Goal: Transaction & Acquisition: Purchase product/service

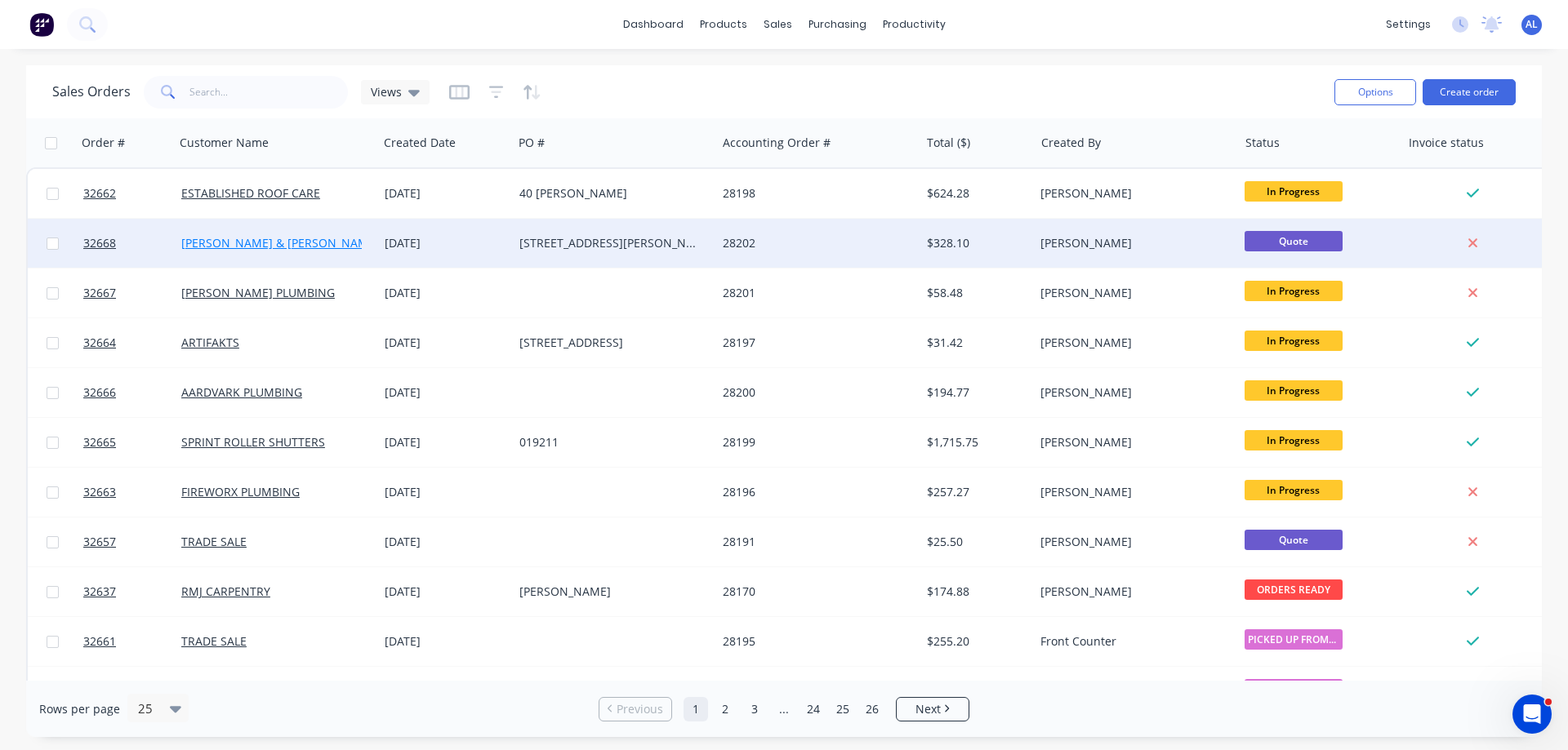
click at [266, 245] on link "[PERSON_NAME] & [PERSON_NAME] PROPRIETARY LIMITED" at bounding box center [342, 243] width 322 height 15
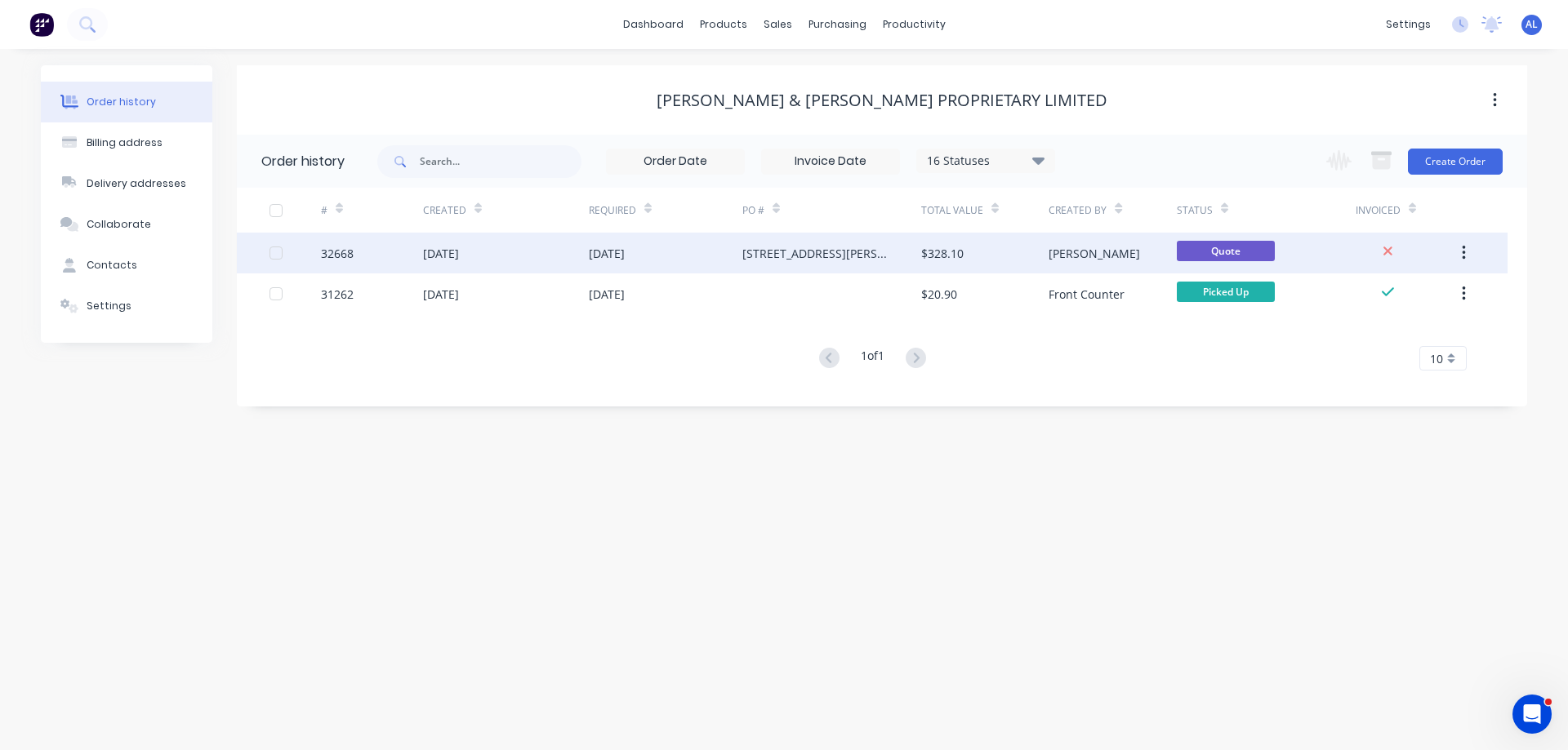
click at [923, 242] on div "$328.10" at bounding box center [985, 252] width 128 height 40
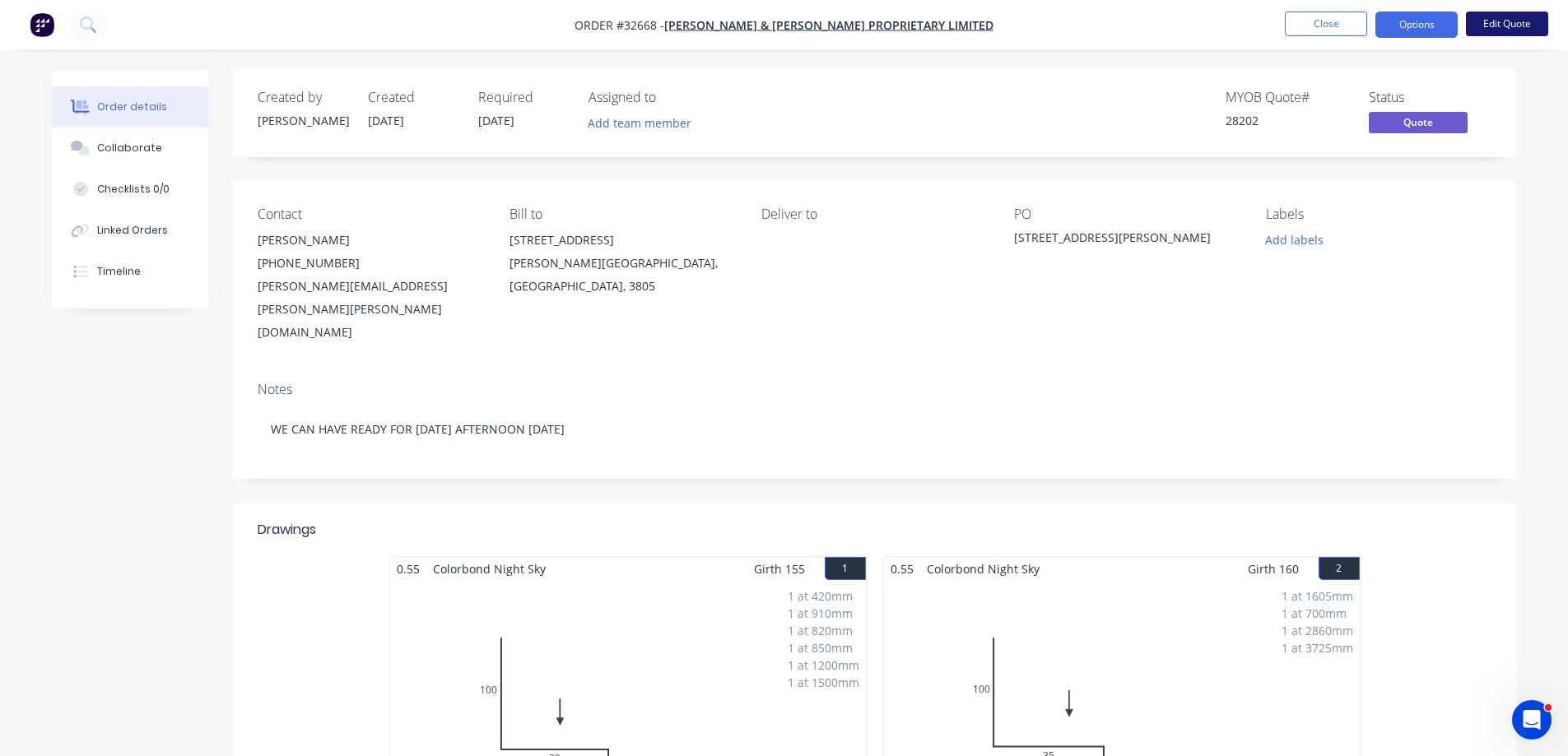
click at [1499, 25] on button "Edit Quote" at bounding box center [1507, 23] width 82 height 24
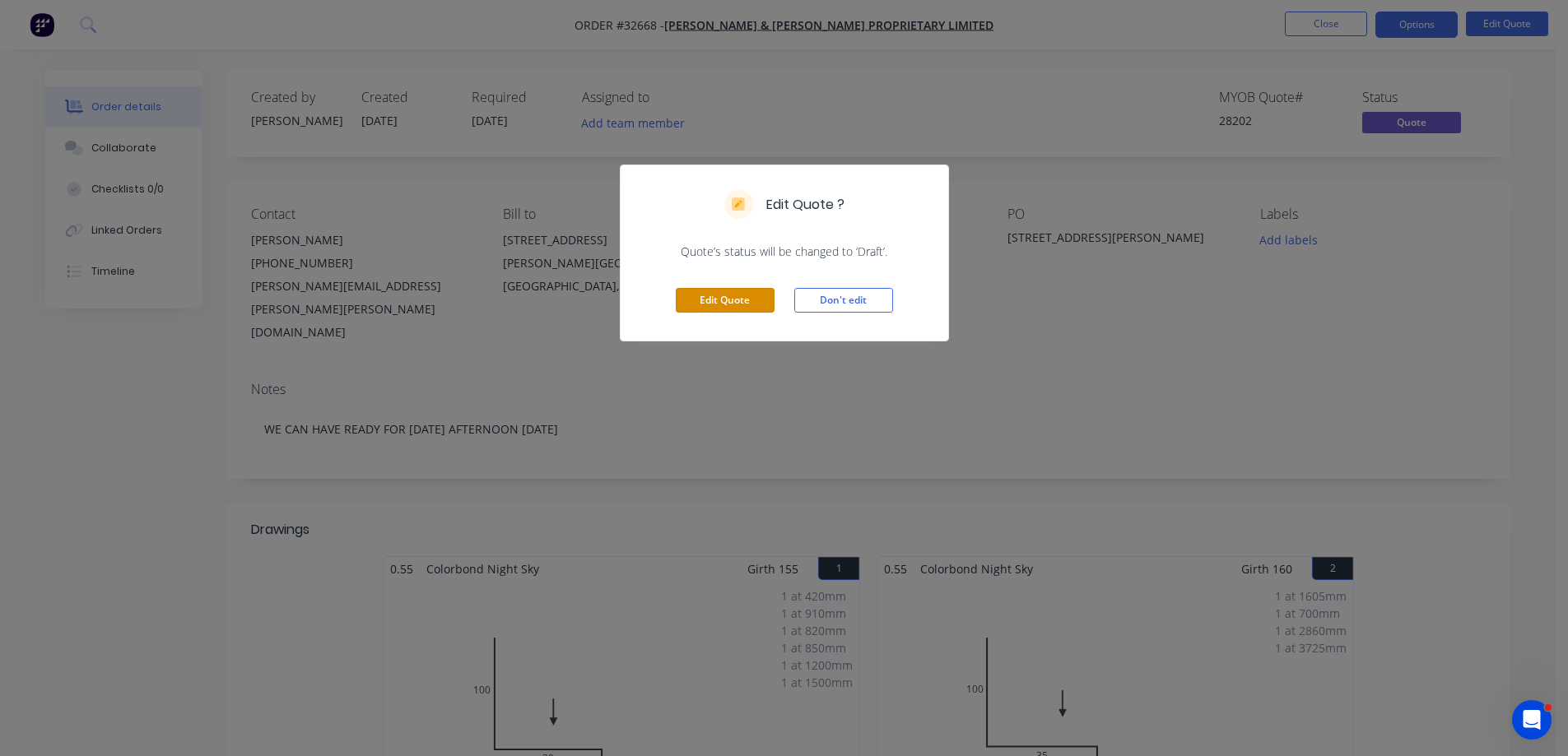
drag, startPoint x: 721, startPoint y: 306, endPoint x: 812, endPoint y: 299, distance: 91.3
click at [721, 304] on button "Edit Quote" at bounding box center [725, 300] width 99 height 24
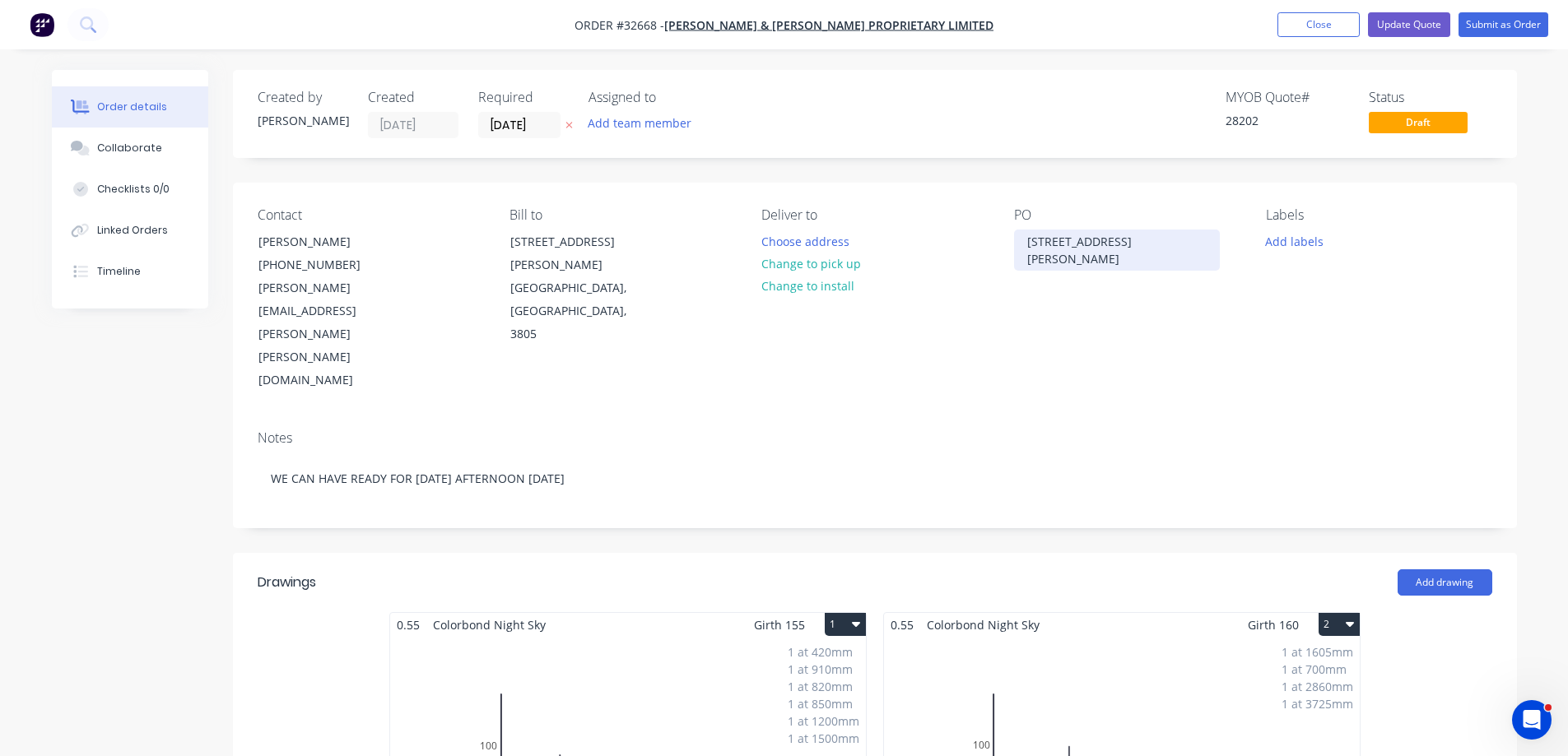
click at [1156, 246] on div "[STREET_ADDRESS][PERSON_NAME]" at bounding box center [1117, 250] width 206 height 41
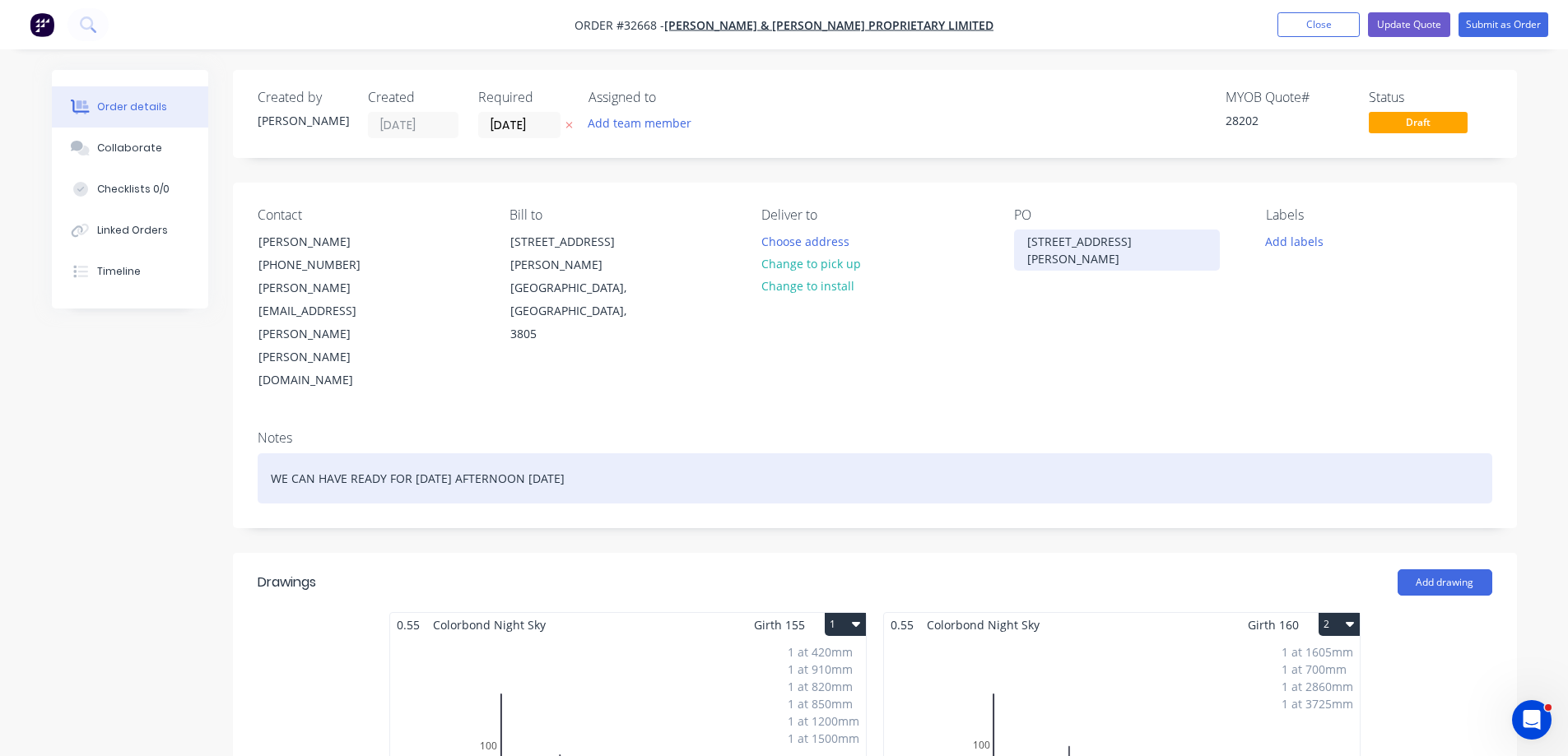
drag, startPoint x: 1176, startPoint y: 240, endPoint x: 1247, endPoint y: 401, distance: 176.0
click at [1177, 240] on div "[STREET_ADDRESS][PERSON_NAME]" at bounding box center [1117, 250] width 206 height 41
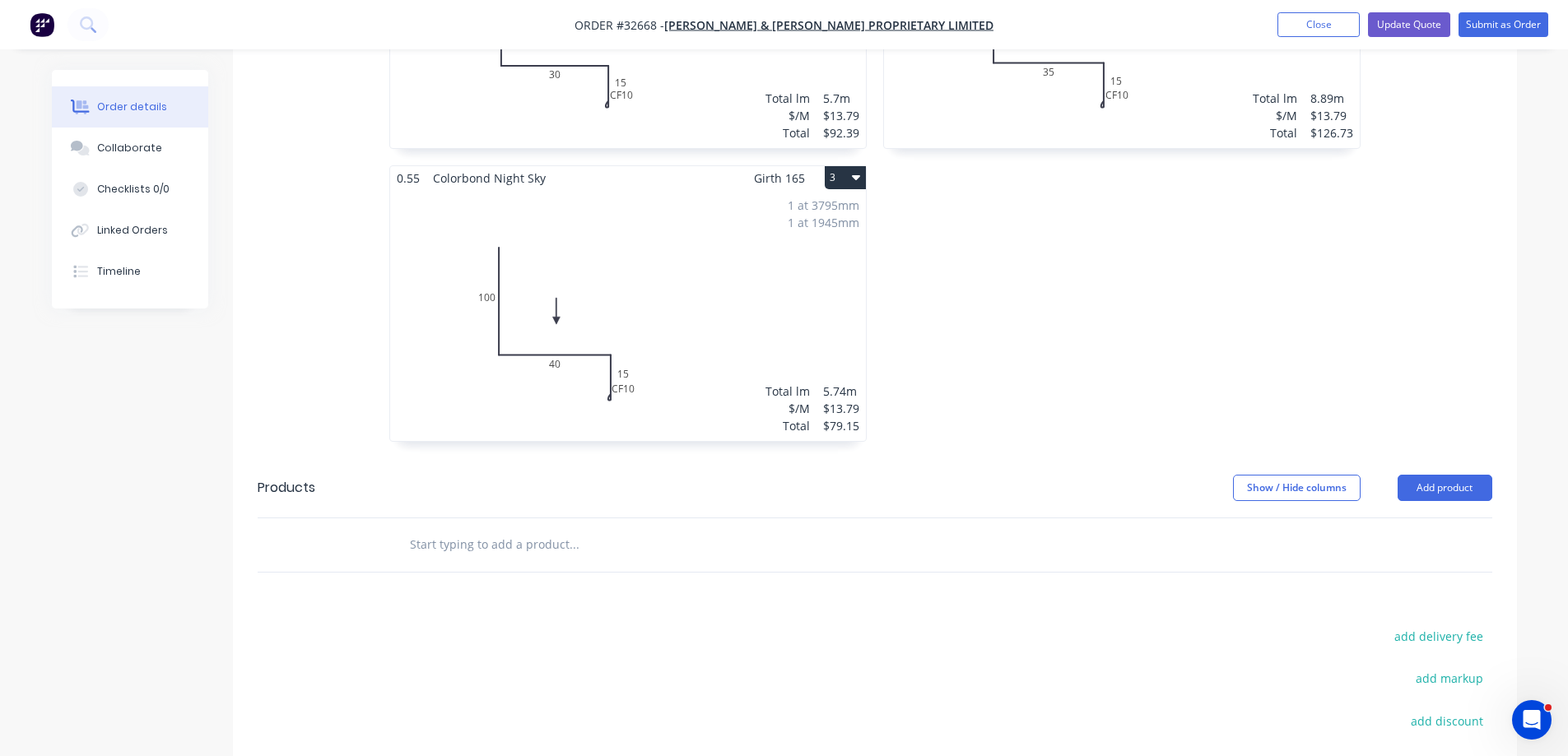
scroll to position [472, 0]
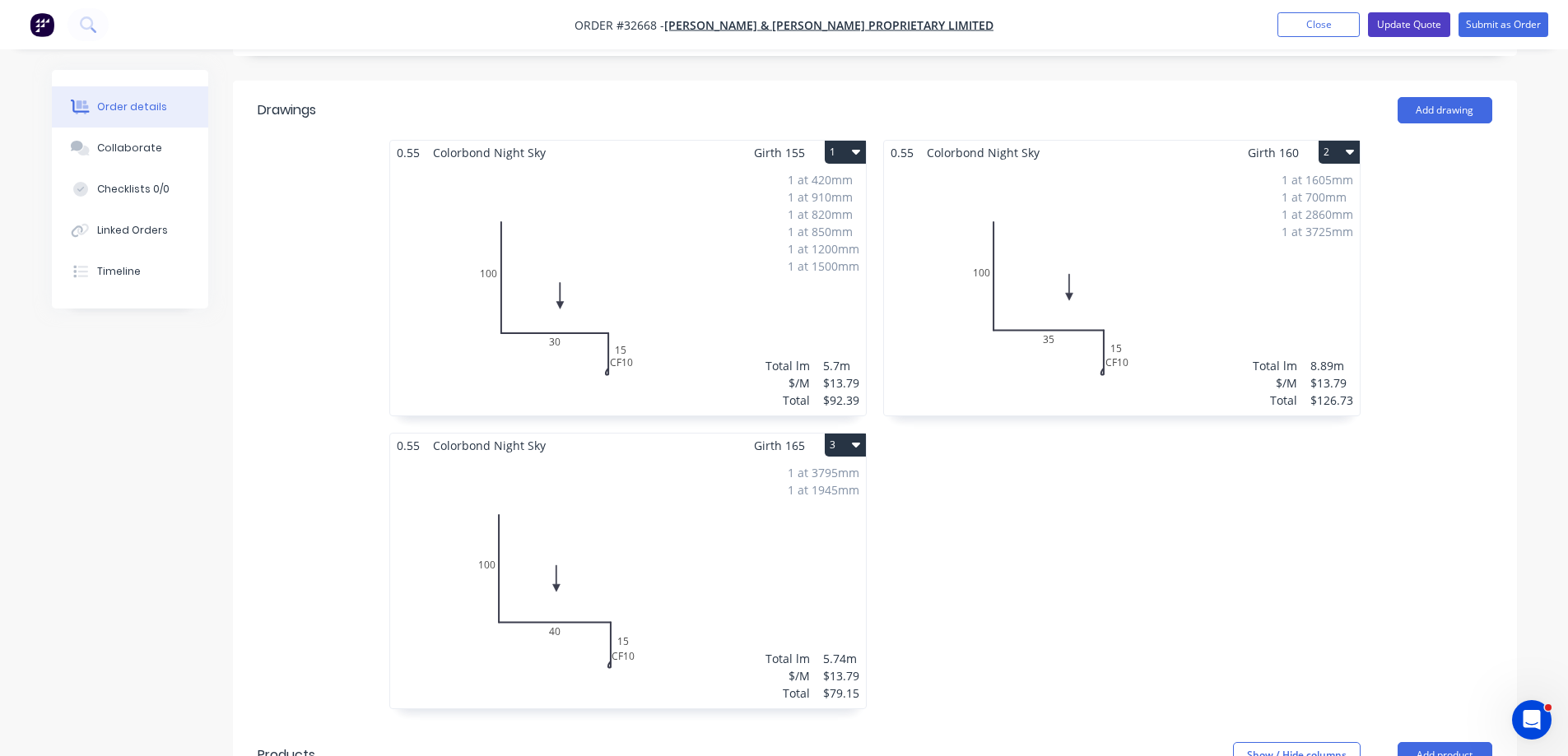
click at [1420, 24] on button "Update Quote" at bounding box center [1409, 24] width 82 height 24
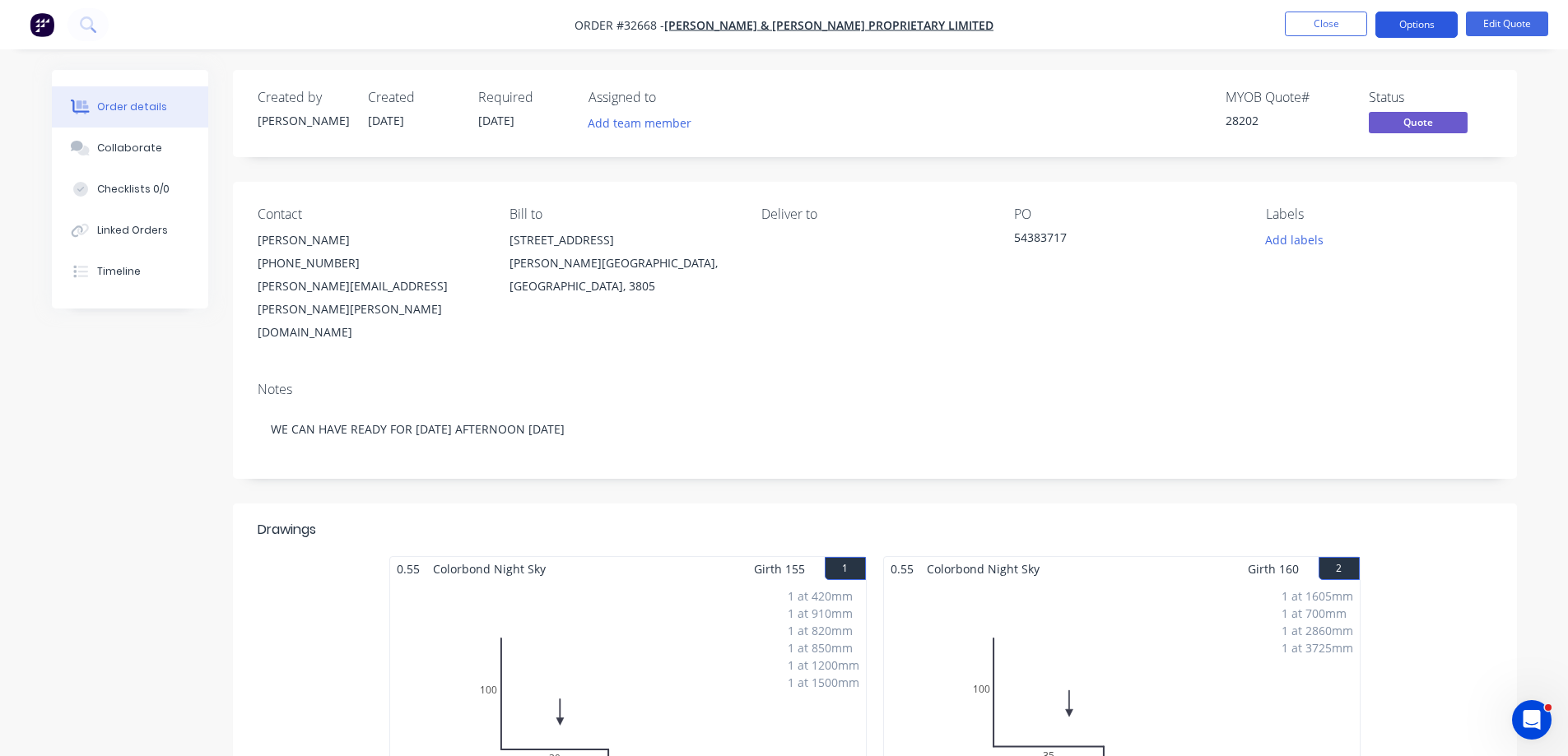
click at [1421, 31] on button "Options" at bounding box center [1416, 24] width 82 height 26
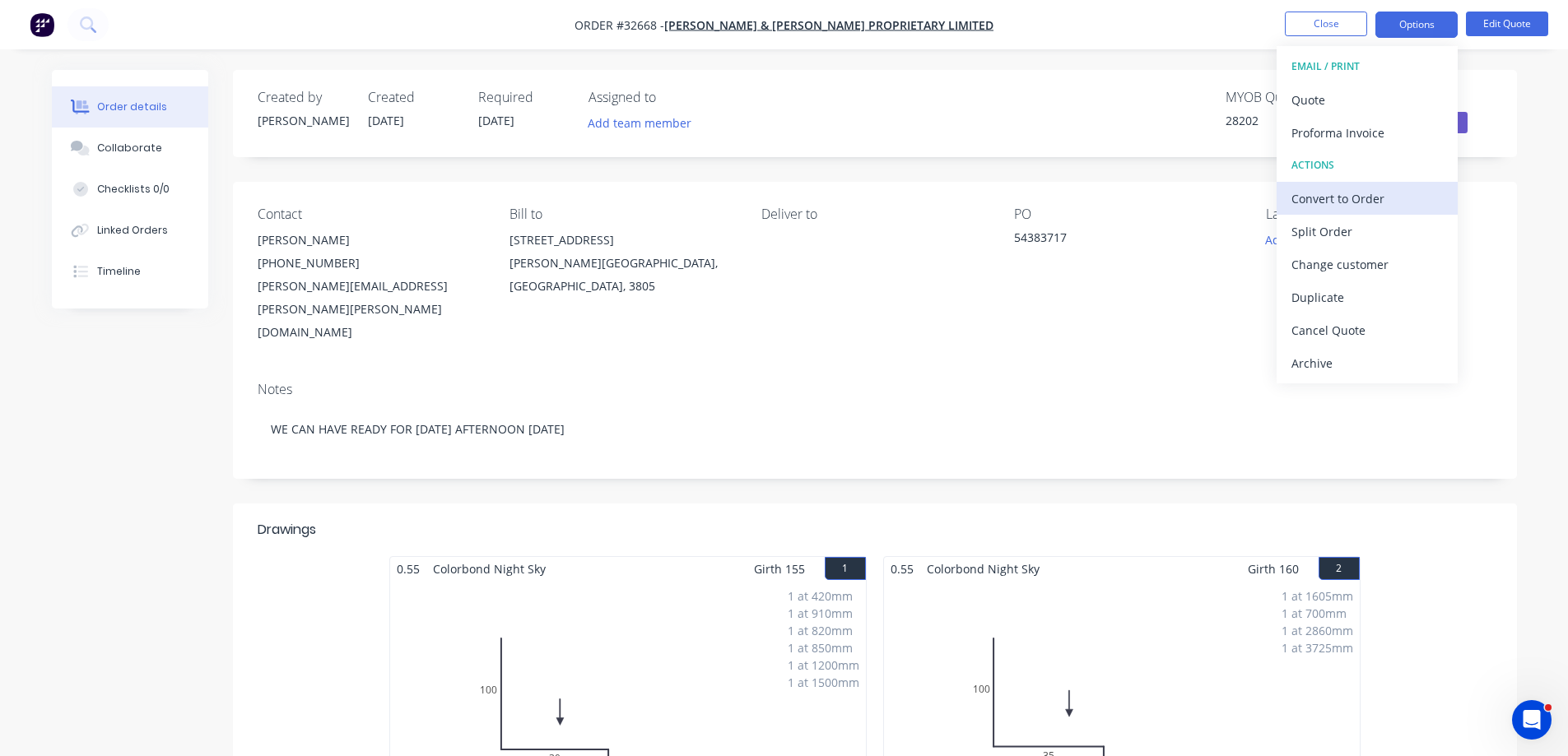
click at [1359, 204] on div "Convert to Order" at bounding box center [1367, 198] width 151 height 23
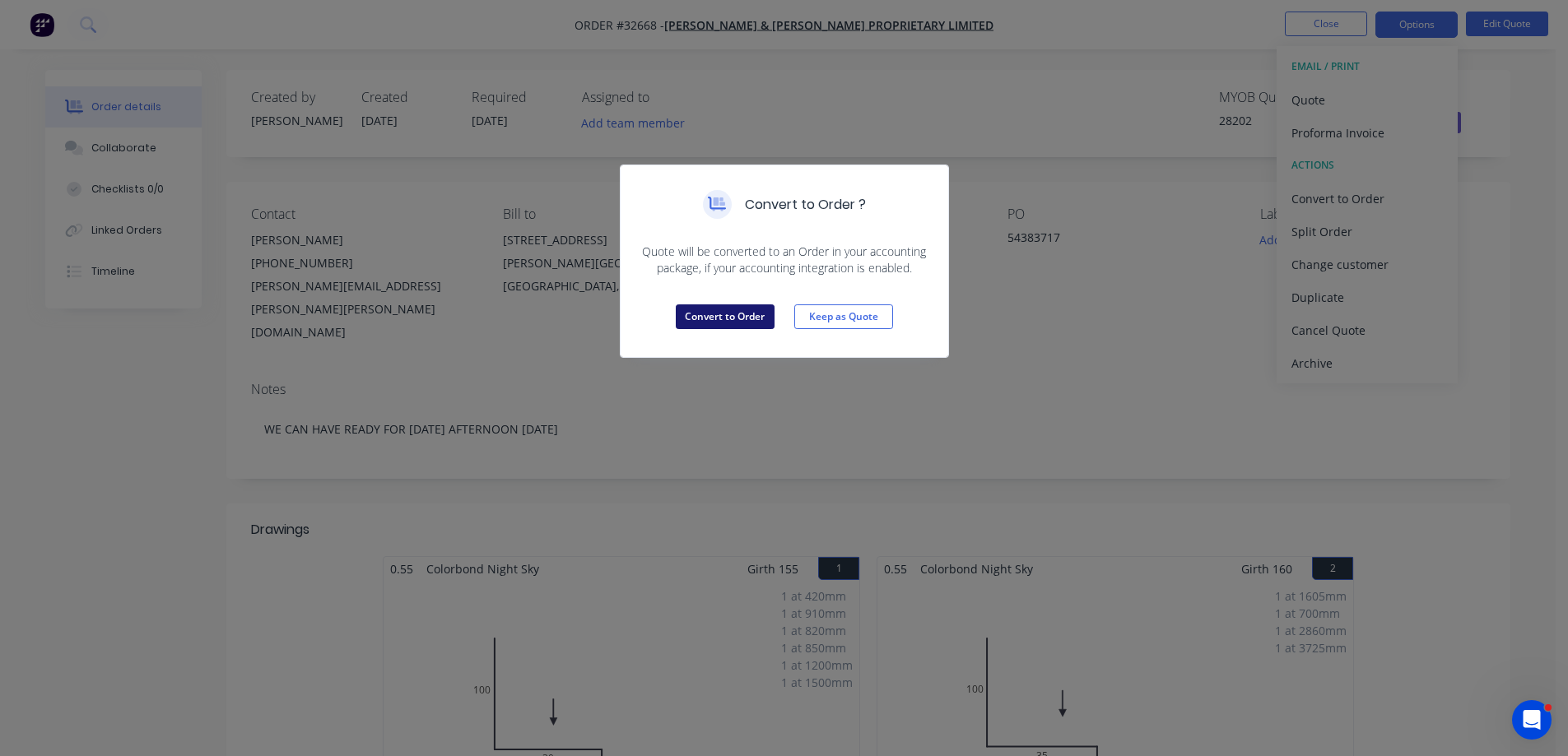
click at [742, 319] on button "Convert to Order" at bounding box center [725, 317] width 99 height 24
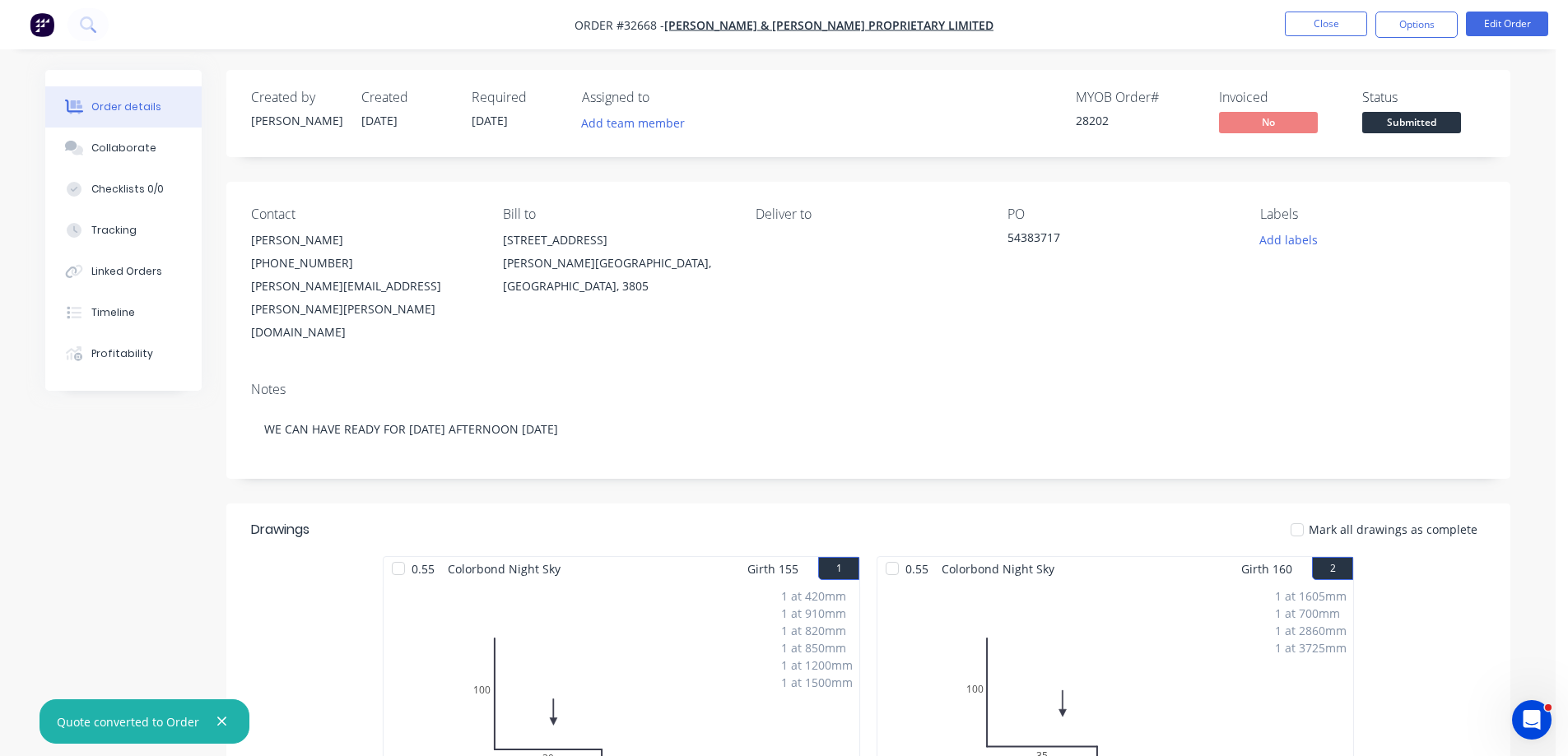
drag, startPoint x: 1408, startPoint y: 27, endPoint x: 1408, endPoint y: 38, distance: 11.0
click at [1408, 28] on button "Options" at bounding box center [1416, 24] width 82 height 26
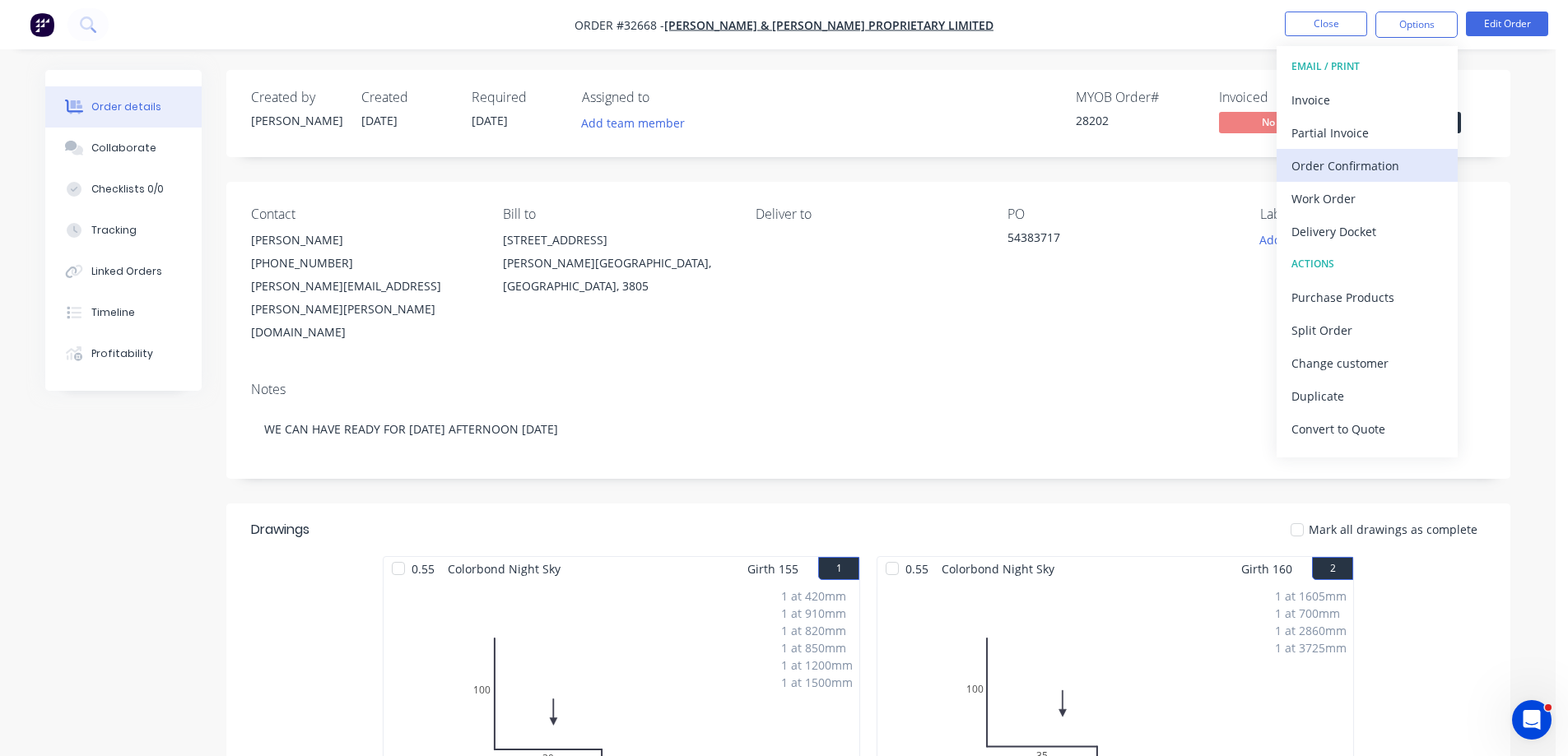
click at [1360, 167] on div "Order Confirmation" at bounding box center [1367, 165] width 151 height 23
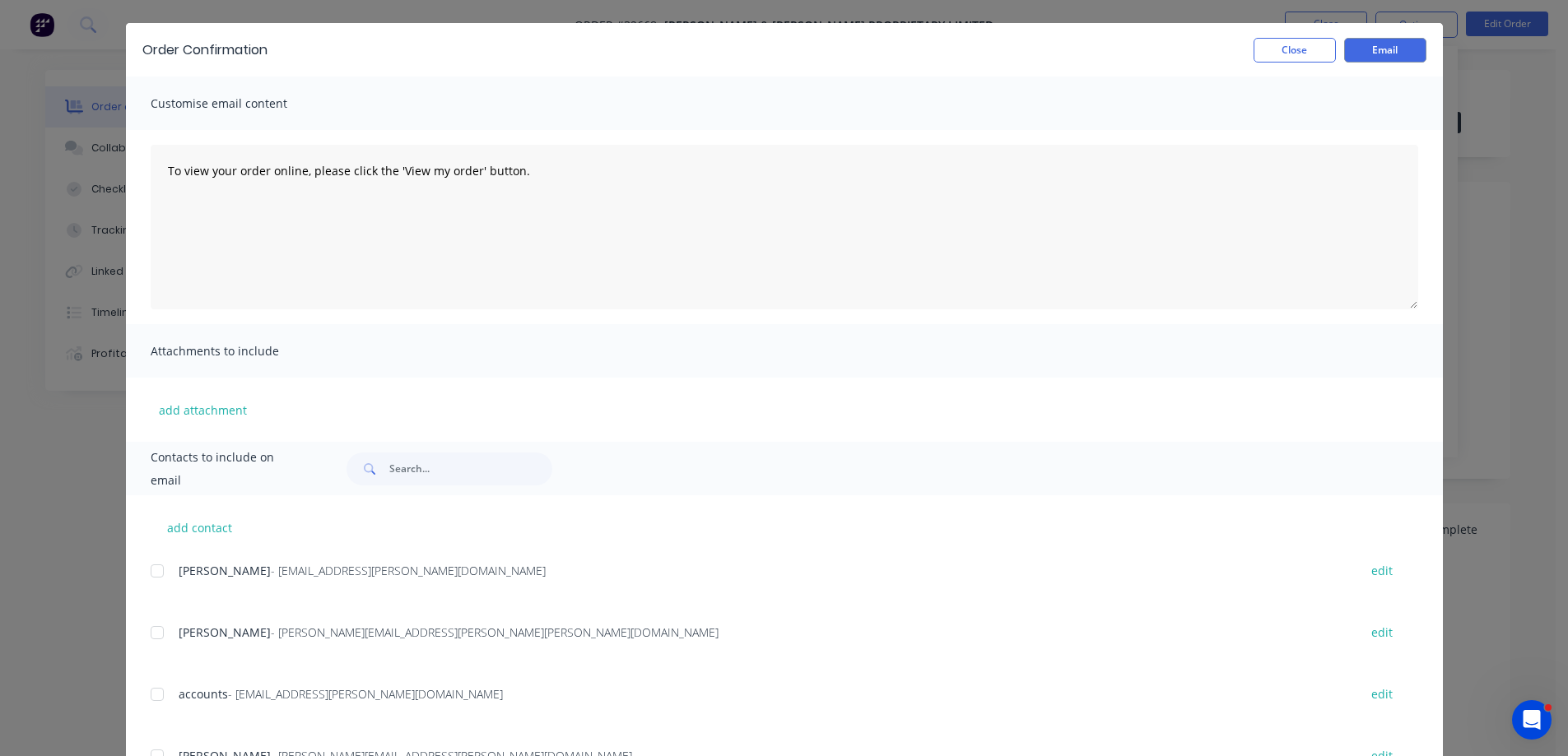
scroll to position [82, 0]
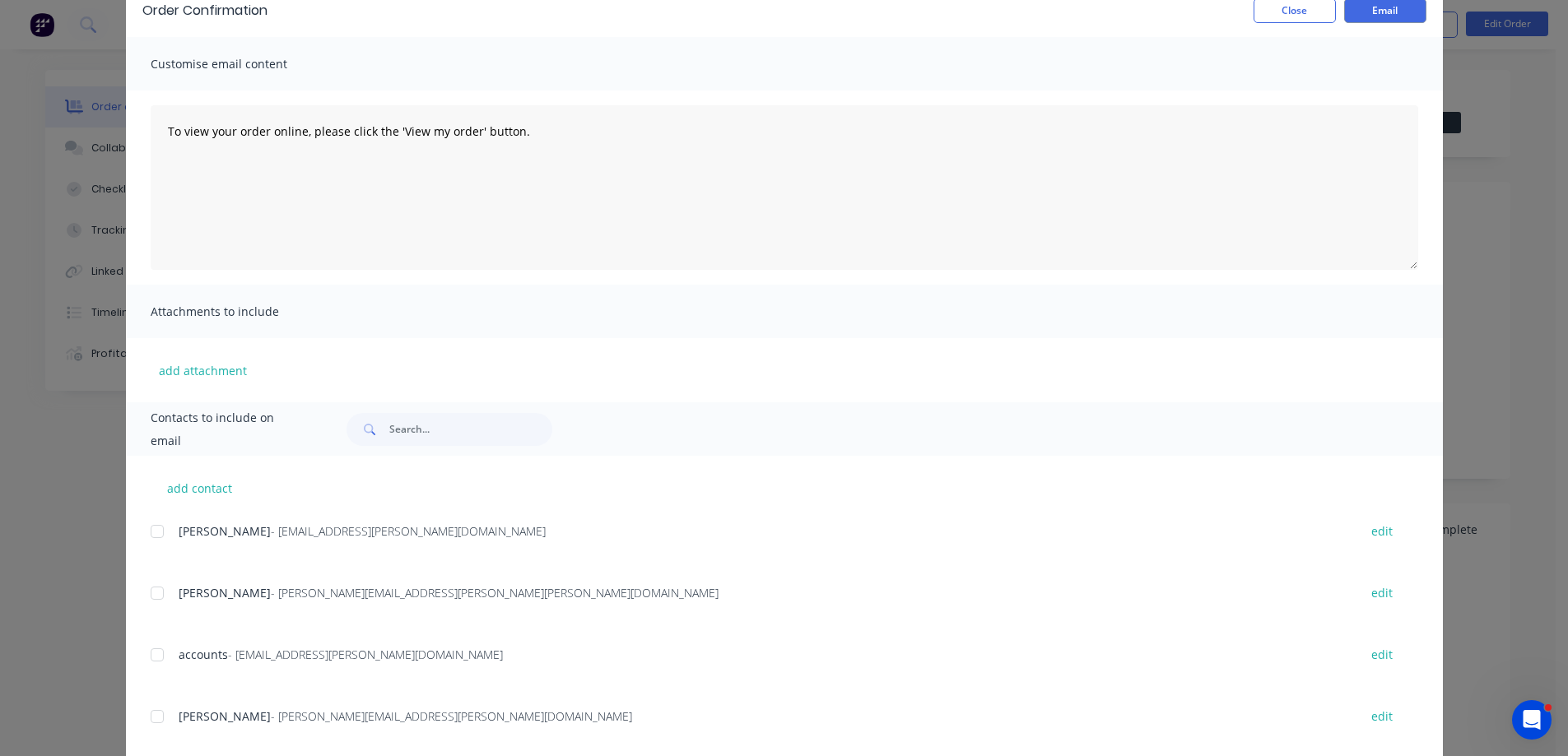
click at [154, 594] on div at bounding box center [157, 594] width 33 height 33
drag, startPoint x: 1389, startPoint y: 7, endPoint x: 1390, endPoint y: 15, distance: 8.1
click at [1390, 13] on button "Email" at bounding box center [1385, 10] width 82 height 24
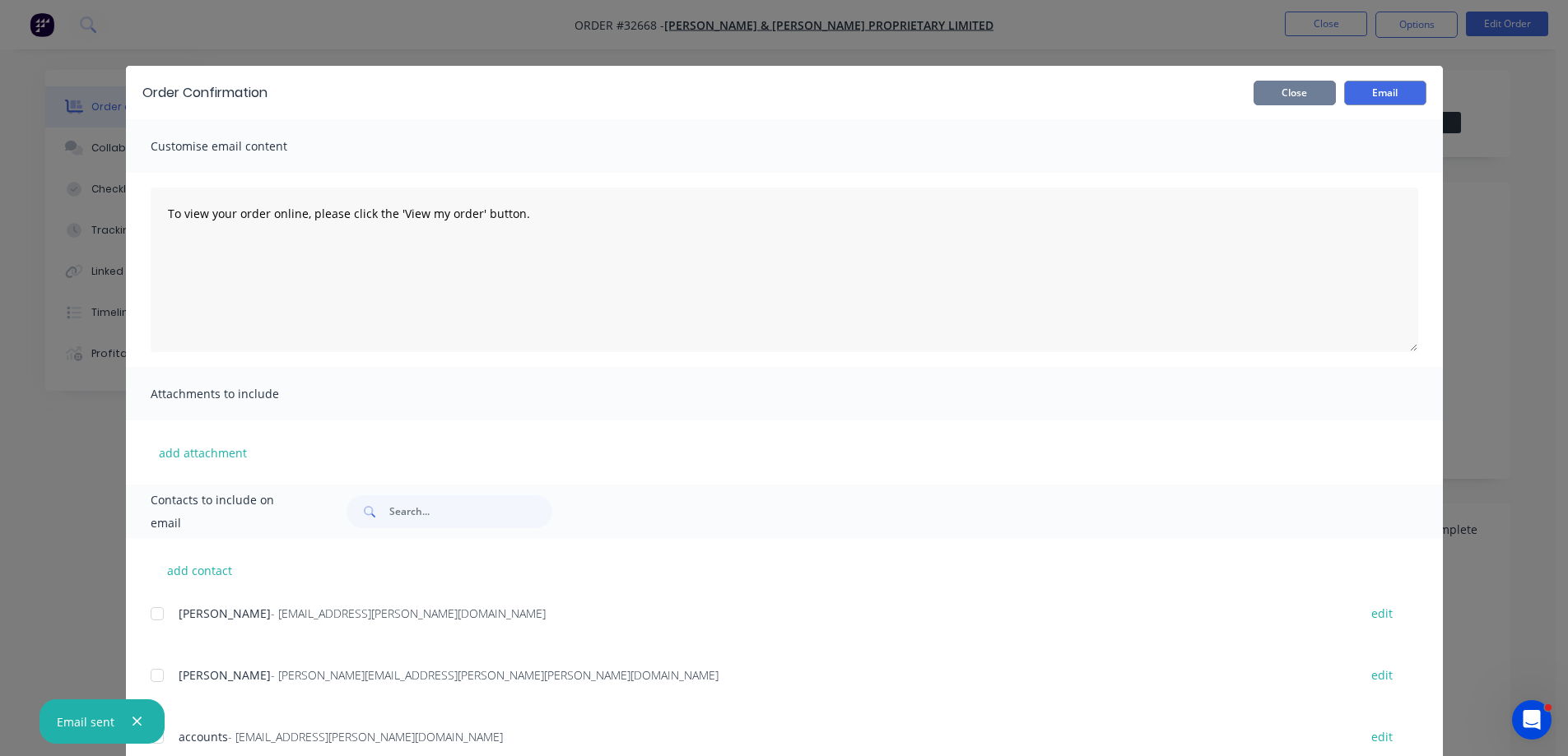
click at [1312, 92] on button "Close" at bounding box center [1295, 93] width 82 height 24
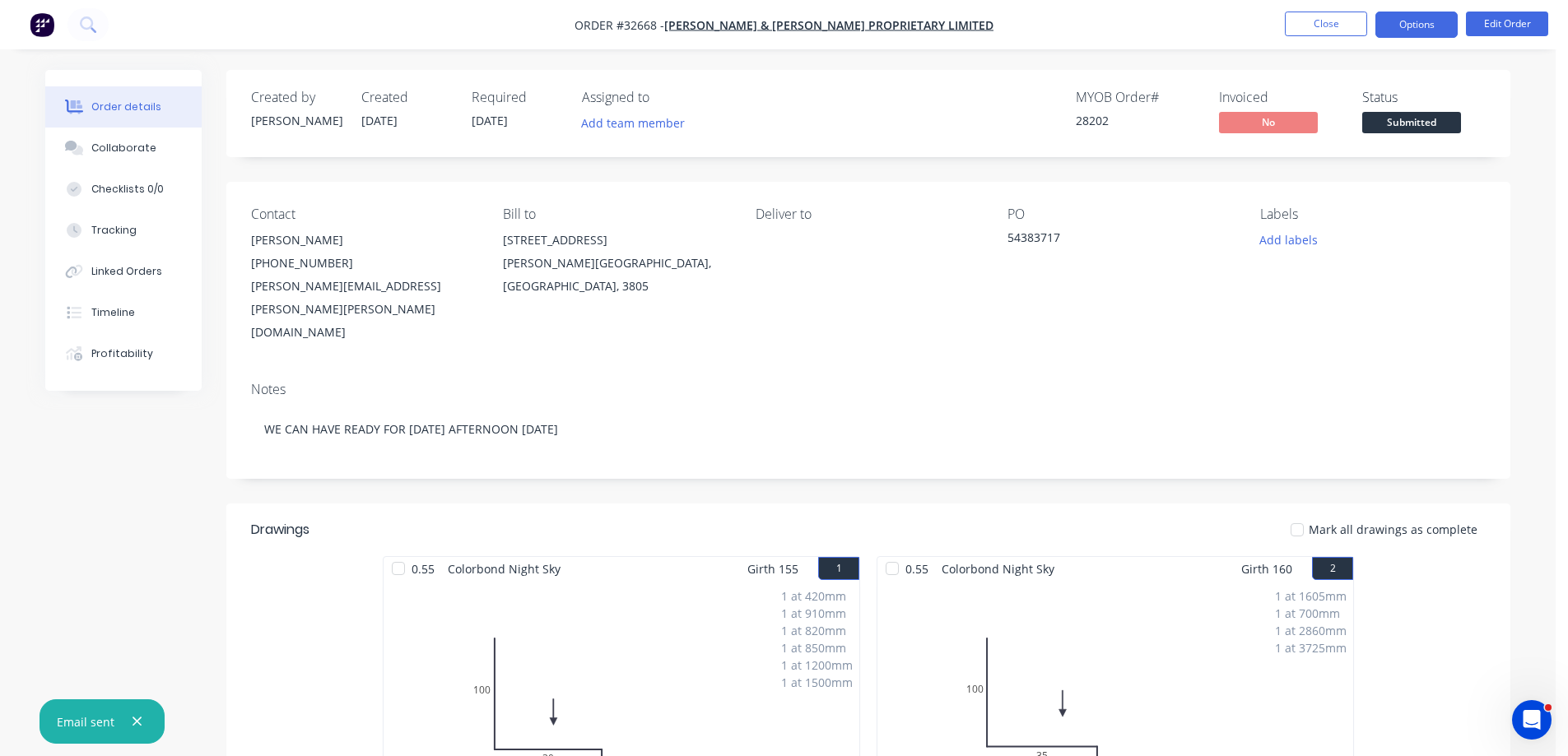
click at [1400, 27] on button "Options" at bounding box center [1416, 24] width 82 height 26
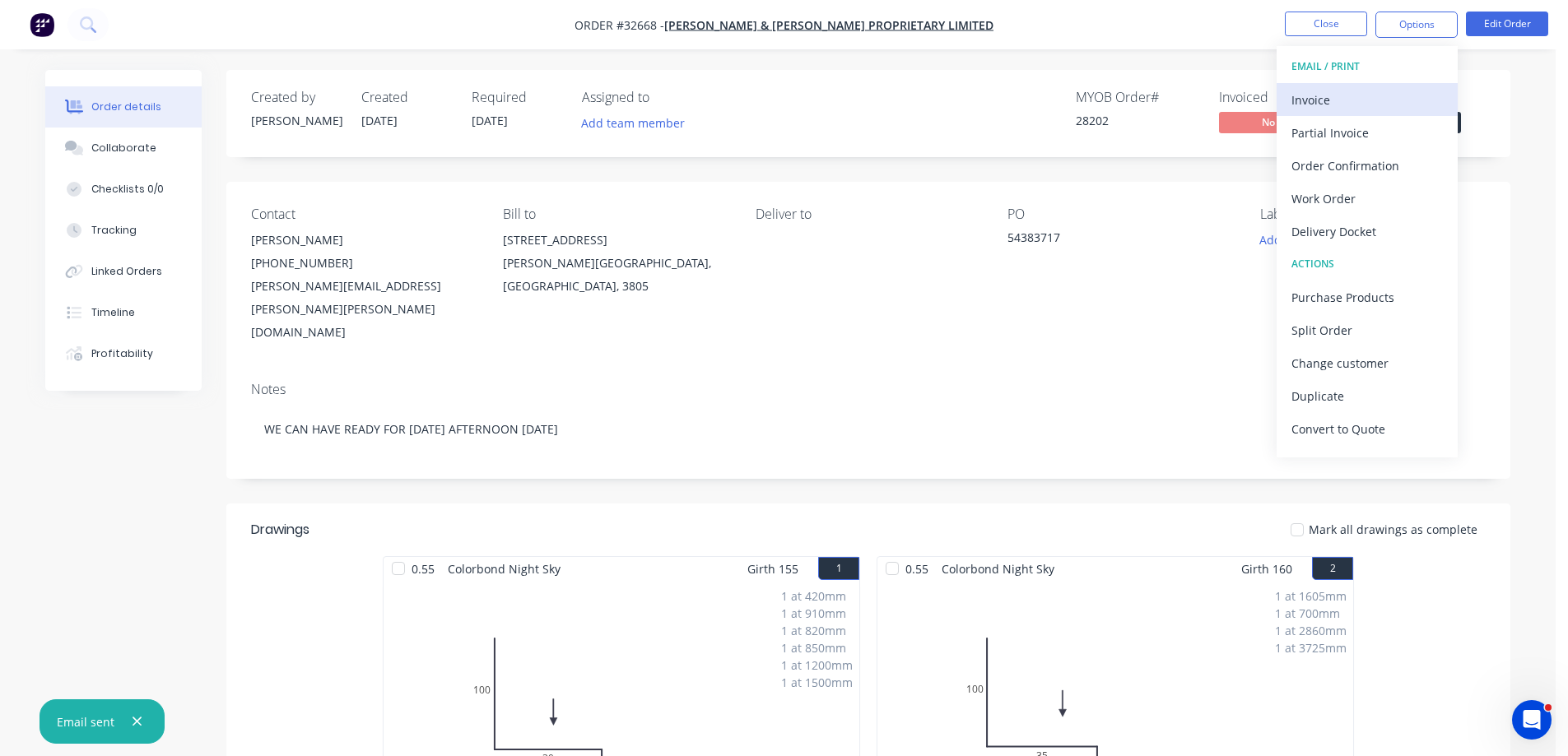
click at [1340, 103] on div "Invoice" at bounding box center [1367, 99] width 151 height 23
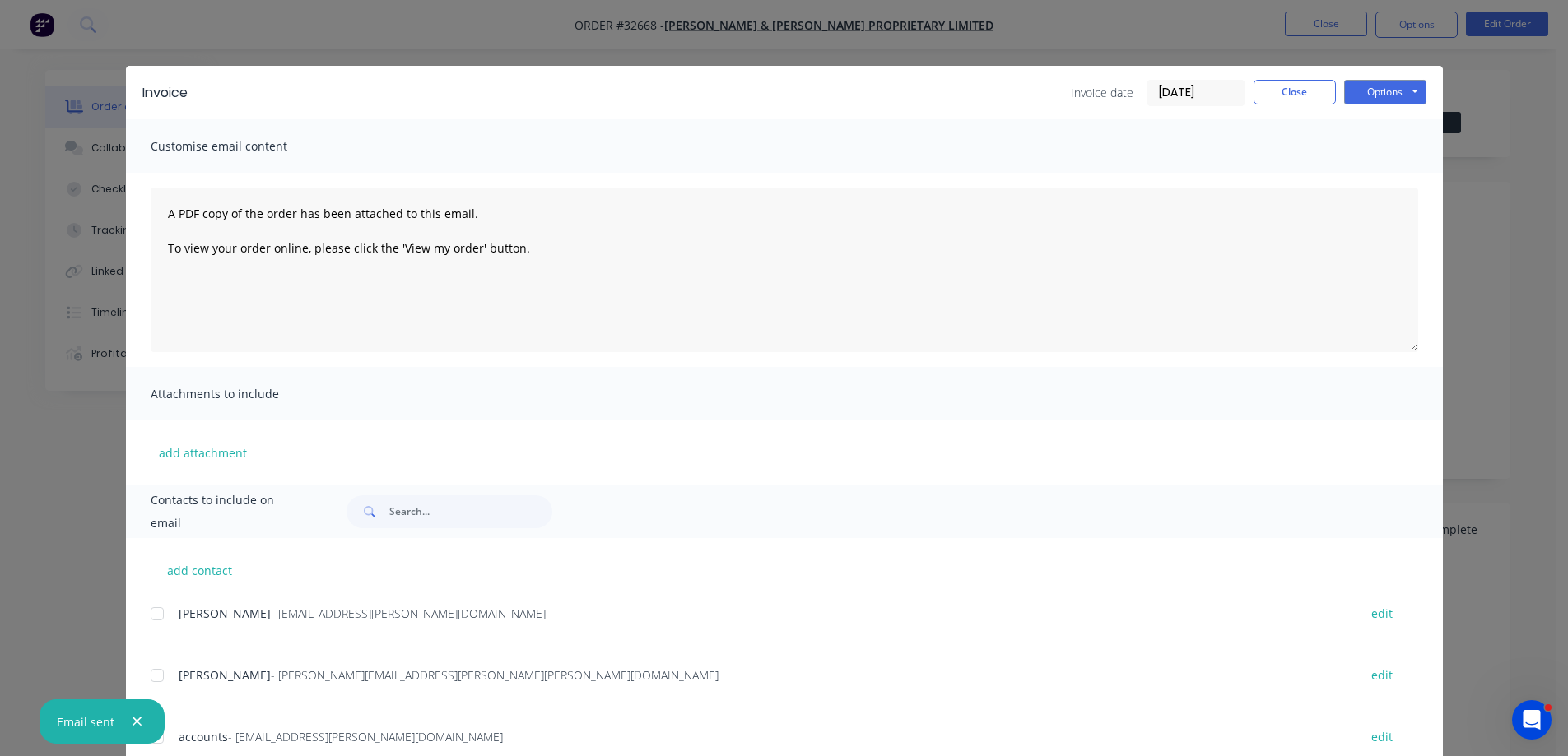
click at [149, 617] on div at bounding box center [157, 614] width 33 height 33
click at [1386, 88] on button "Options" at bounding box center [1385, 92] width 82 height 24
click at [1403, 176] on button "Email" at bounding box center [1396, 175] width 105 height 27
click at [1305, 76] on div "Invoice Invoice date [DATE] Close Options Preview Print Email" at bounding box center [784, 93] width 1317 height 54
click at [1308, 104] on div "Invoice date [DATE] Close Options Preview Print Email" at bounding box center [1248, 93] width 356 height 26
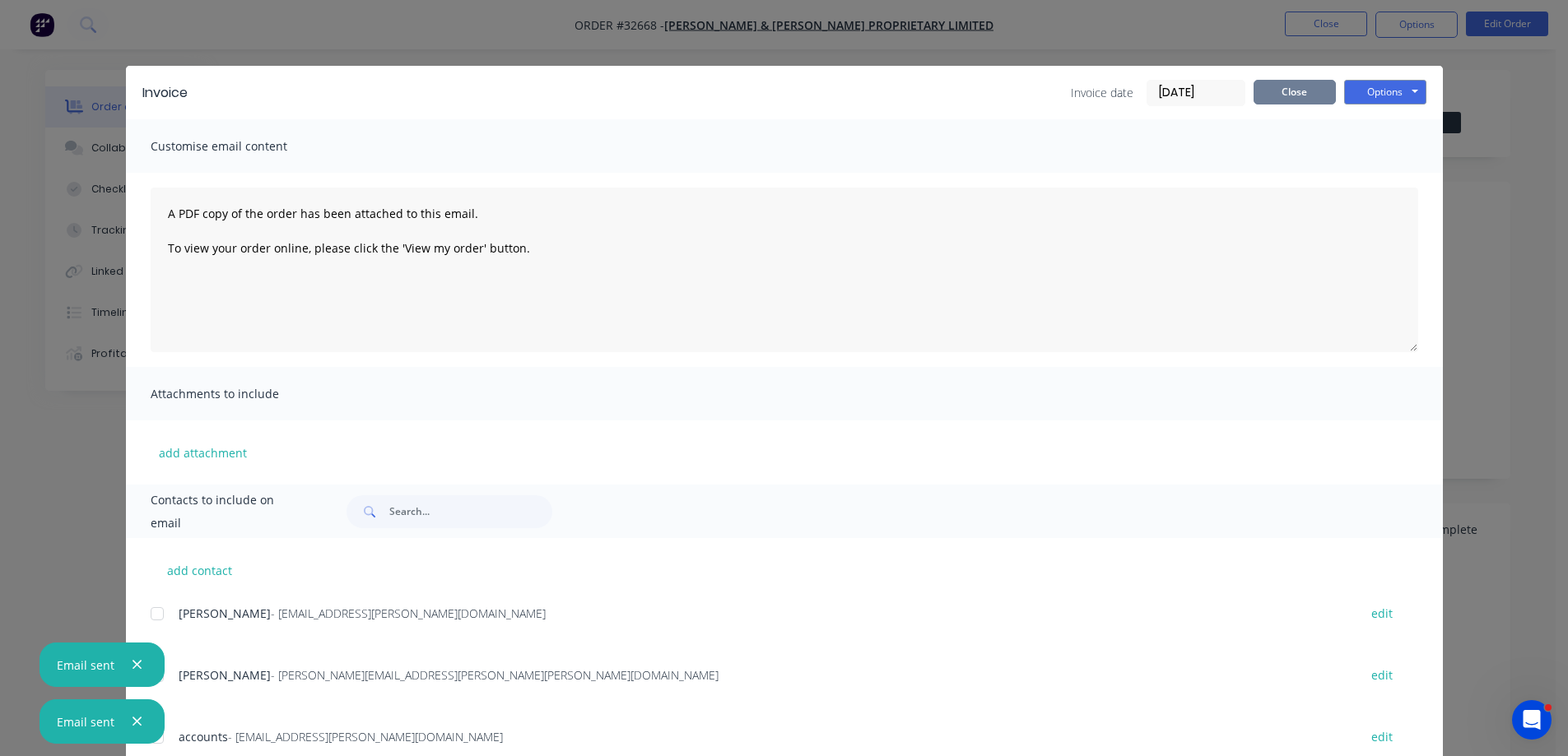
click at [1306, 95] on button "Close" at bounding box center [1295, 92] width 82 height 24
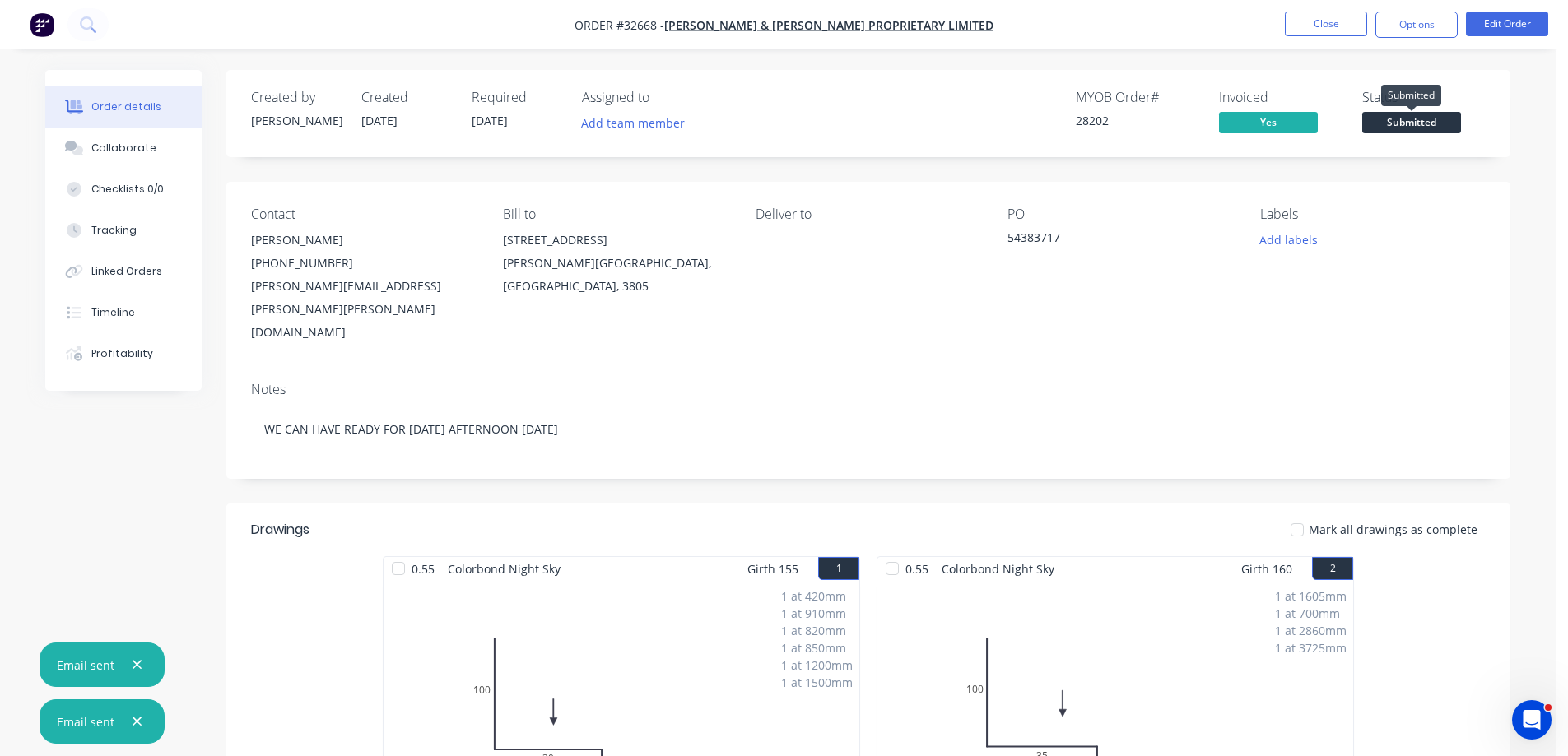
click at [1419, 124] on span "Submitted" at bounding box center [1412, 122] width 99 height 21
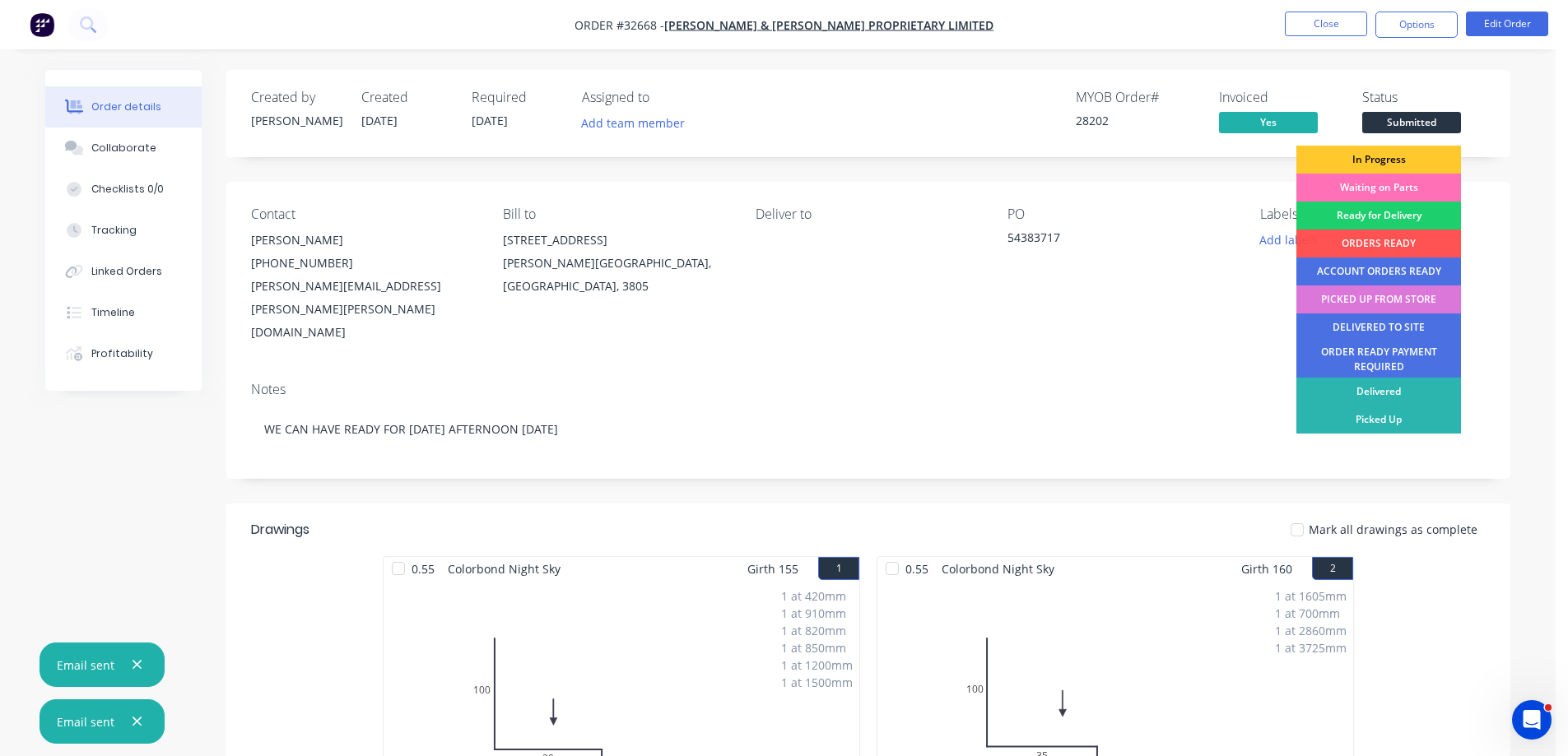
click at [1418, 154] on div "In Progress" at bounding box center [1379, 160] width 165 height 28
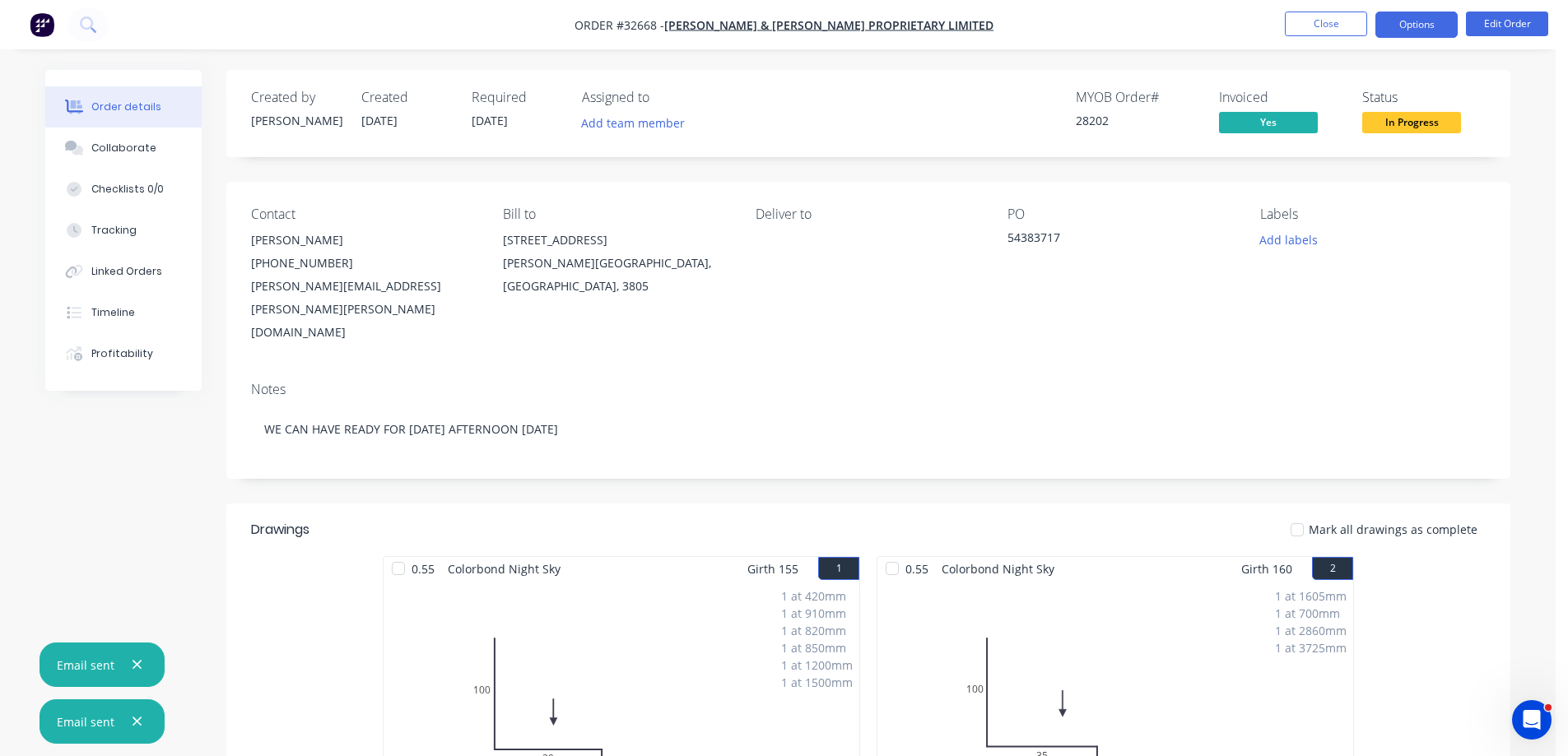
click at [1420, 25] on button "Options" at bounding box center [1416, 24] width 82 height 26
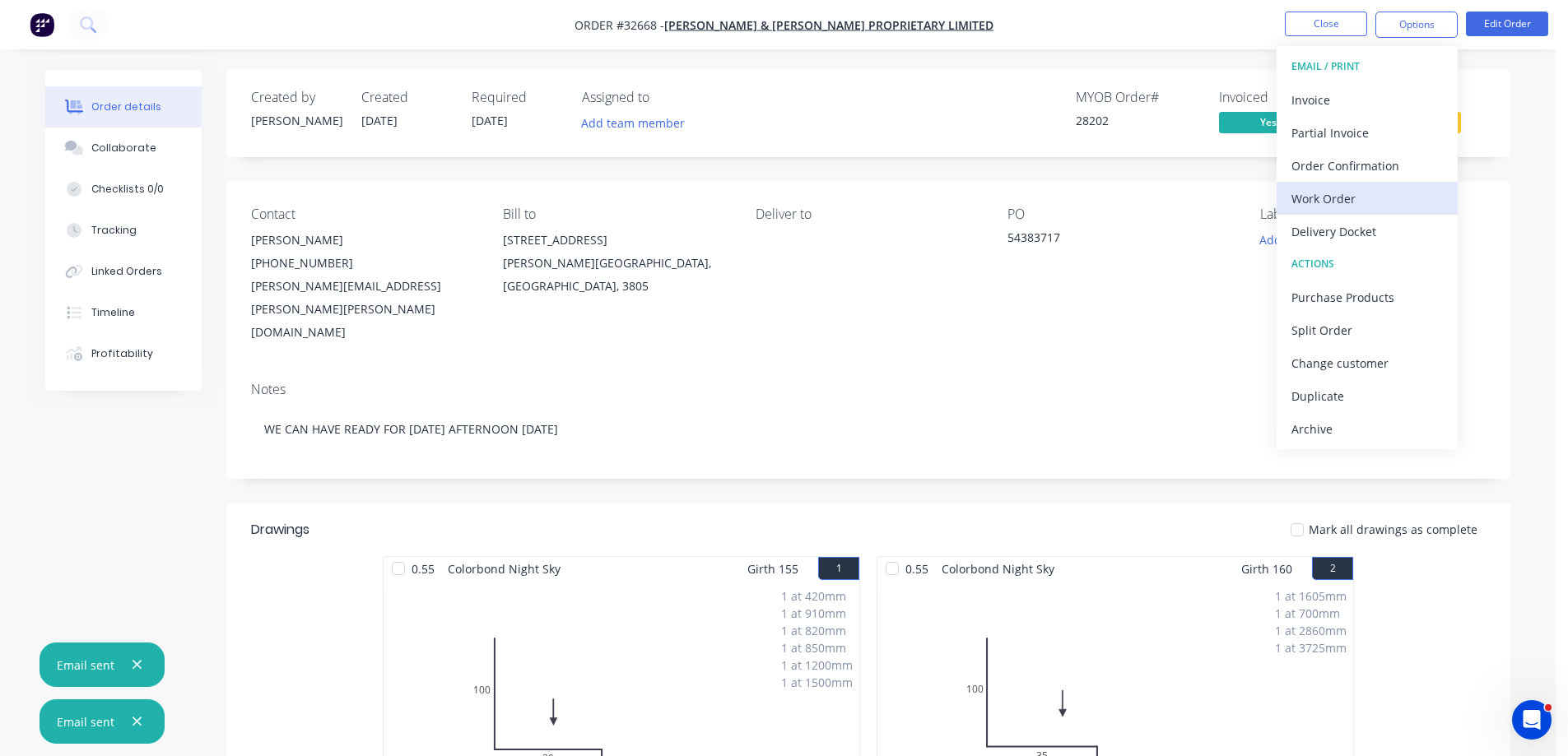
click at [1367, 203] on div "Work Order" at bounding box center [1367, 198] width 151 height 23
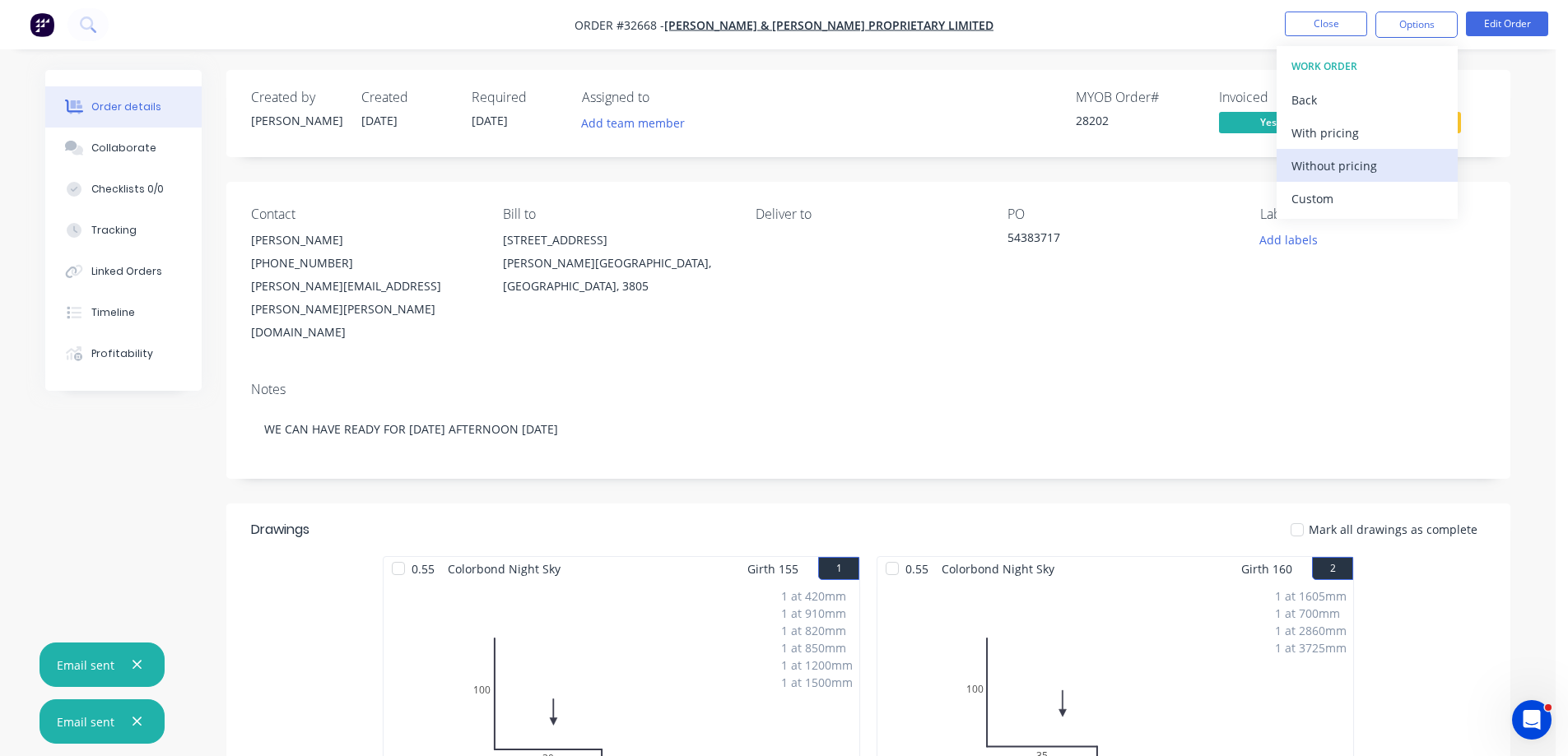
click at [1332, 168] on div "Without pricing" at bounding box center [1367, 165] width 151 height 23
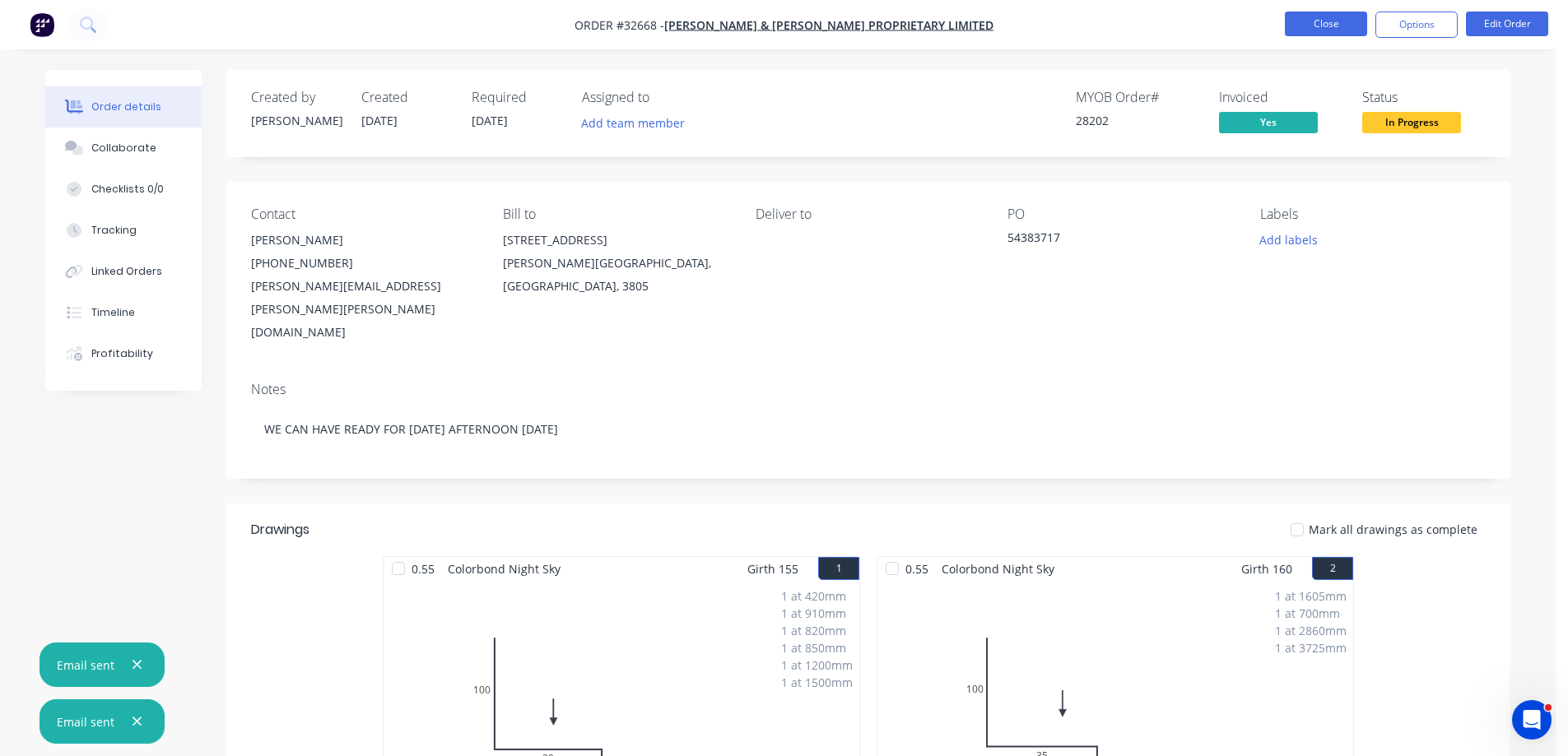
click at [1354, 22] on button "Close" at bounding box center [1326, 23] width 82 height 24
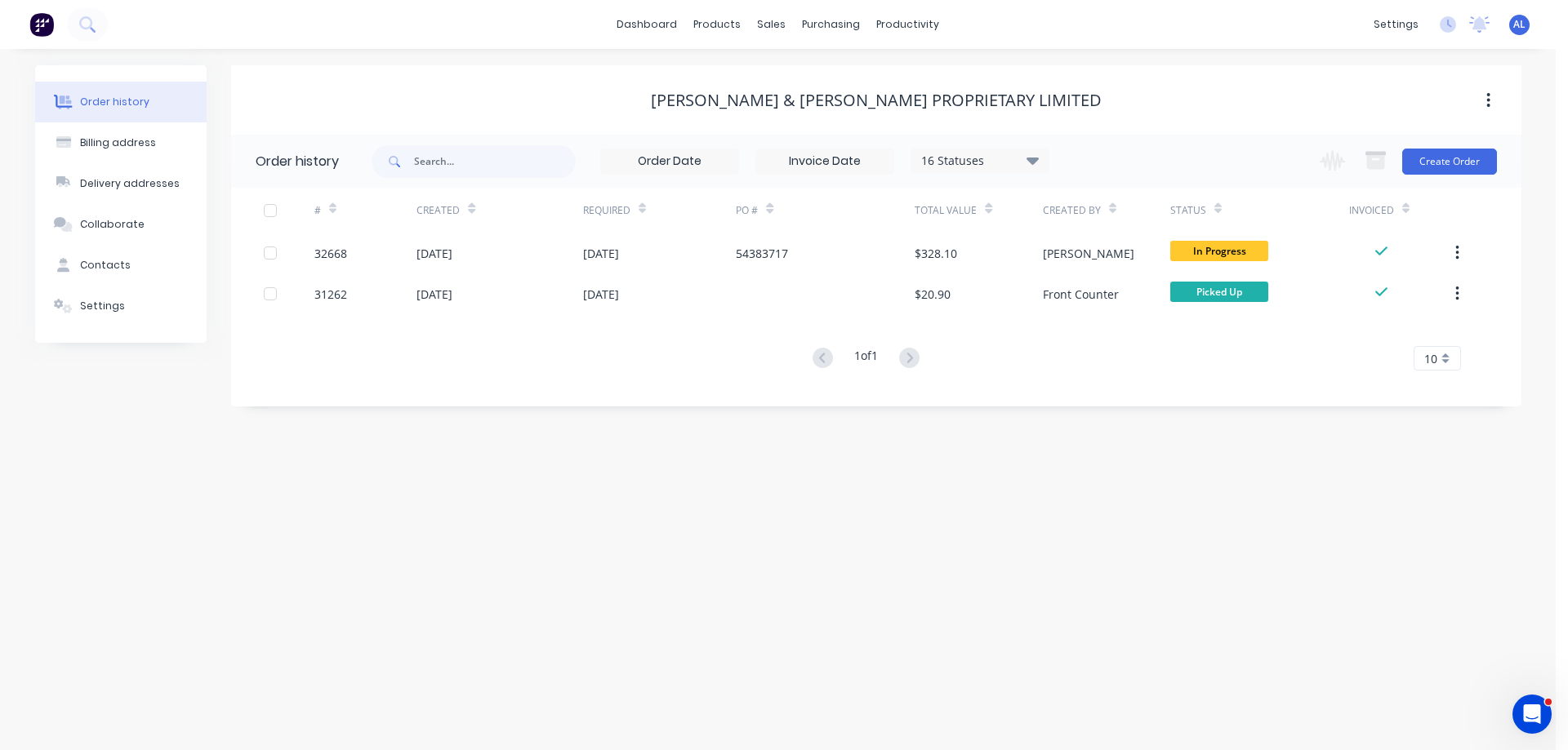
click at [43, 23] on img at bounding box center [41, 24] width 24 height 24
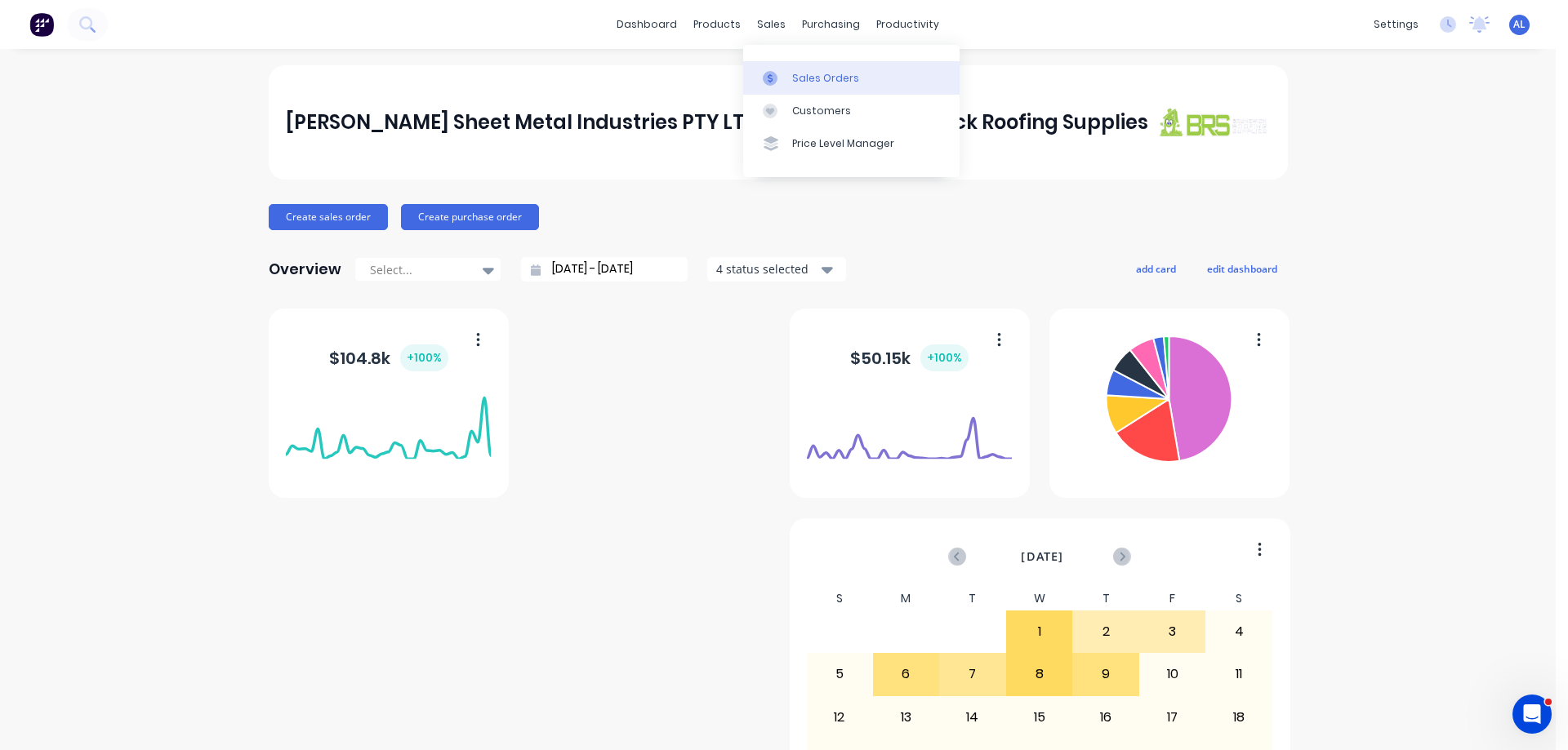
click at [831, 73] on div "Sales Orders" at bounding box center [826, 77] width 67 height 15
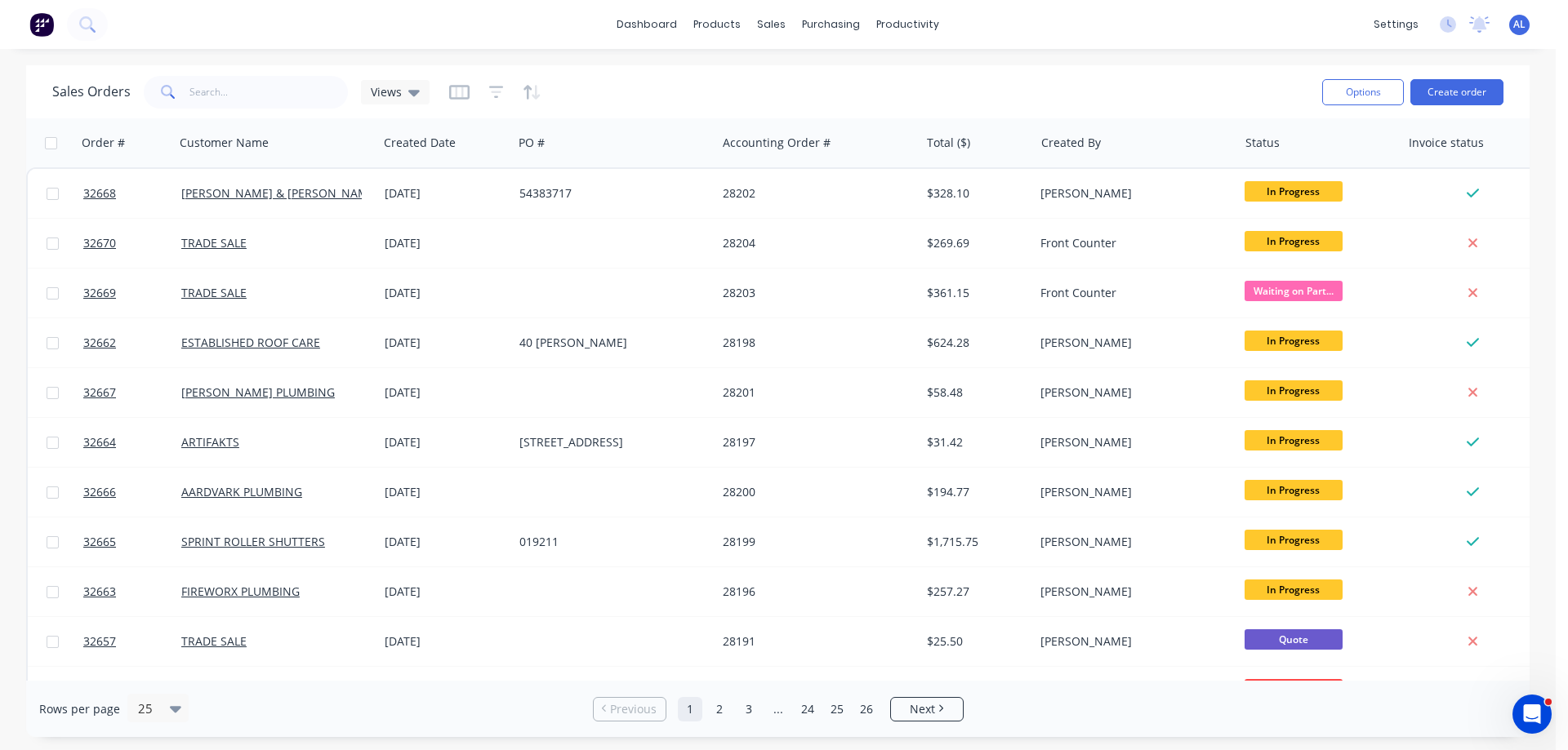
click at [32, 23] on img at bounding box center [41, 24] width 24 height 24
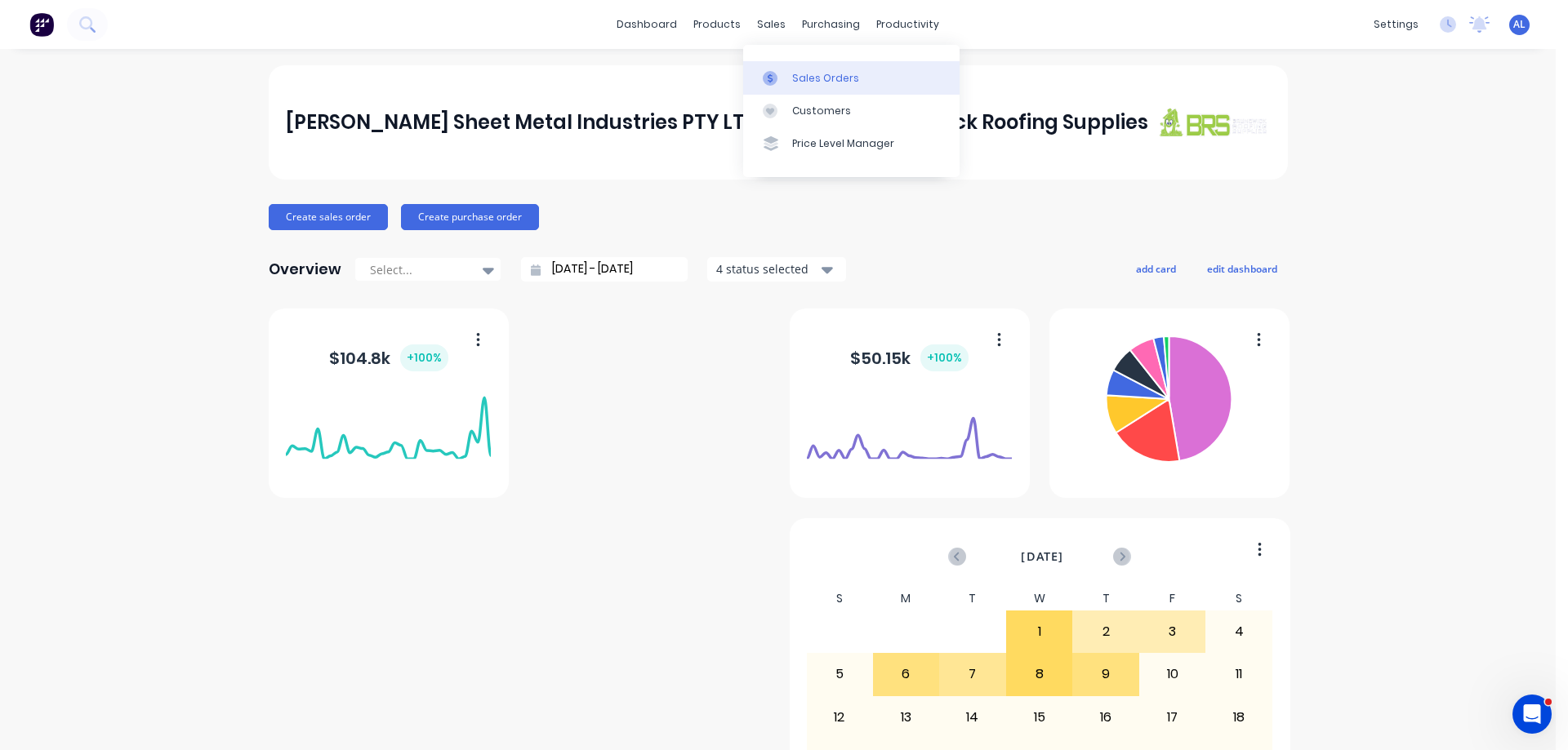
click at [848, 85] on div "Sales Orders" at bounding box center [826, 77] width 67 height 15
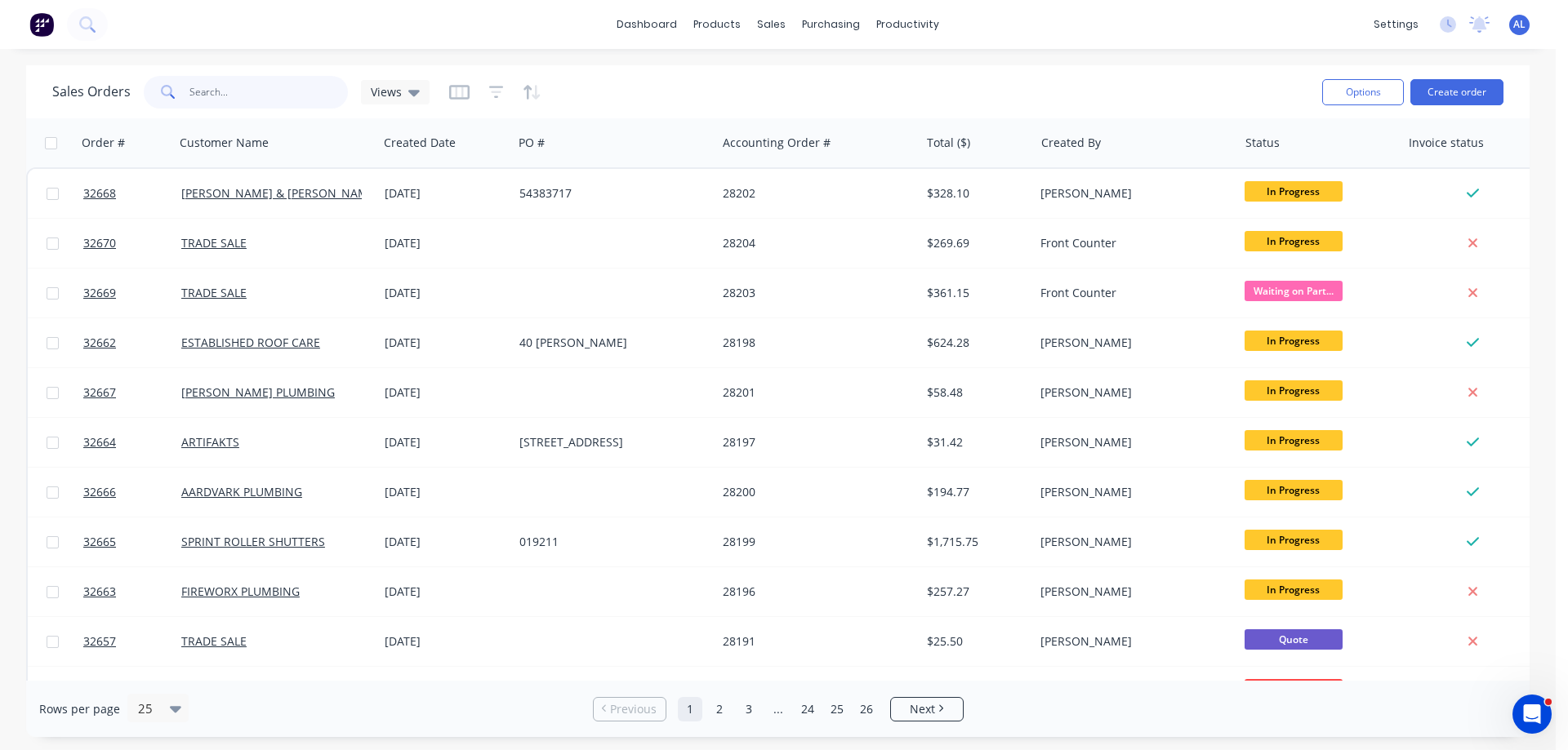
click at [271, 89] on input "text" at bounding box center [269, 92] width 159 height 33
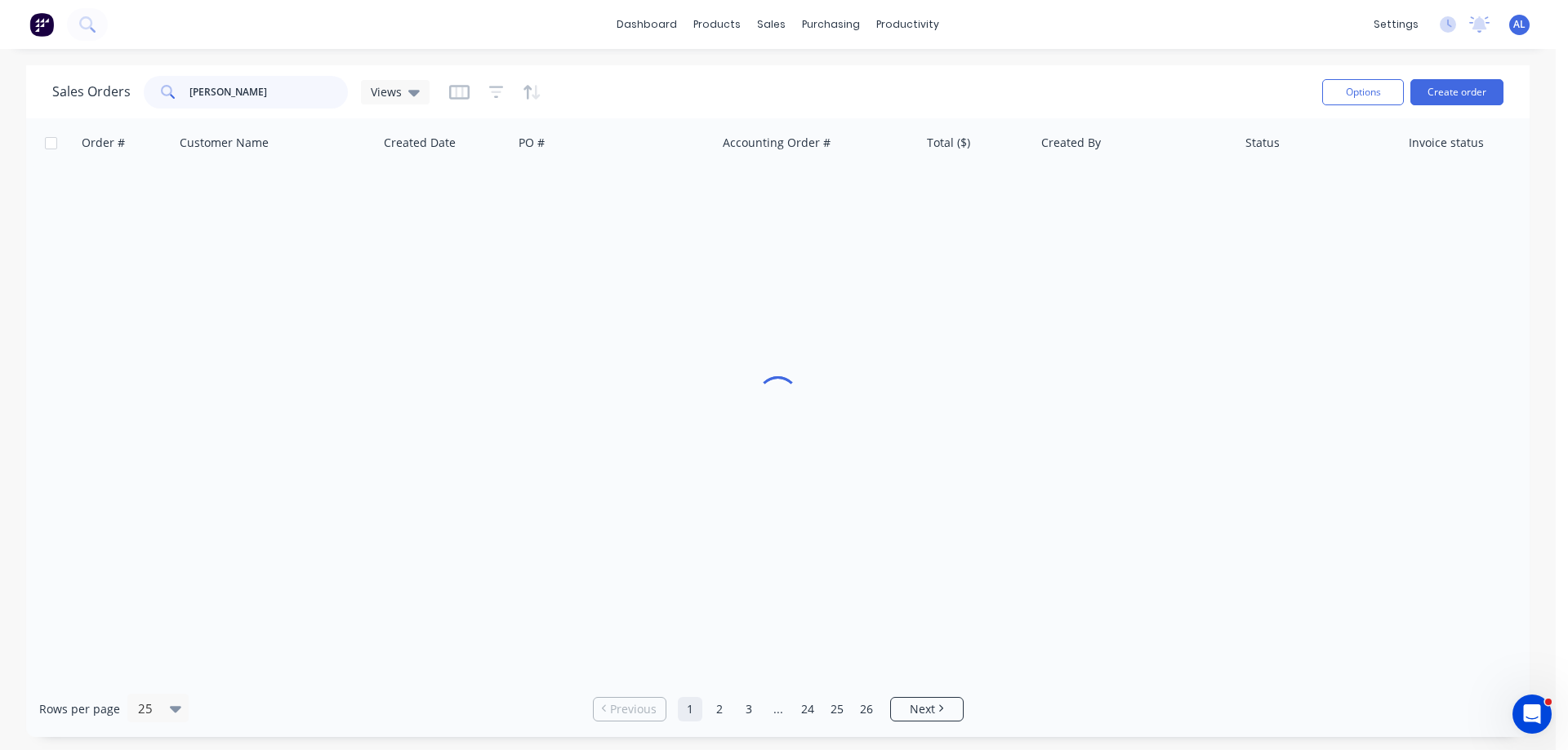
type input "J"
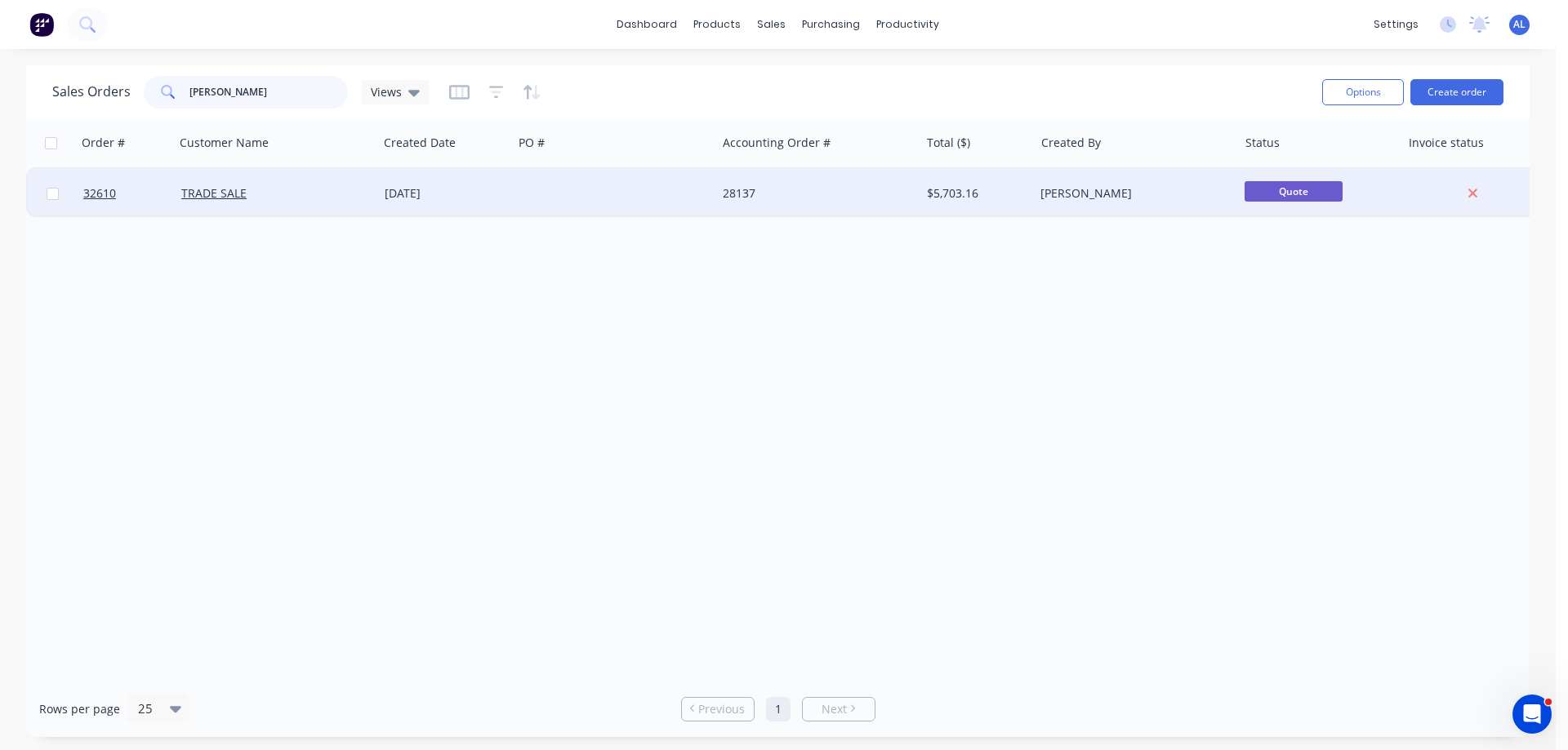
type input "[PERSON_NAME]"
click at [619, 183] on div at bounding box center [614, 193] width 203 height 49
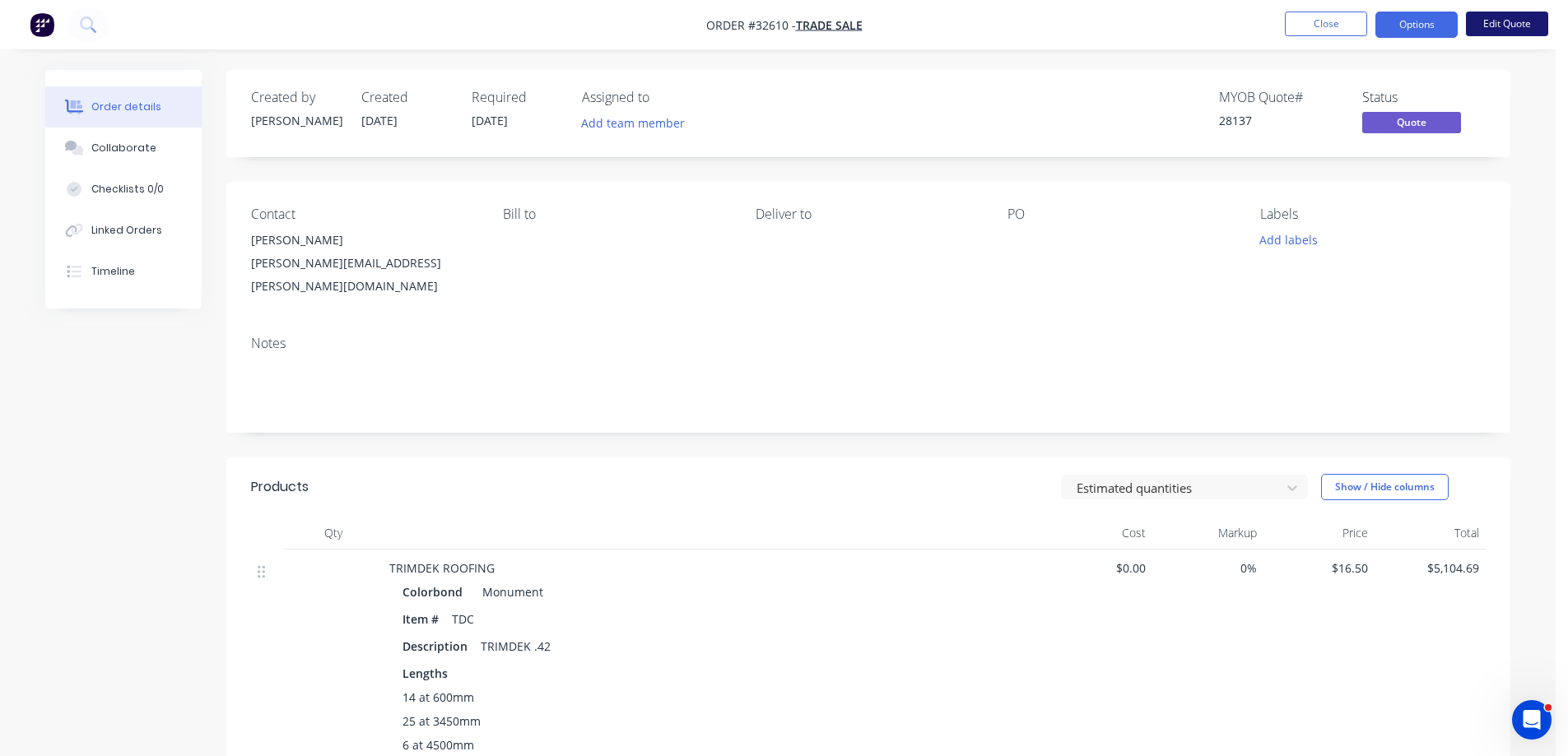
click at [1522, 20] on button "Edit Quote" at bounding box center [1507, 23] width 82 height 24
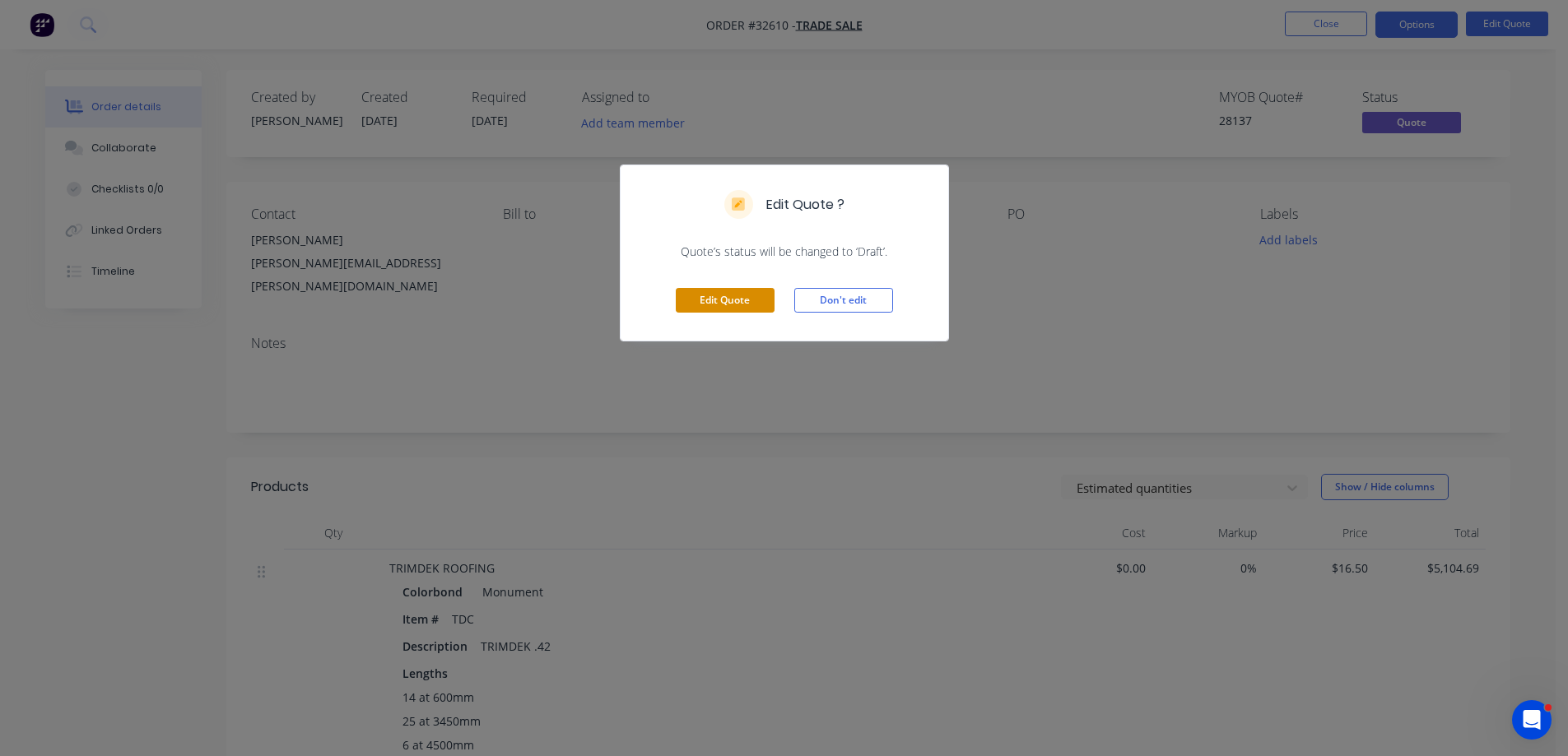
click at [708, 299] on button "Edit Quote" at bounding box center [725, 300] width 99 height 24
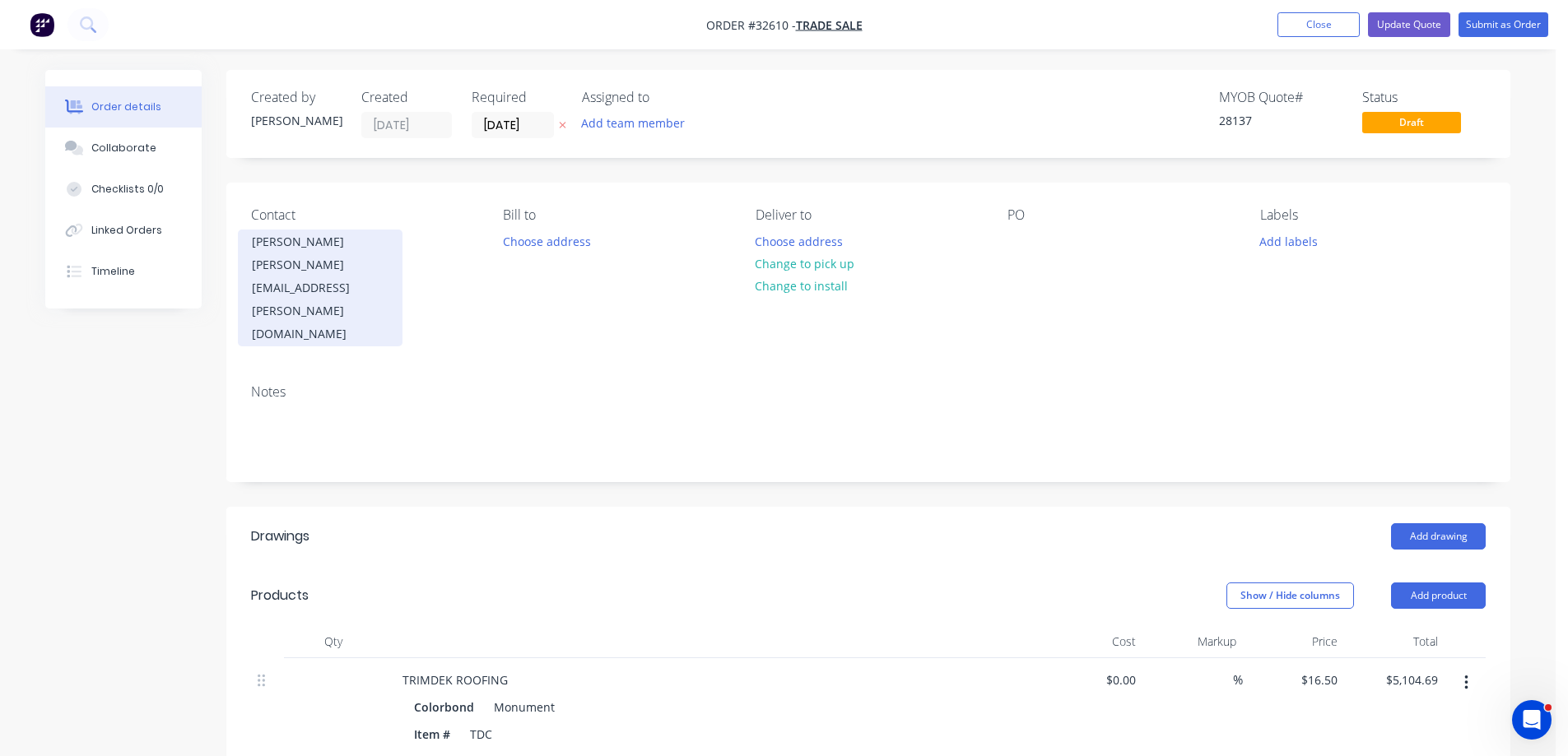
click at [286, 272] on div "[PERSON_NAME][EMAIL_ADDRESS][PERSON_NAME][DOMAIN_NAME]" at bounding box center [320, 299] width 136 height 92
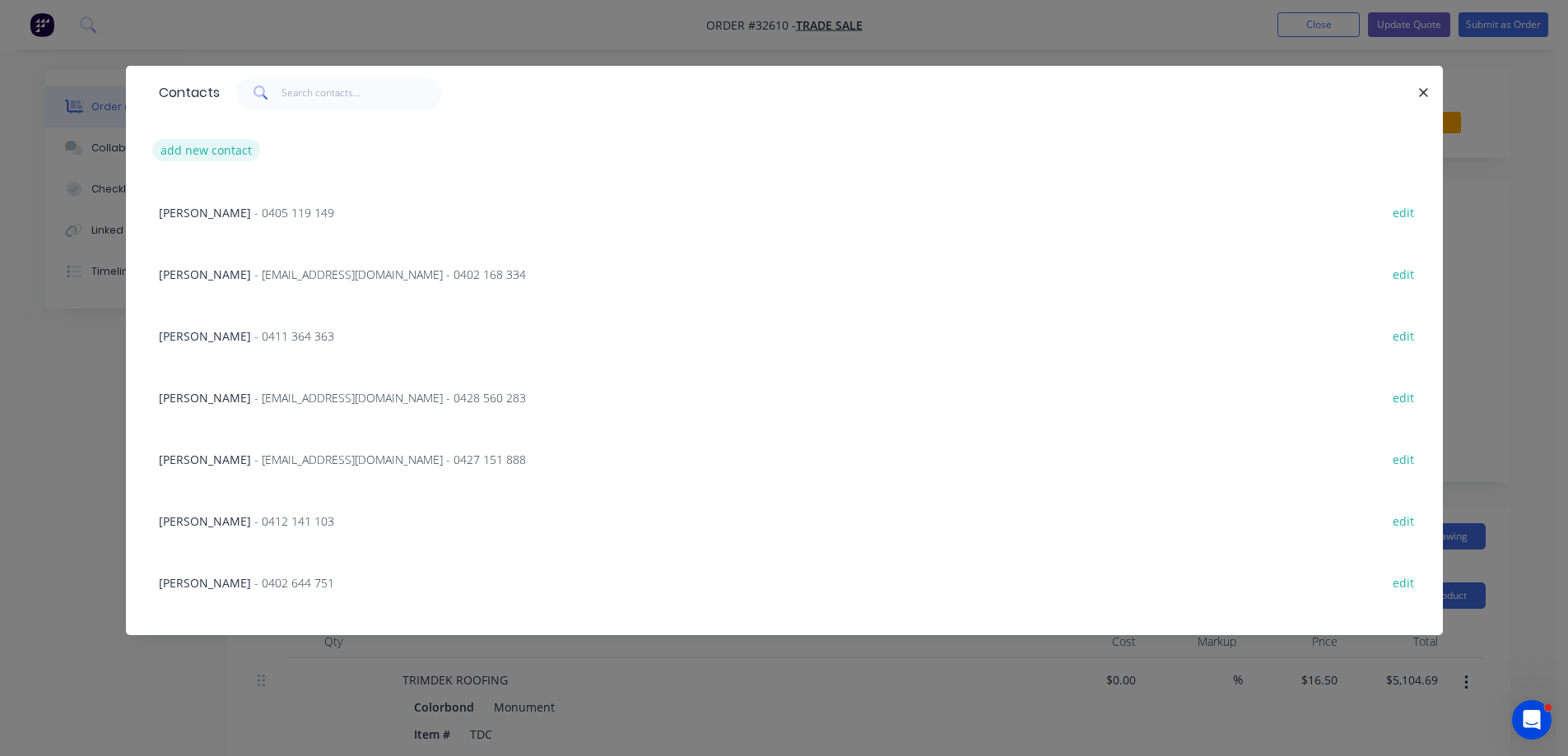
click at [211, 150] on button "add new contact" at bounding box center [206, 150] width 109 height 23
select select "AU"
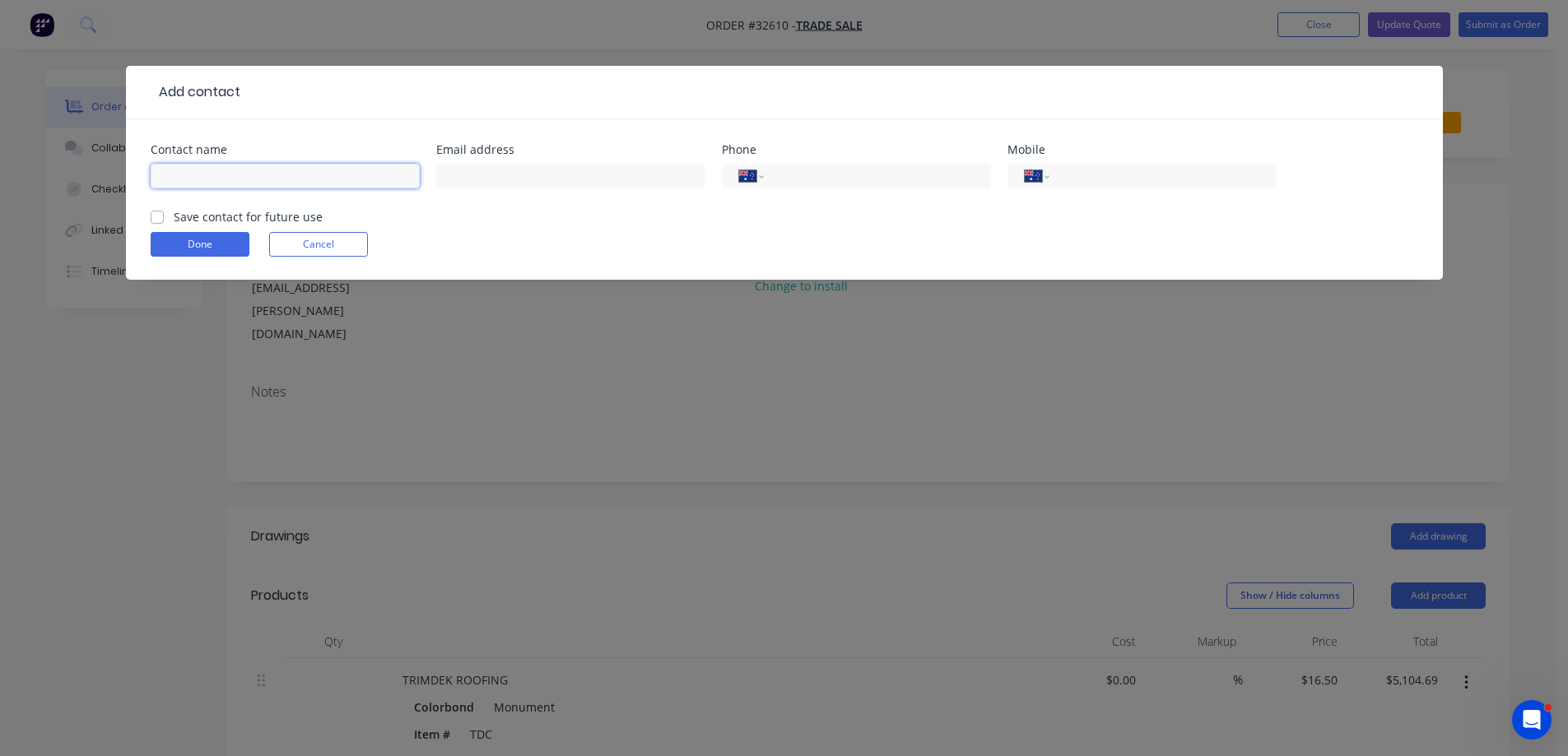
drag, startPoint x: 266, startPoint y: 176, endPoint x: 285, endPoint y: 151, distance: 31.4
click at [266, 177] on input "text" at bounding box center [286, 176] width 269 height 24
type input "[PERSON_NAME]"
type input "0468 685 304"
click at [466, 237] on div "Done Cancel" at bounding box center [785, 244] width 1268 height 24
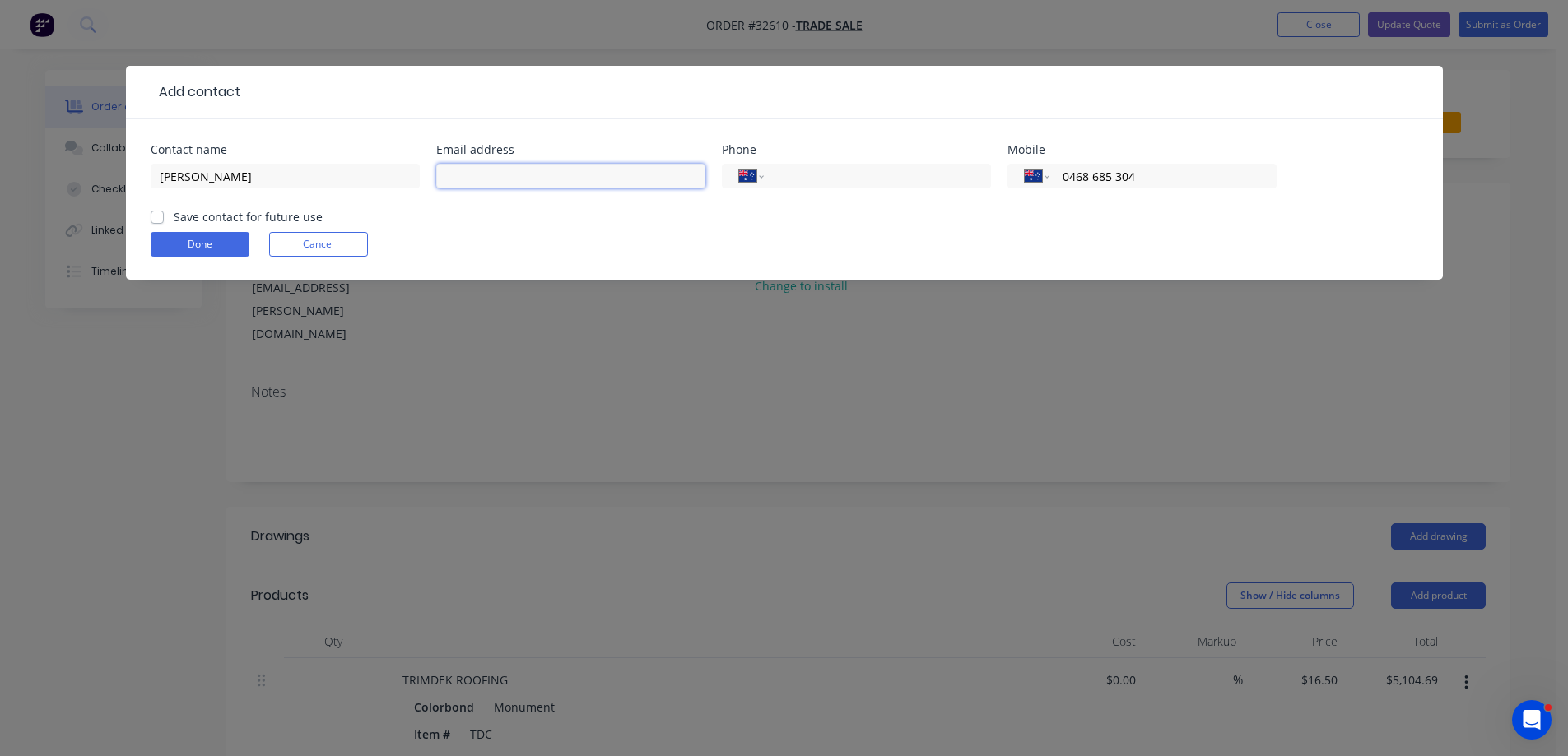
click at [473, 172] on input "text" at bounding box center [570, 176] width 269 height 24
click at [453, 247] on div "Done Cancel" at bounding box center [785, 244] width 1268 height 24
click at [174, 216] on label "Save contact for future use" at bounding box center [248, 217] width 149 height 17
click at [160, 216] on input "Save contact for future use" at bounding box center [157, 216] width 13 height 16
checkbox input "true"
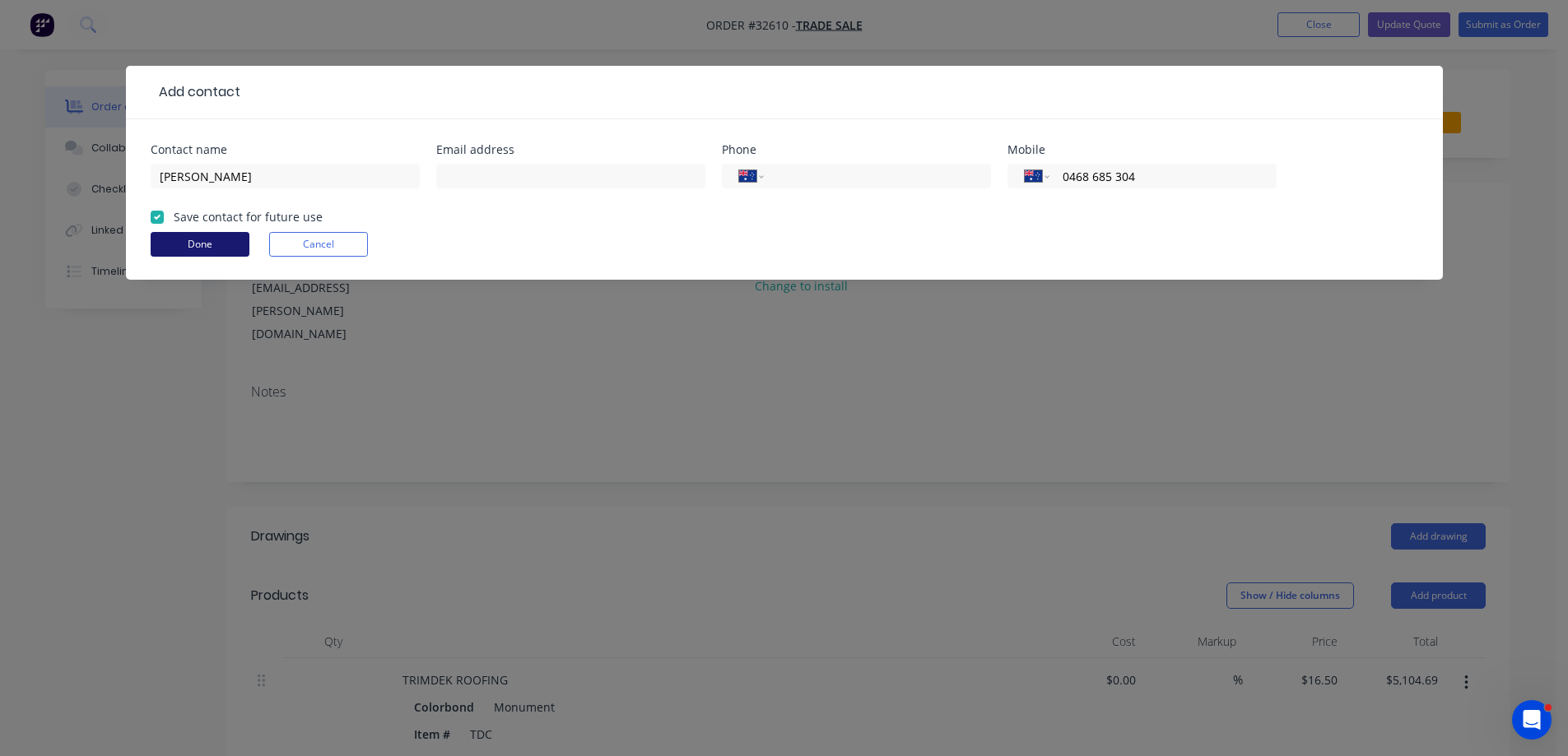
click at [194, 233] on button "Done" at bounding box center [201, 244] width 99 height 24
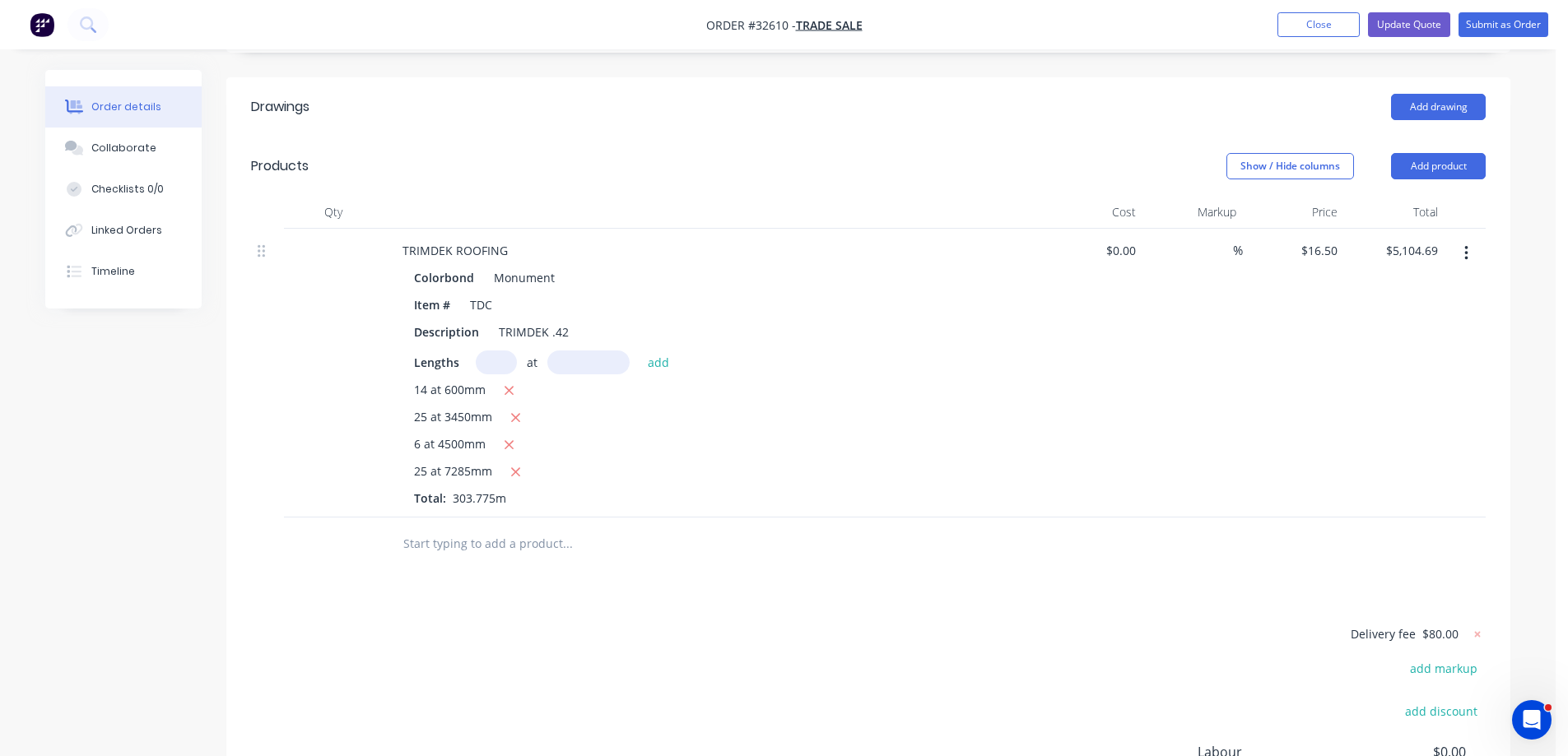
scroll to position [509, 0]
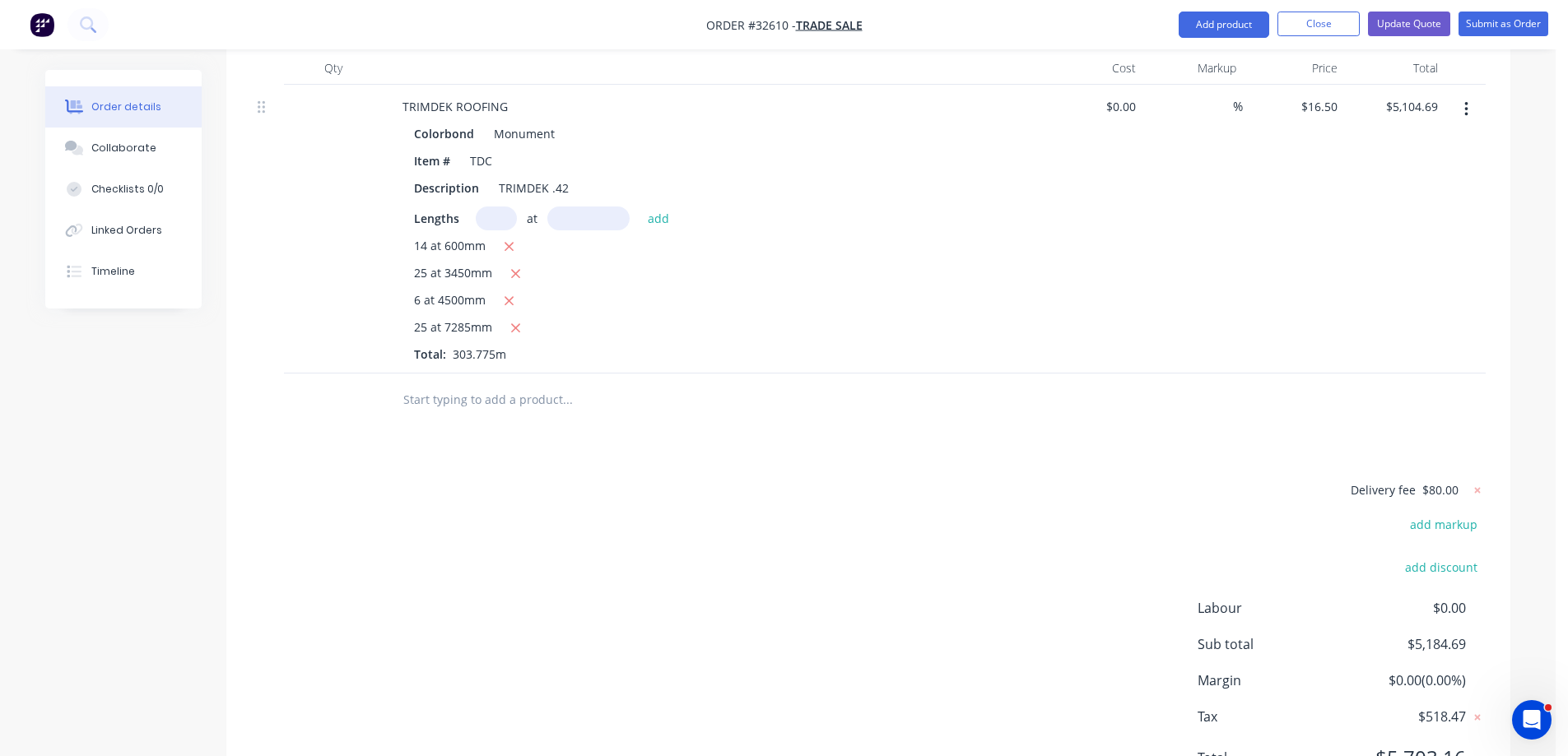
click at [489, 408] on input "text" at bounding box center [567, 400] width 329 height 33
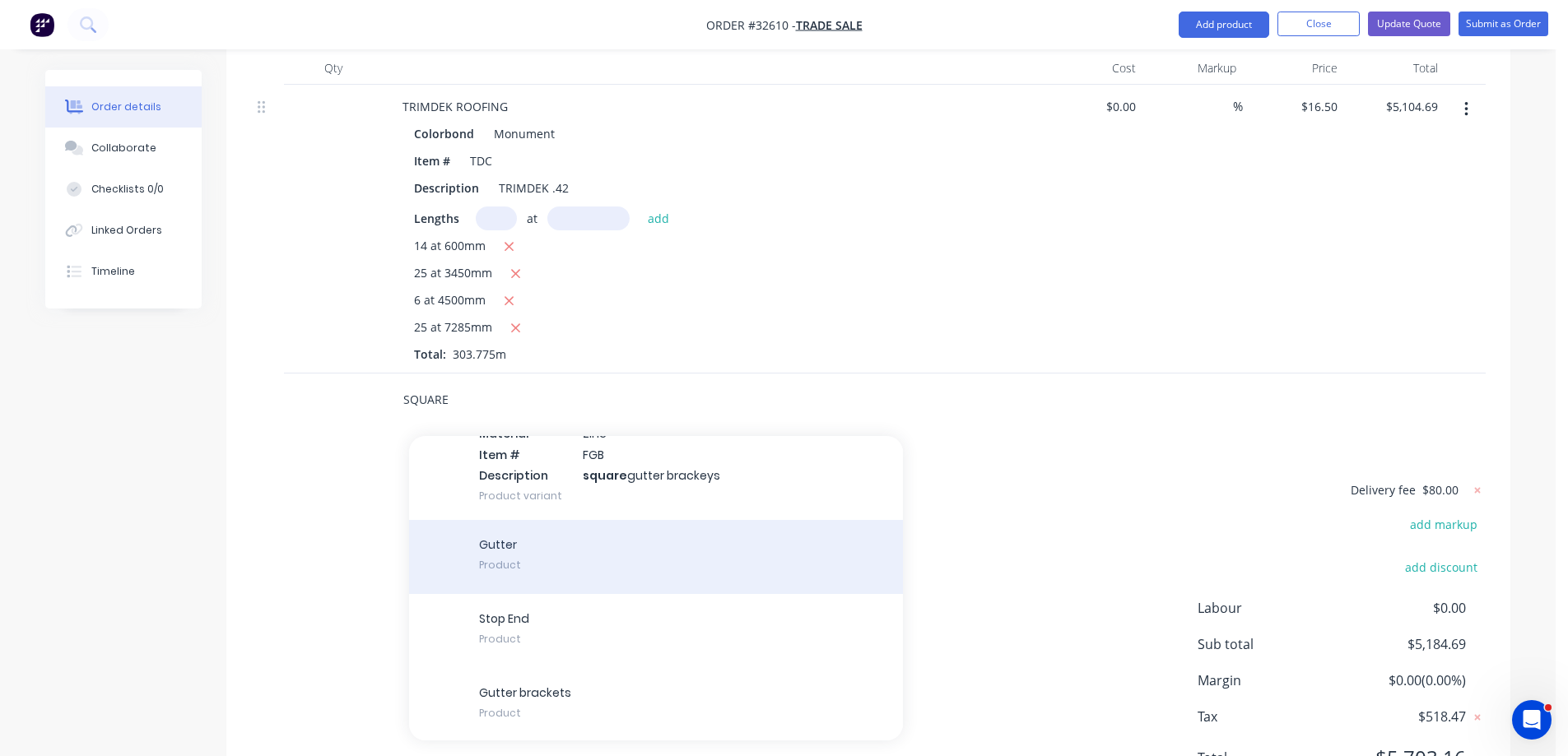
scroll to position [368, 0]
type input "SQUARE"
click at [669, 539] on div "Gutter Product" at bounding box center [656, 555] width 494 height 74
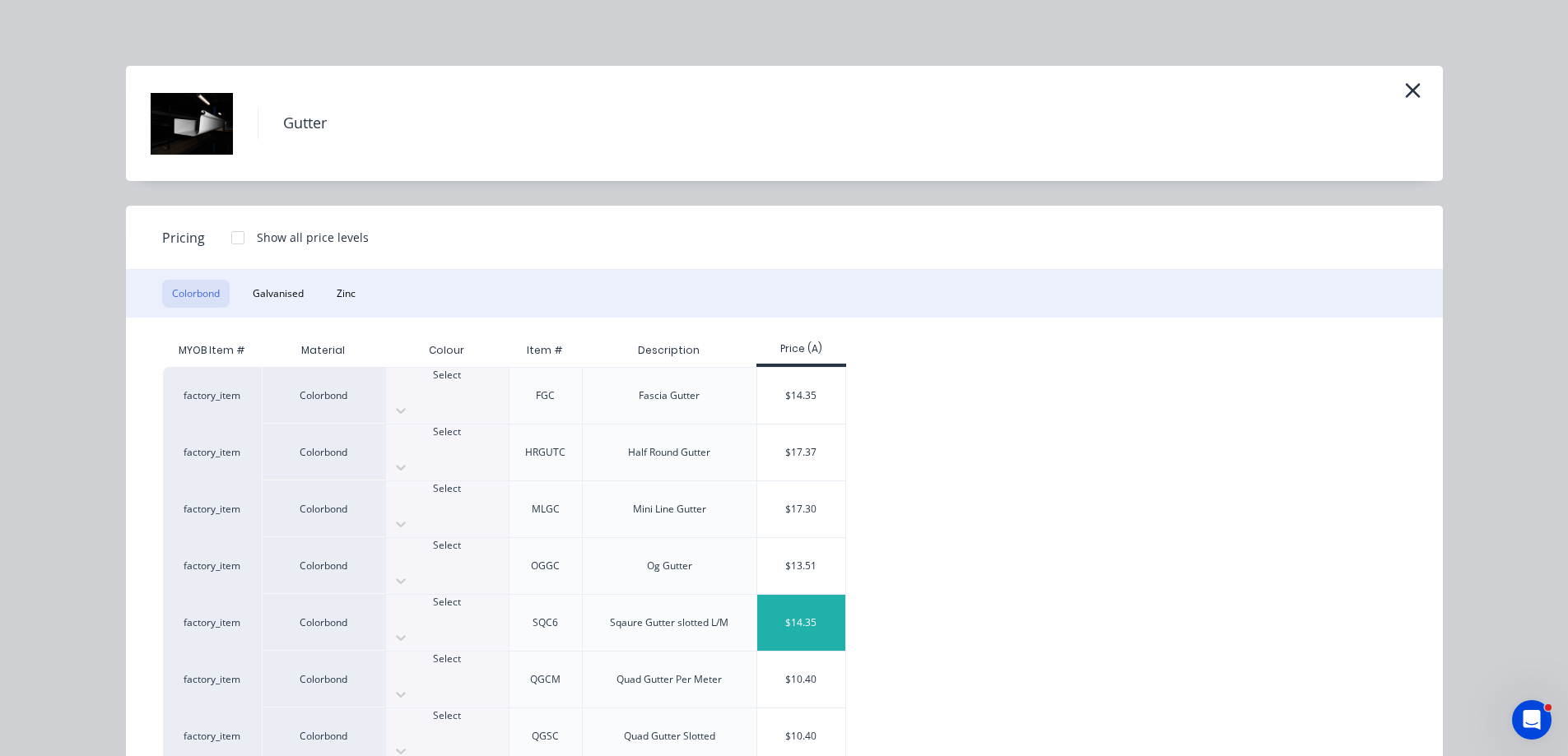
click at [817, 595] on div "$14.35" at bounding box center [800, 622] width 88 height 56
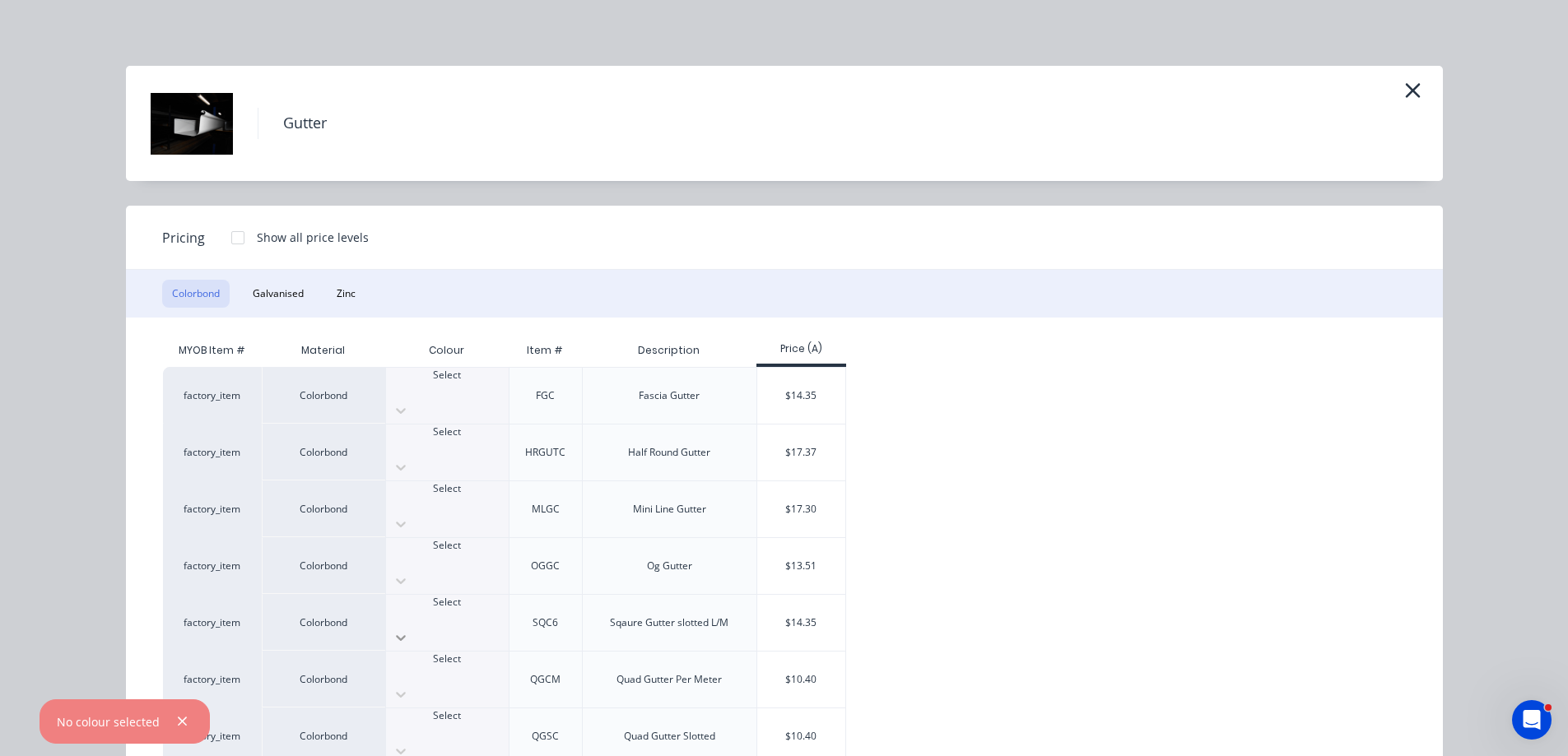
click at [409, 629] on icon at bounding box center [400, 637] width 16 height 16
click at [815, 595] on div "$14.35" at bounding box center [800, 622] width 88 height 56
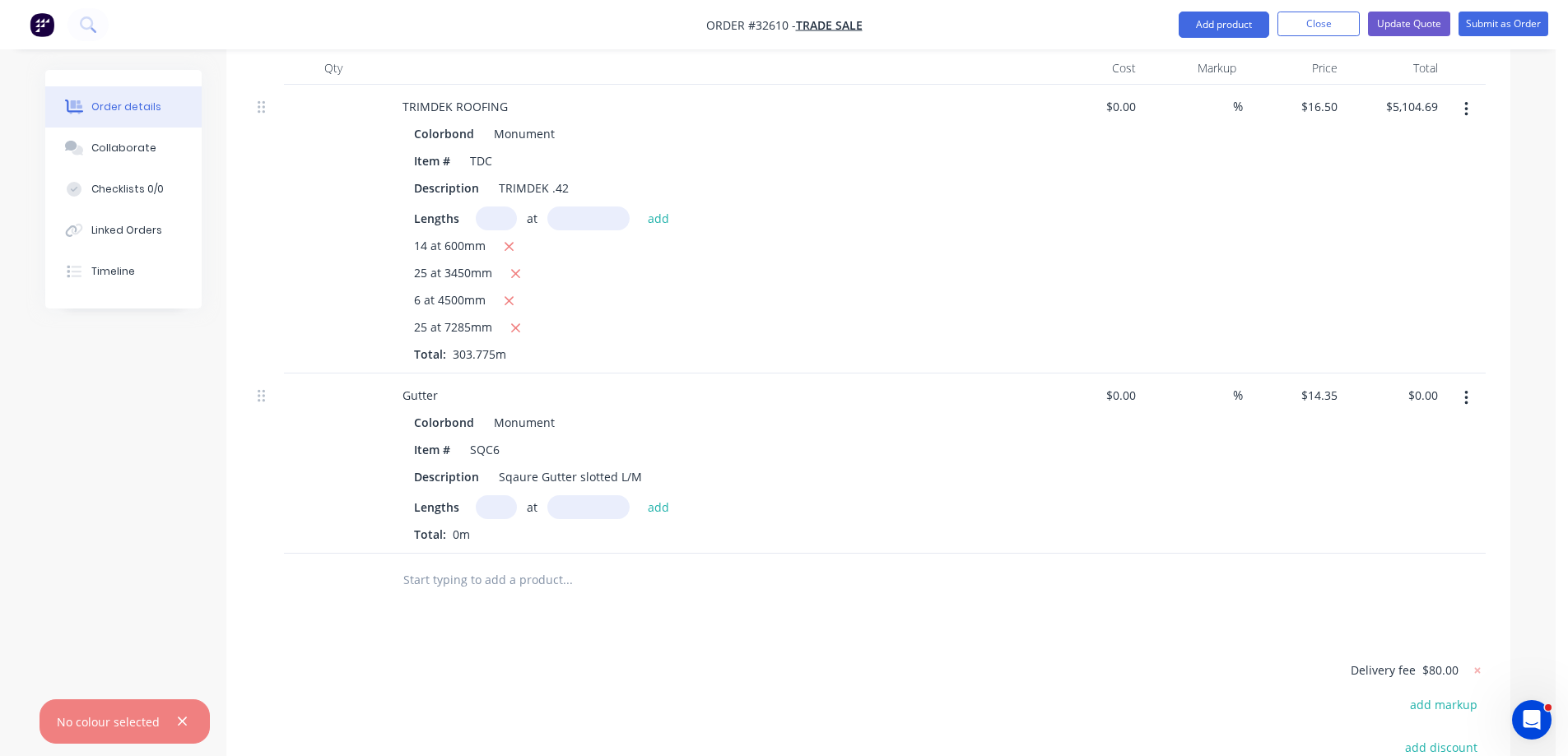
click at [498, 513] on input "text" at bounding box center [496, 507] width 41 height 23
click at [640, 476] on div "Sqaure Gutter slotted L/M" at bounding box center [570, 477] width 156 height 23
click at [503, 508] on input "text" at bounding box center [496, 507] width 41 height 23
type input "4"
type input "6000"
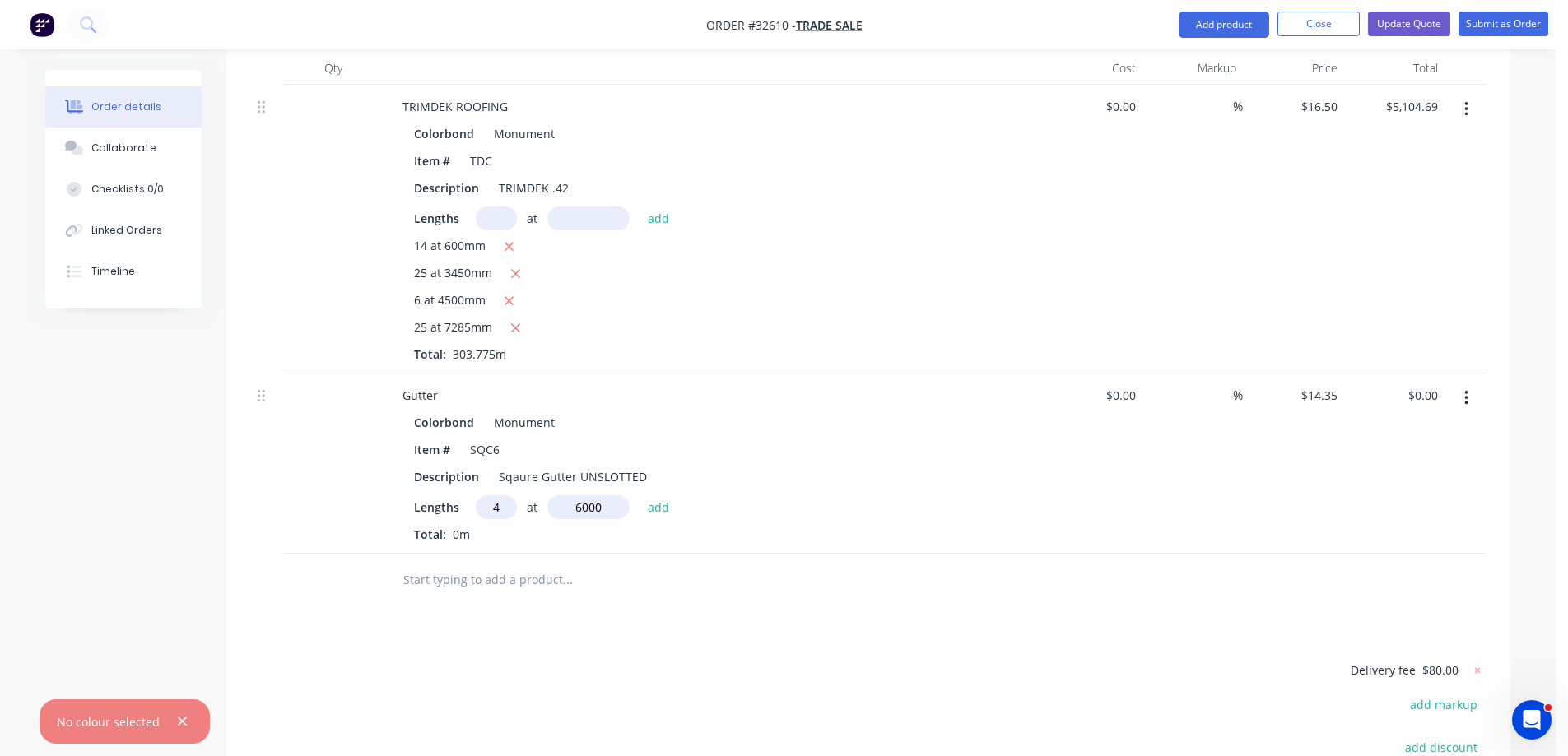
click at [640, 496] on button "add" at bounding box center [659, 507] width 39 height 23
type input "$344.40"
click at [544, 610] on input "text" at bounding box center [567, 608] width 329 height 33
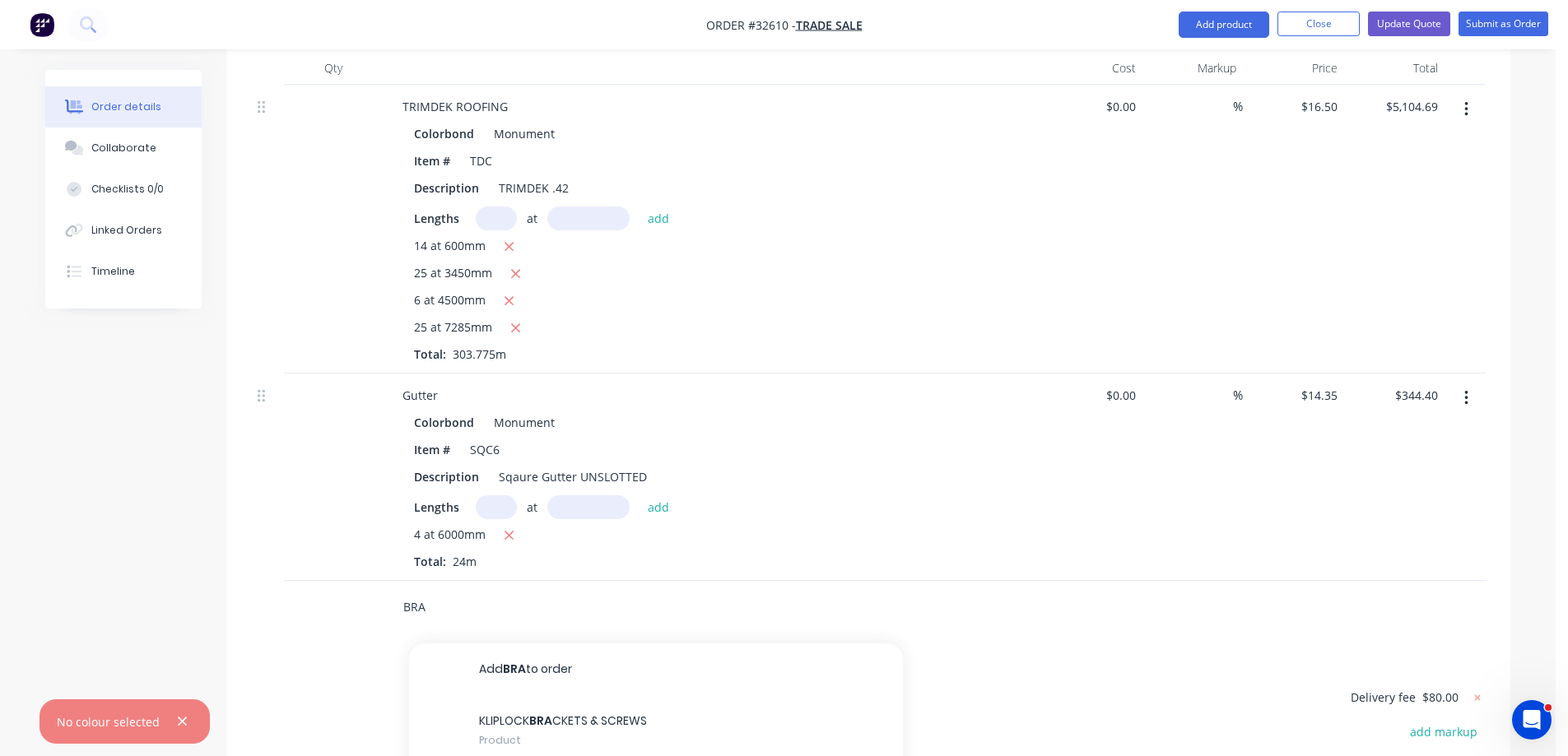
scroll to position [799, 0]
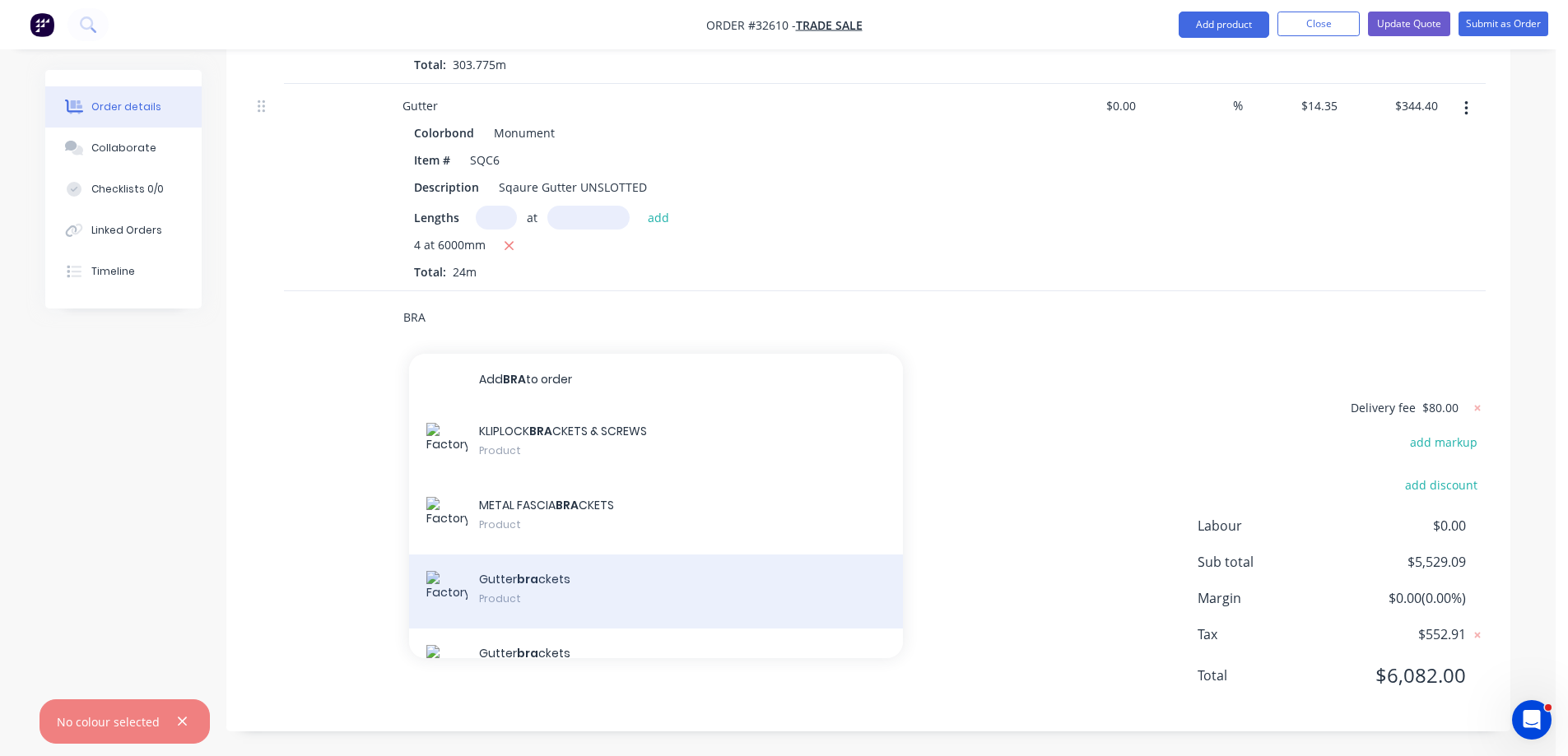
type input "BRA"
click at [657, 582] on div "Gutter bra ckets Product" at bounding box center [656, 591] width 494 height 74
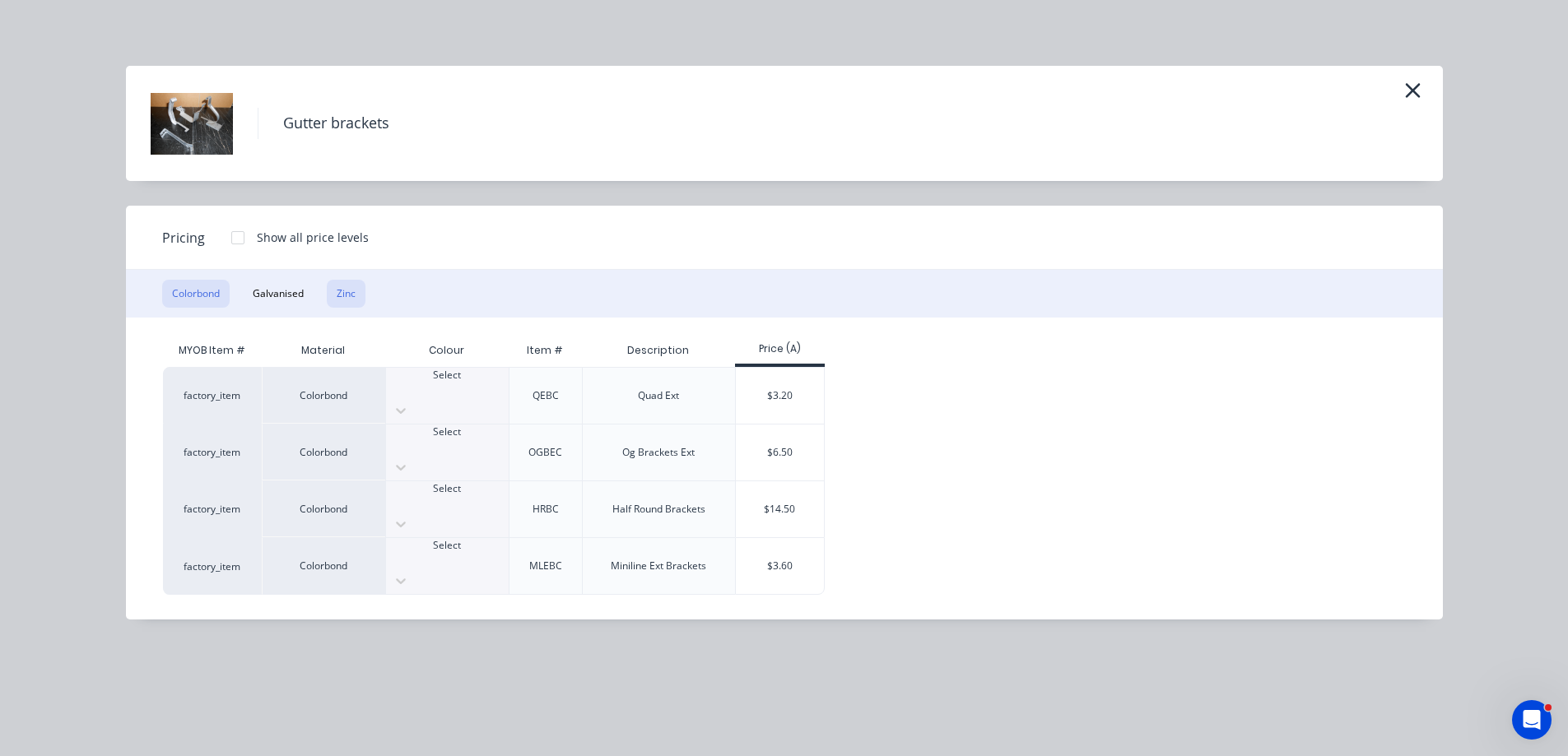
click at [354, 293] on button "Zinc" at bounding box center [346, 293] width 39 height 28
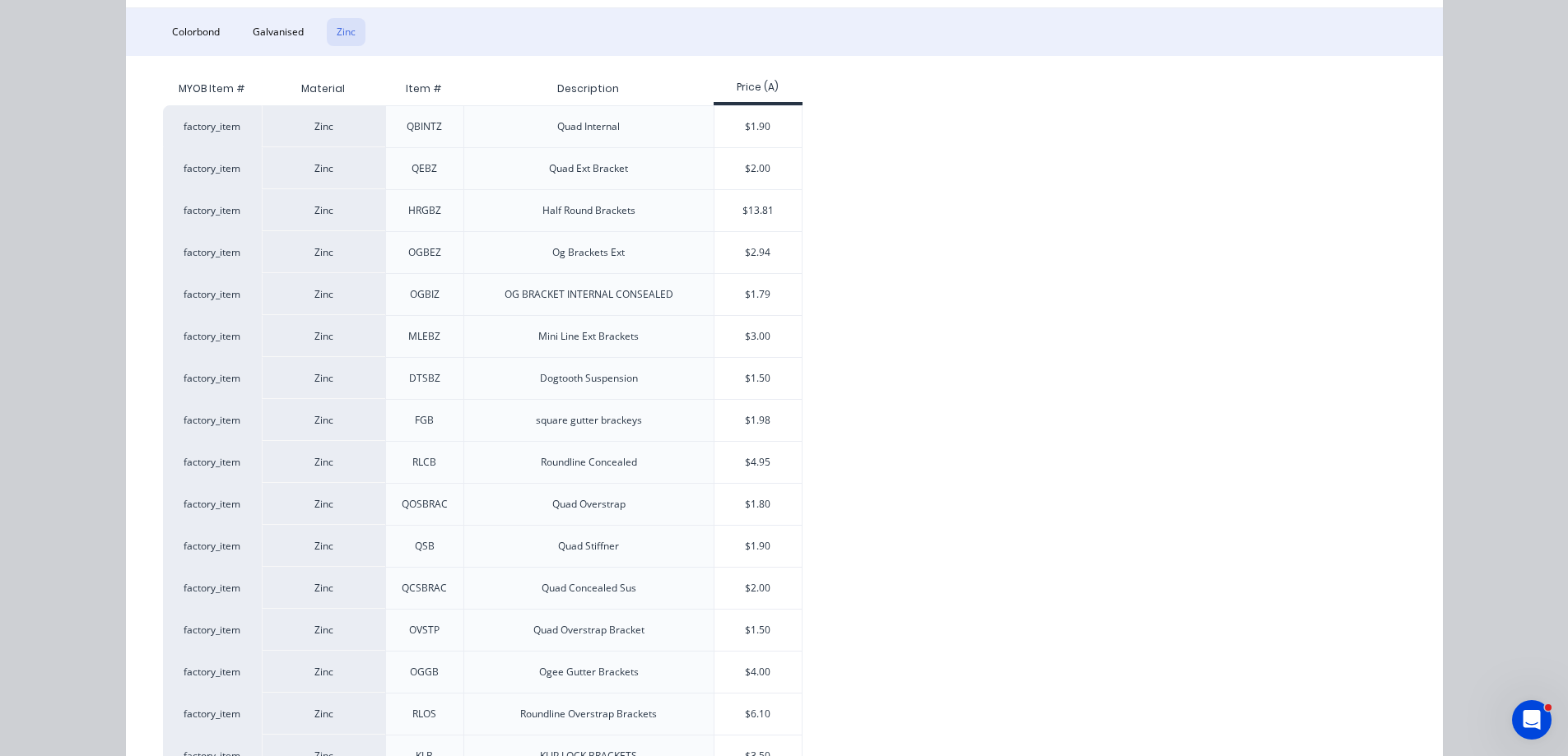
scroll to position [411, 0]
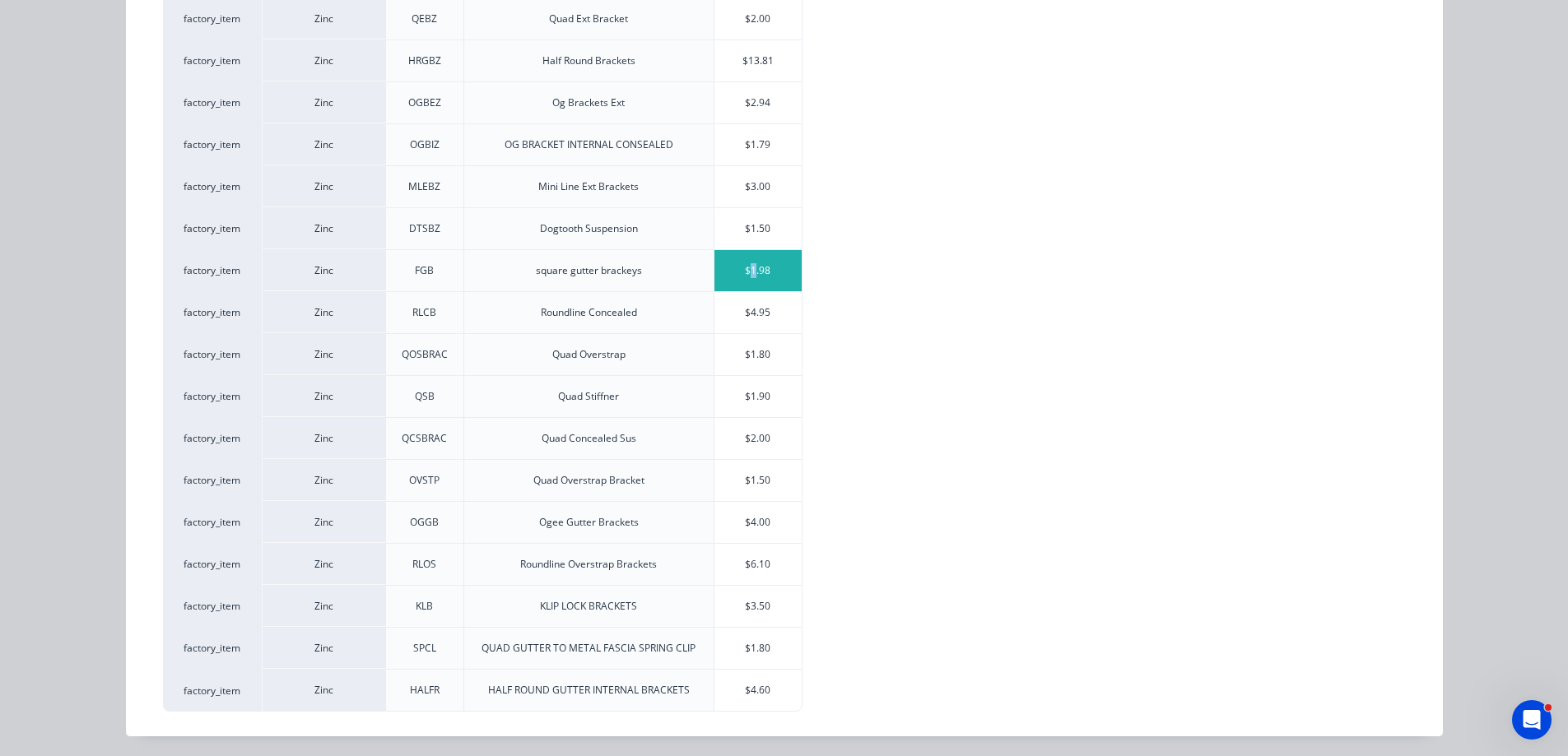
click at [748, 264] on div "$1.98" at bounding box center [758, 270] width 88 height 41
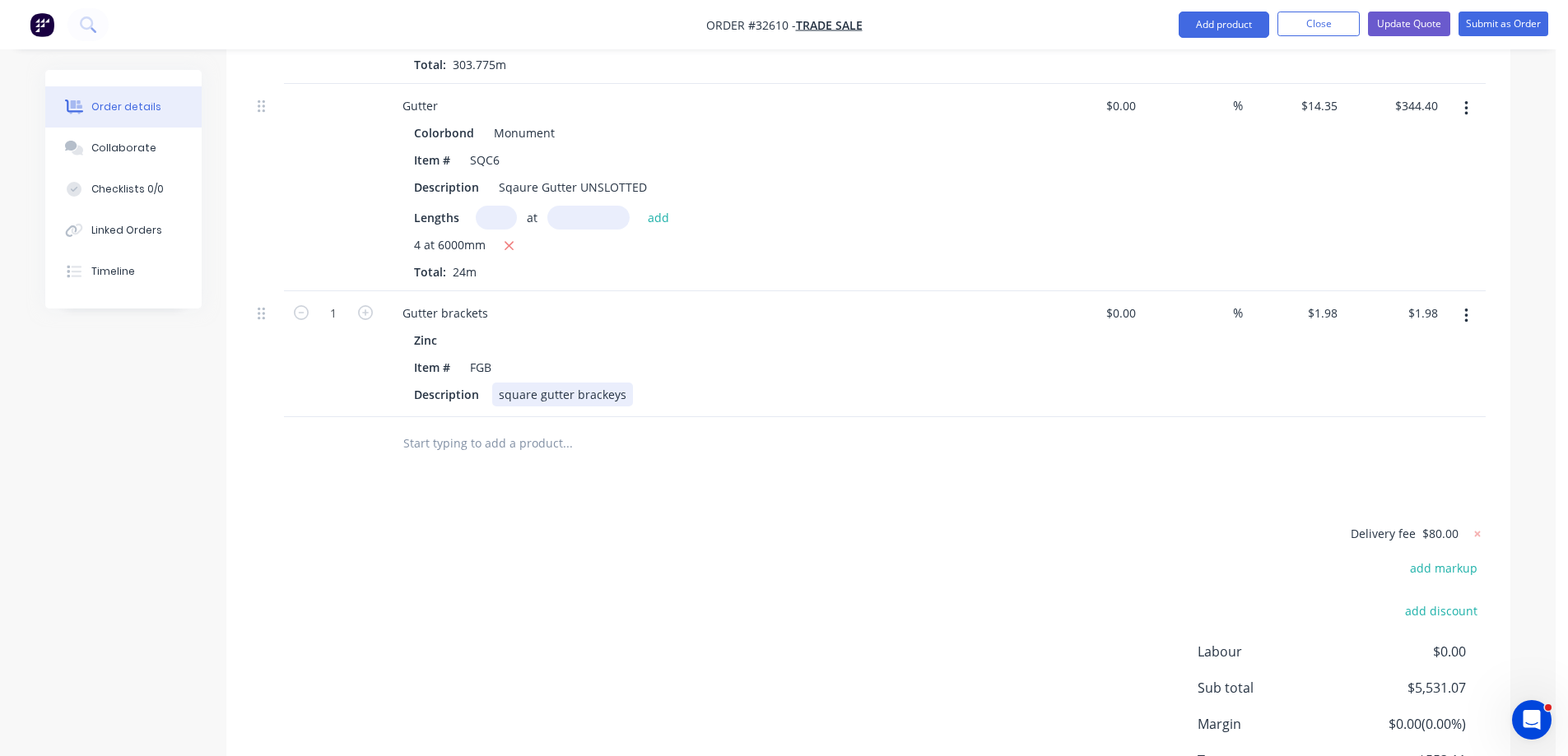
click at [622, 394] on div "square gutter brackeys" at bounding box center [563, 394] width 141 height 23
click at [339, 318] on input "1" at bounding box center [333, 313] width 43 height 24
type input "20"
click at [357, 483] on div "Drawings Add drawing Products Show / Hide columns Add product Qty Cost Markup P…" at bounding box center [868, 250] width 1284 height 1213
type input "$39.60"
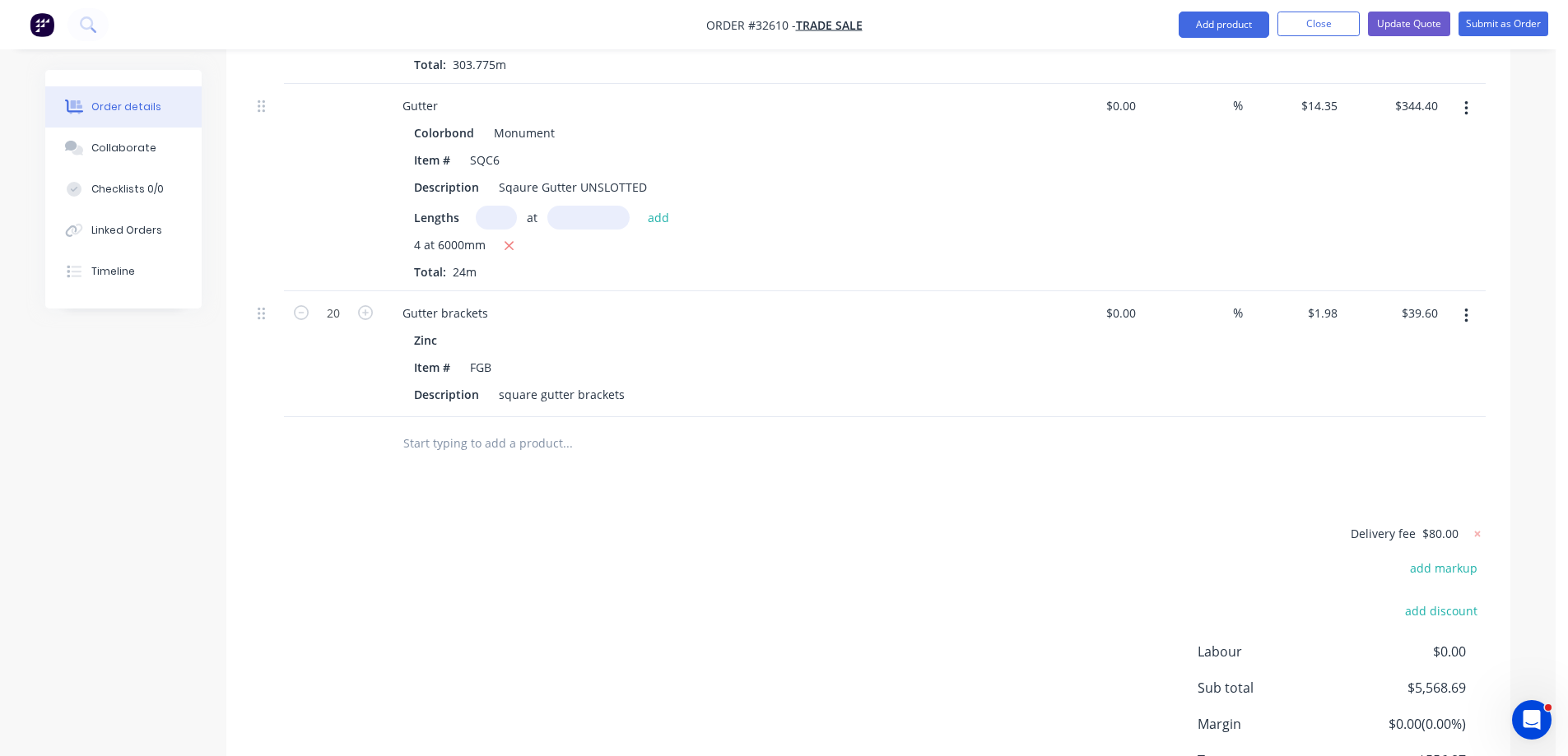
click at [500, 439] on input "text" at bounding box center [567, 444] width 329 height 33
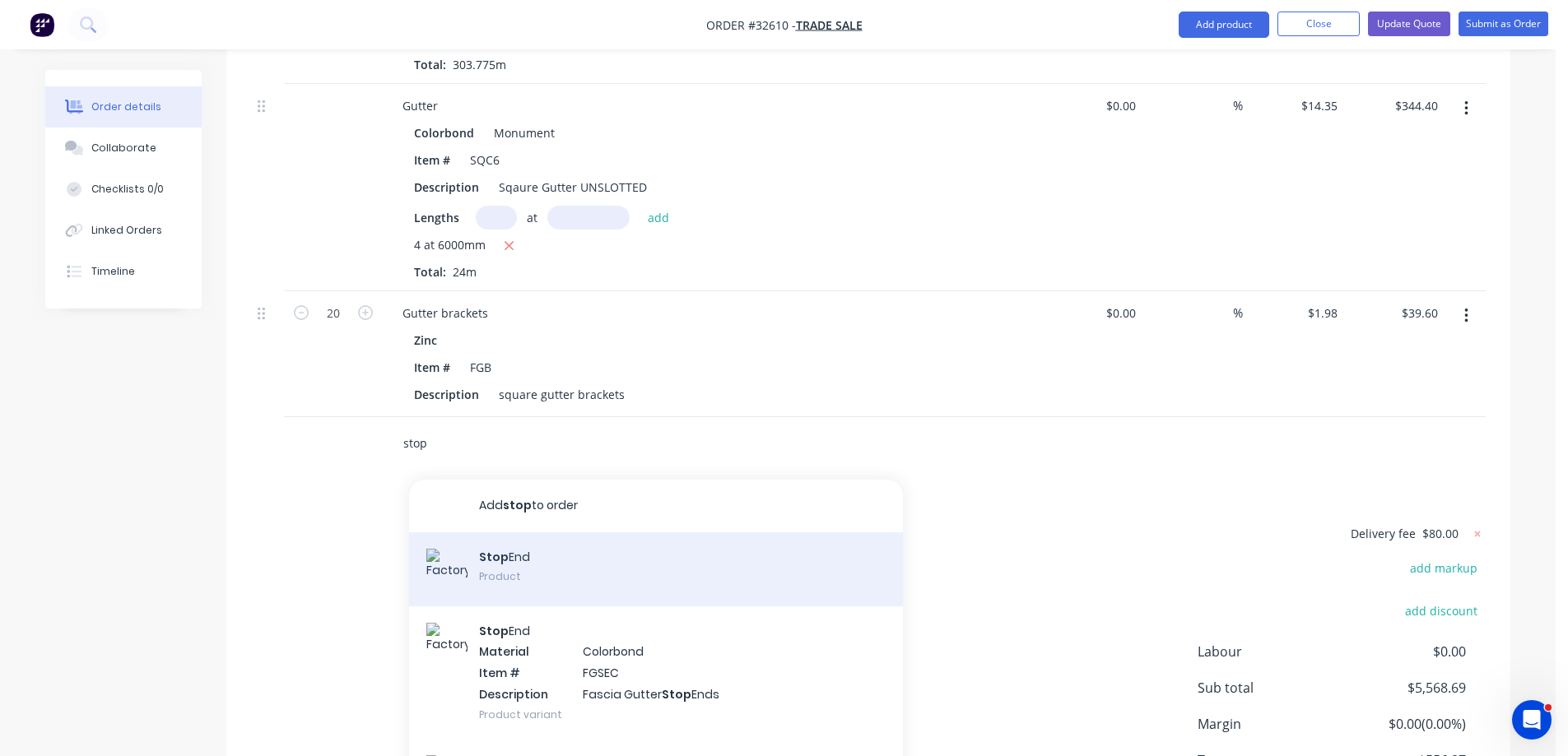
type input "stop"
click at [614, 563] on div "Stop End Product" at bounding box center [656, 569] width 494 height 74
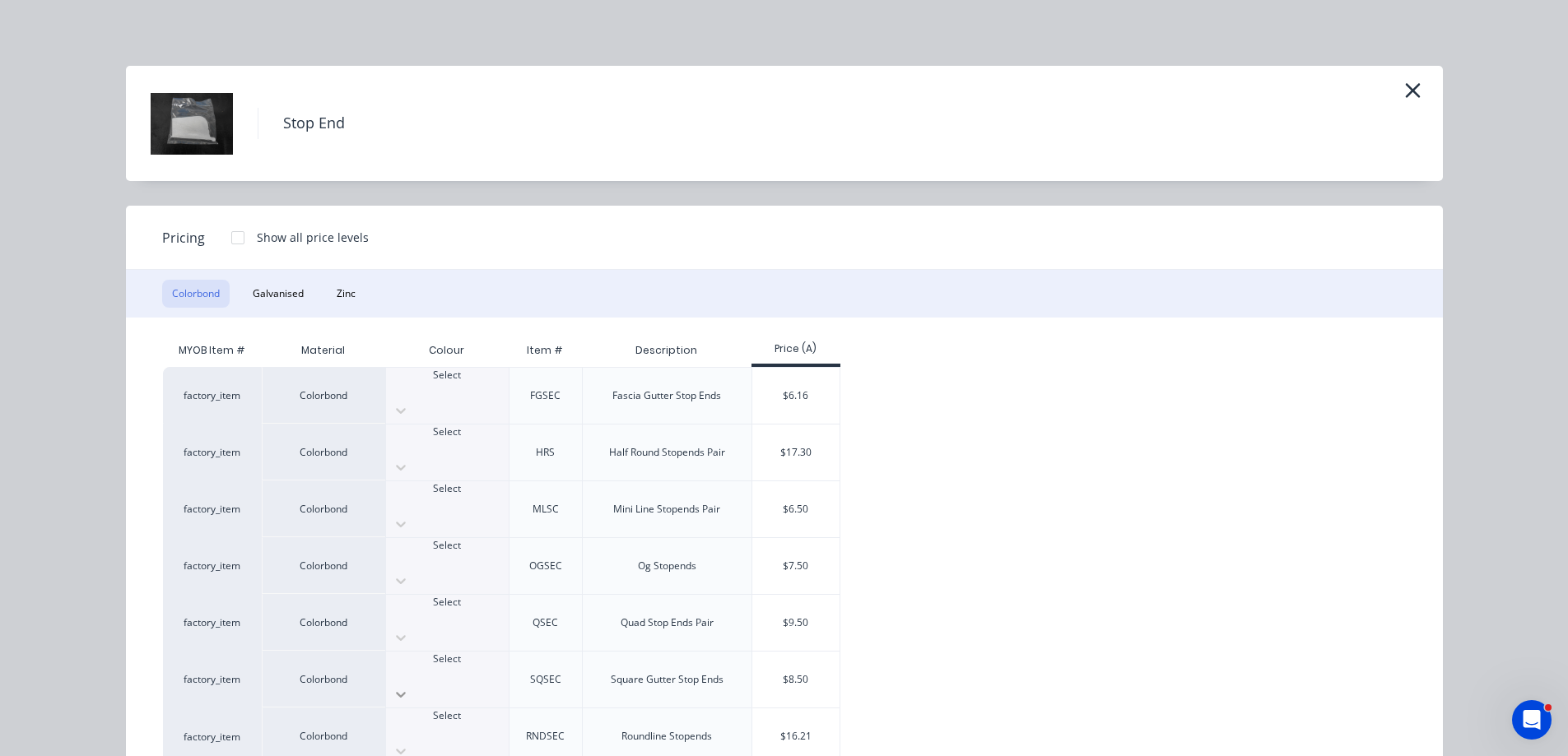
click at [409, 687] on icon at bounding box center [400, 694] width 16 height 16
click at [802, 652] on div "$8.50" at bounding box center [796, 680] width 88 height 56
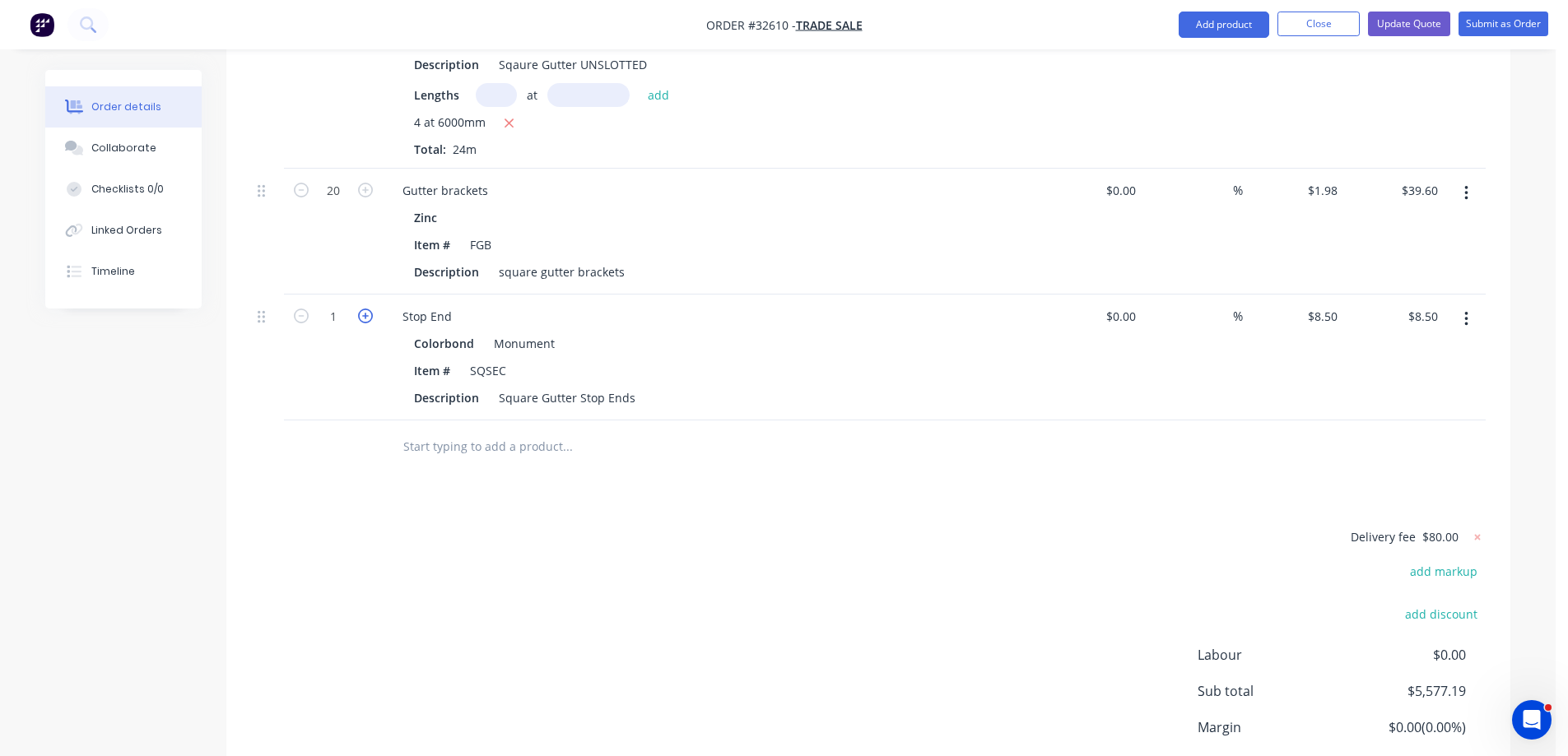
click at [367, 314] on icon "button" at bounding box center [365, 316] width 15 height 15
type input "2"
type input "$17.00"
click at [542, 446] on input "text" at bounding box center [567, 447] width 329 height 33
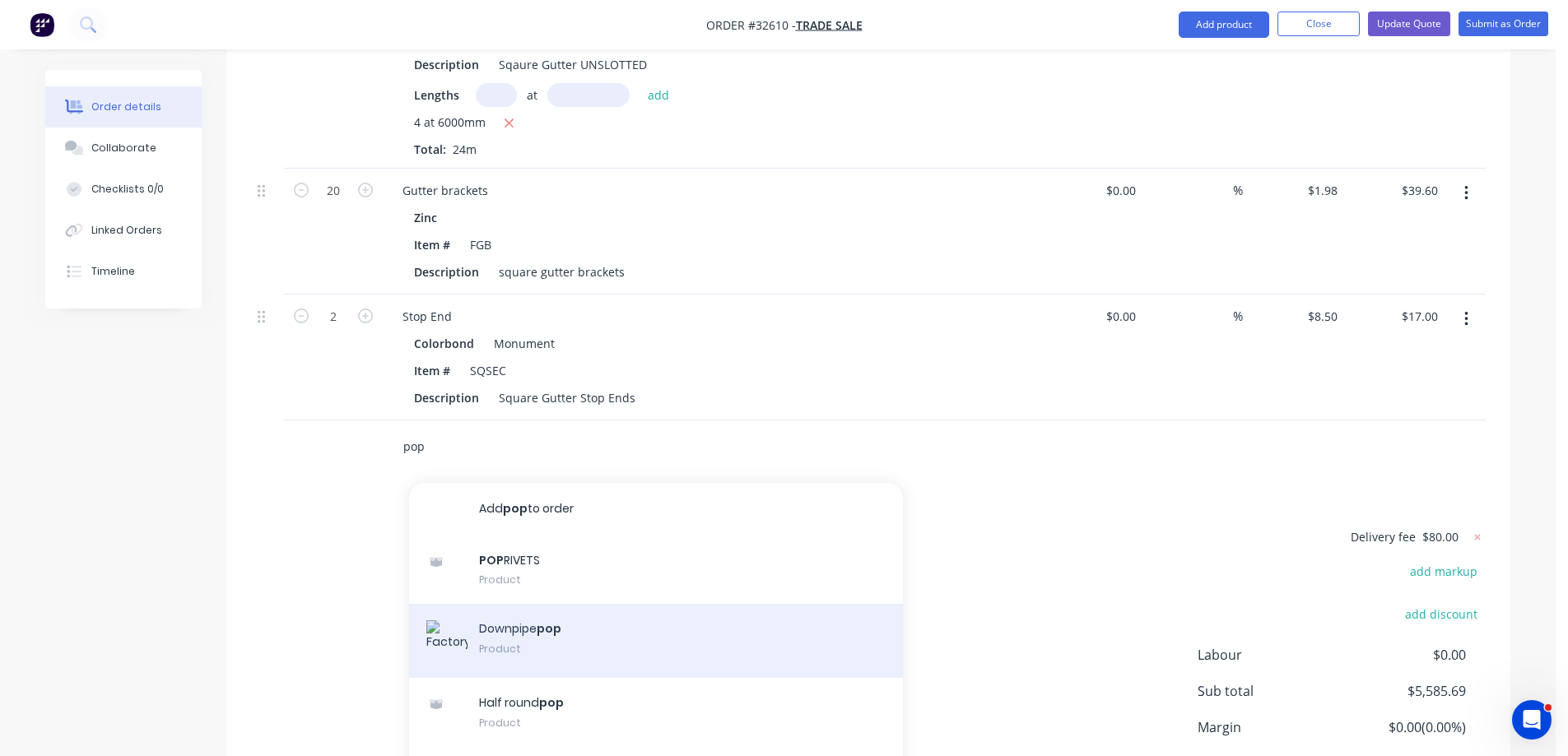
type input "pop"
click at [604, 633] on div "Downpipe pop Product" at bounding box center [656, 641] width 494 height 74
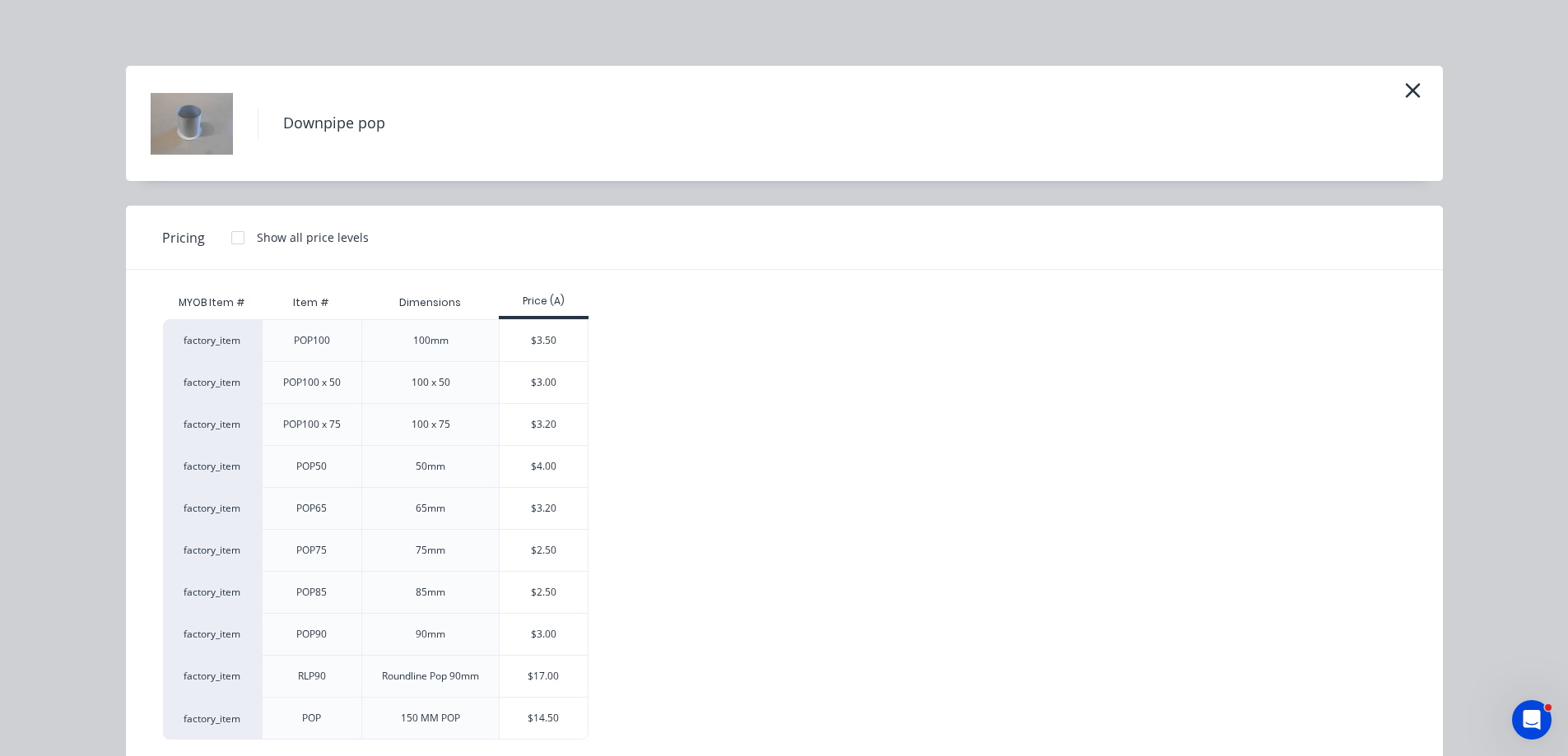
click at [553, 333] on div "$3.50" at bounding box center [543, 340] width 88 height 41
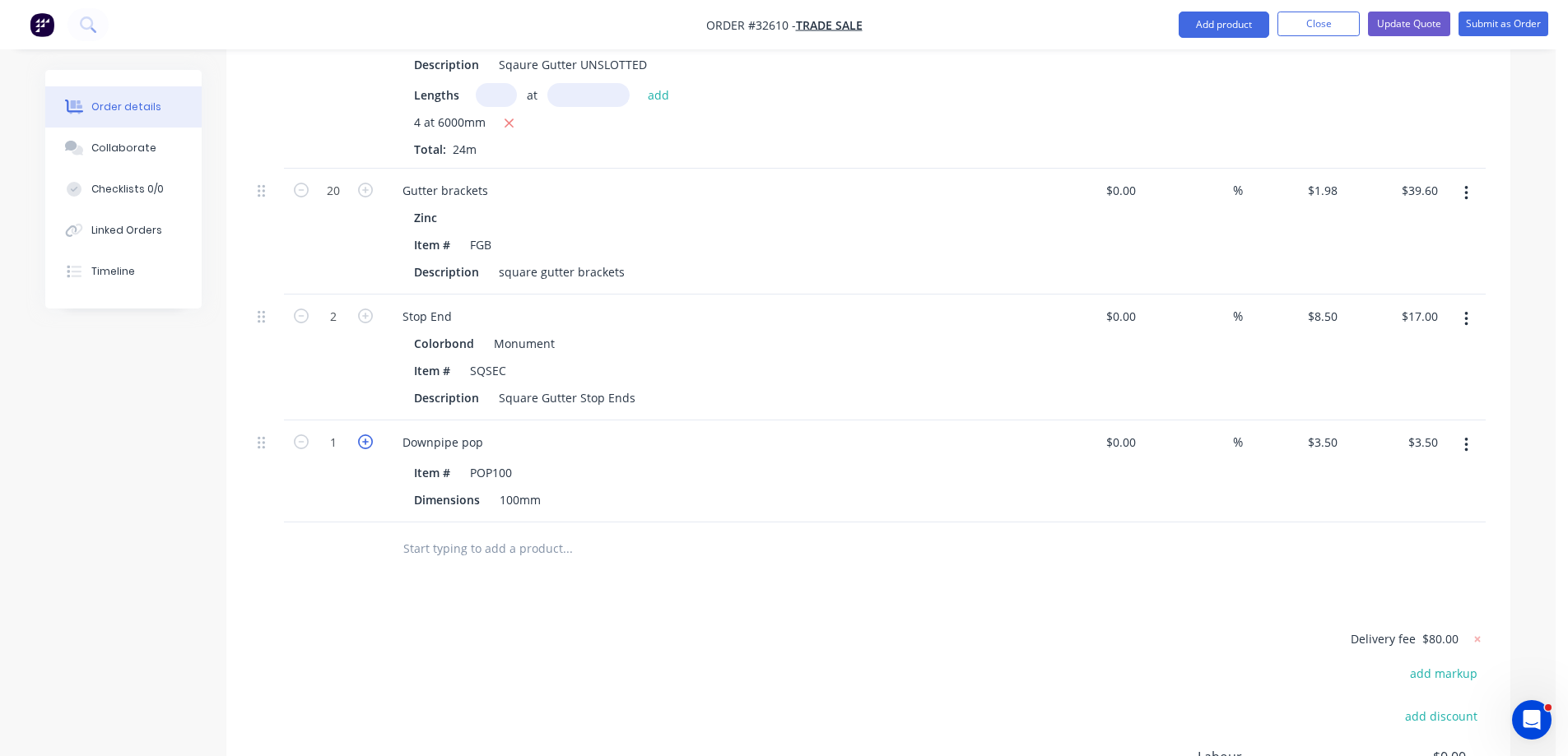
click at [367, 444] on icon "button" at bounding box center [365, 442] width 15 height 15
type input "2"
type input "$7.00"
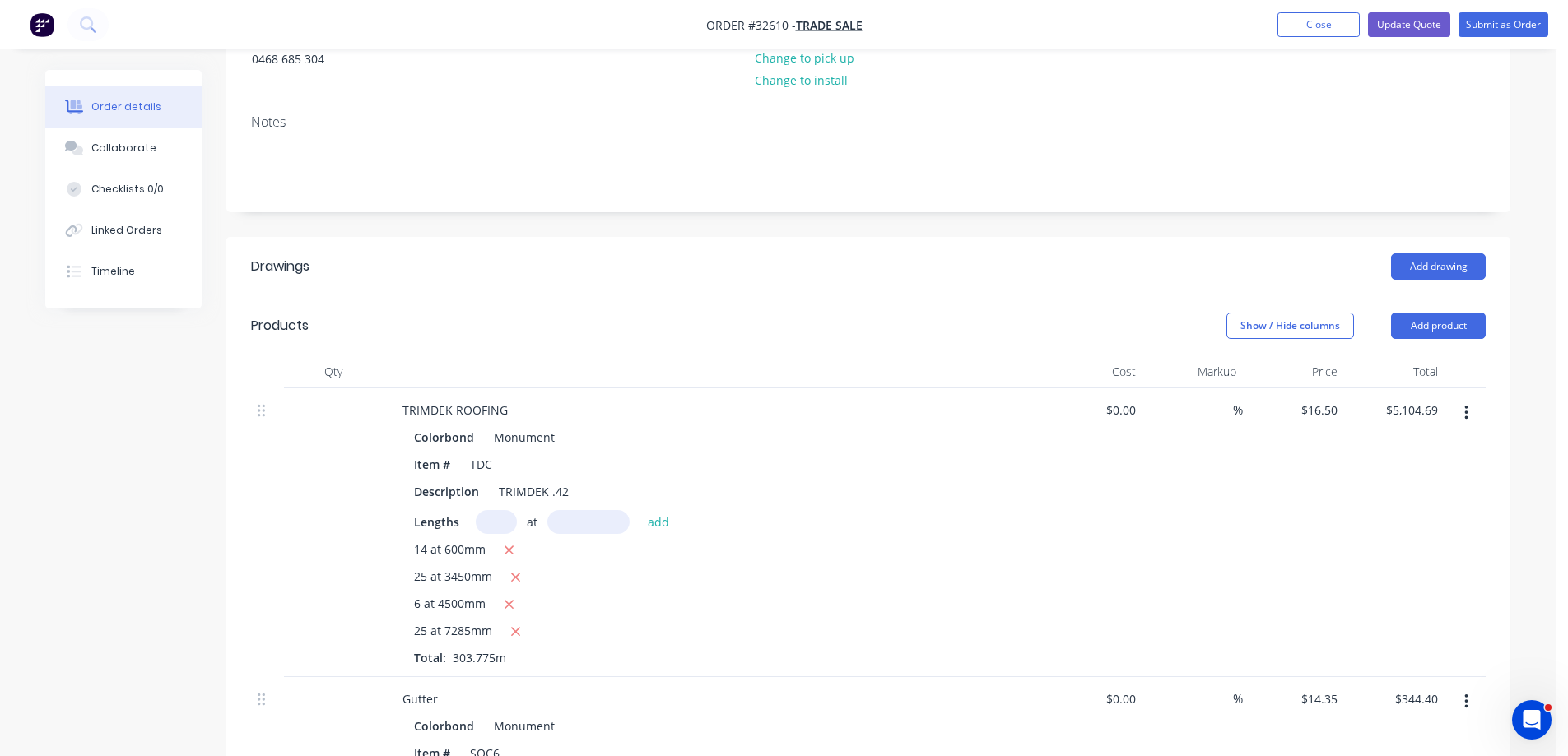
scroll to position [345, 0]
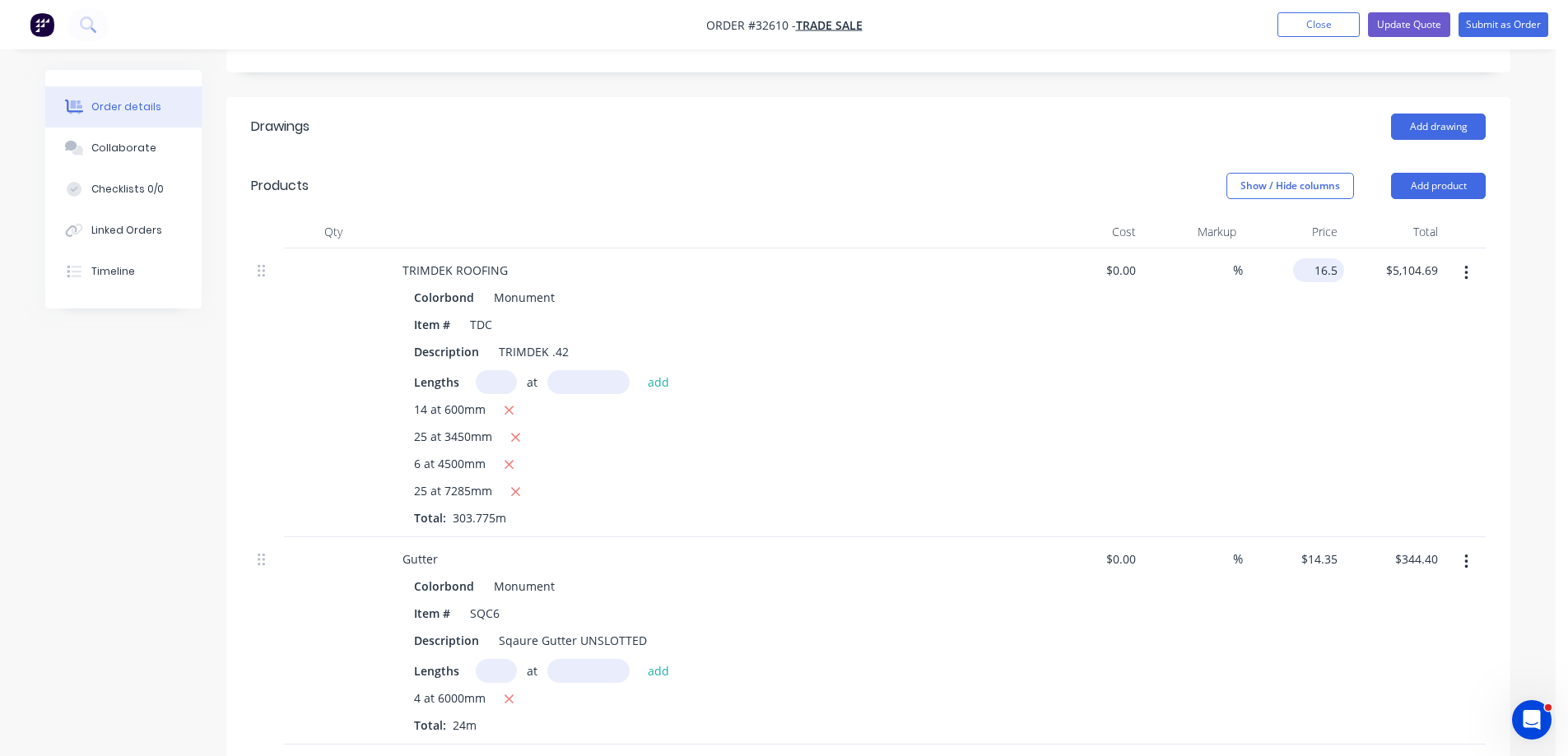
click at [1333, 267] on input "16.5" at bounding box center [1321, 270] width 44 height 23
type input "$16.00"
type input "$4,950.00"
click at [1293, 389] on div "$16.00 16" at bounding box center [1294, 392] width 102 height 289
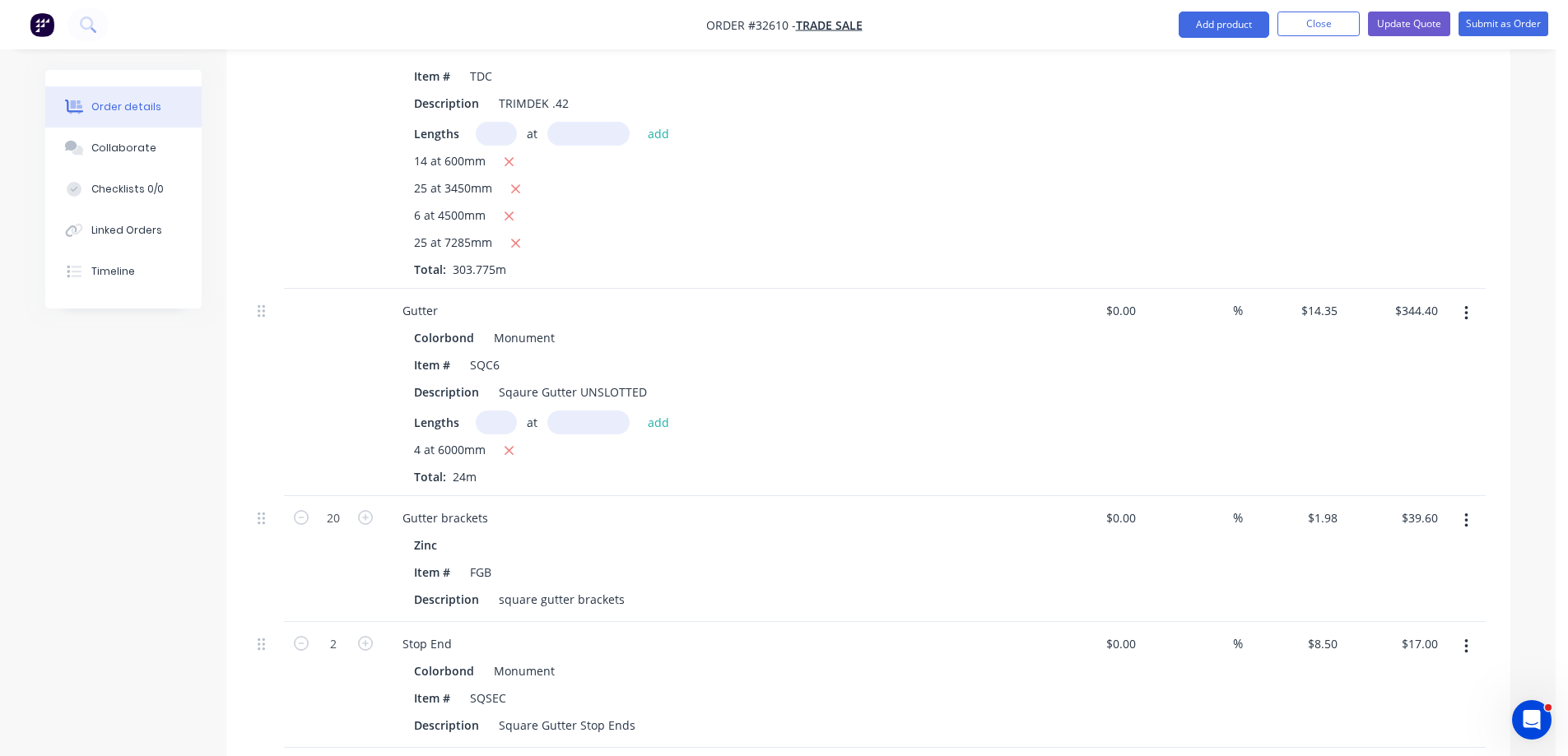
scroll to position [593, 0]
click at [1337, 307] on input "14.35" at bounding box center [1321, 312] width 44 height 23
type input "$14.00"
type input "$336.00"
click at [1270, 460] on div "$14.00 14" at bounding box center [1294, 394] width 102 height 207
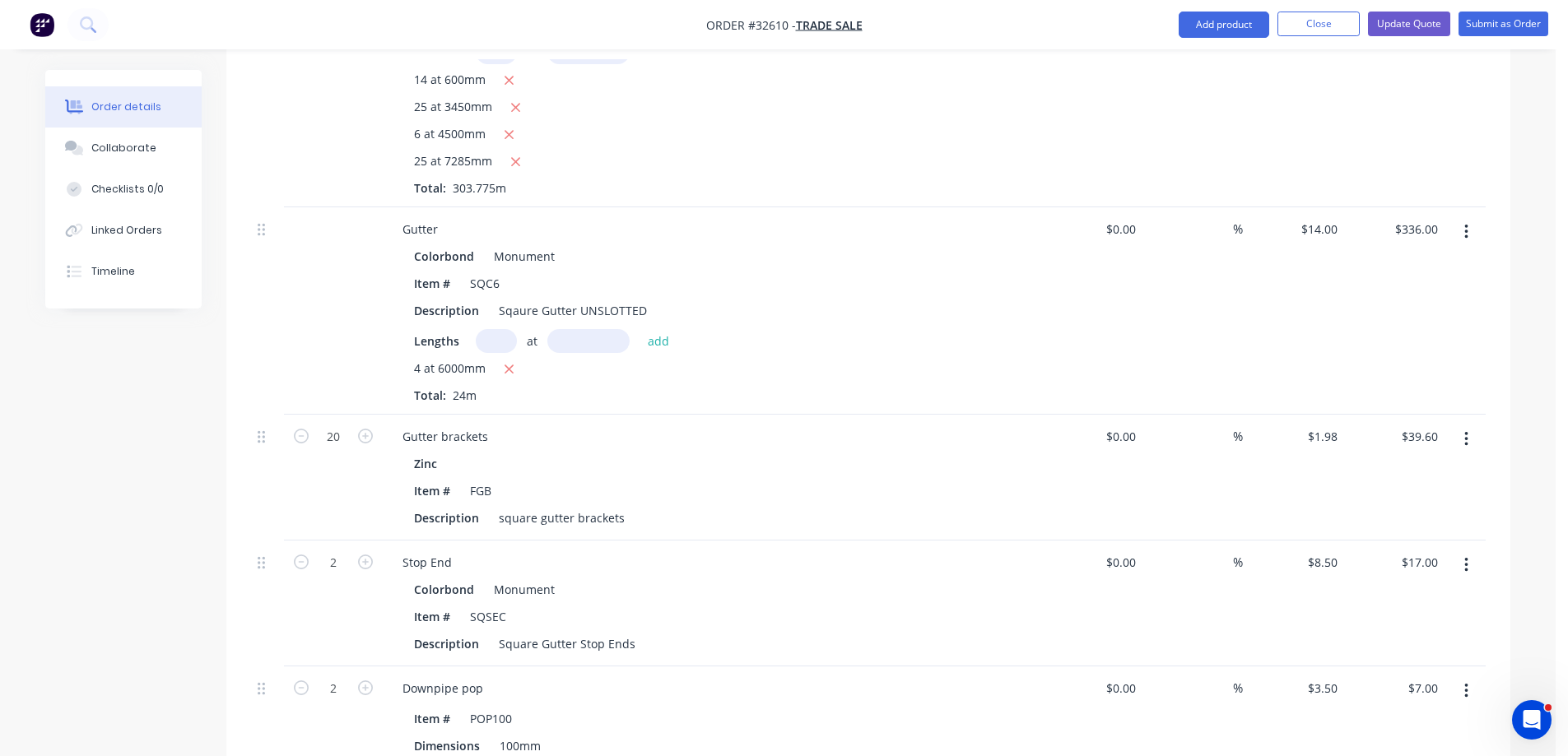
scroll to position [674, 0]
click at [1336, 435] on input "1.98" at bounding box center [1326, 437] width 38 height 23
type input "$1.80"
type input "$36.00"
click at [1291, 542] on div "$8.50 $8.50" at bounding box center [1294, 604] width 102 height 126
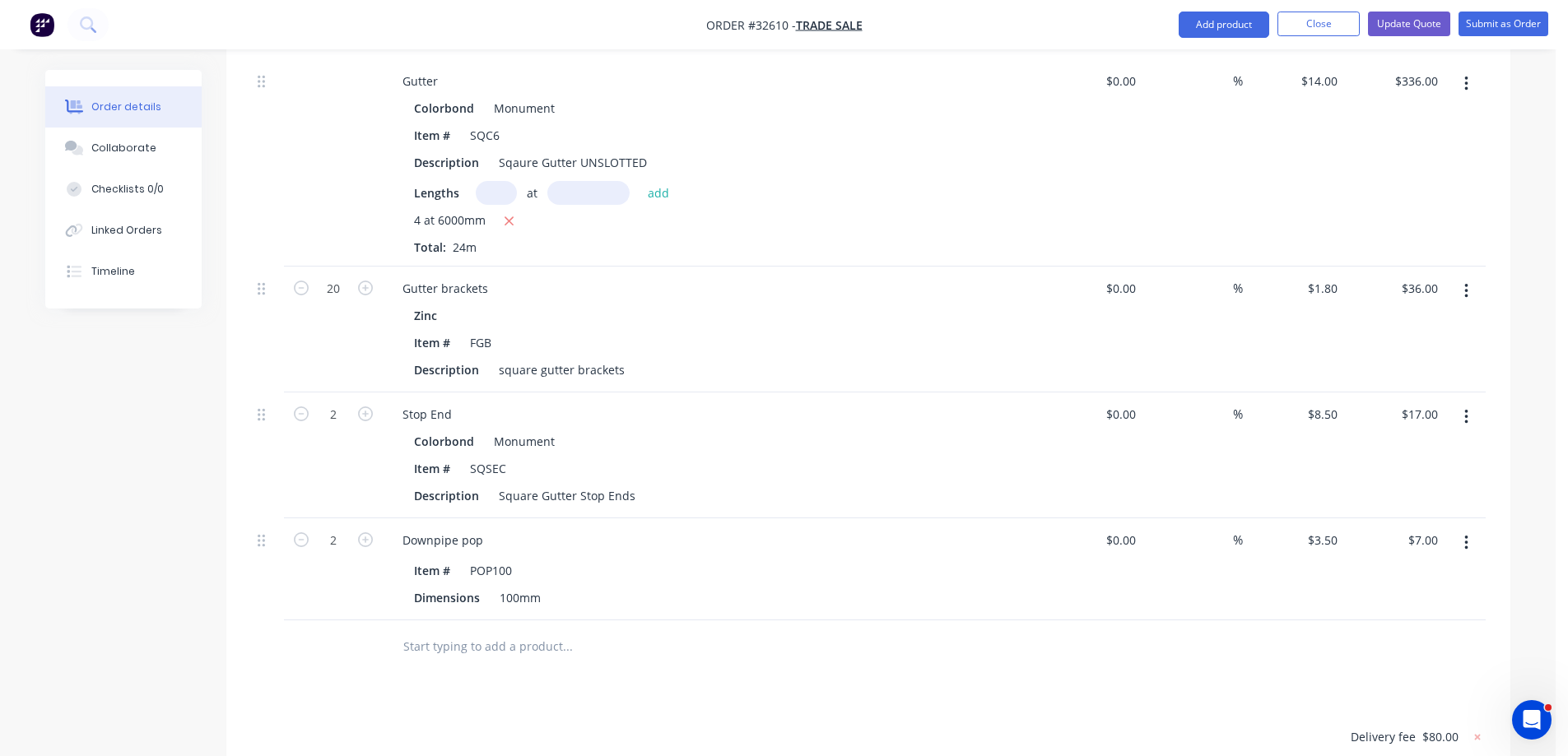
scroll to position [412, 0]
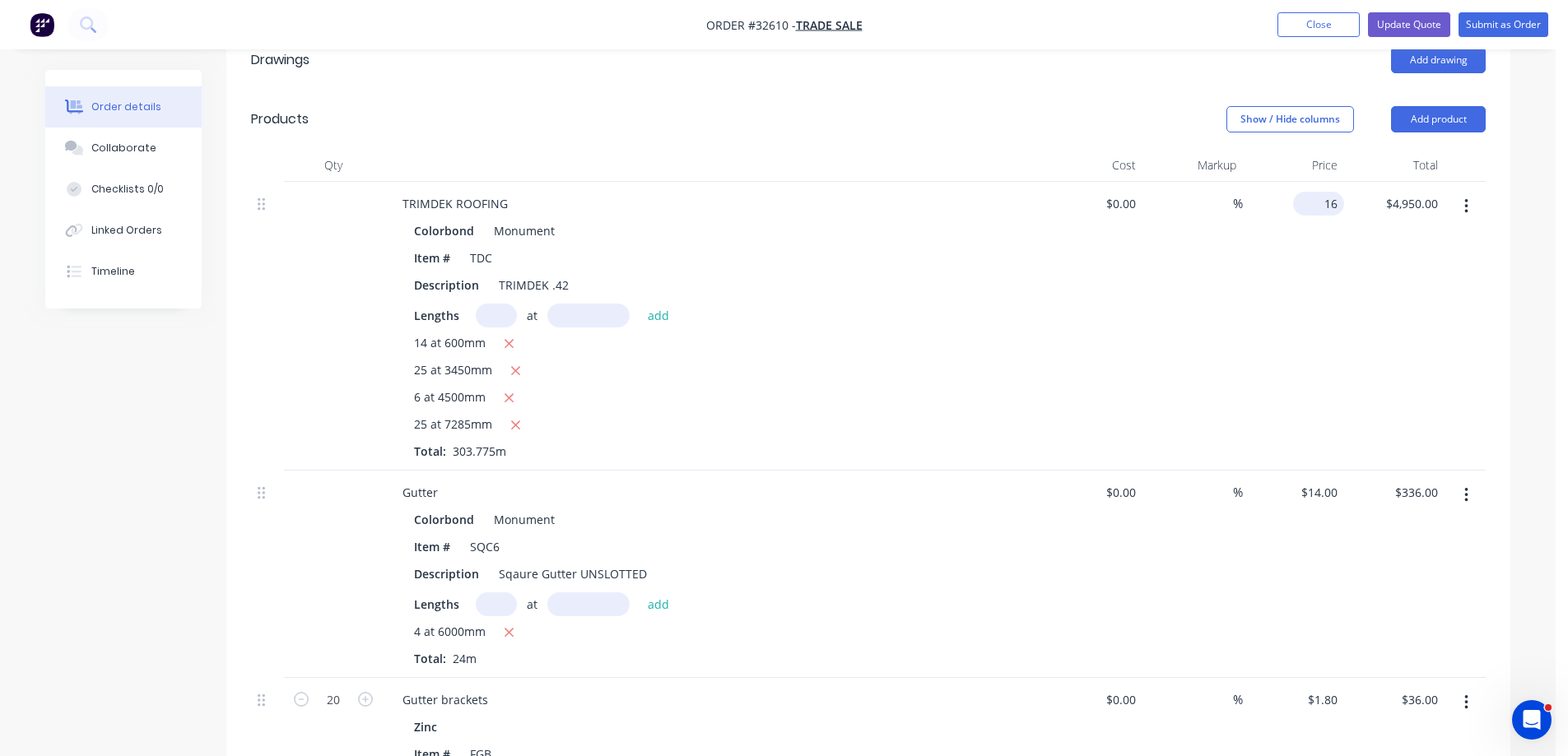
click at [1338, 206] on input "16" at bounding box center [1321, 203] width 44 height 23
type input "$16.50"
type input "$5,104.69"
click at [1357, 331] on div "$5,104.69 $4,950.00" at bounding box center [1394, 326] width 102 height 289
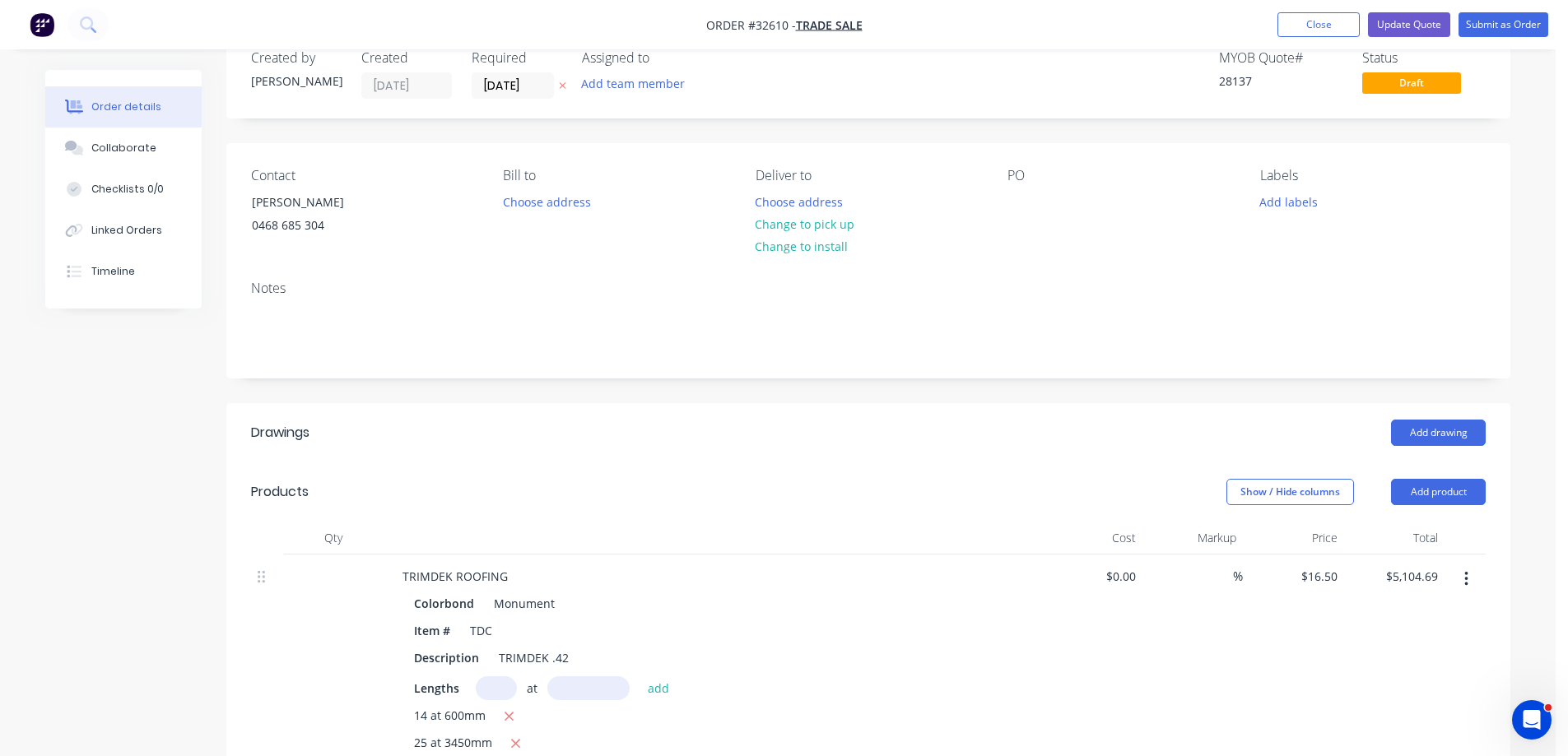
scroll to position [0, 0]
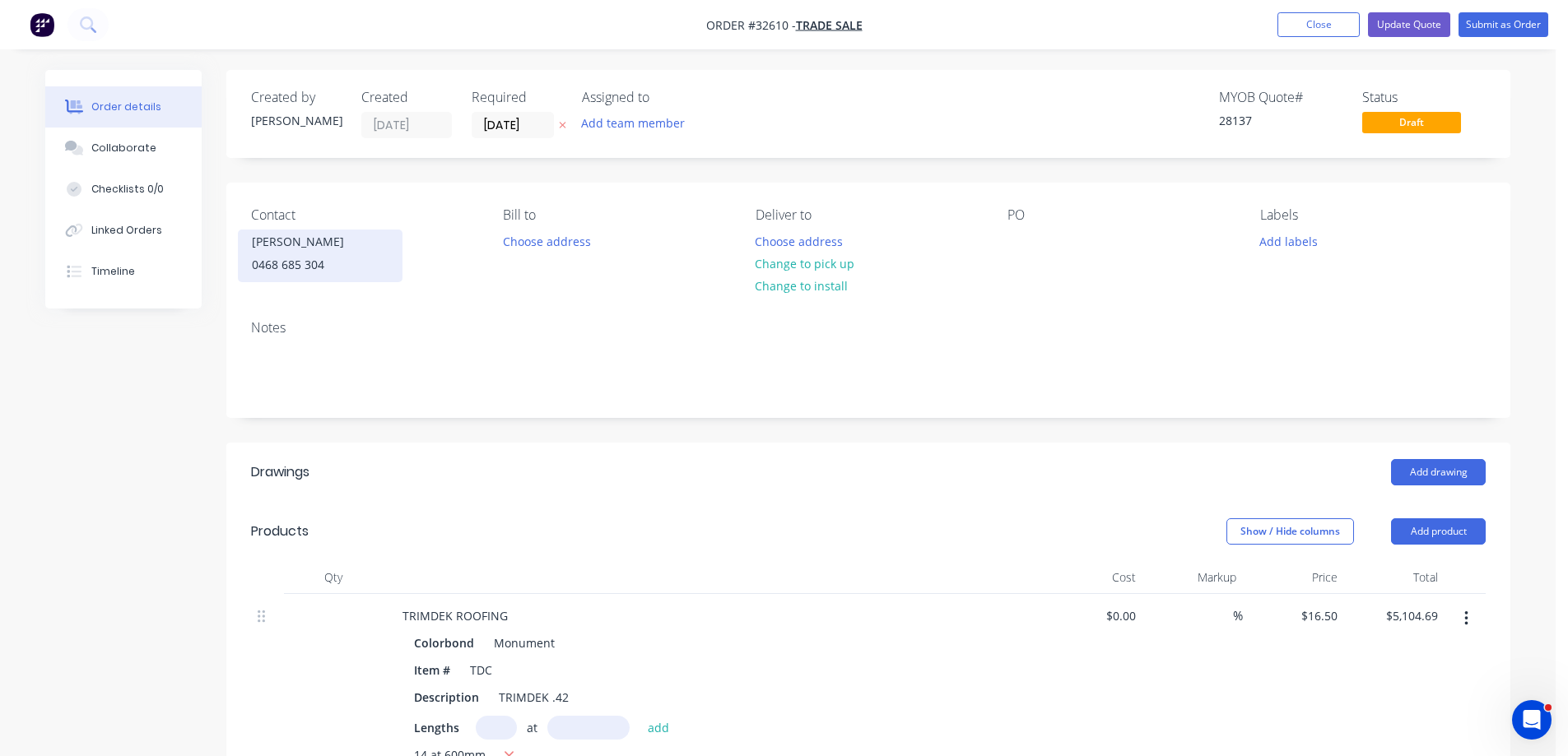
click at [351, 251] on div "[PERSON_NAME]" at bounding box center [320, 241] width 136 height 23
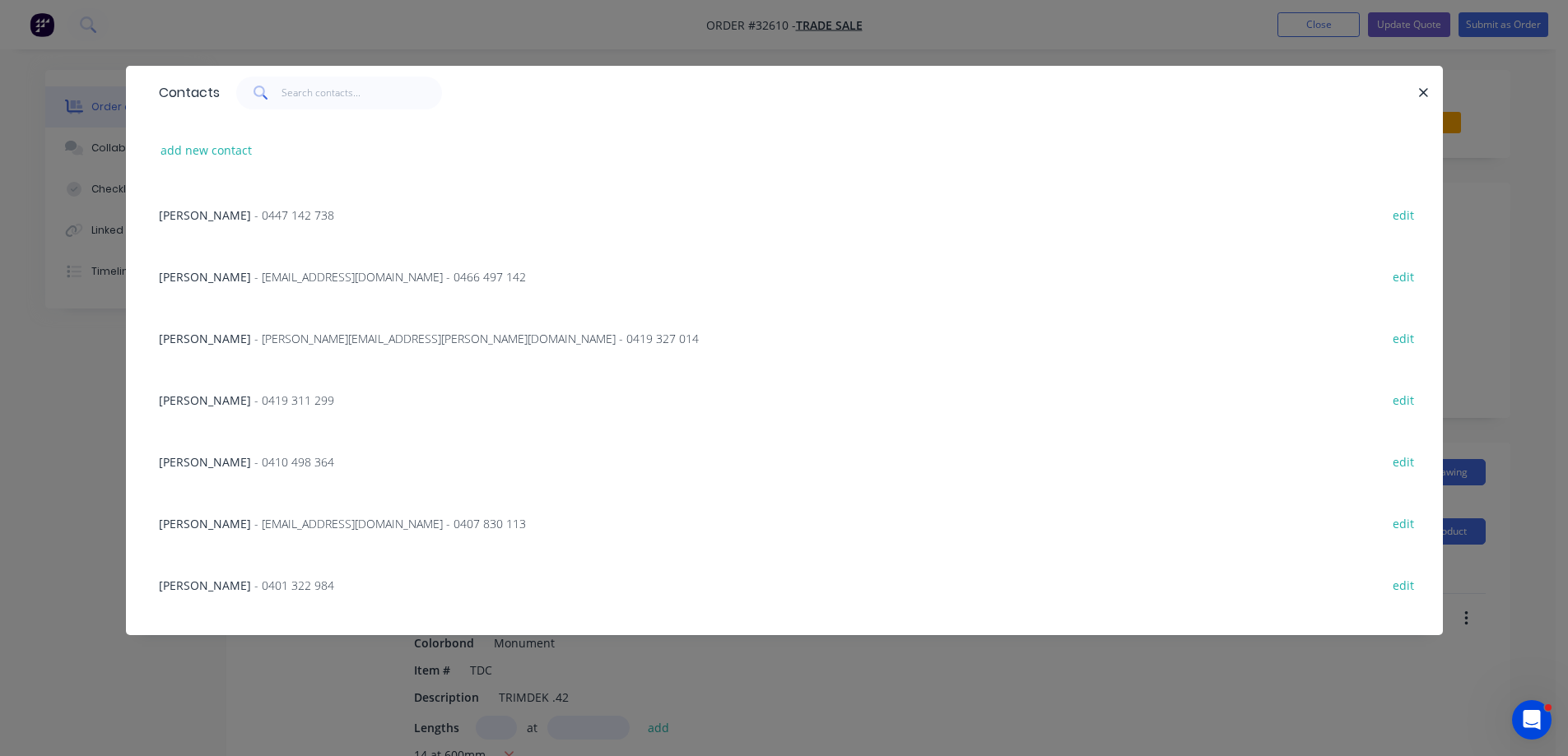
scroll to position [4608, 0]
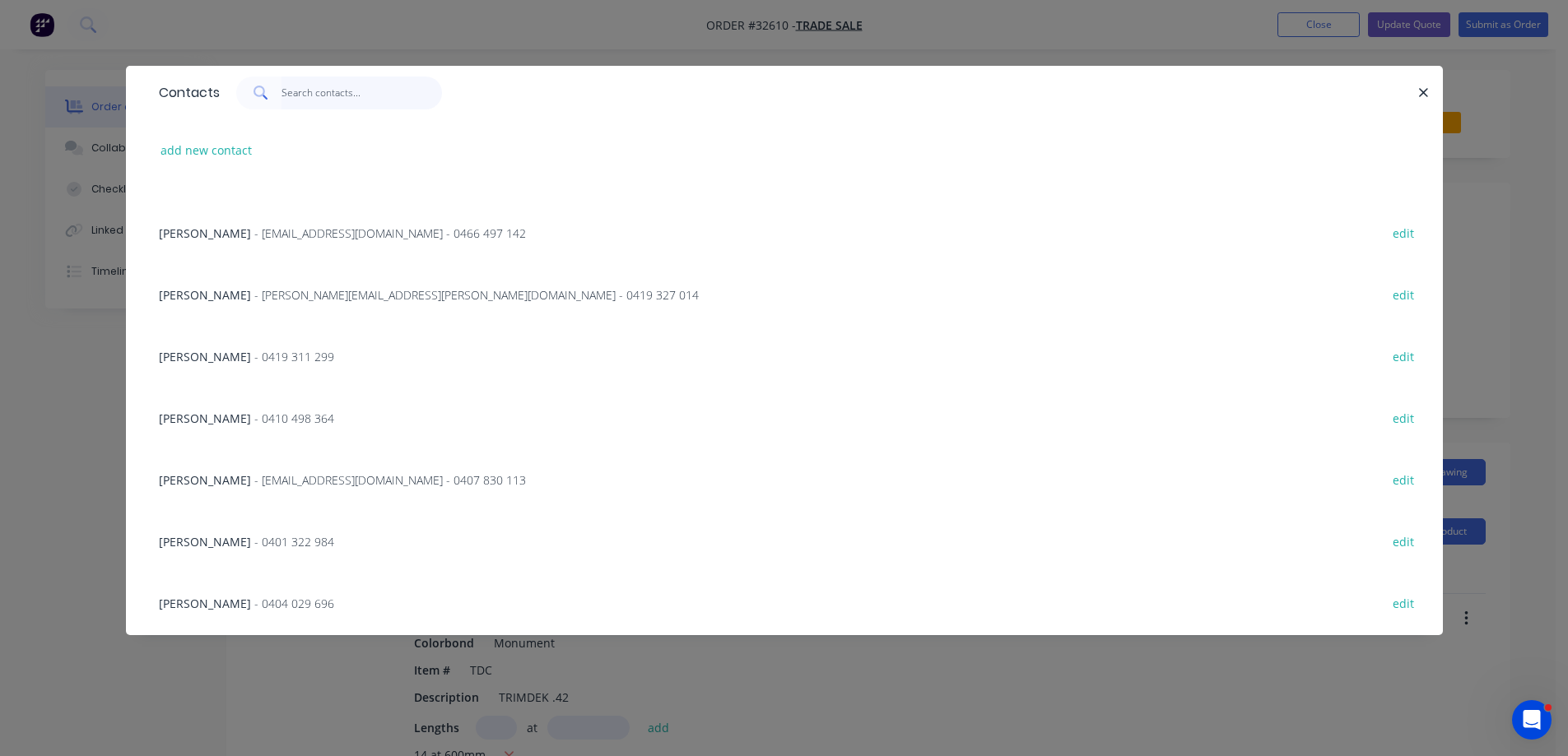
click at [375, 87] on input "text" at bounding box center [361, 93] width 161 height 33
type input "[PERSON_NAME]"
click at [315, 602] on span "- 0468 685 304" at bounding box center [294, 604] width 80 height 16
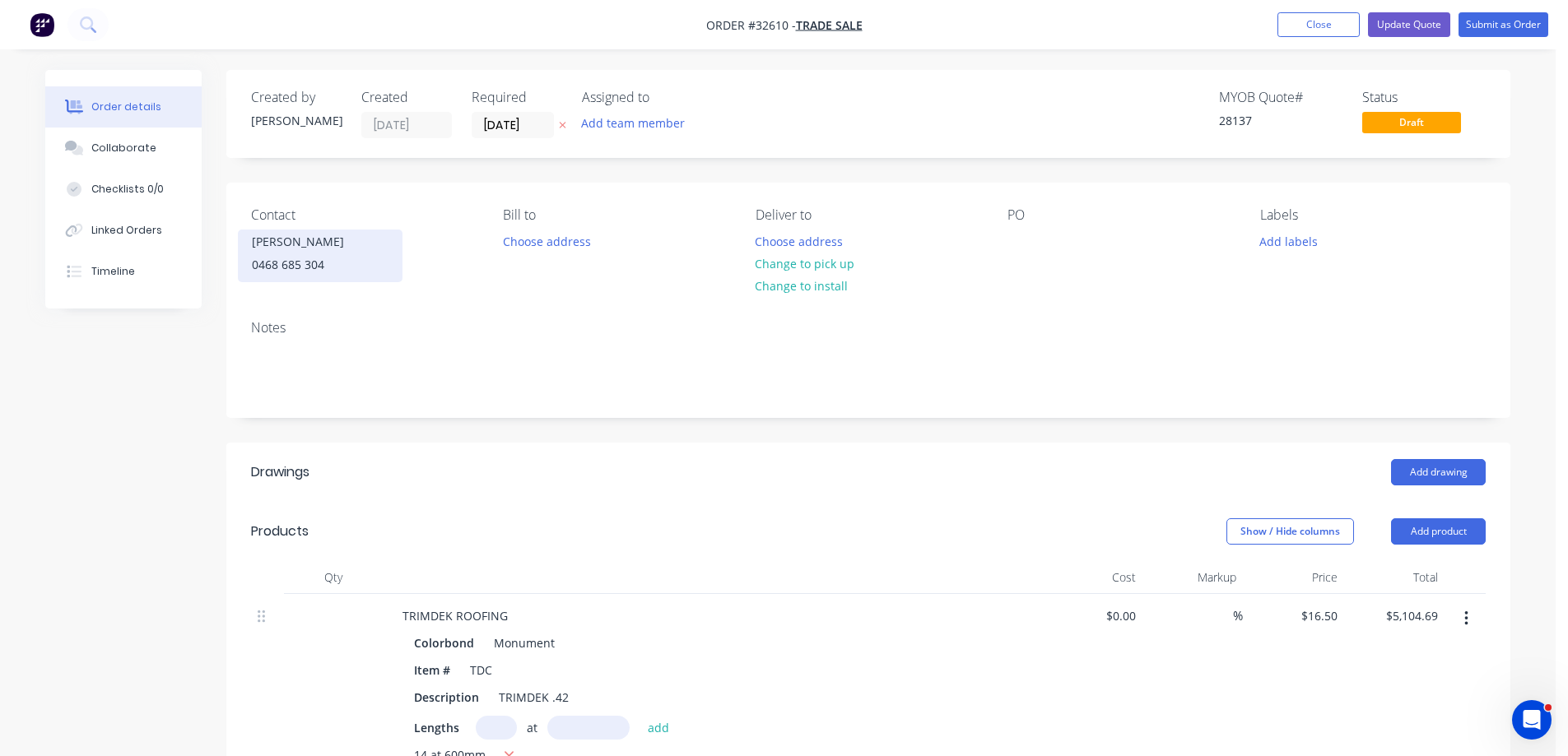
click at [321, 236] on div "[PERSON_NAME]" at bounding box center [320, 241] width 136 height 23
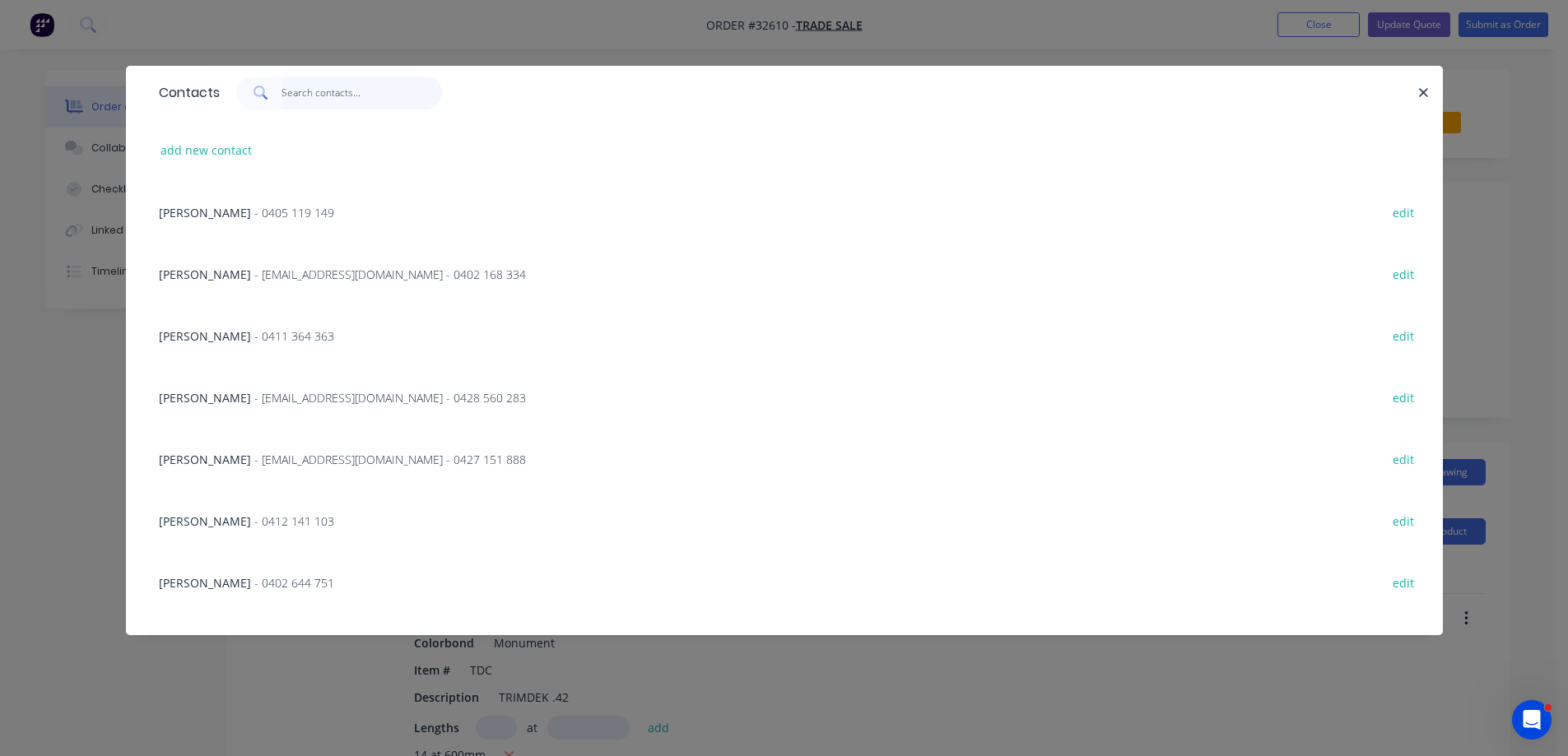
click at [320, 92] on input "text" at bounding box center [361, 93] width 161 height 33
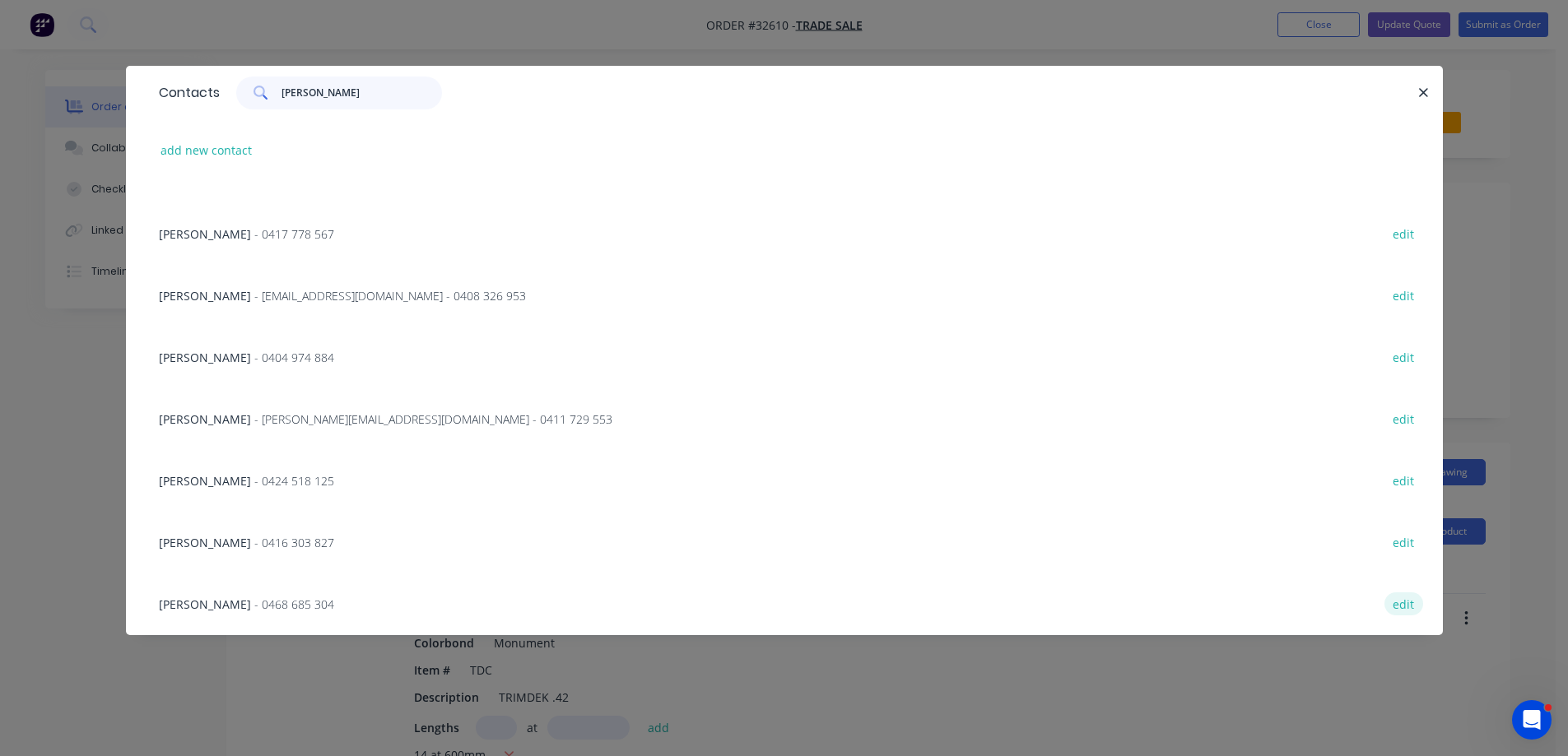
type input "[PERSON_NAME]"
click at [1397, 604] on button "edit" at bounding box center [1404, 604] width 39 height 23
select select "AU"
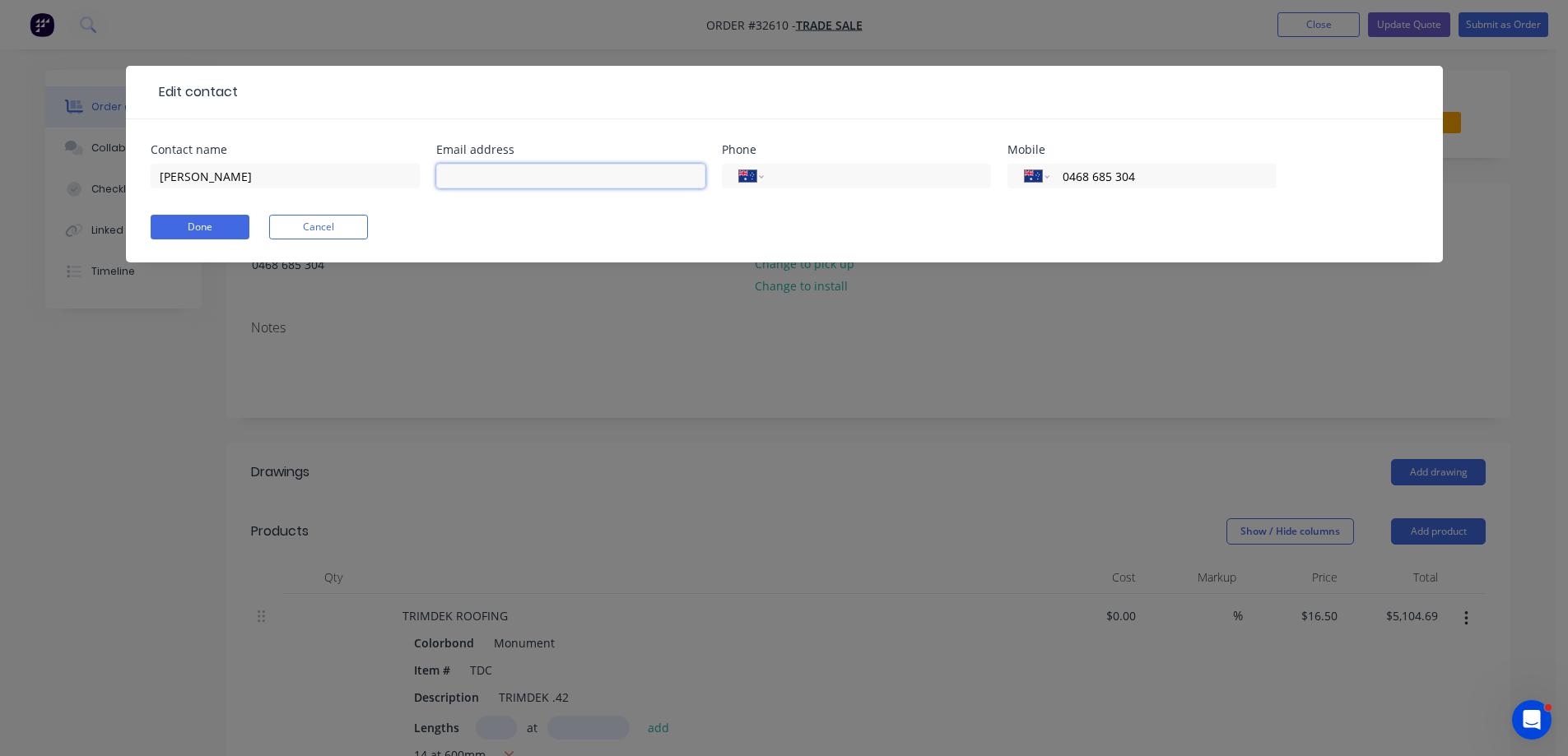
click at [532, 165] on input "text" at bounding box center [570, 176] width 269 height 24
type input "[PERSON_NAME][EMAIL_ADDRESS][PERSON_NAME][DOMAIN_NAME]"
click at [215, 233] on button "Done" at bounding box center [201, 227] width 99 height 24
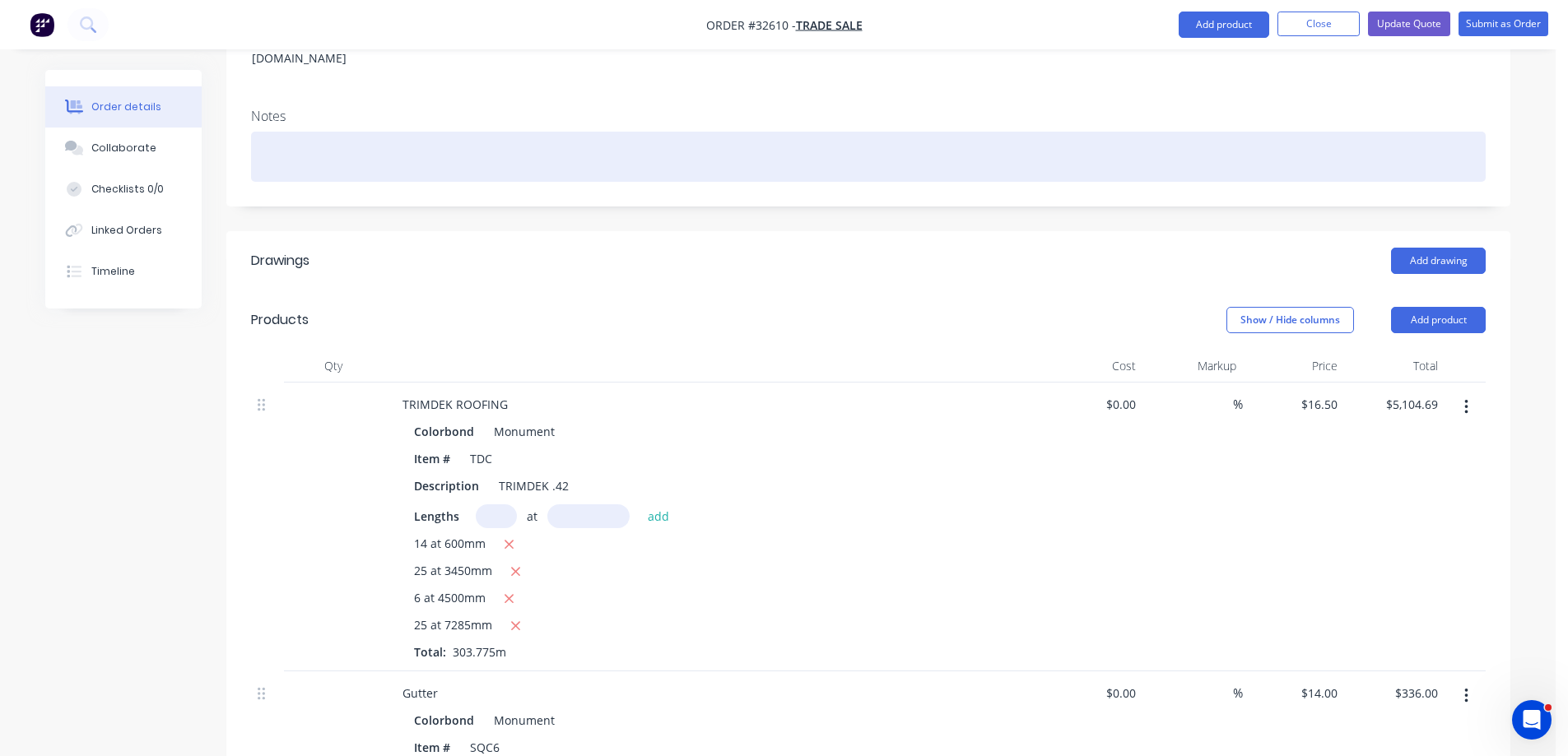
scroll to position [19, 0]
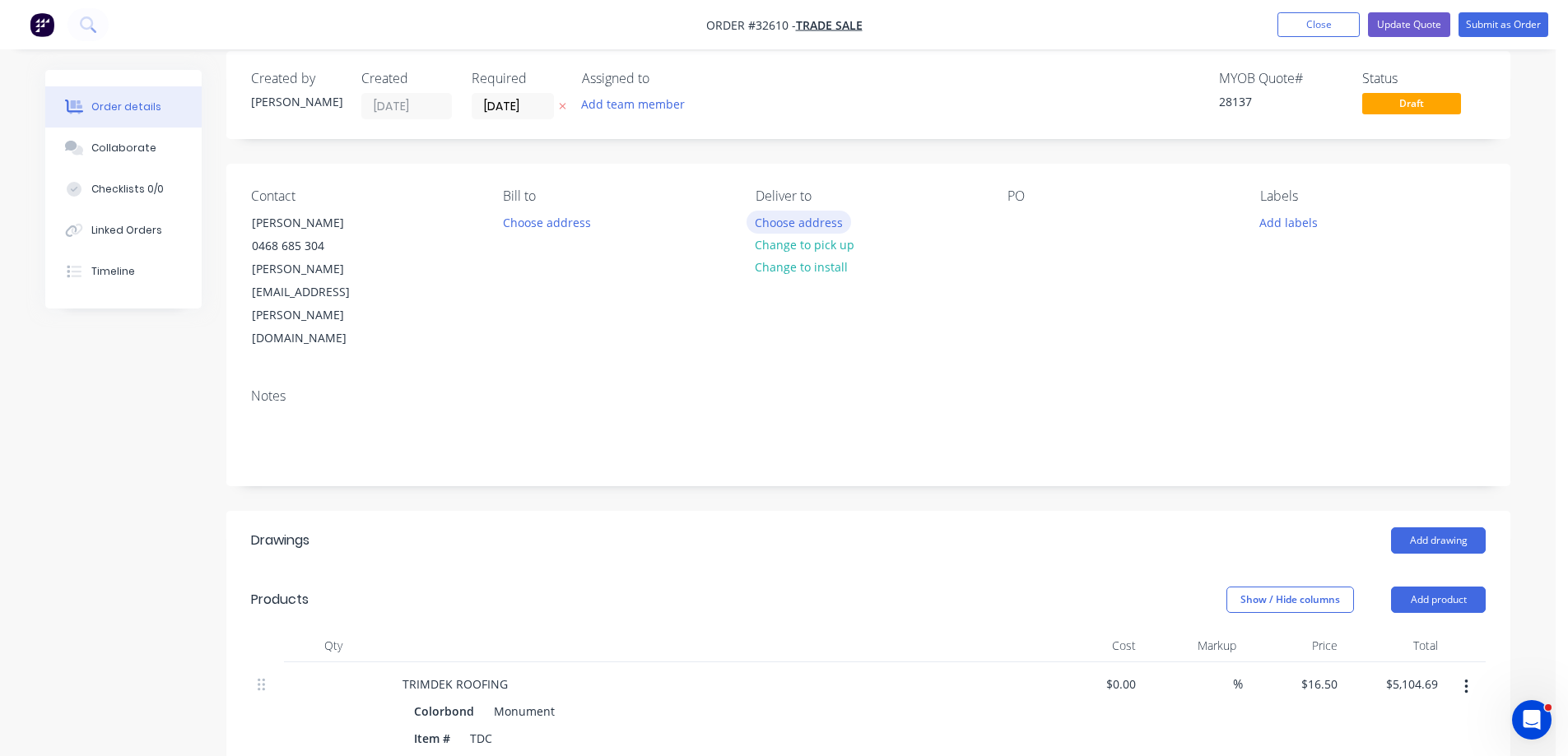
click at [817, 227] on button "Choose address" at bounding box center [799, 222] width 105 height 23
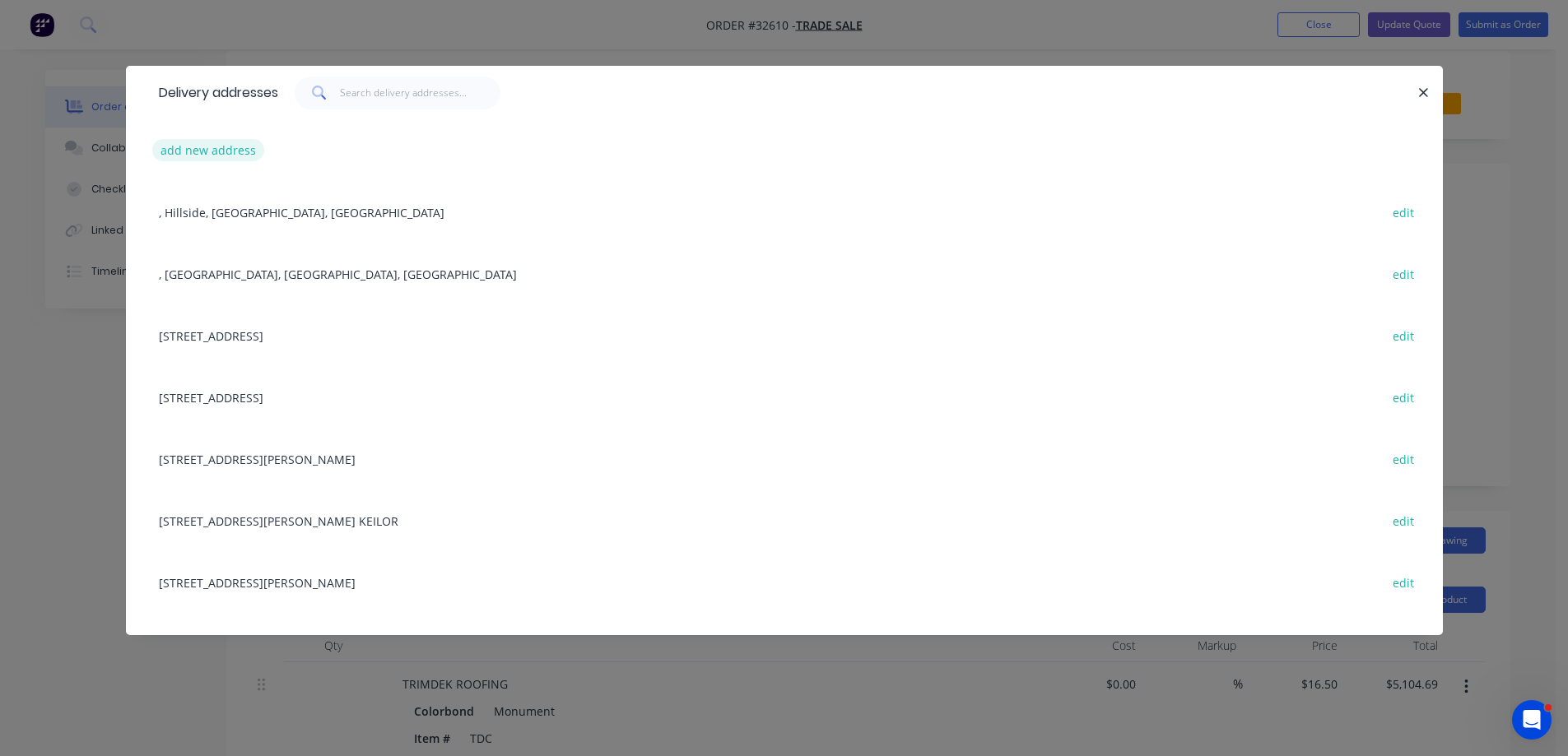
click at [215, 153] on button "add new address" at bounding box center [208, 150] width 113 height 23
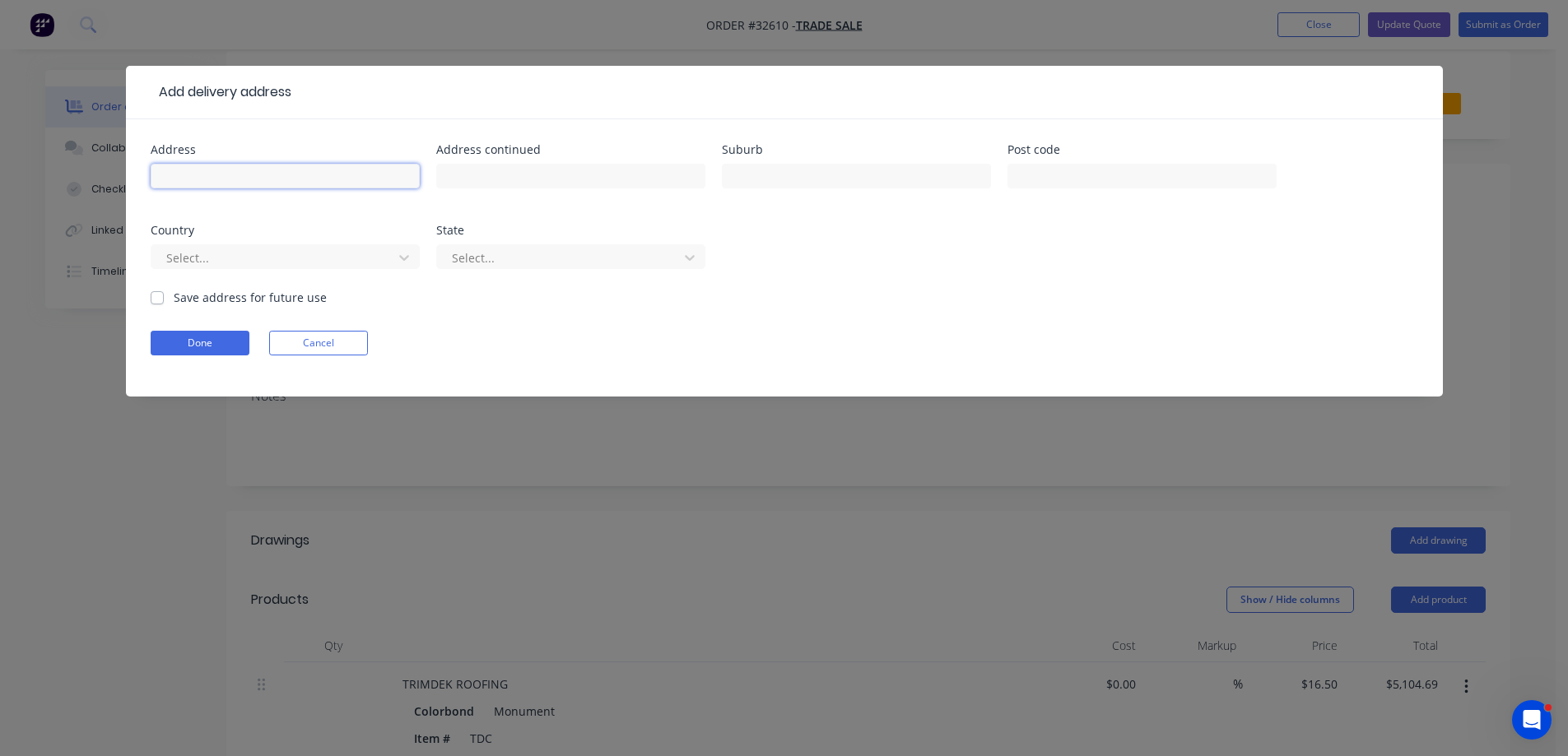
click at [191, 182] on input "text" at bounding box center [286, 176] width 269 height 24
type input "[STREET_ADDRESS]"
click at [827, 170] on input "text" at bounding box center [856, 176] width 269 height 24
type input "RIDDELLS CREEK"
click at [174, 300] on label "Save address for future use" at bounding box center [250, 298] width 153 height 17
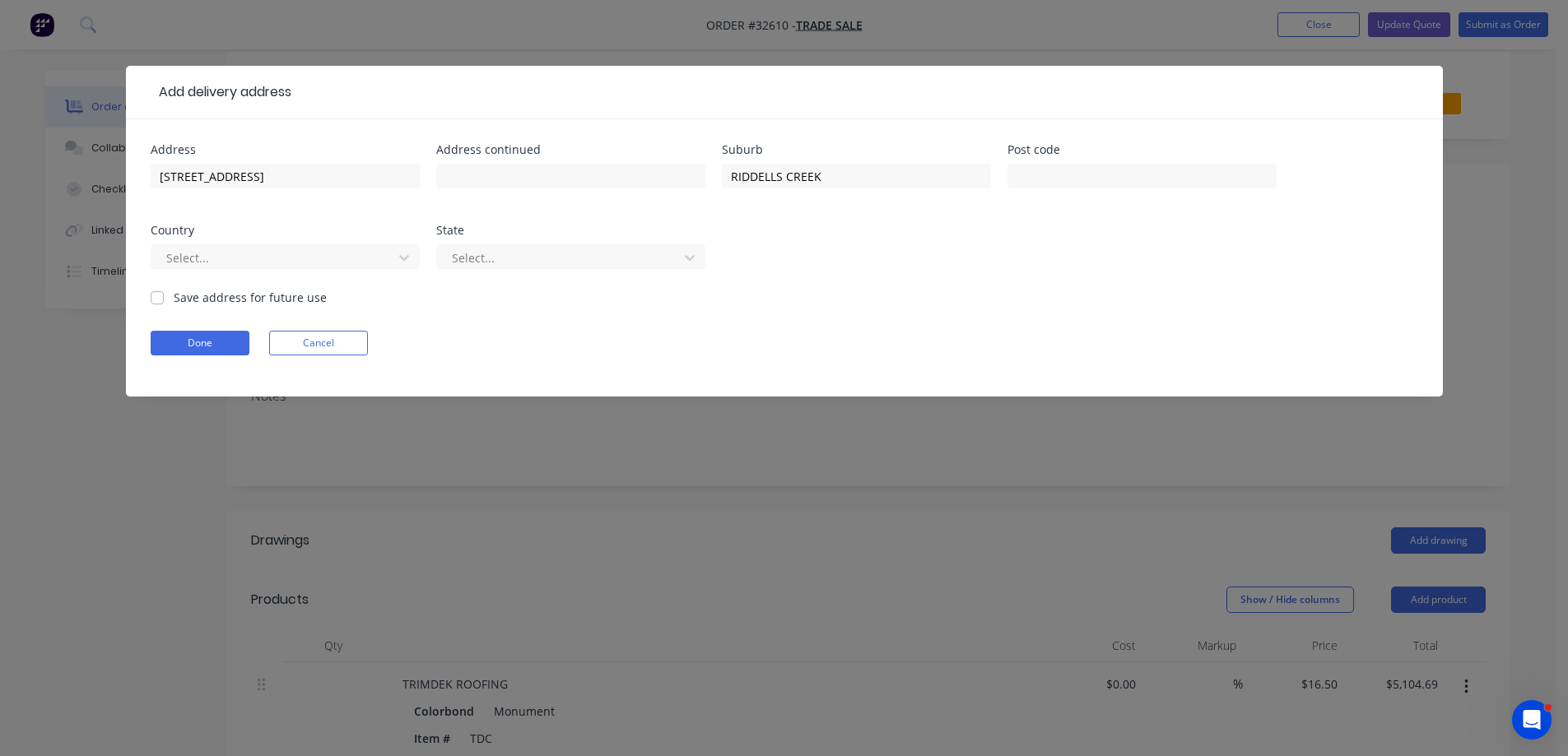
click at [160, 300] on input "Save address for future use" at bounding box center [157, 297] width 13 height 16
checkbox input "true"
click at [222, 352] on button "Done" at bounding box center [201, 343] width 99 height 24
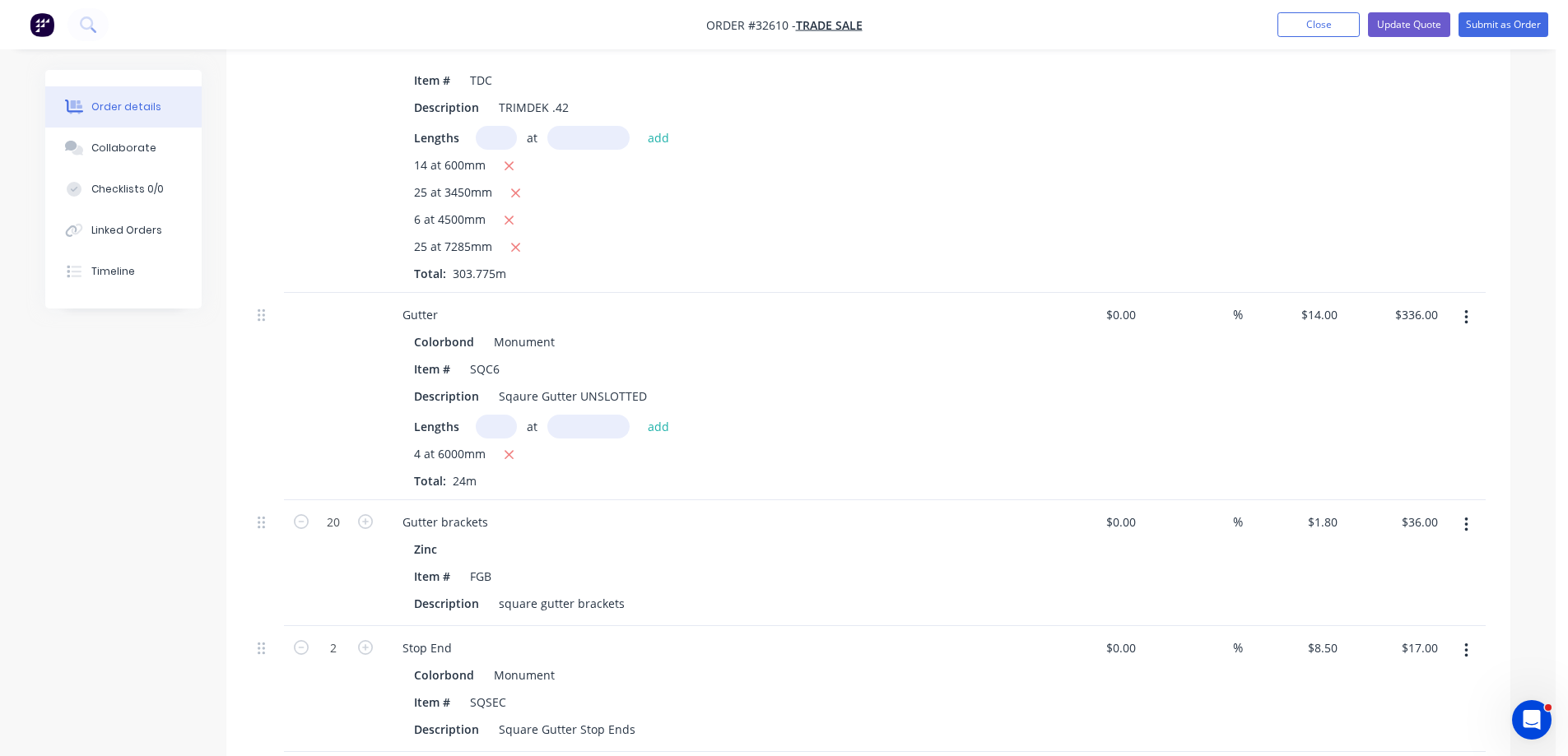
scroll to position [183, 0]
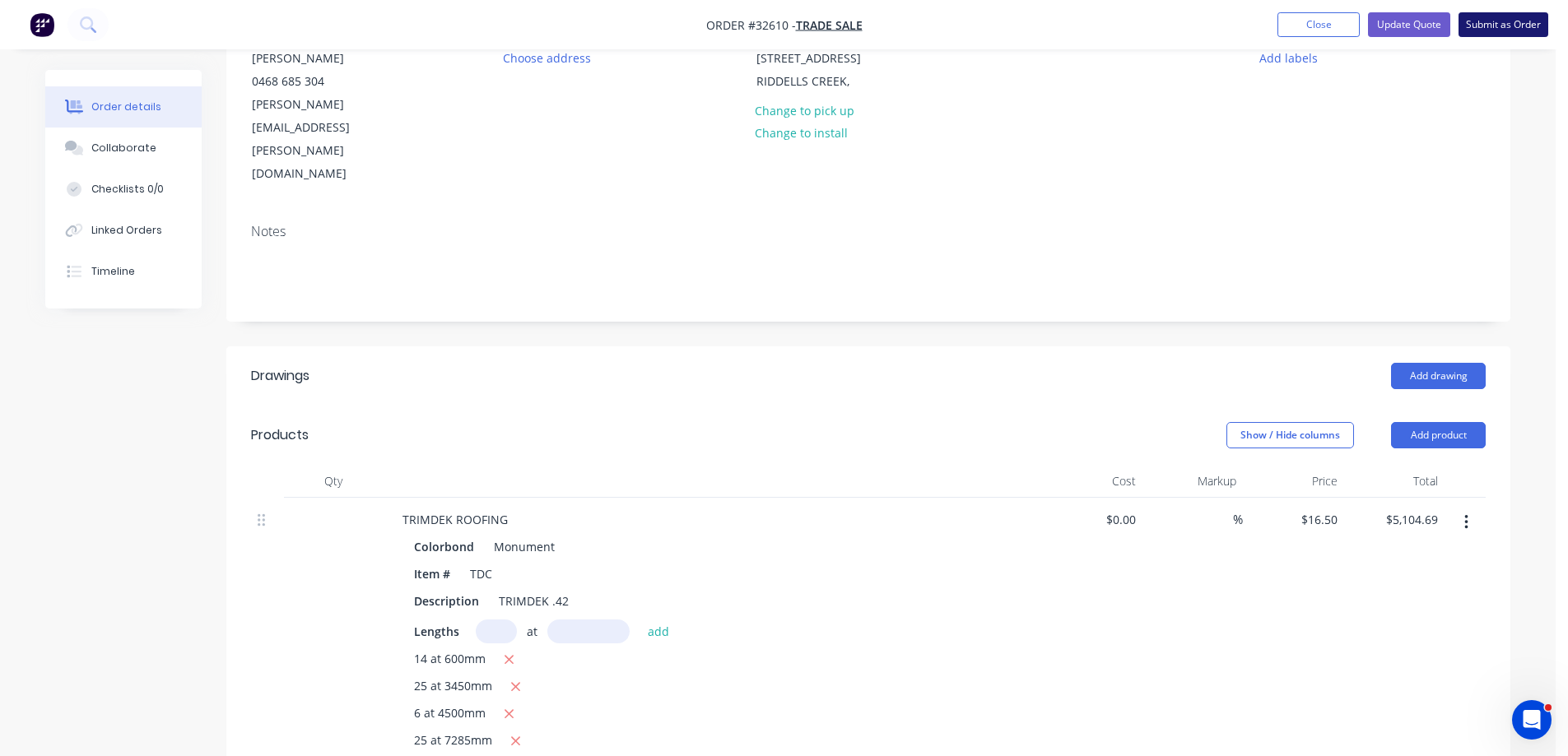
click at [1496, 26] on button "Submit as Order" at bounding box center [1503, 24] width 89 height 24
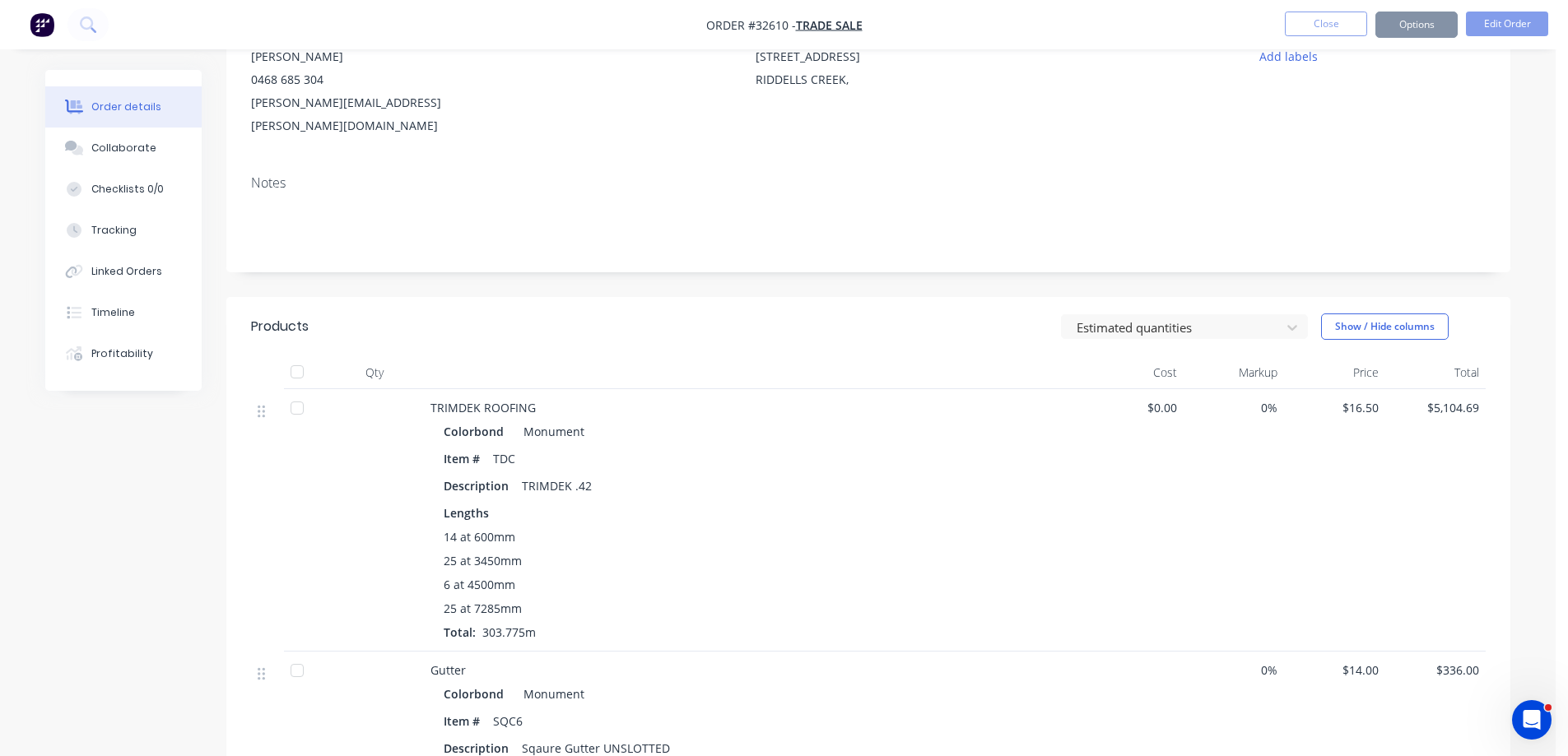
scroll to position [0, 0]
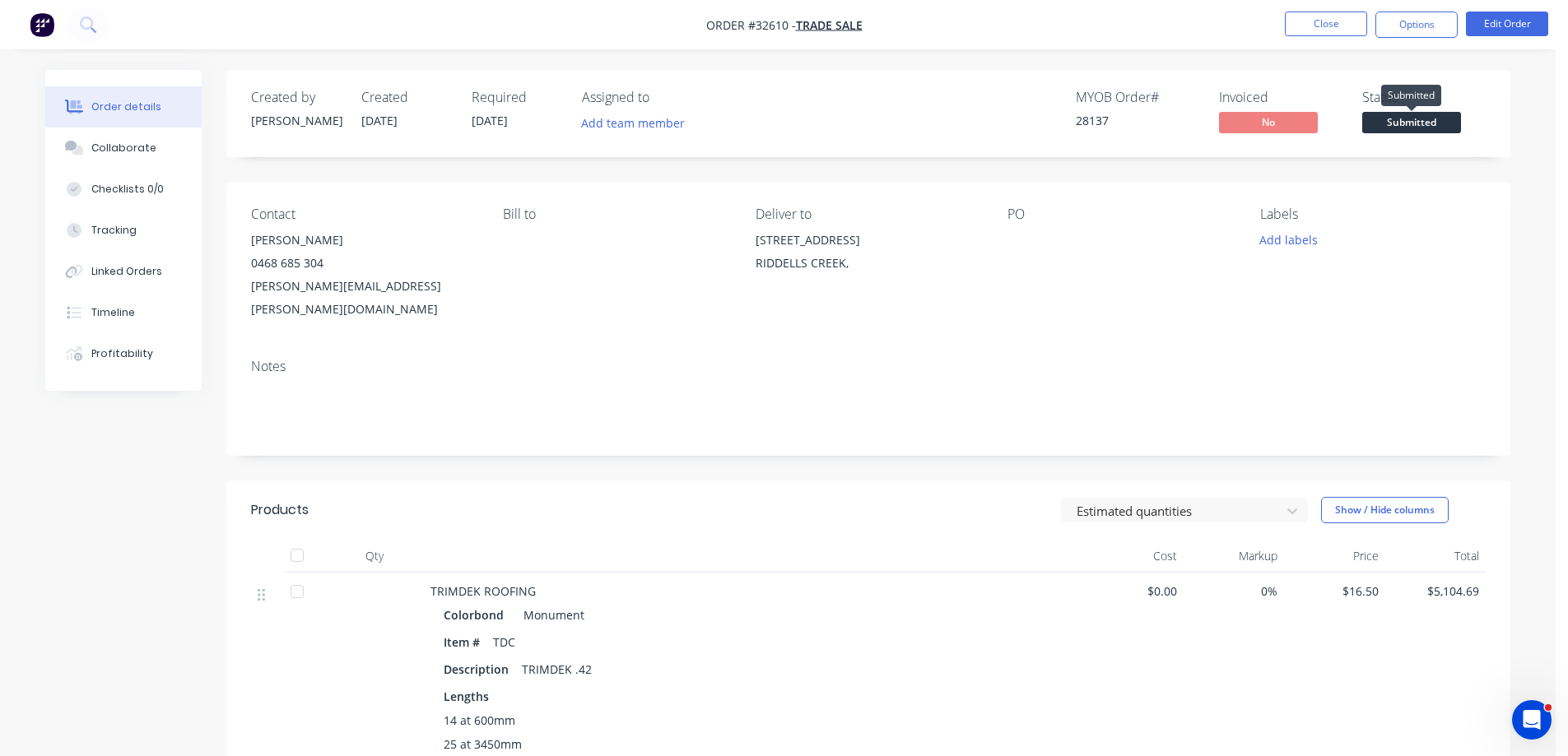
click at [1403, 122] on span "Submitted" at bounding box center [1412, 122] width 99 height 21
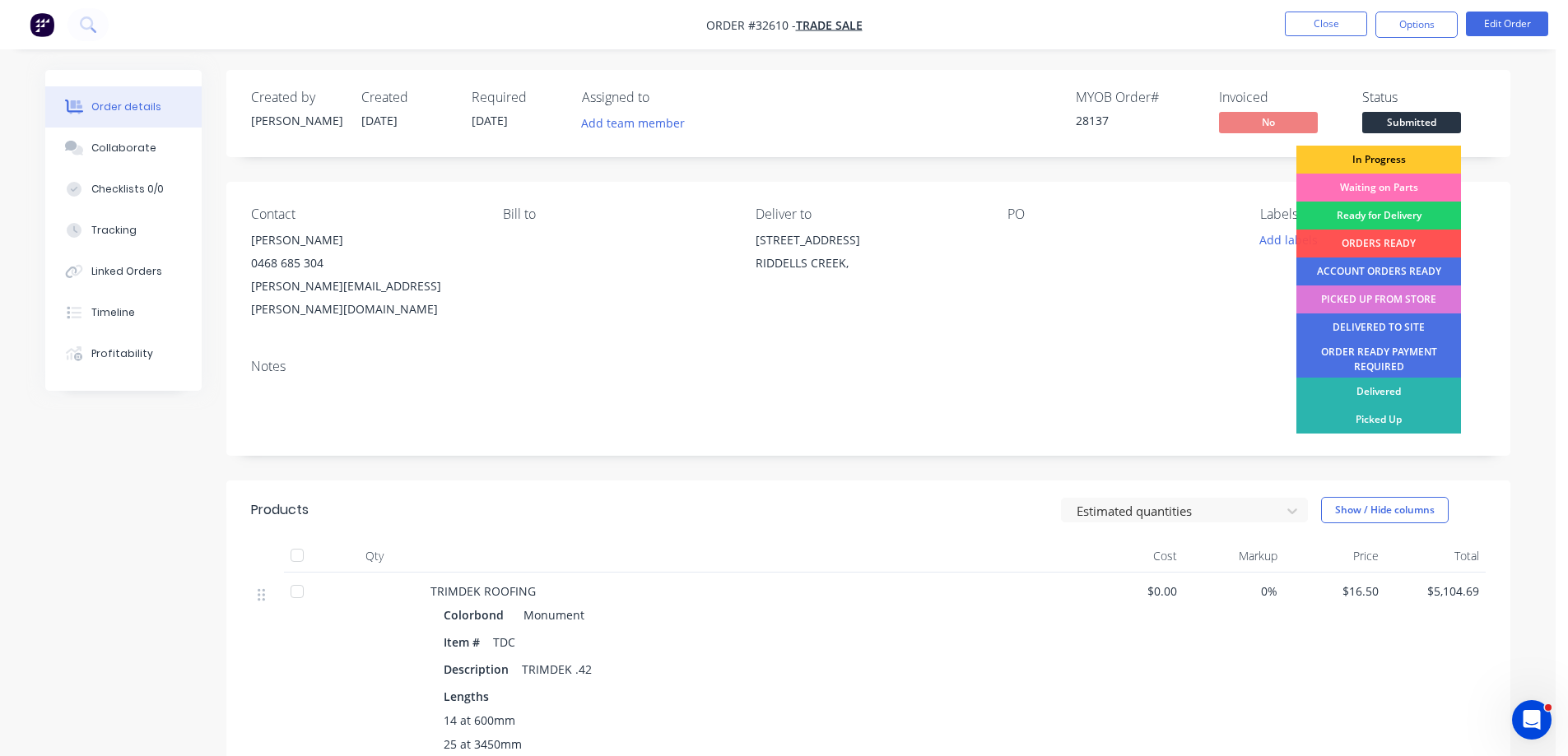
click at [1406, 155] on div "In Progress" at bounding box center [1379, 160] width 165 height 28
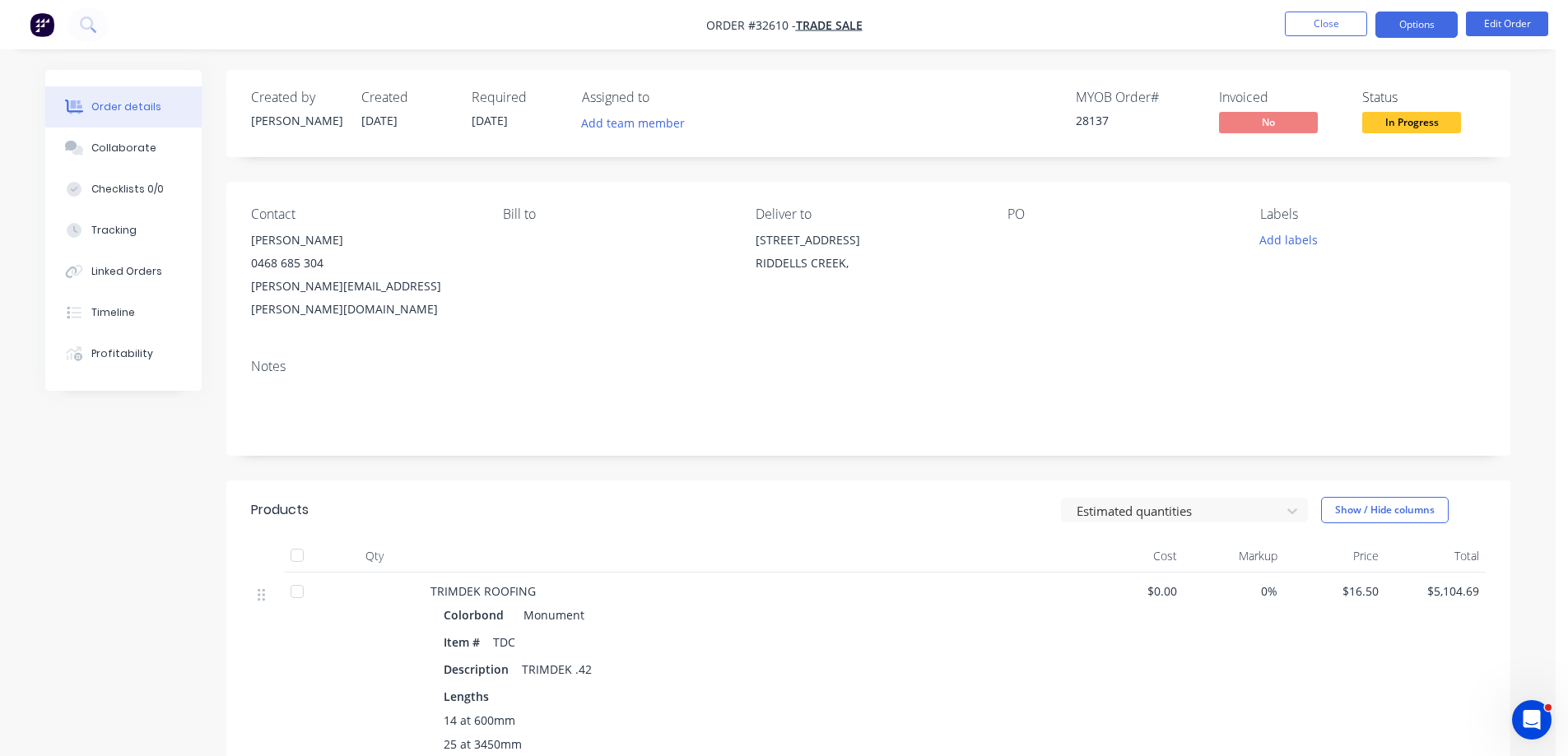
click at [1420, 26] on button "Options" at bounding box center [1416, 24] width 82 height 26
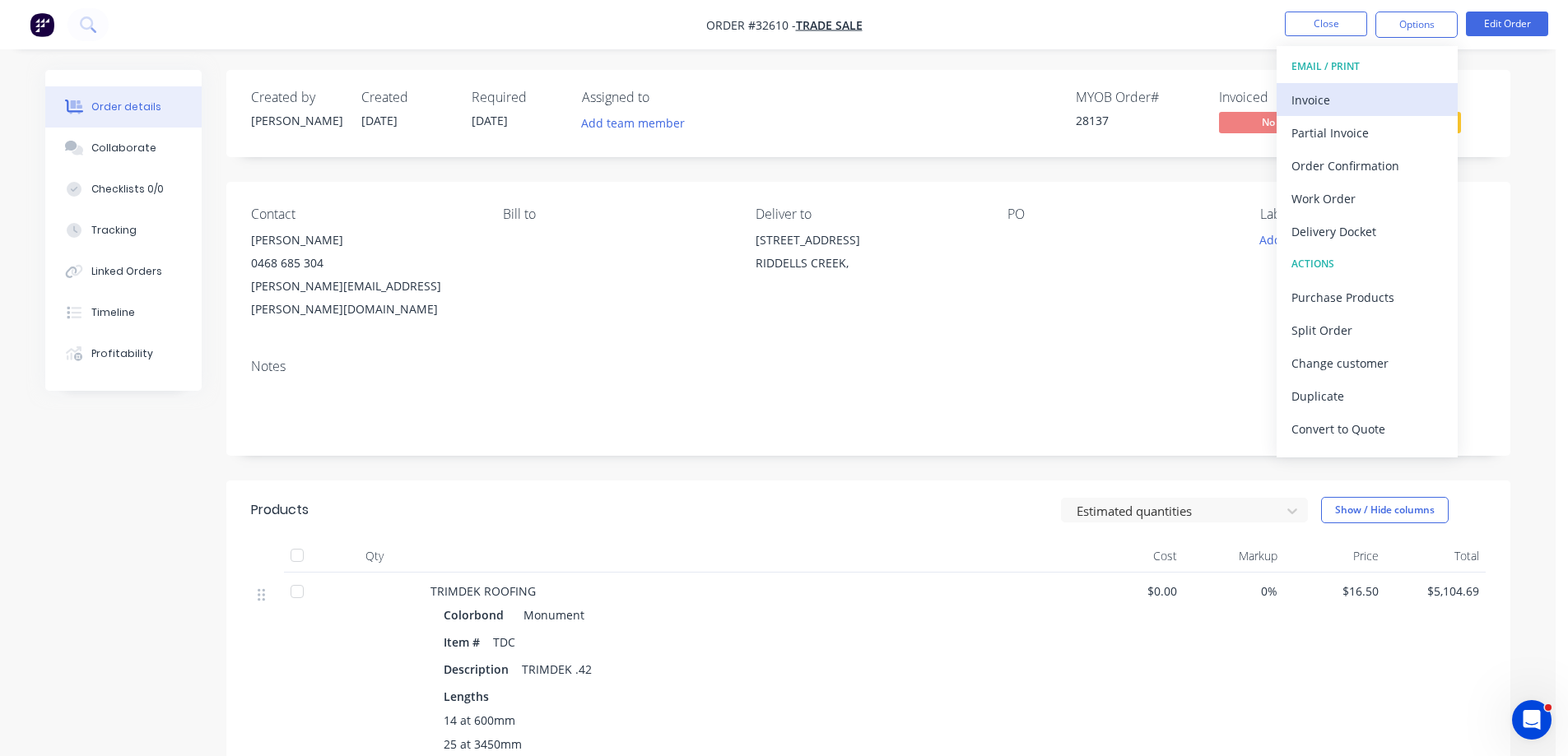
click at [1334, 102] on div "Invoice" at bounding box center [1367, 99] width 151 height 23
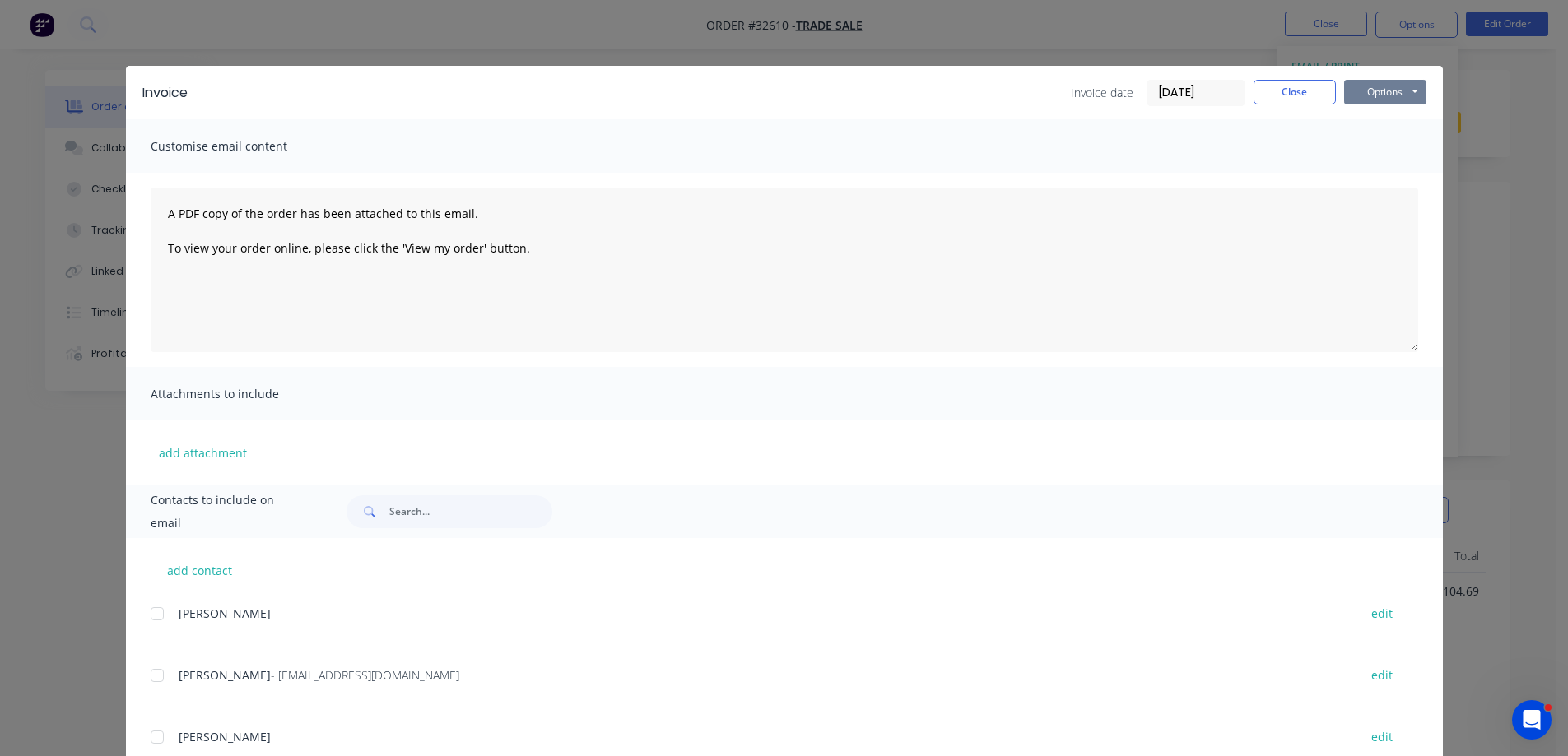
click at [1360, 86] on button "Options" at bounding box center [1385, 92] width 82 height 24
click at [1398, 143] on button "Print" at bounding box center [1396, 148] width 105 height 27
click at [1309, 95] on button "Close" at bounding box center [1295, 92] width 82 height 24
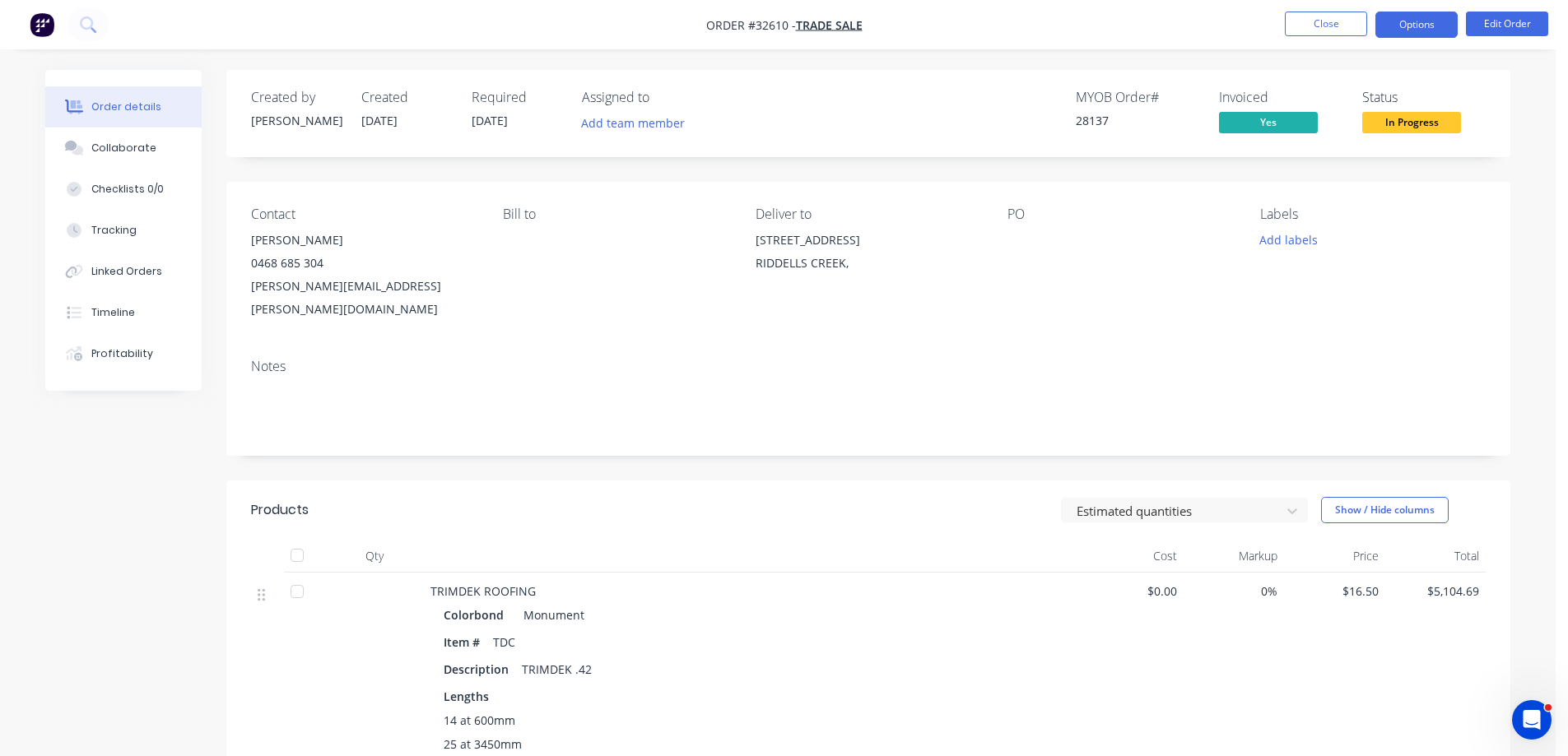
click at [1420, 30] on button "Options" at bounding box center [1416, 24] width 82 height 26
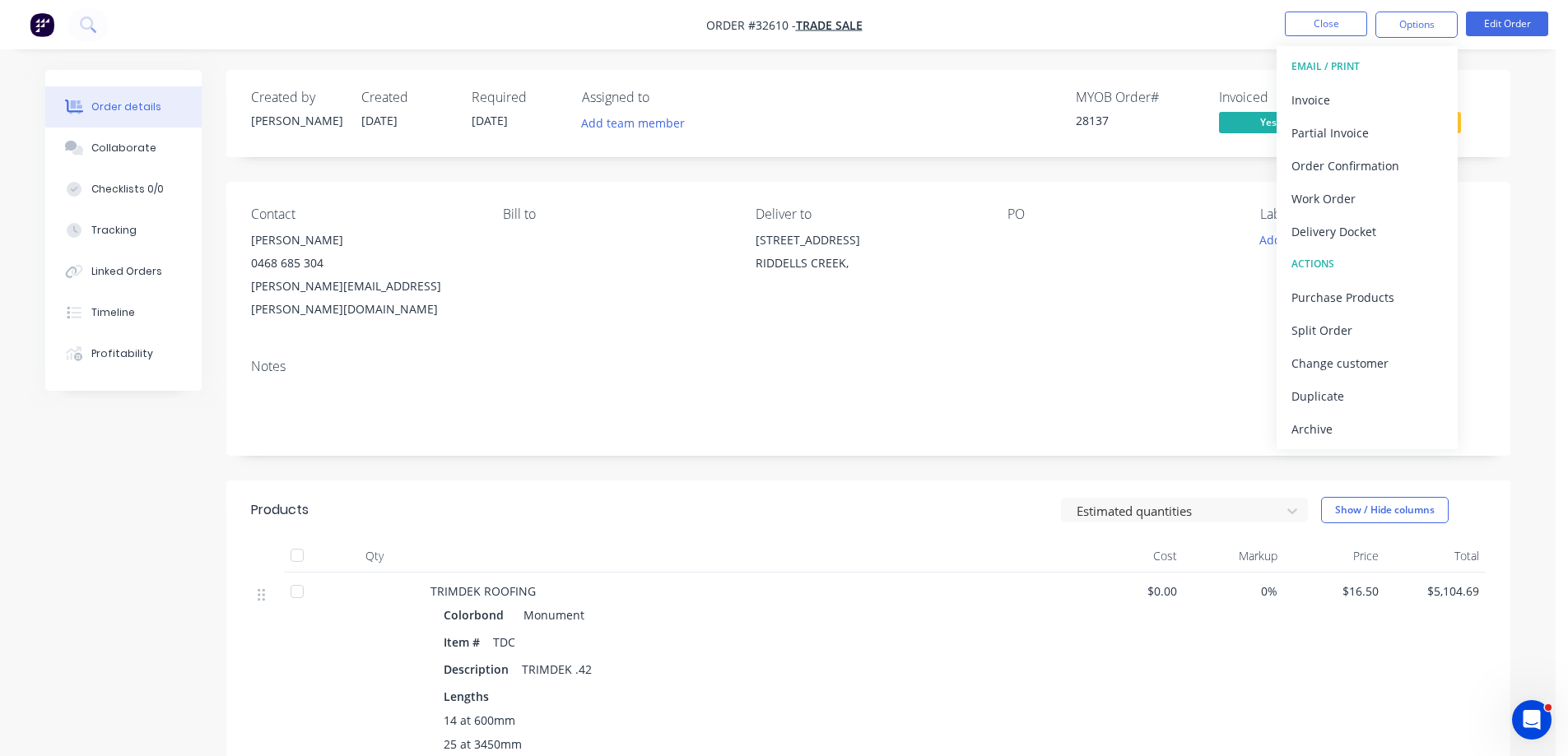
click at [1146, 272] on div "PO" at bounding box center [1120, 264] width 226 height 115
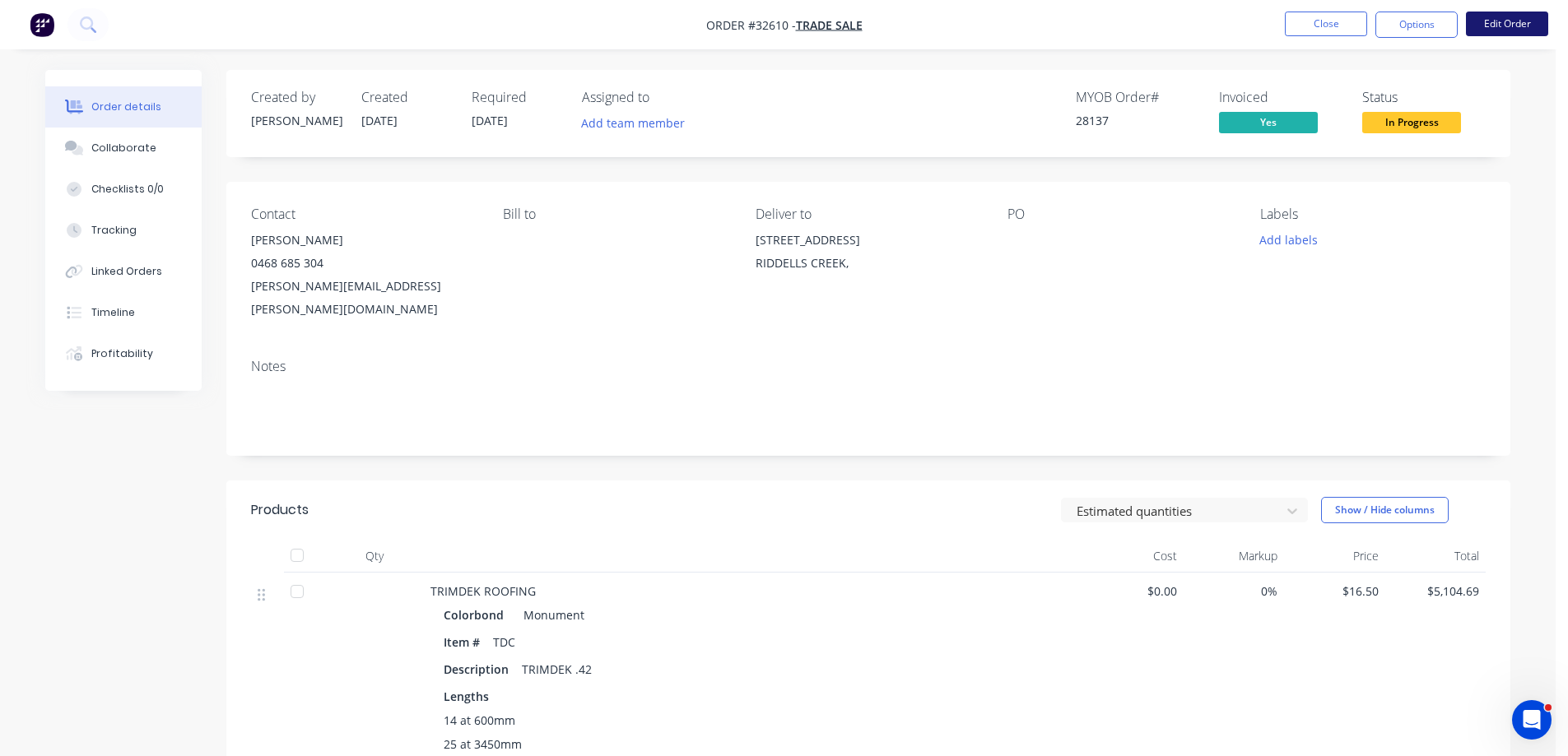
click at [1487, 30] on button "Edit Order" at bounding box center [1507, 23] width 82 height 24
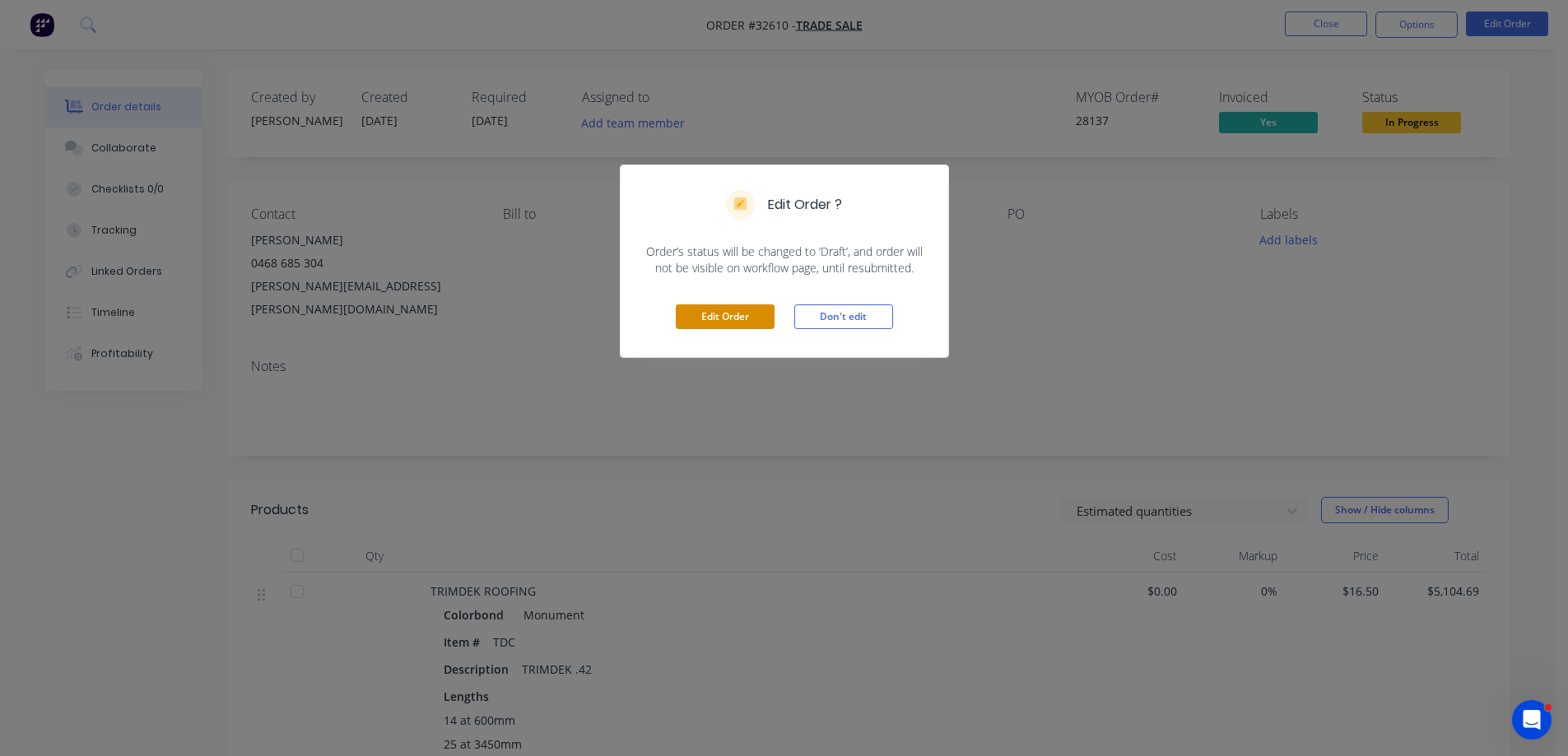
click at [757, 312] on button "Edit Order" at bounding box center [725, 317] width 99 height 24
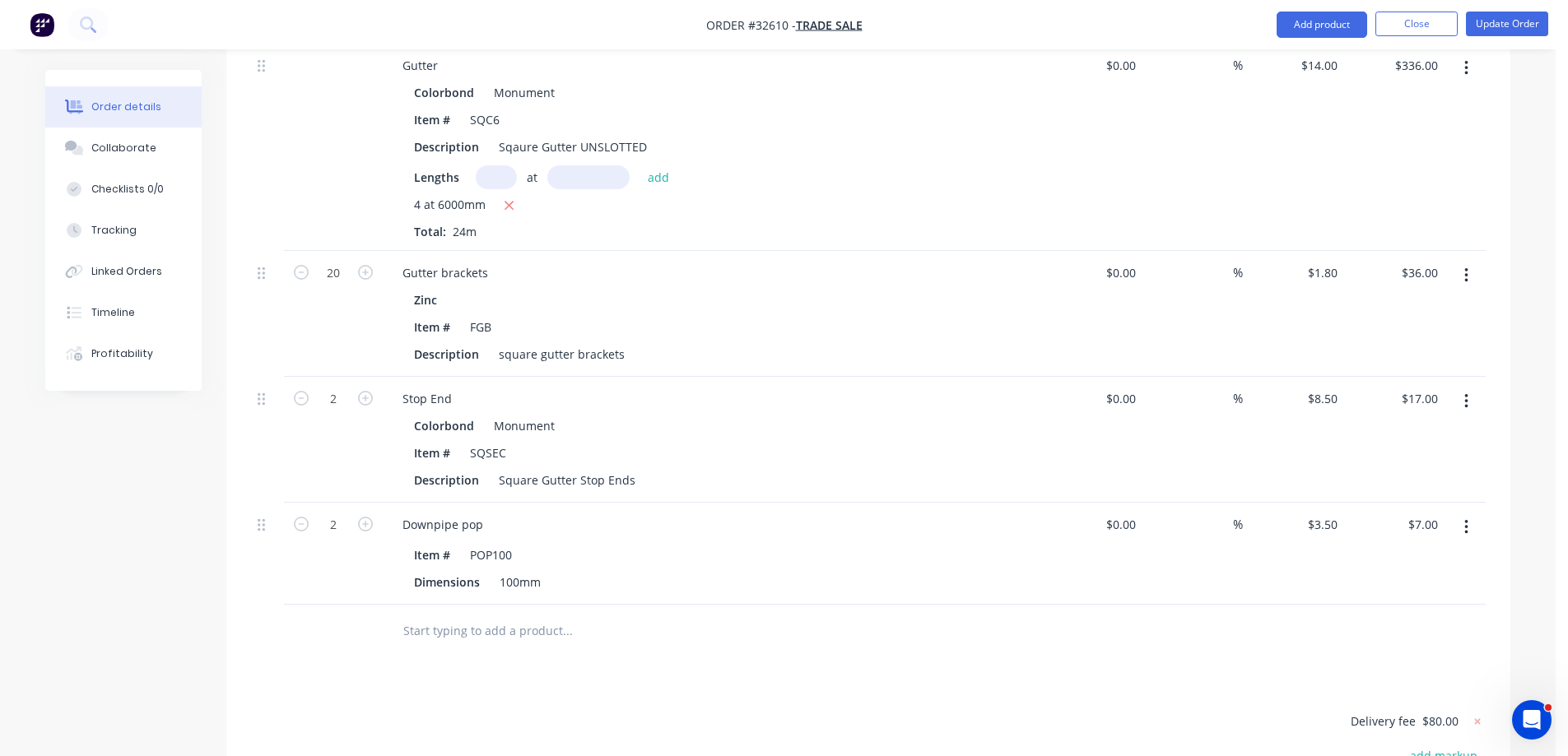
scroll to position [1070, 0]
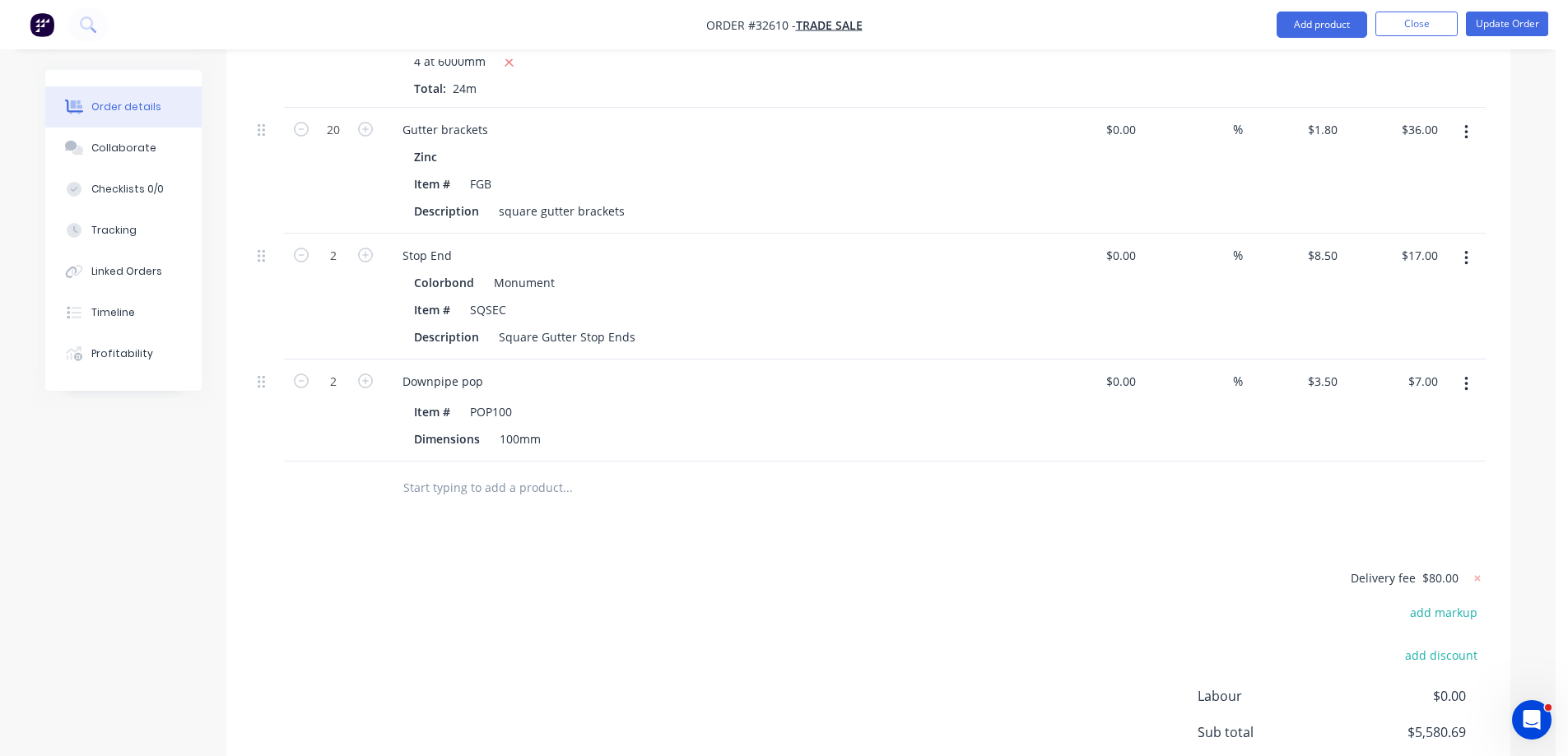
click at [468, 471] on input "text" at bounding box center [567, 488] width 329 height 33
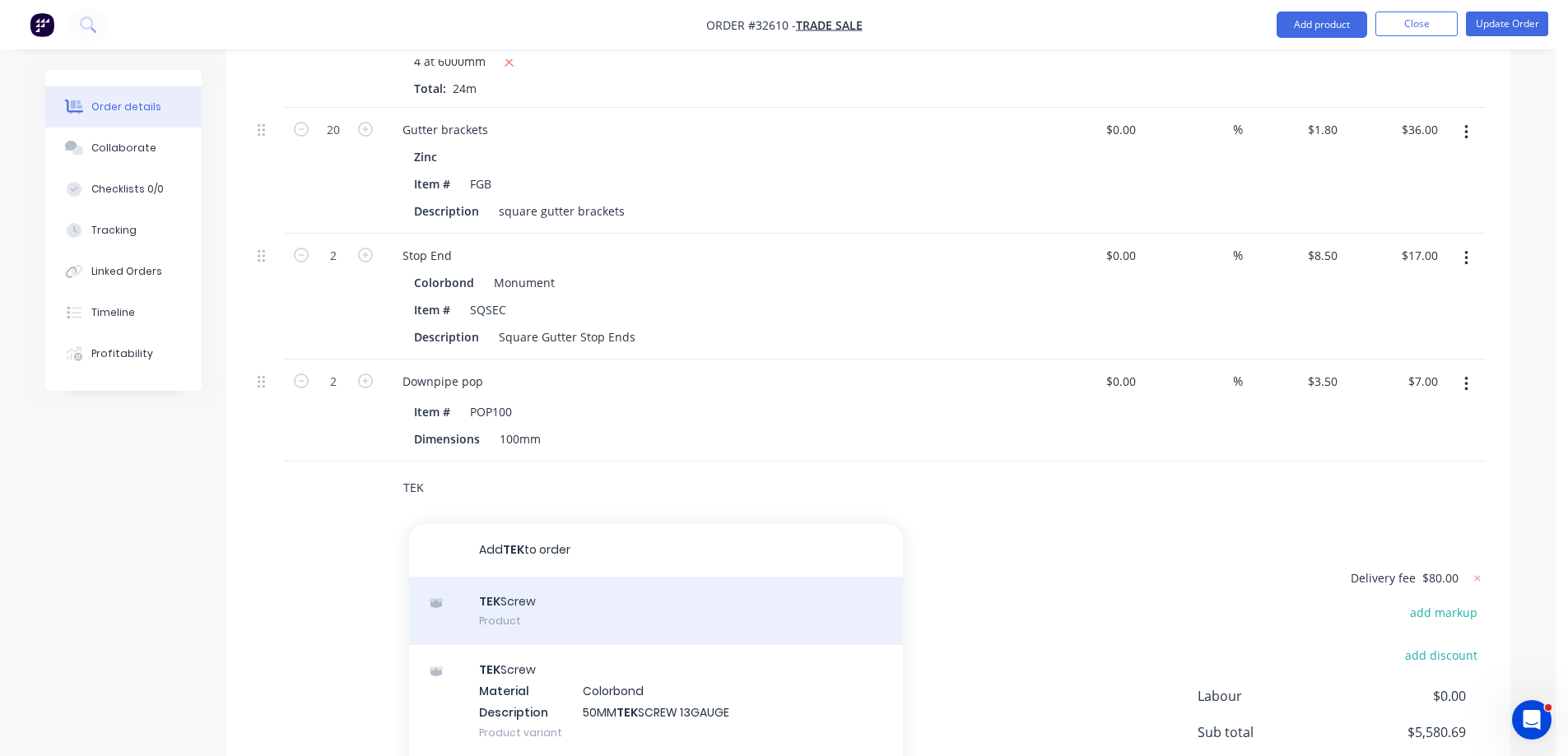
type input "TEK"
click at [551, 577] on div "TEK Screw Product" at bounding box center [656, 612] width 494 height 69
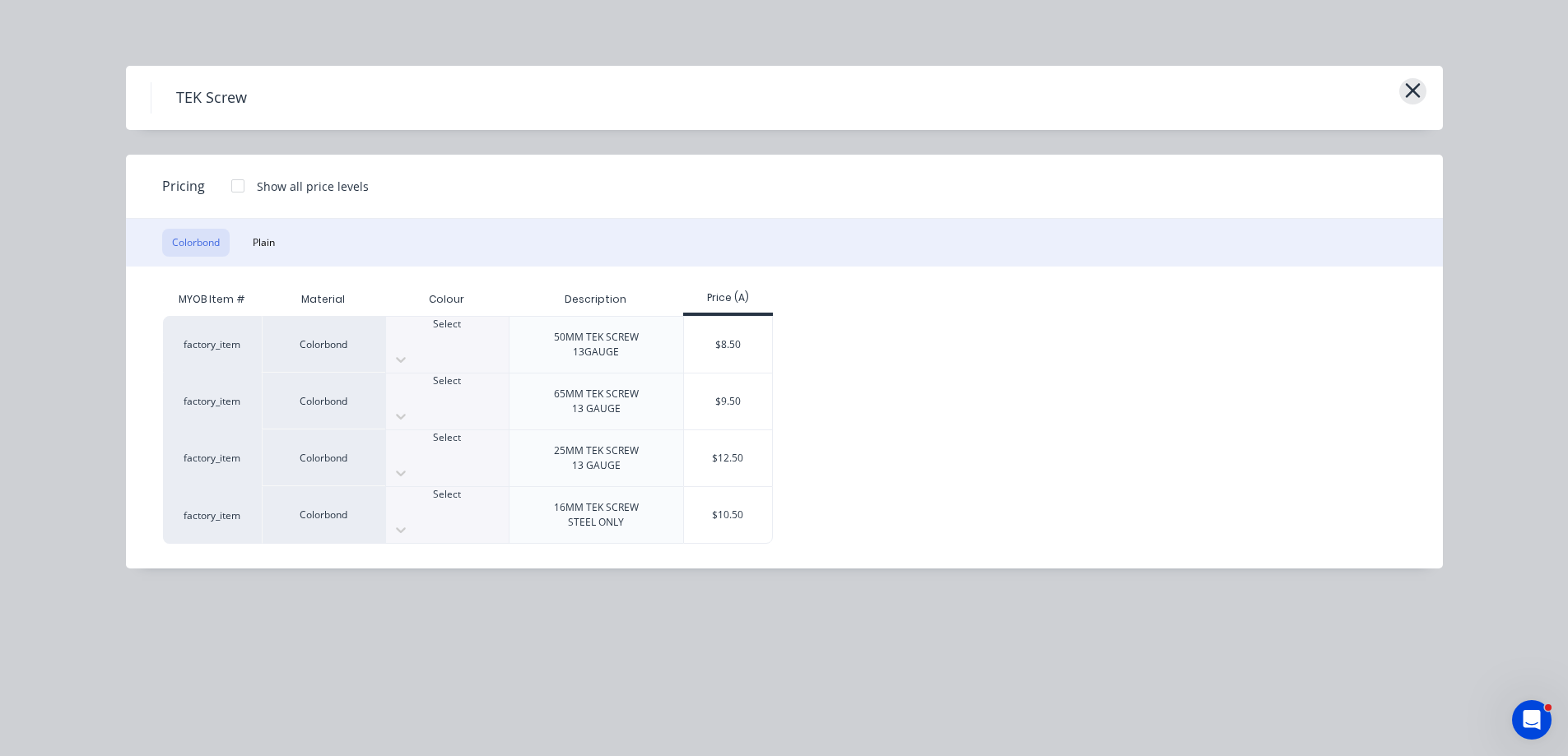
click at [1408, 91] on icon "button" at bounding box center [1413, 90] width 17 height 23
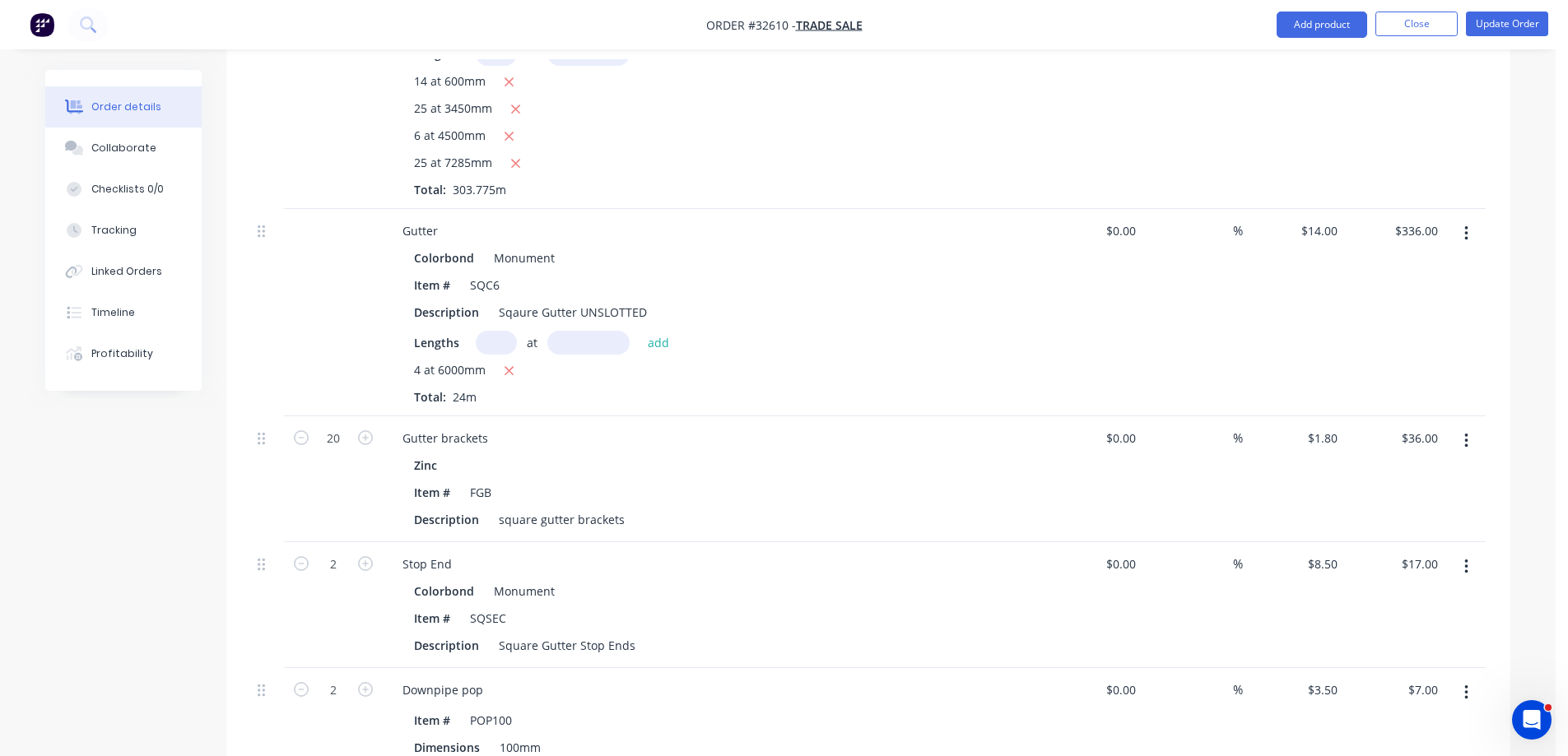
scroll to position [988, 0]
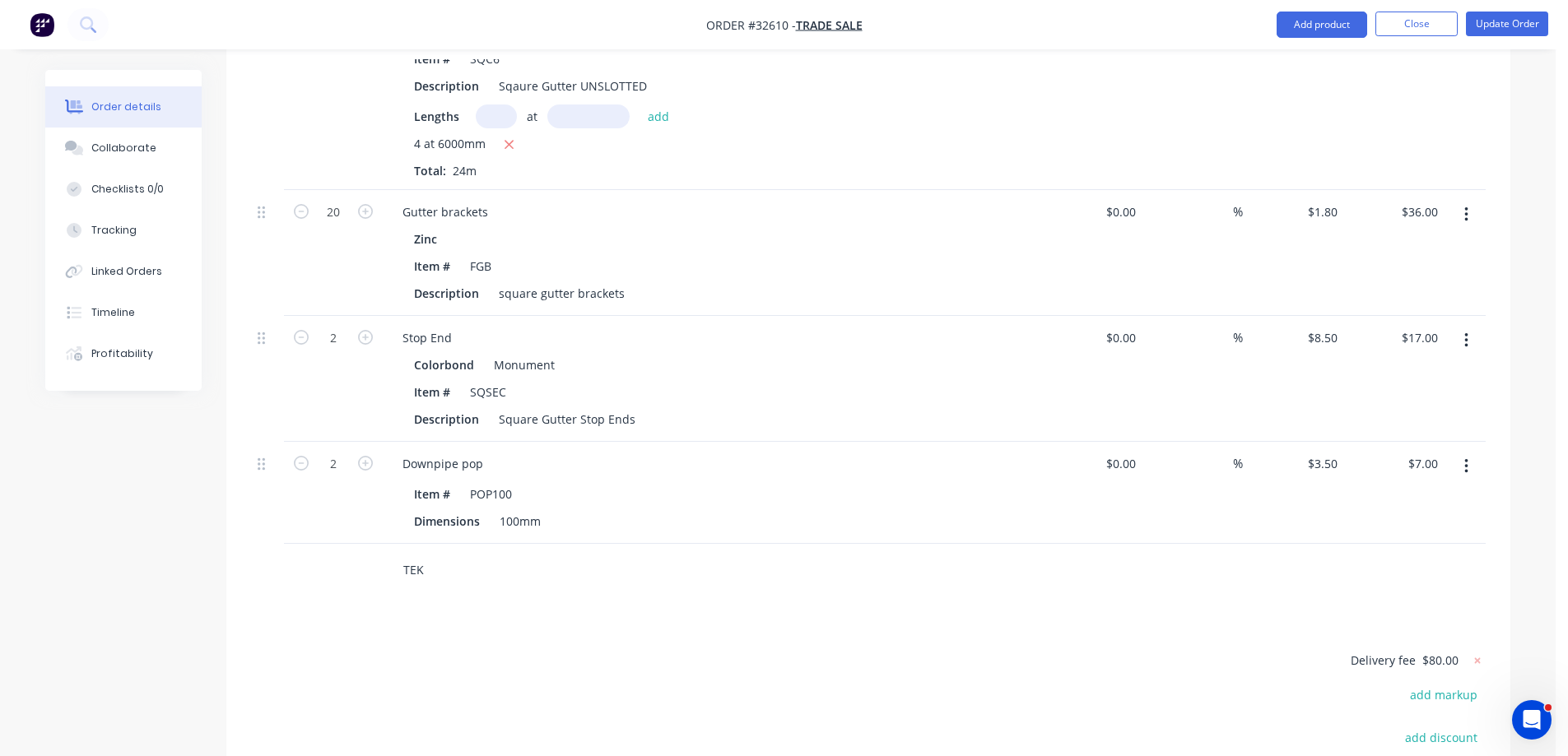
click at [425, 554] on input "TEK" at bounding box center [567, 570] width 329 height 33
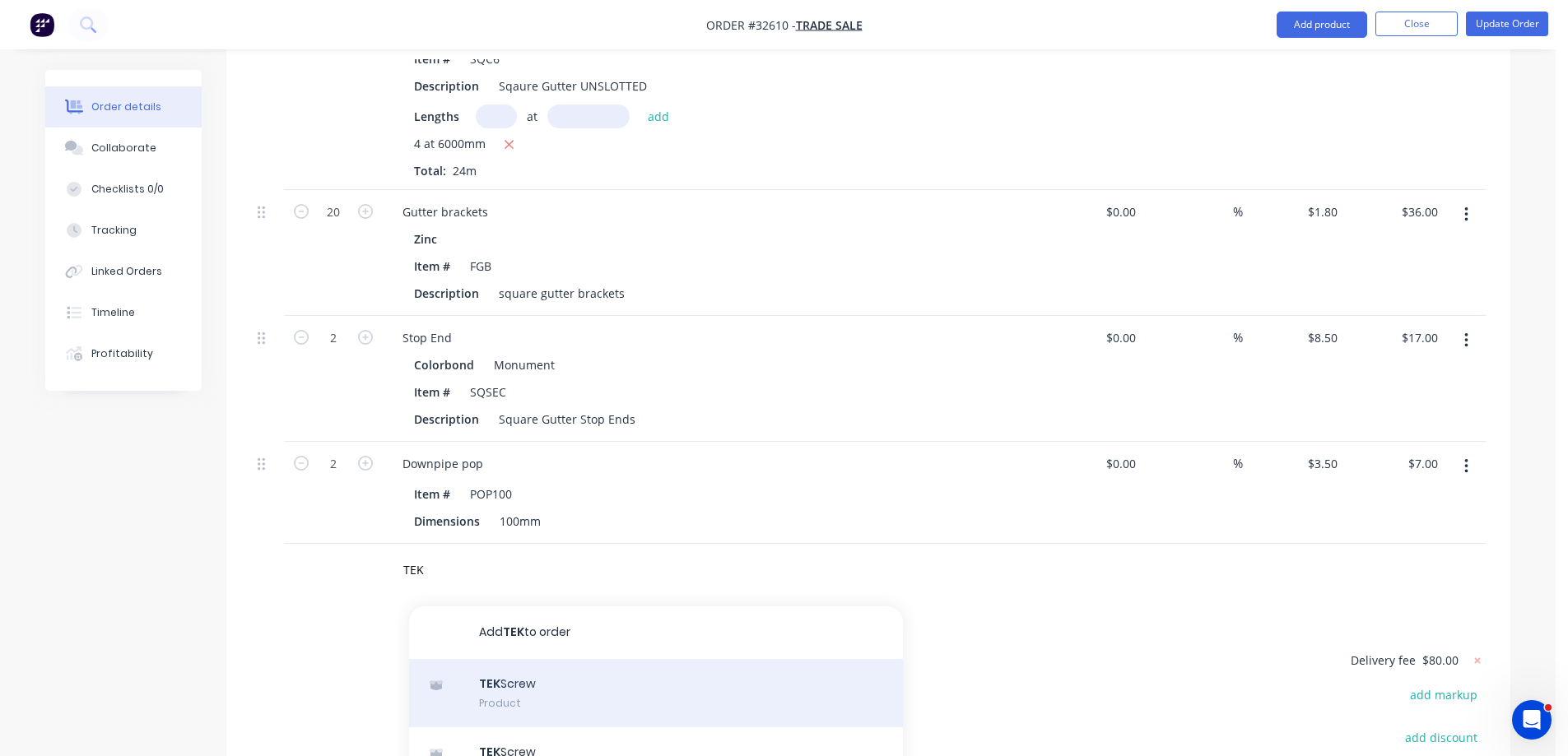
click at [571, 659] on div "TEK Screw Product" at bounding box center [656, 694] width 494 height 69
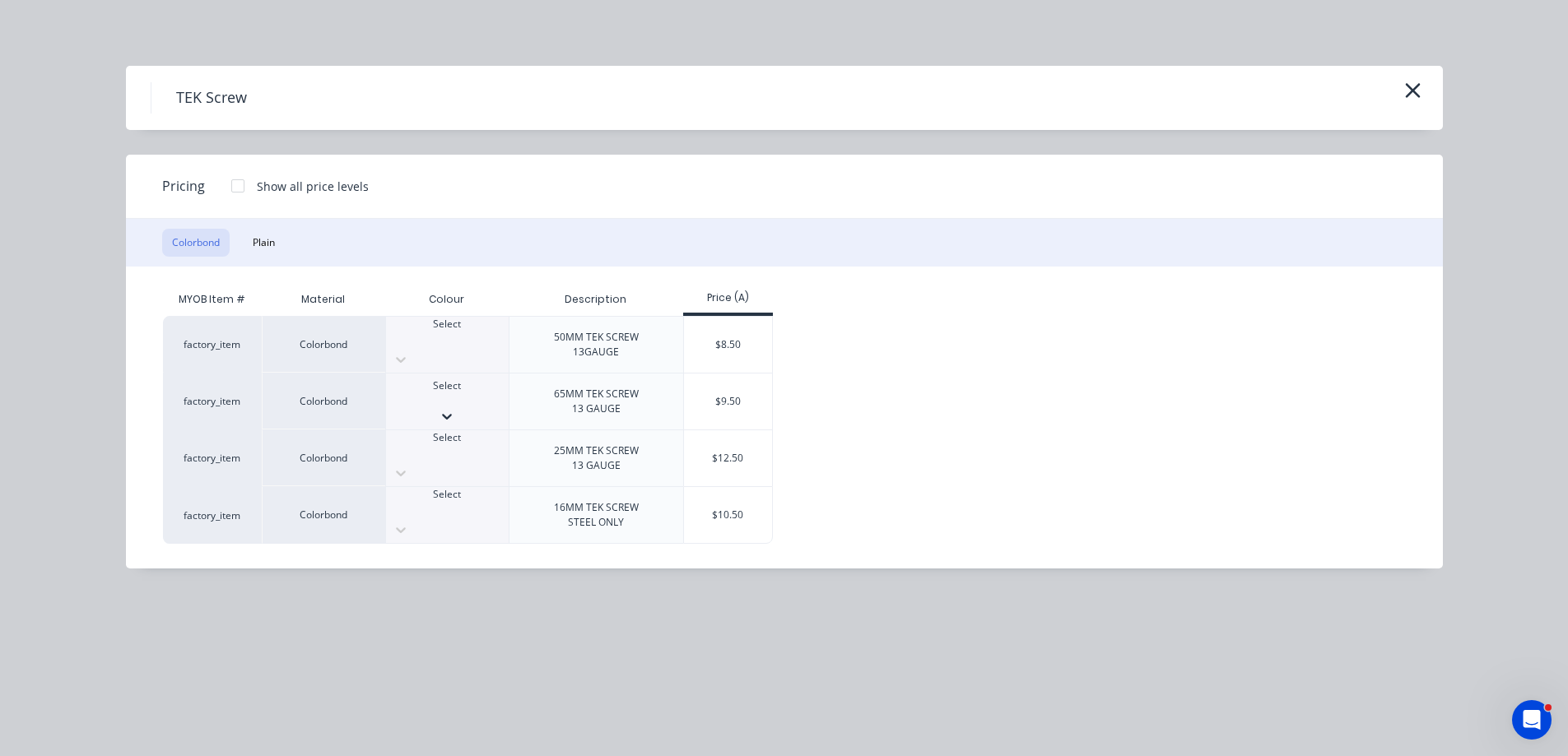
click at [455, 408] on icon at bounding box center [446, 416] width 16 height 16
drag, startPoint x: 481, startPoint y: 459, endPoint x: 470, endPoint y: 463, distance: 11.7
click at [738, 405] on div "$9.50" at bounding box center [728, 401] width 88 height 56
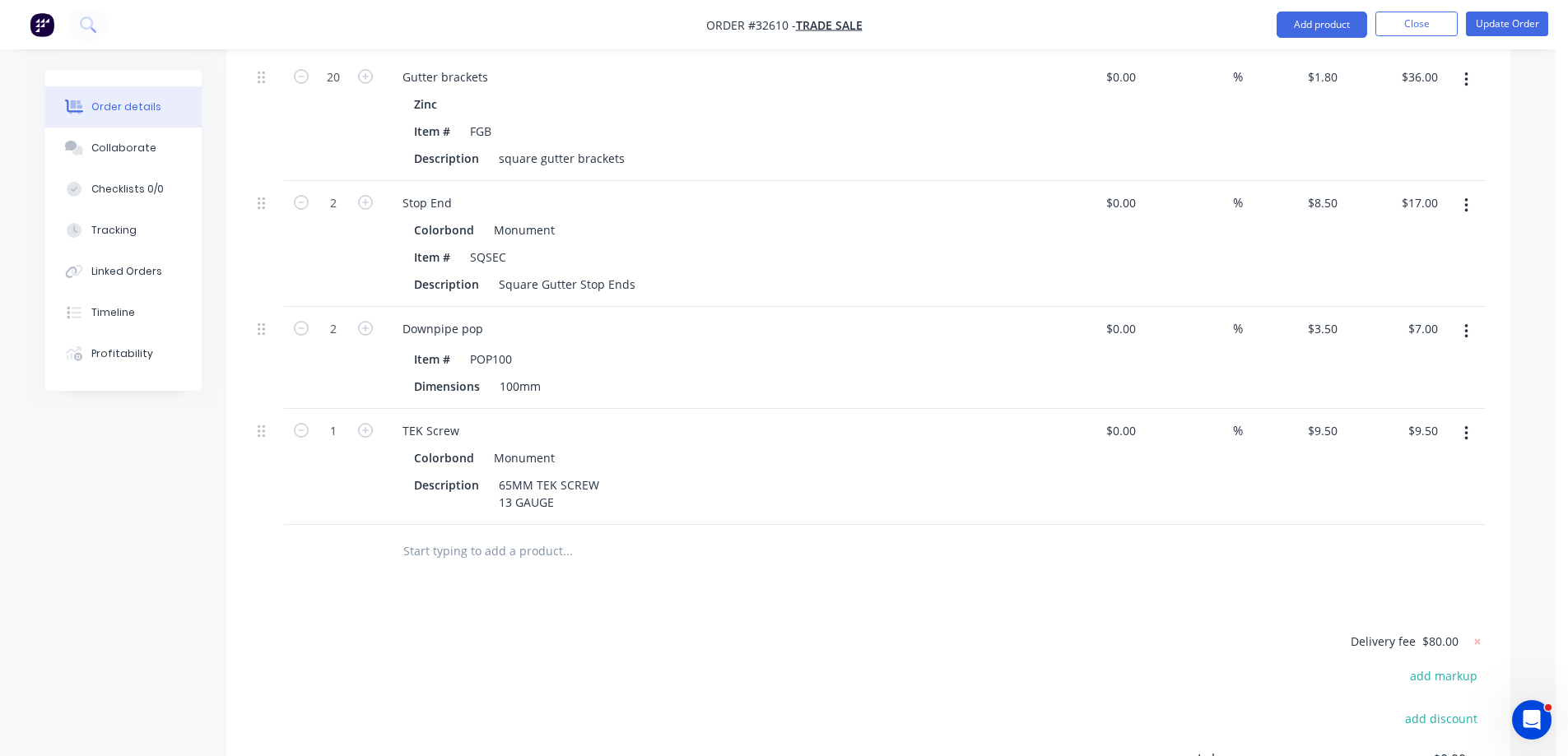
scroll to position [1234, 0]
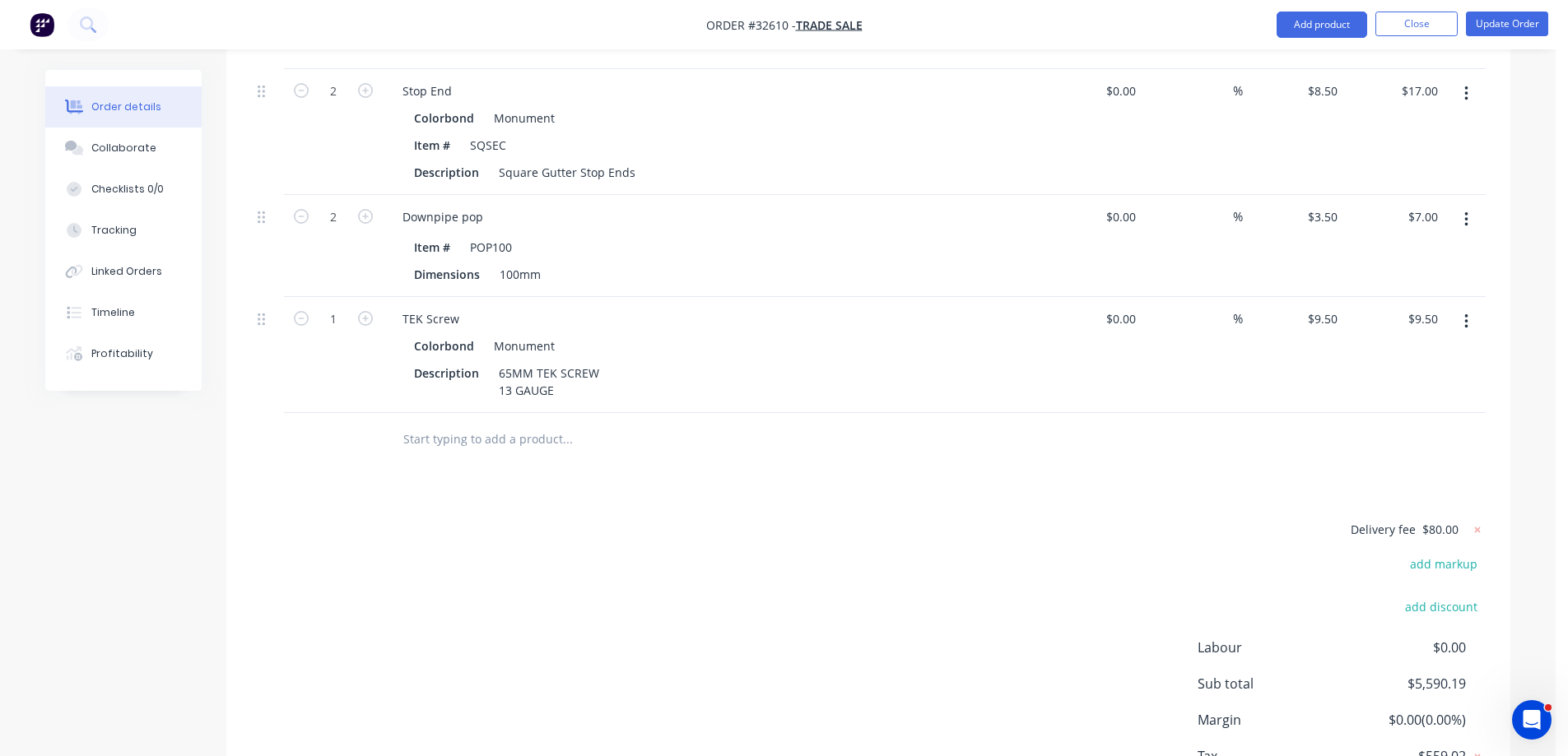
click at [481, 423] on input "text" at bounding box center [567, 439] width 329 height 33
click at [365, 311] on icon "button" at bounding box center [365, 318] width 15 height 15
type input "2"
type input "$19.00"
click at [365, 311] on icon "button" at bounding box center [365, 318] width 15 height 15
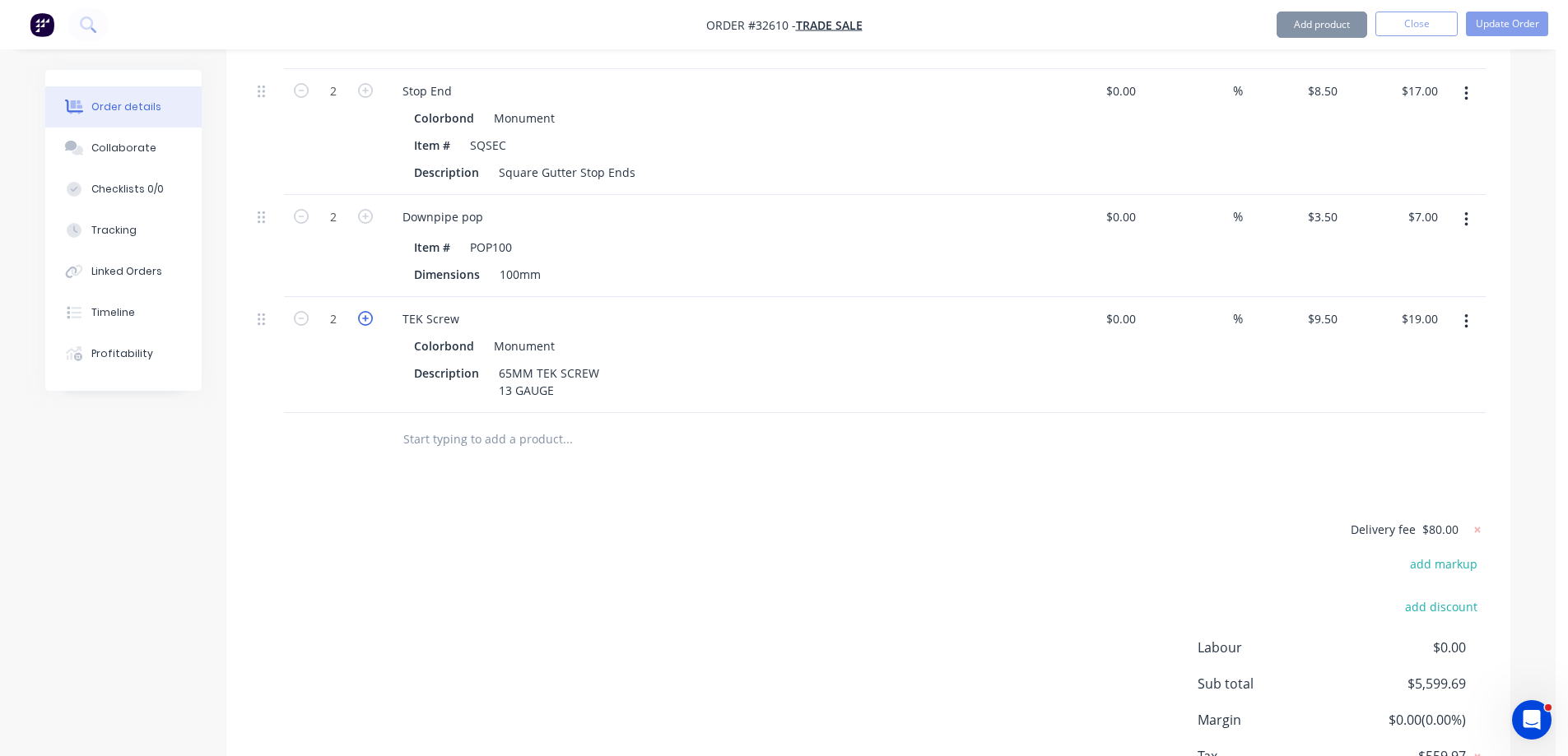
type input "3"
type input "$28.50"
click at [365, 311] on icon "button" at bounding box center [365, 318] width 15 height 15
type input "4"
type input "$38.00"
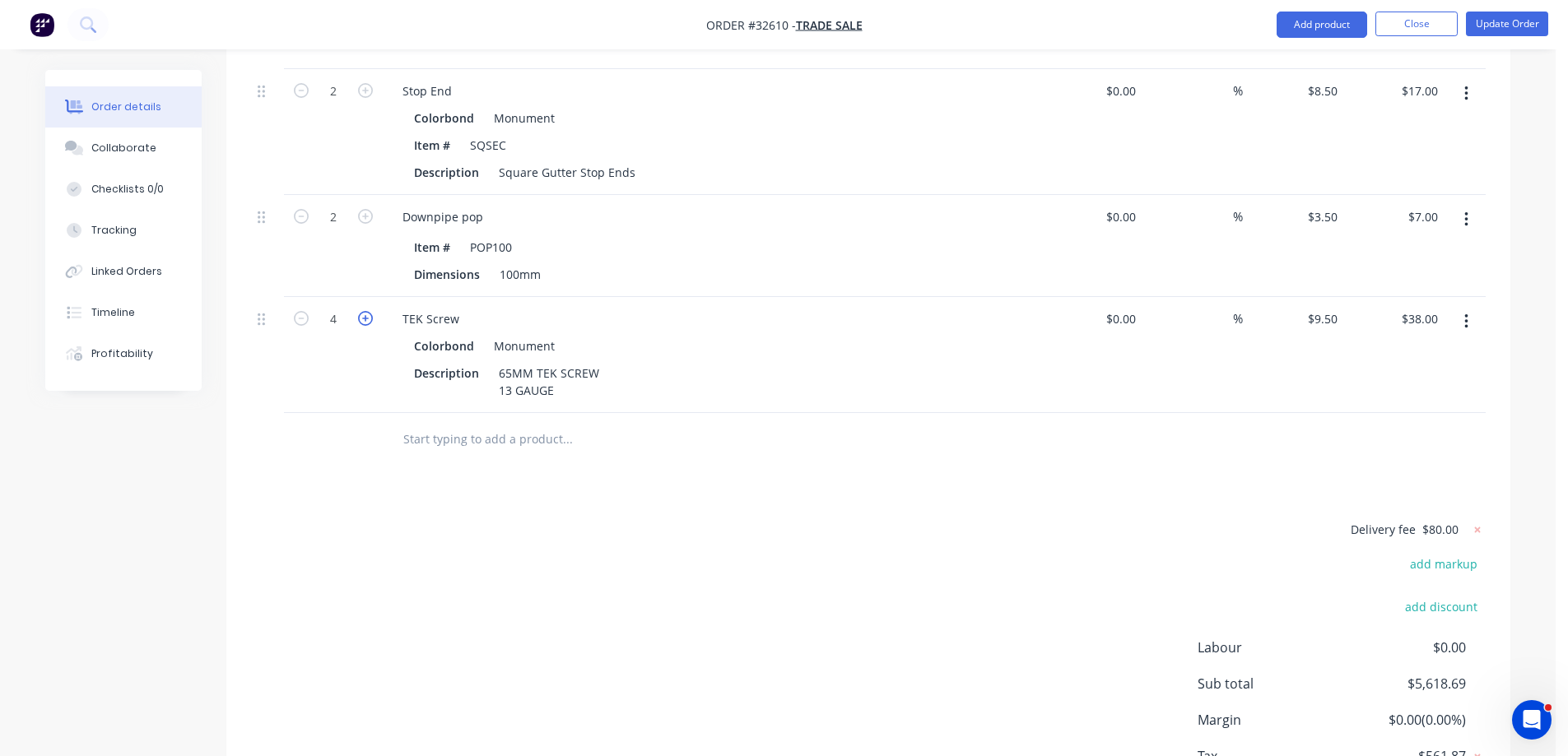
click at [365, 311] on icon "button" at bounding box center [365, 318] width 15 height 15
type input "5"
type input "$47.50"
click at [365, 311] on icon "button" at bounding box center [365, 318] width 15 height 15
type input "6"
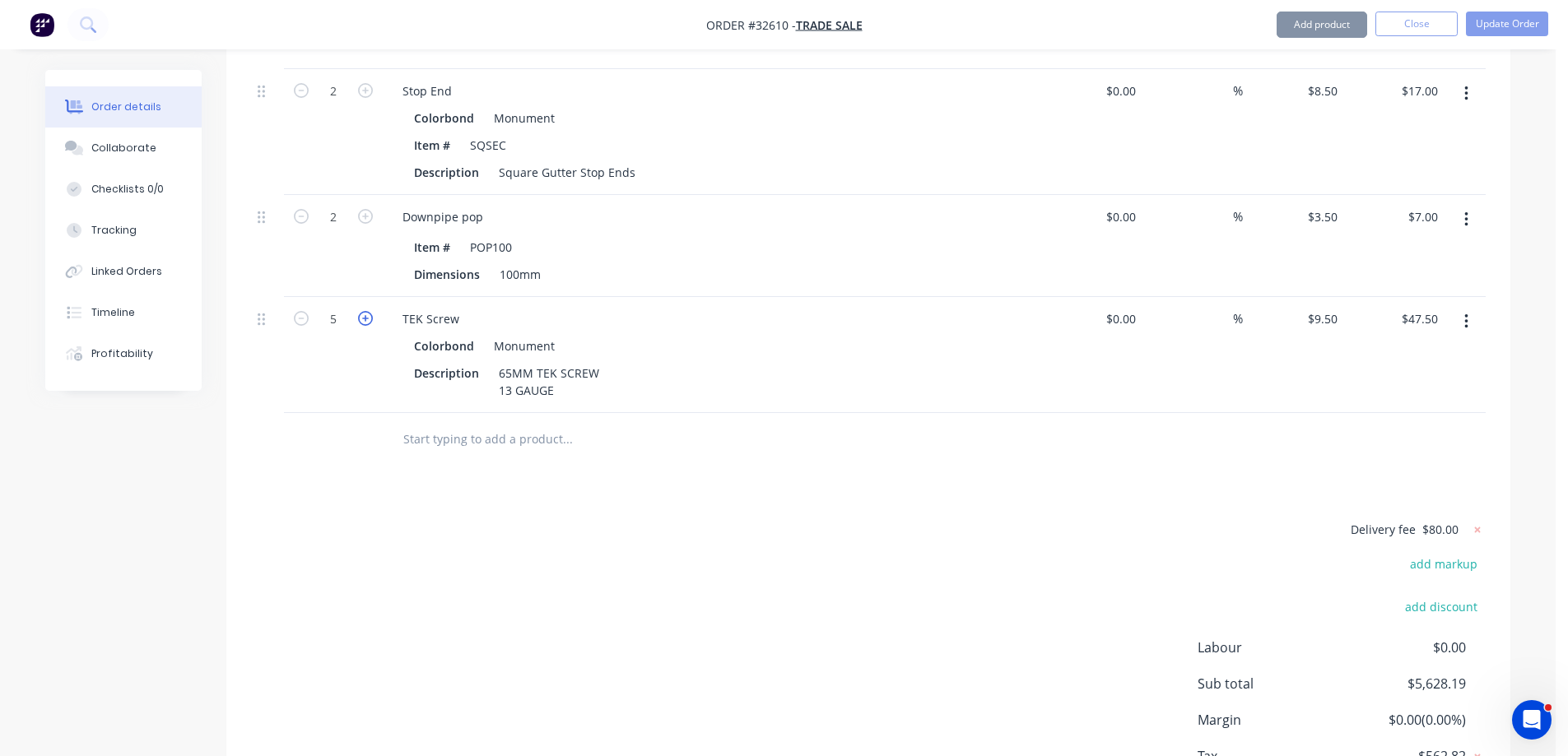
type input "$57.00"
click at [365, 311] on icon "button" at bounding box center [365, 318] width 15 height 15
type input "7"
type input "$66.50"
click at [365, 311] on icon "button" at bounding box center [365, 318] width 15 height 15
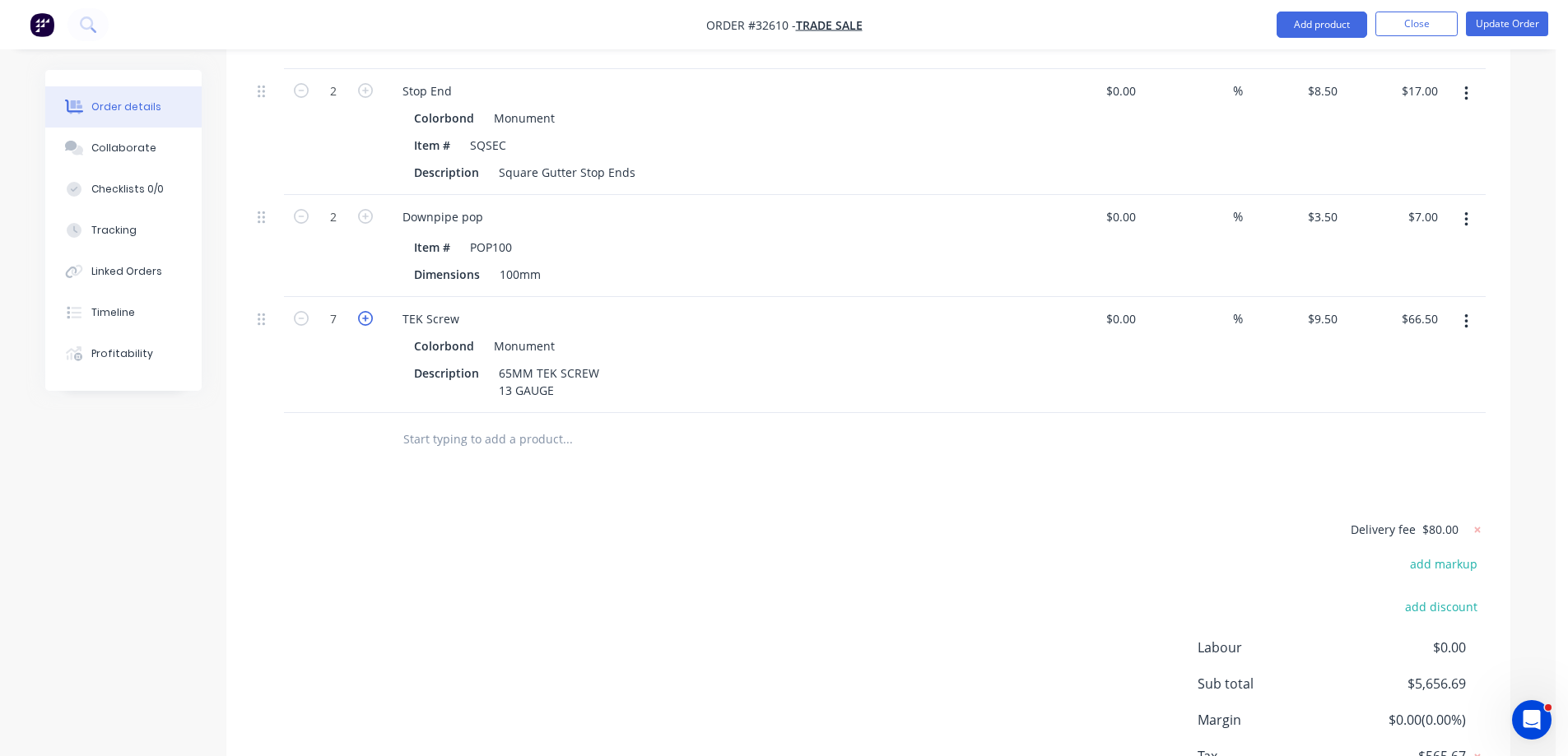
type input "8"
type input "$76.00"
click at [365, 311] on icon "button" at bounding box center [365, 318] width 15 height 15
type input "9"
type input "$85.50"
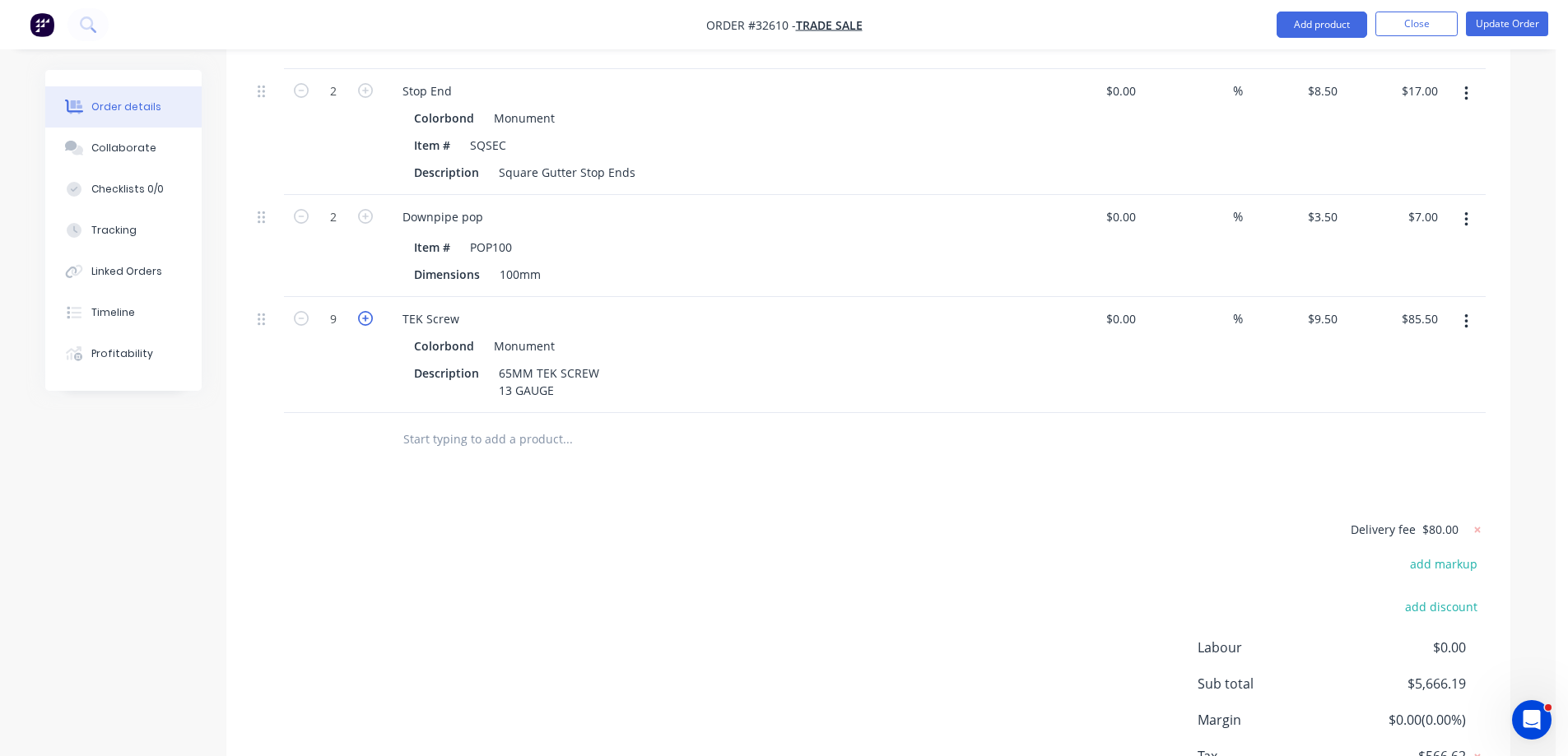
click at [365, 311] on icon "button" at bounding box center [365, 318] width 15 height 15
type input "10"
type input "$95.00"
click at [365, 311] on icon "button" at bounding box center [365, 318] width 15 height 15
type input "11"
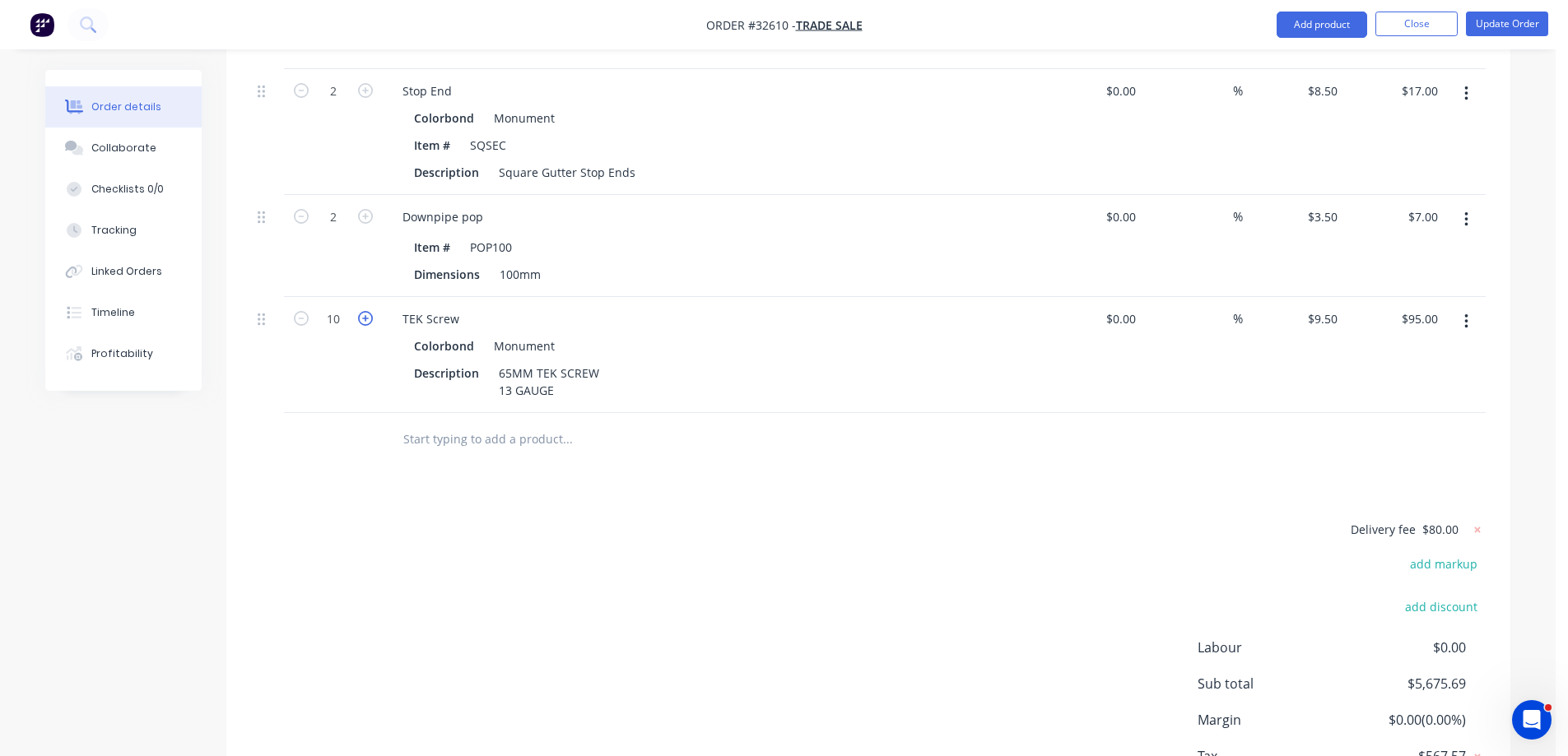
type input "$104.50"
click at [365, 311] on icon "button" at bounding box center [365, 318] width 15 height 15
type input "12"
type input "$114.00"
click at [365, 311] on icon "button" at bounding box center [365, 318] width 15 height 15
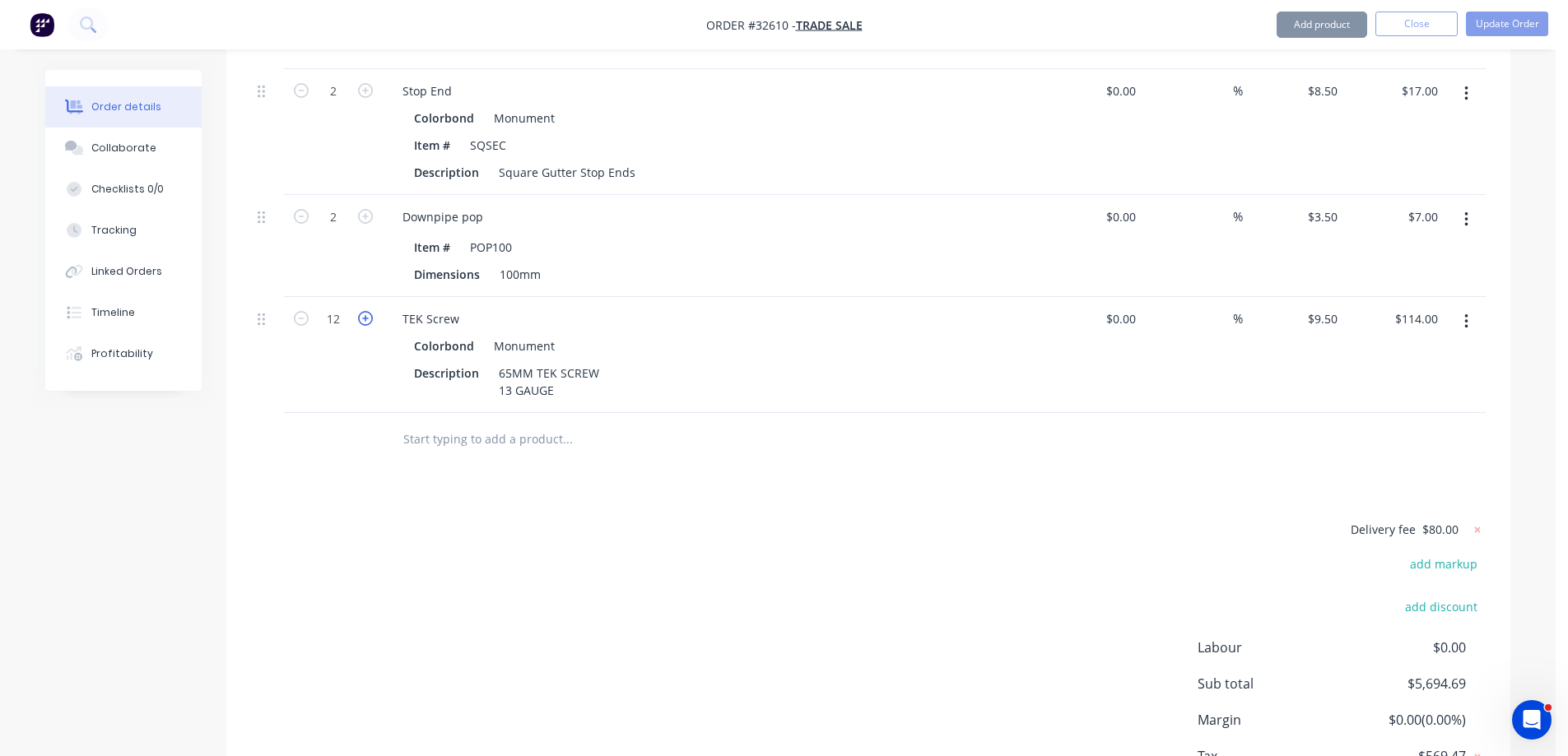
type input "13"
type input "$123.50"
click at [365, 311] on icon "button" at bounding box center [365, 318] width 15 height 15
type input "14"
type input "$133.00"
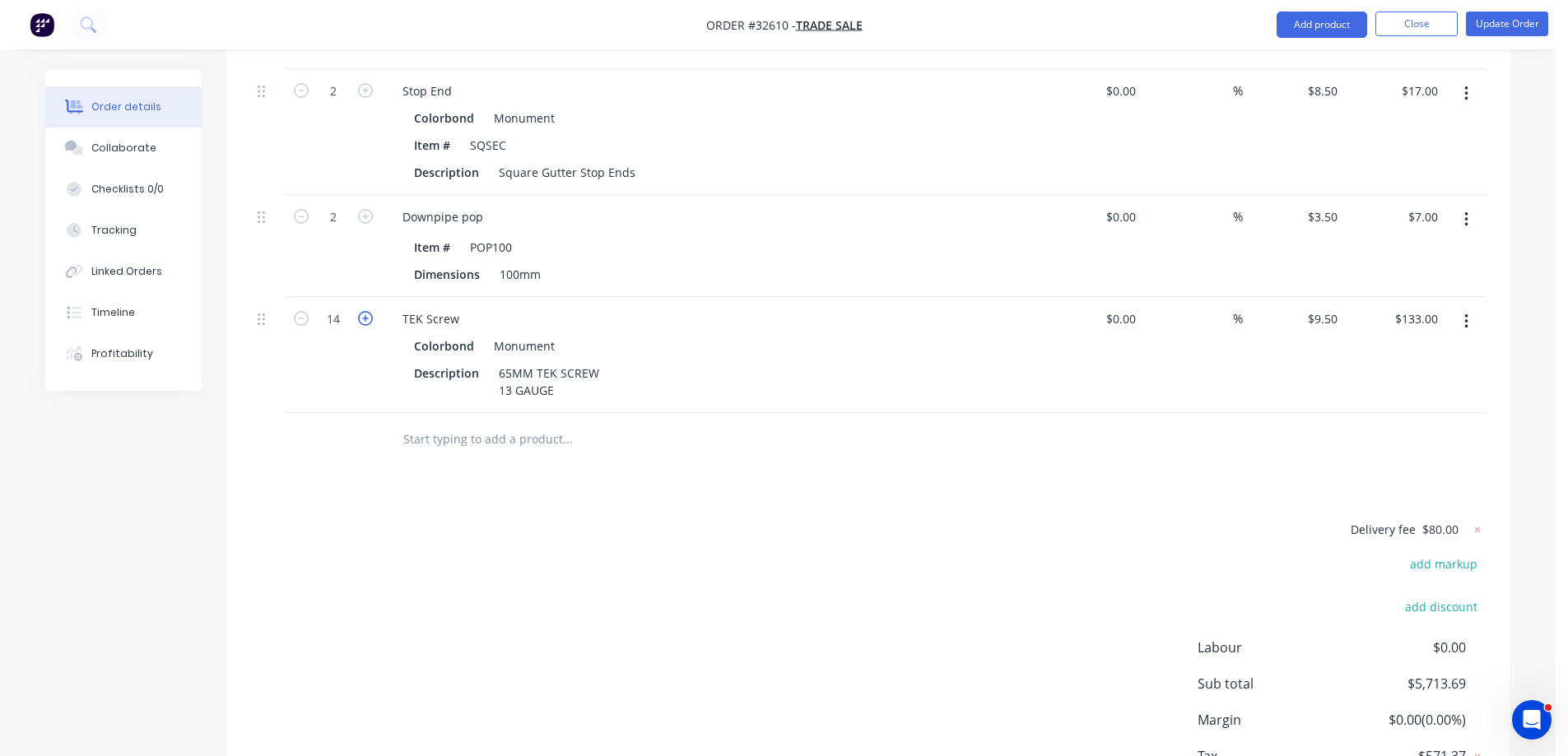
click at [365, 311] on icon "button" at bounding box center [365, 318] width 15 height 15
type input "15"
type input "$142.50"
click at [365, 311] on icon "button" at bounding box center [365, 318] width 15 height 15
type input "16"
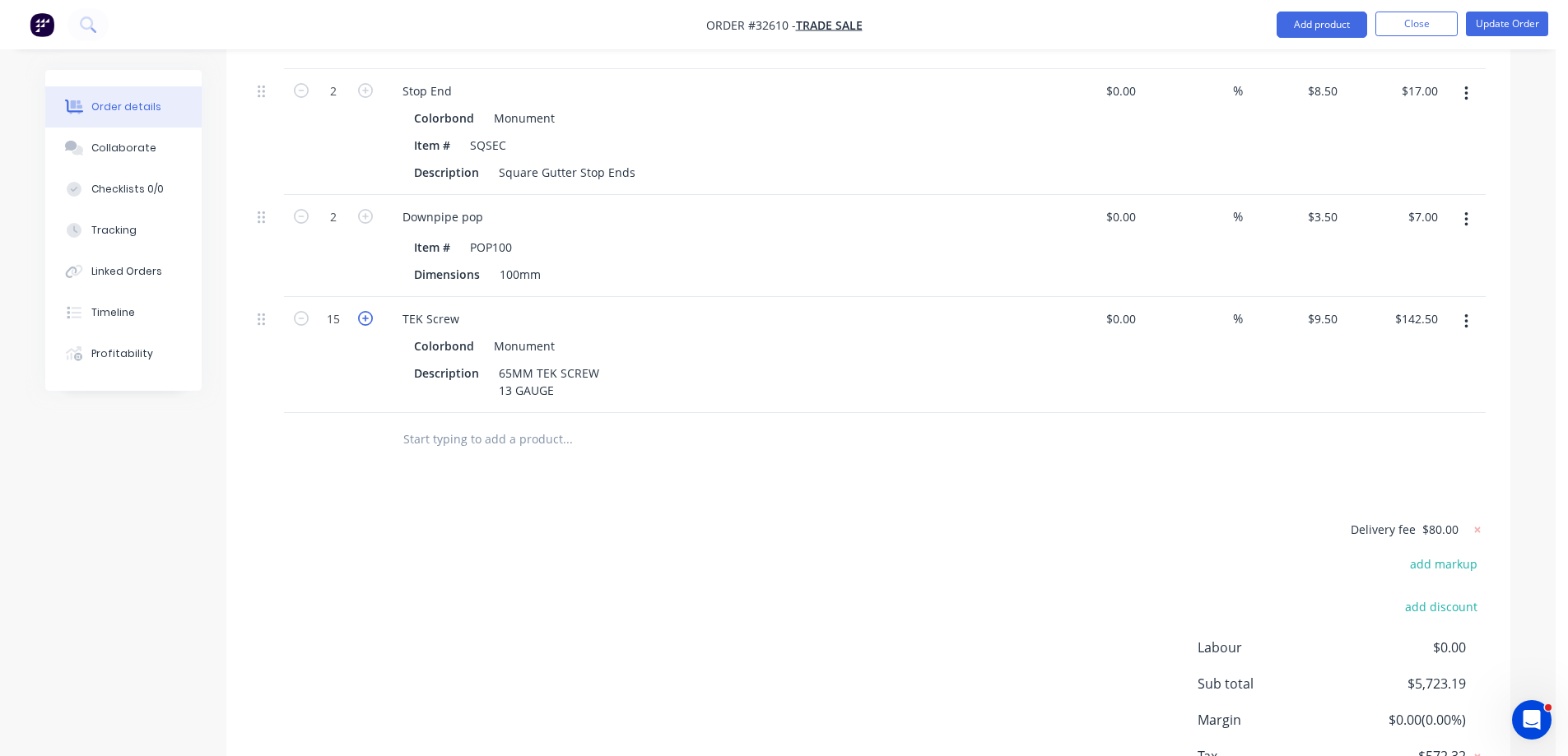
type input "$152.00"
click at [365, 311] on icon "button" at bounding box center [365, 318] width 15 height 15
type input "17"
type input "$161.50"
click at [365, 311] on icon "button" at bounding box center [365, 318] width 15 height 15
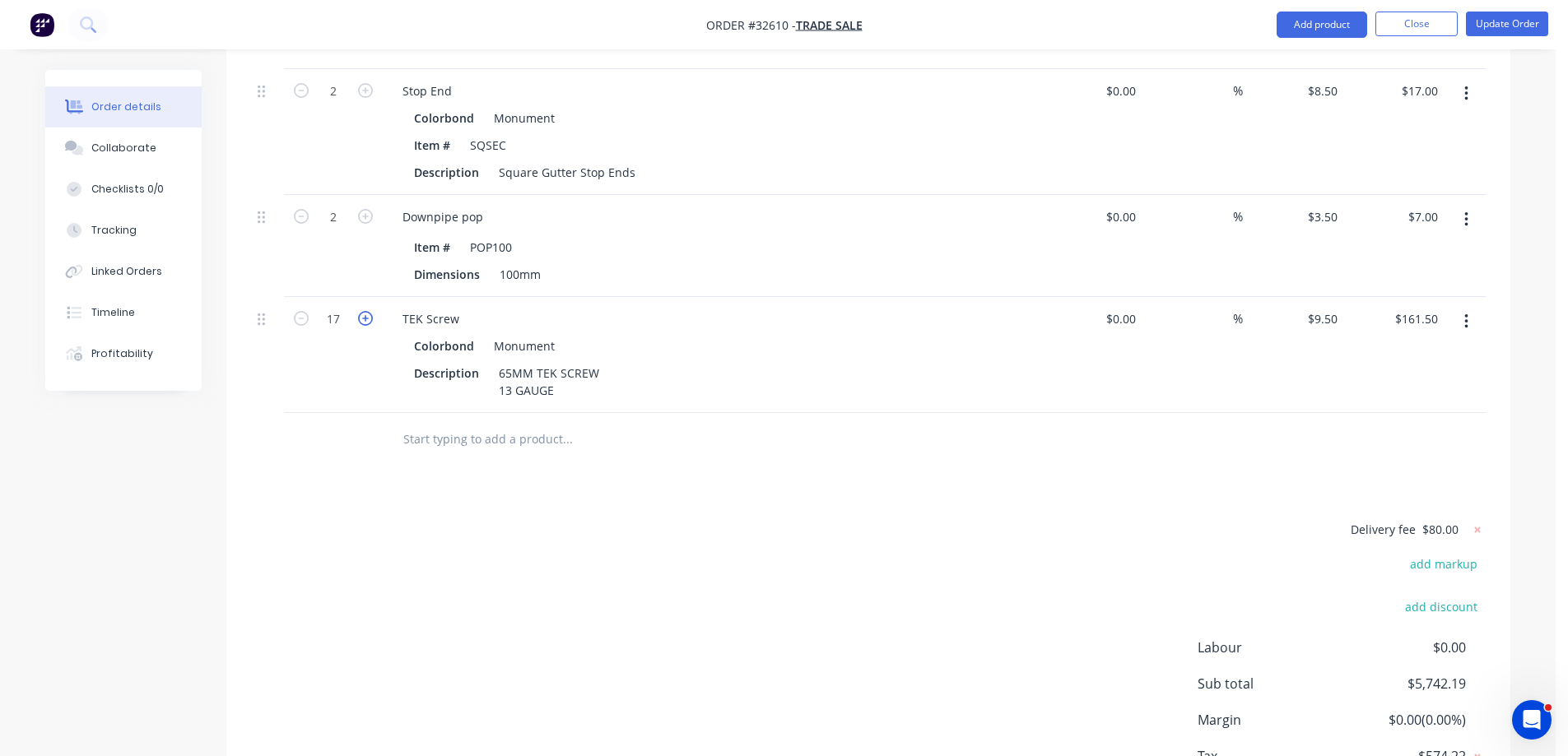
type input "18"
type input "$171.00"
click at [365, 311] on icon "button" at bounding box center [365, 318] width 15 height 15
type input "19"
type input "$180.50"
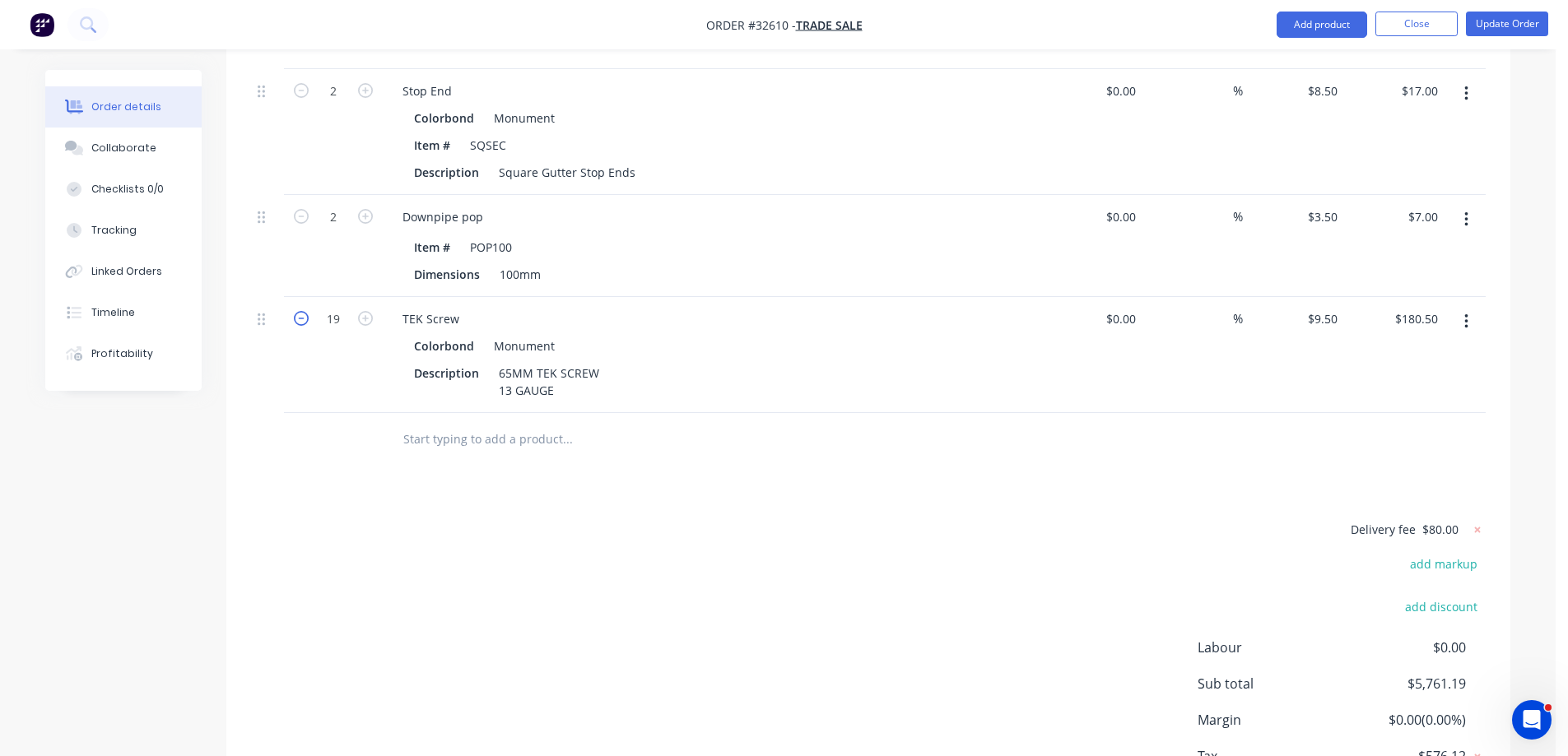
click at [300, 311] on icon "button" at bounding box center [300, 318] width 15 height 15
type input "18"
type input "$171.00"
click at [515, 423] on input "text" at bounding box center [567, 439] width 329 height 33
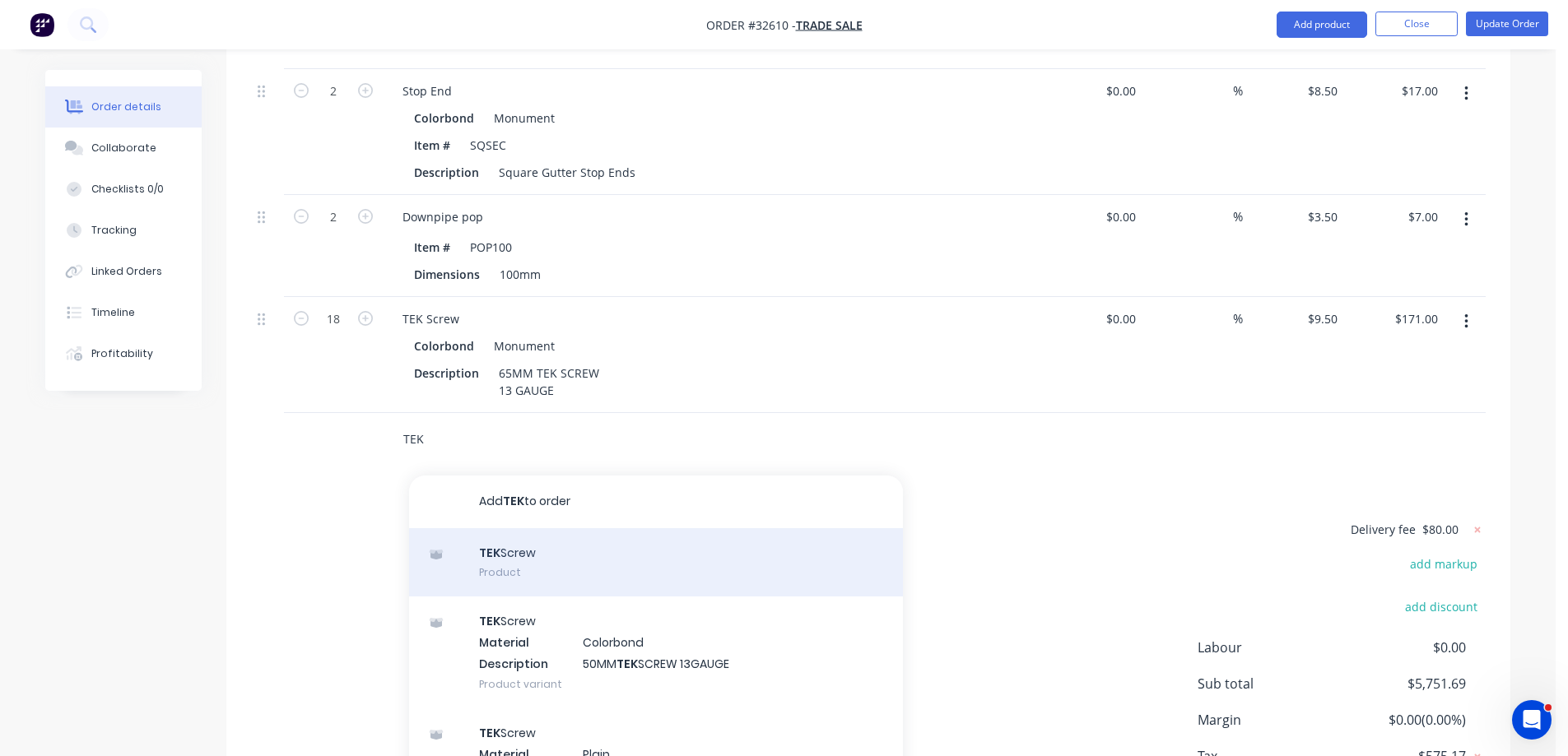
type input "TEK"
click at [524, 529] on div "TEK Screw Product" at bounding box center [656, 563] width 494 height 69
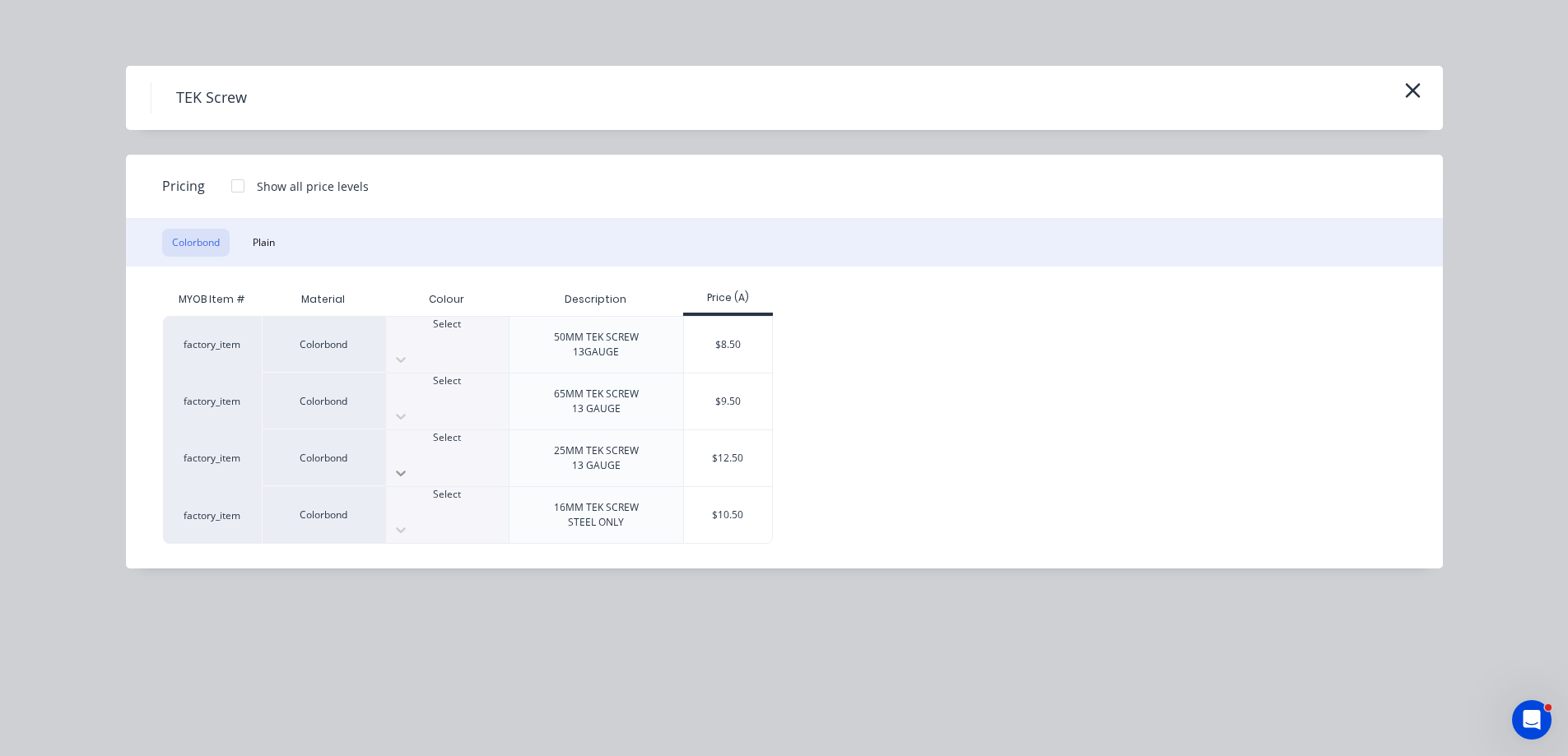
click at [409, 465] on icon at bounding box center [400, 473] width 16 height 16
click at [757, 456] on div "$12.50" at bounding box center [728, 458] width 88 height 56
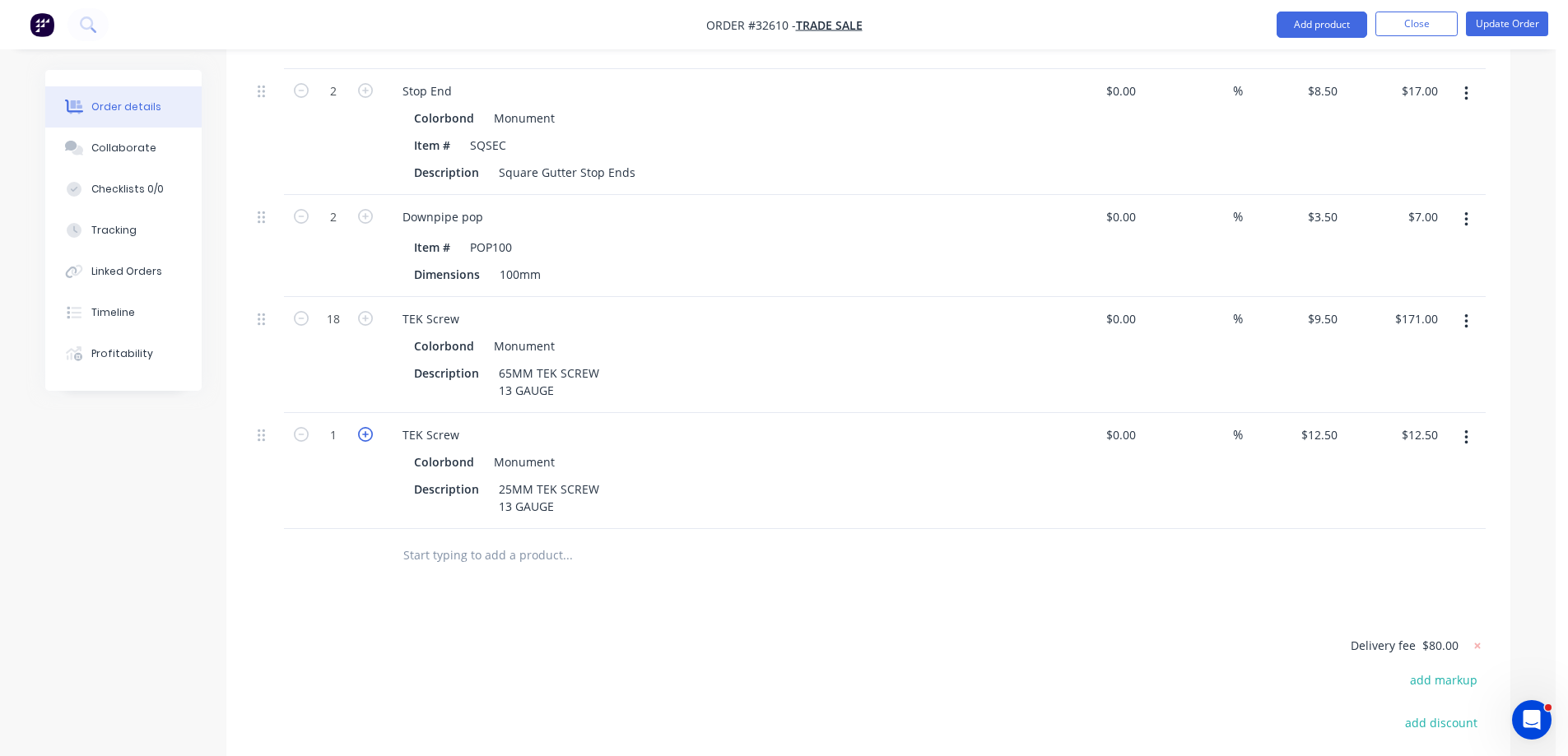
click at [368, 427] on icon "button" at bounding box center [365, 434] width 15 height 15
type input "2"
type input "$25.00"
click at [368, 427] on icon "button" at bounding box center [365, 434] width 15 height 15
type input "3"
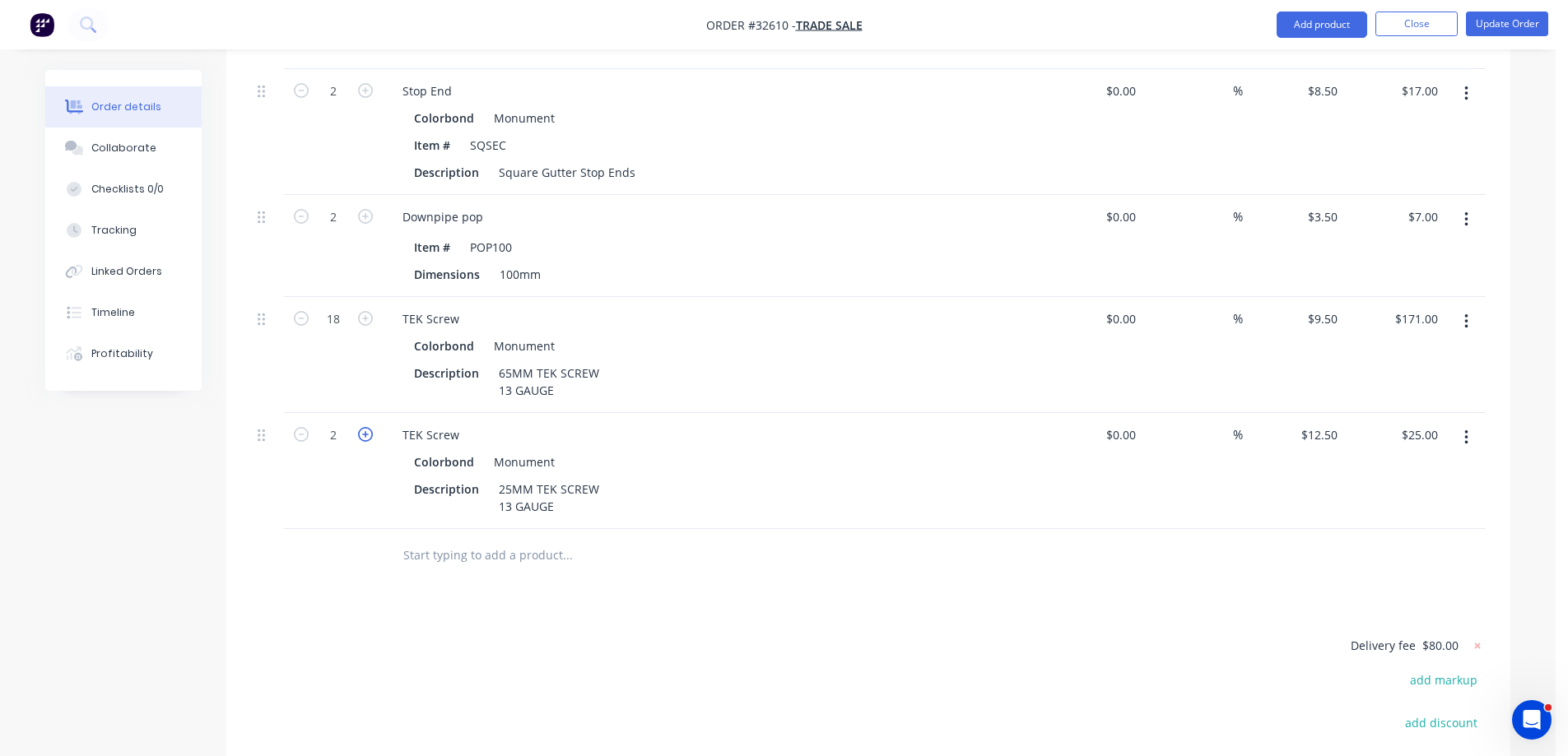
type input "$37.50"
click at [368, 427] on icon "button" at bounding box center [365, 434] width 15 height 15
type input "4"
type input "$50.00"
click at [368, 427] on icon "button" at bounding box center [365, 434] width 15 height 15
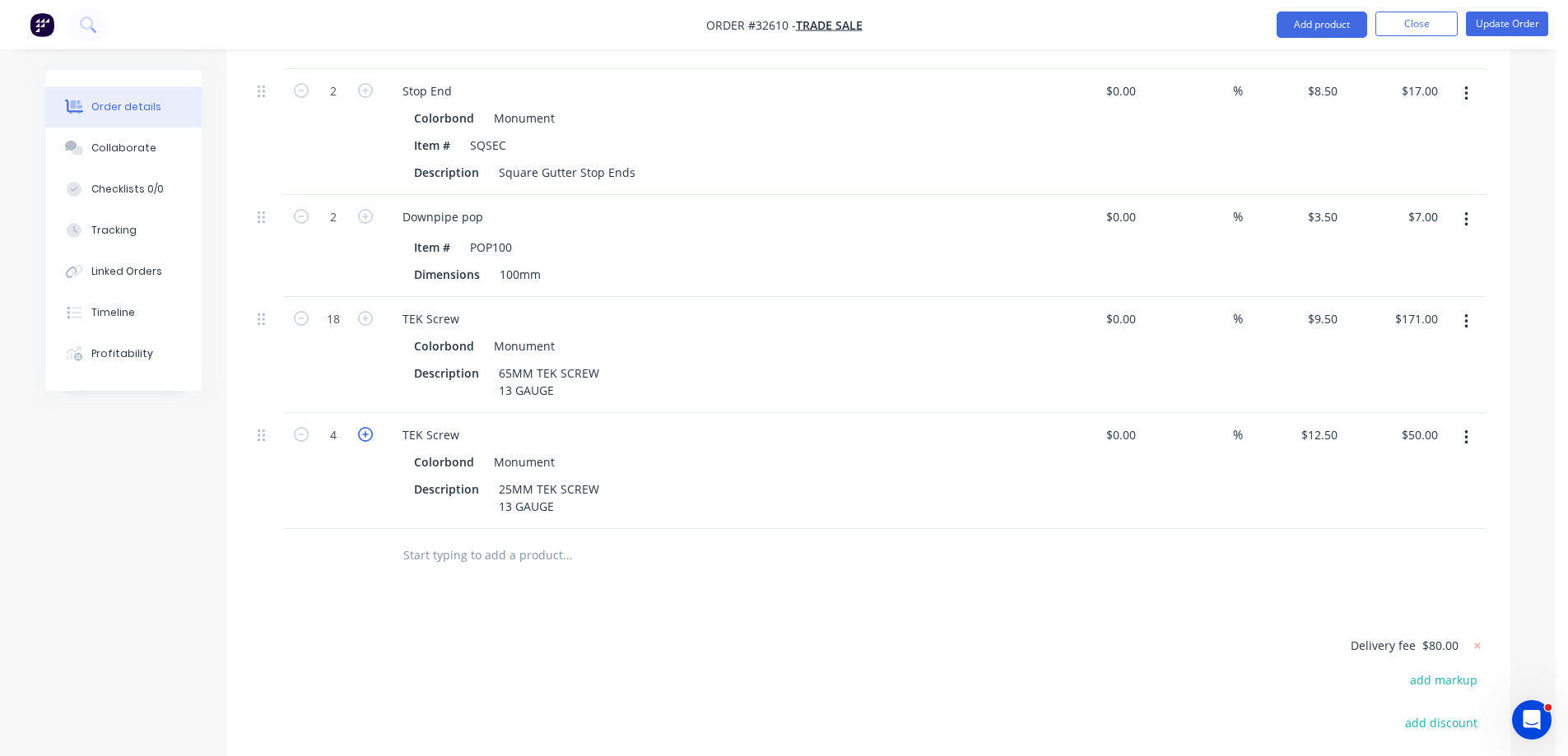
type input "5"
type input "$62.50"
click at [368, 427] on icon "button" at bounding box center [365, 434] width 15 height 15
type input "6"
type input "$75.00"
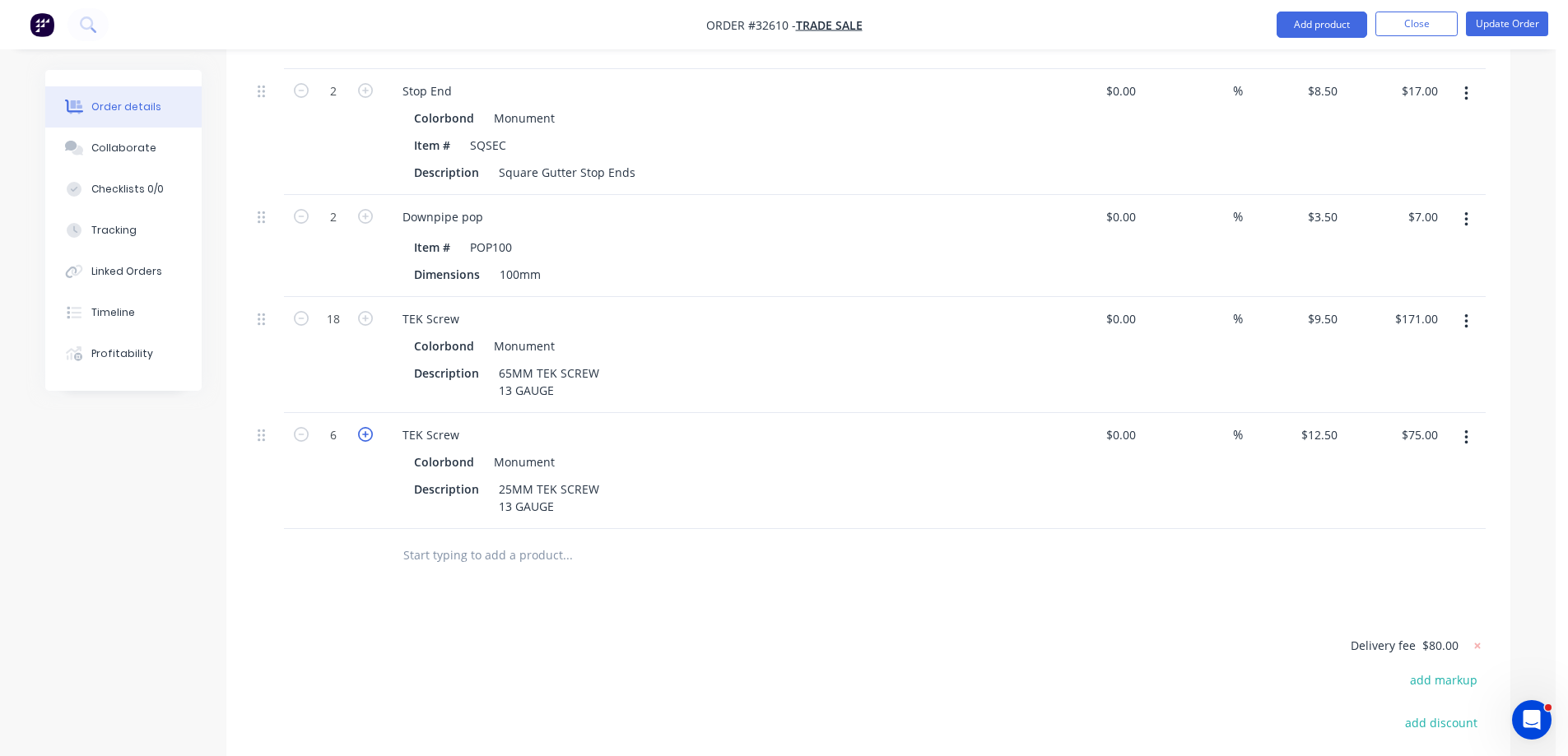
click at [368, 427] on icon "button" at bounding box center [365, 434] width 15 height 15
type input "7"
type input "$87.50"
click at [368, 427] on icon "button" at bounding box center [365, 434] width 15 height 15
type input "8"
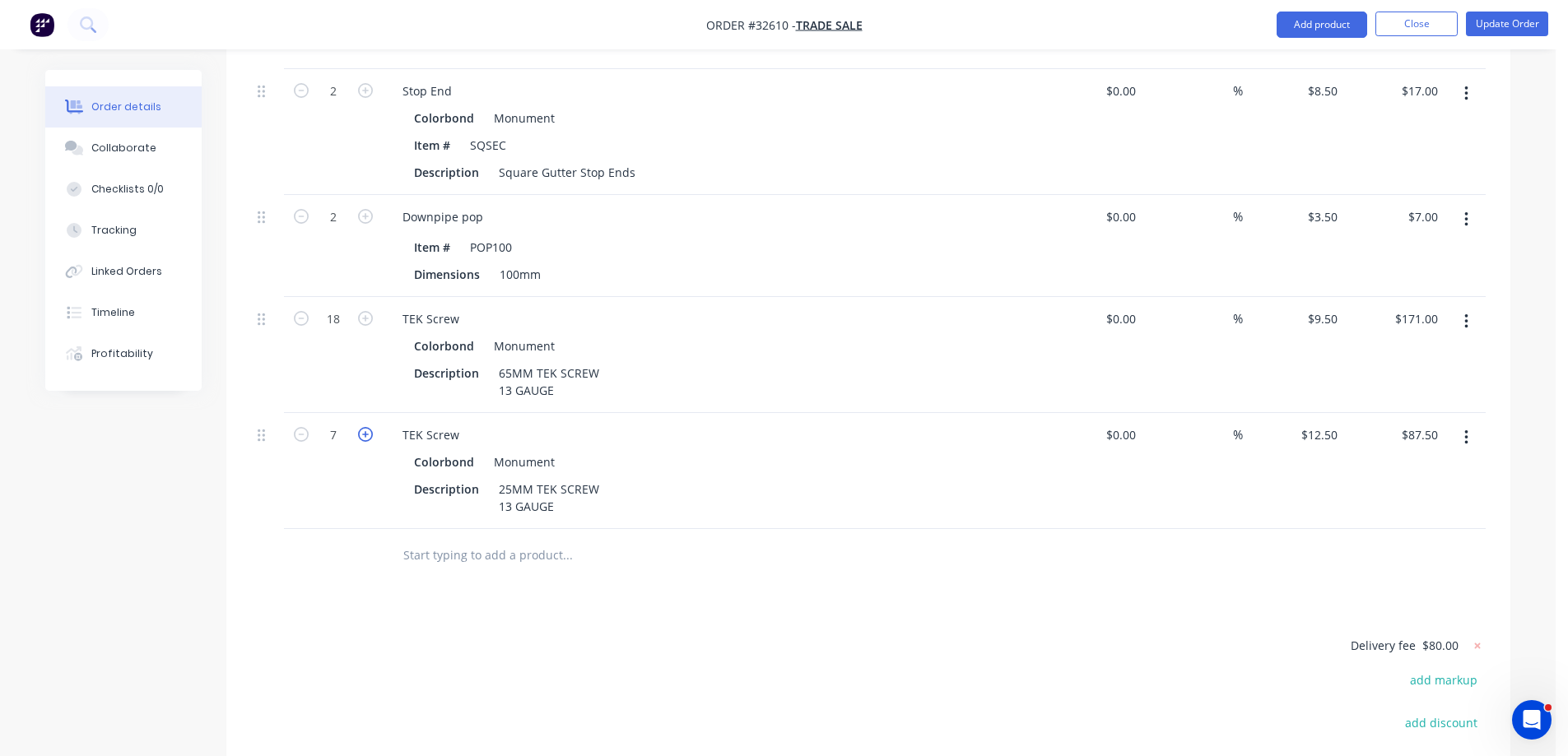
type input "$100.00"
click at [368, 427] on icon "button" at bounding box center [365, 434] width 15 height 15
type input "9"
type input "$112.50"
click at [368, 427] on icon "button" at bounding box center [365, 434] width 15 height 15
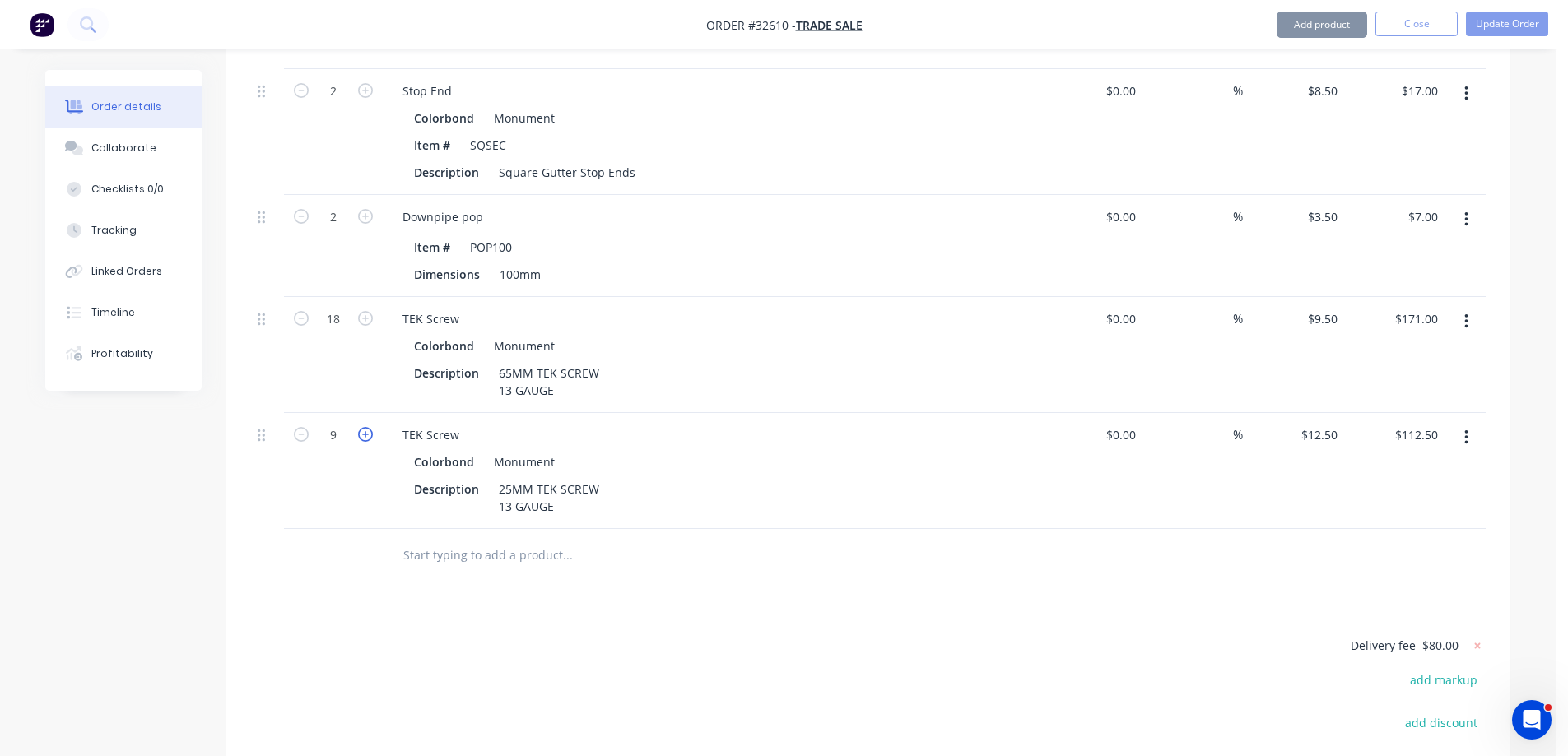
type input "10"
type input "$125.00"
click at [368, 427] on icon "button" at bounding box center [365, 434] width 15 height 15
type input "11"
type input "$137.50"
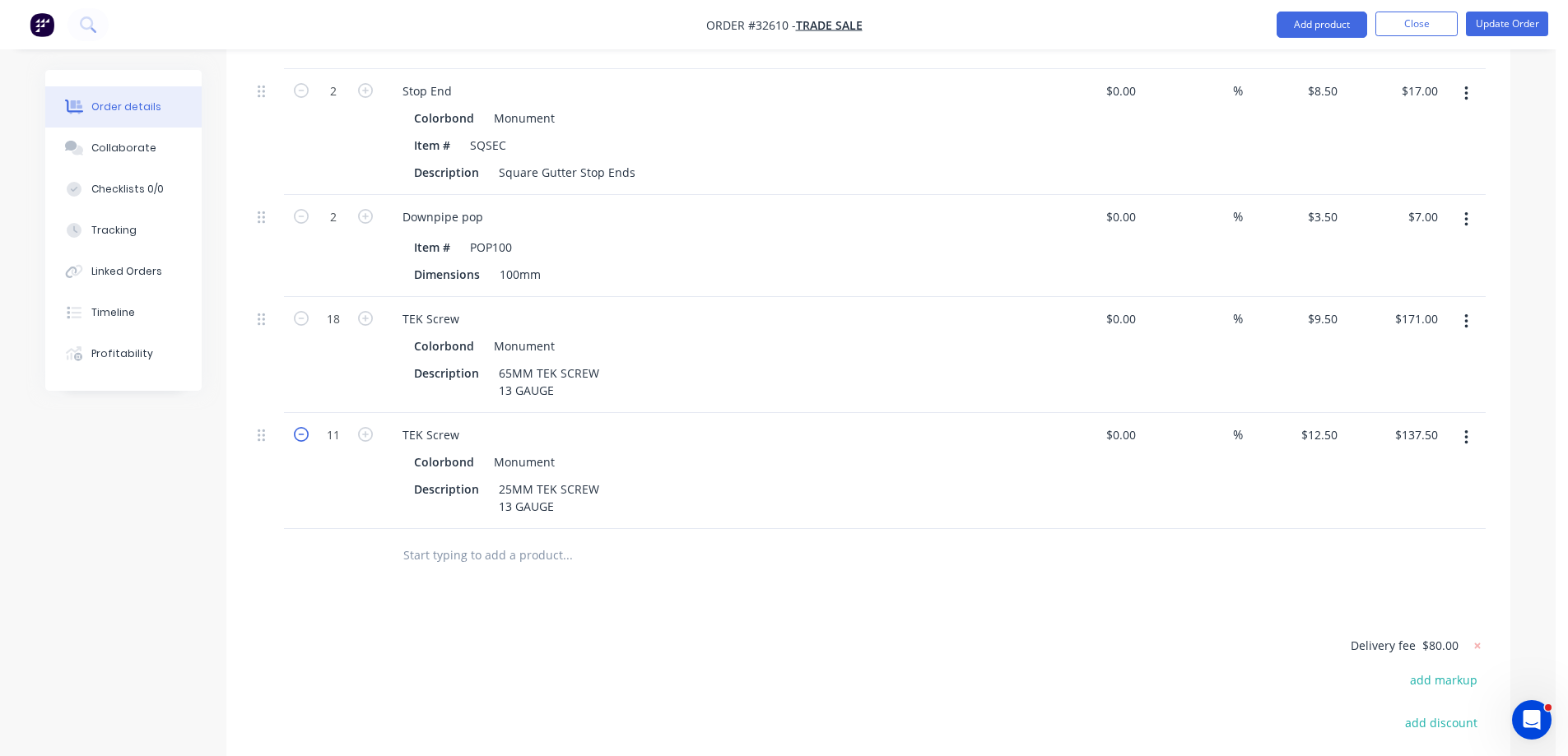
click at [301, 427] on icon "button" at bounding box center [300, 434] width 15 height 15
type input "10"
type input "$125.00"
click at [301, 427] on icon "button" at bounding box center [300, 434] width 15 height 15
type input "9"
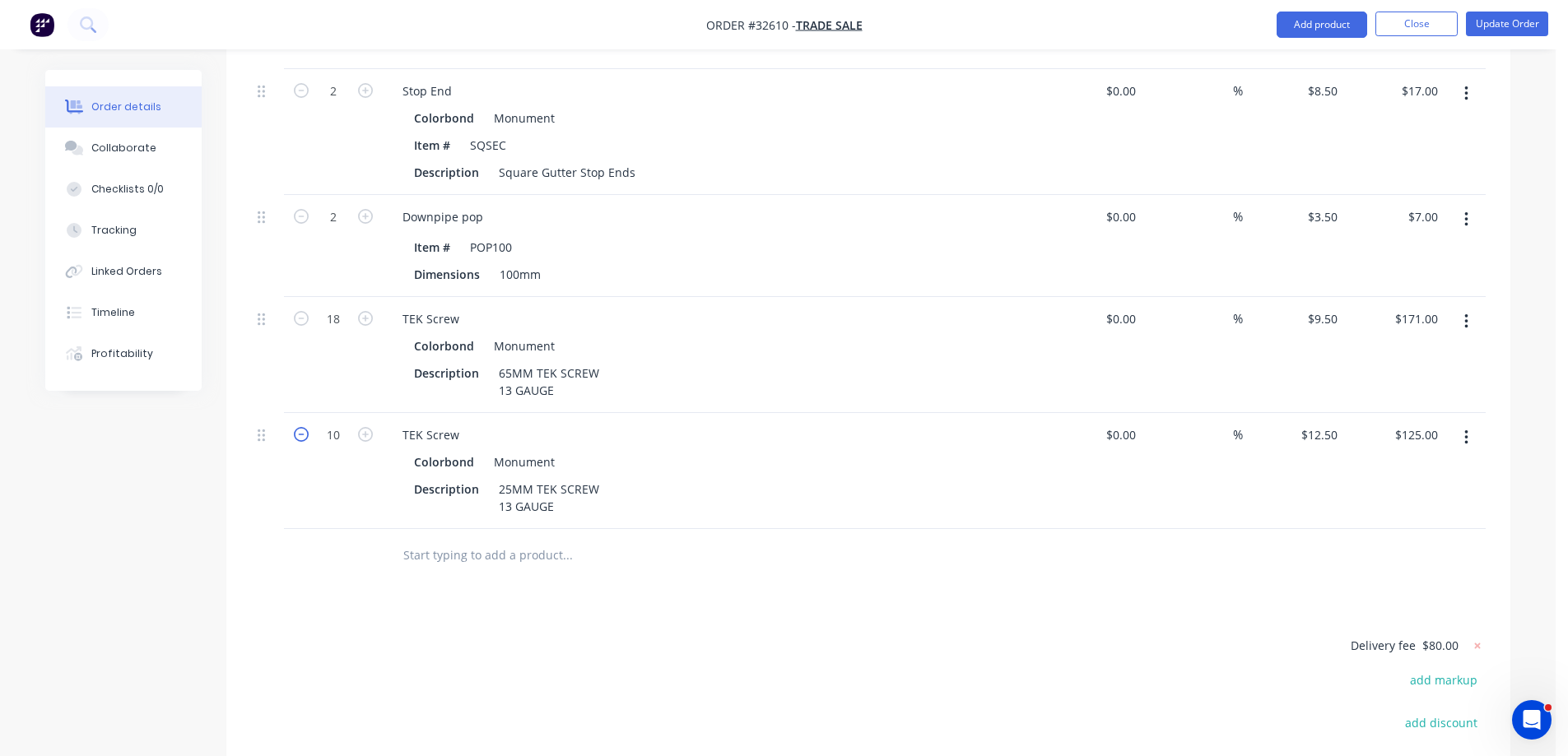
type input "$112.50"
click at [301, 427] on icon "button" at bounding box center [300, 434] width 15 height 15
type input "8"
type input "$100.00"
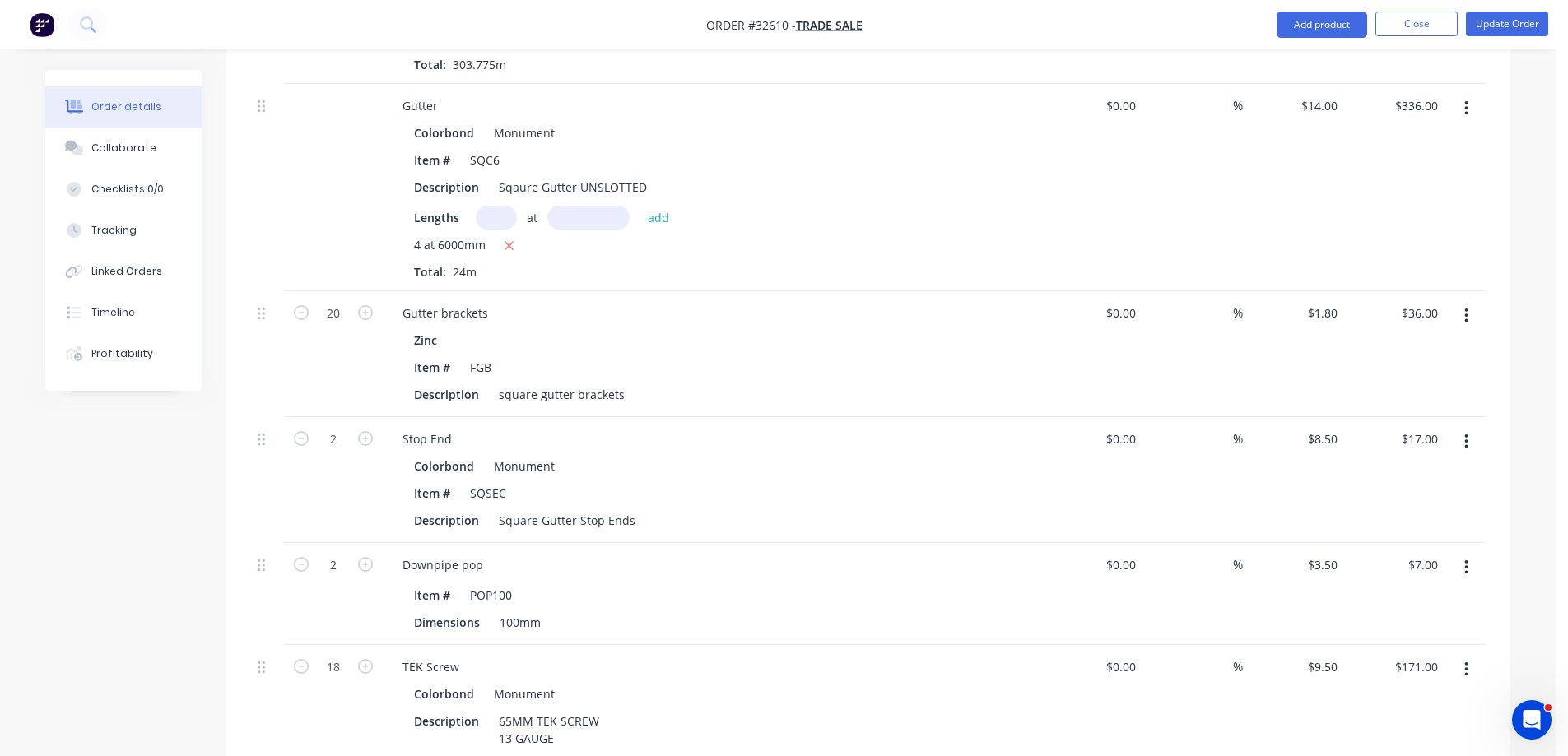
scroll to position [1070, 0]
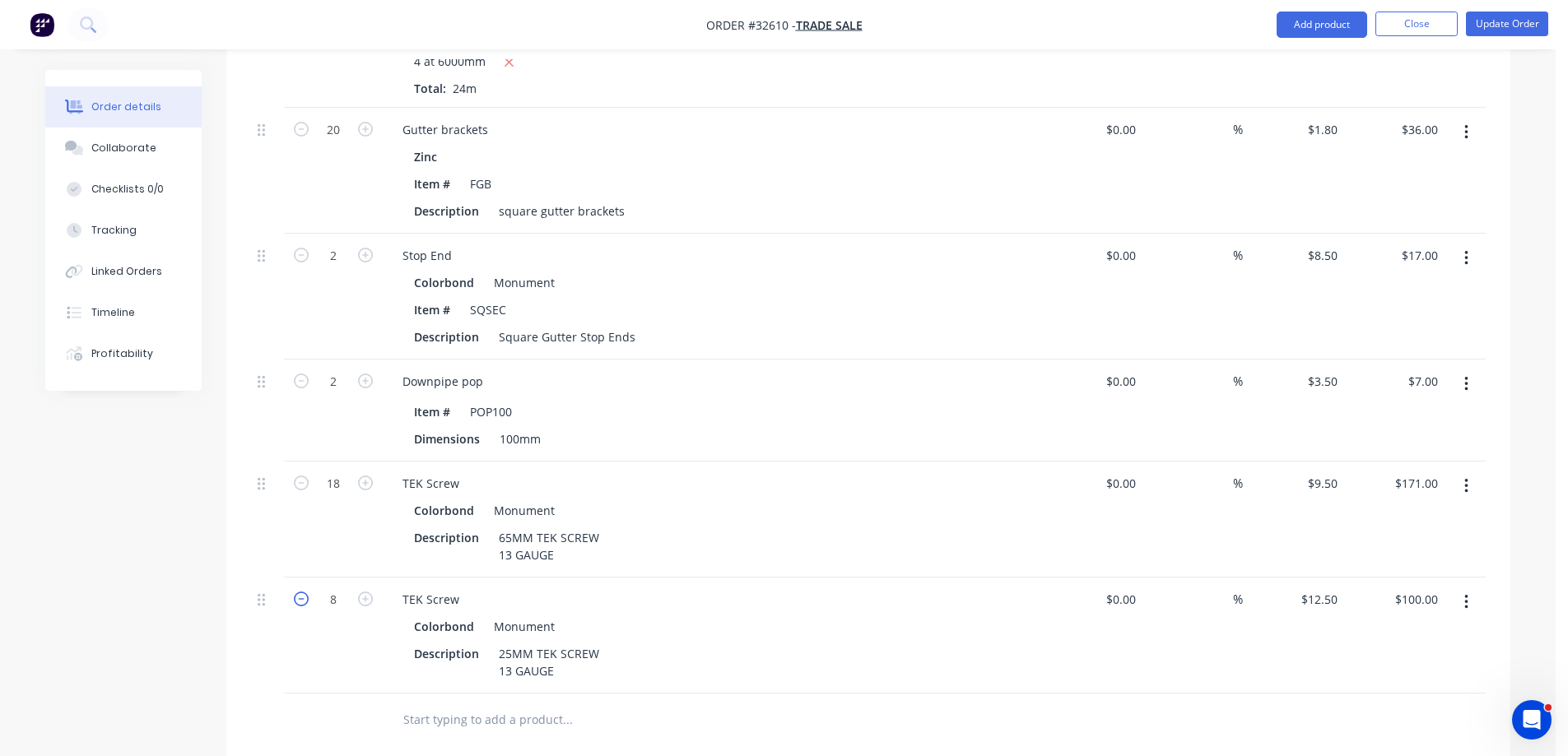
click at [300, 592] on icon "button" at bounding box center [300, 599] width 15 height 15
type input "7"
type input "$87.50"
drag, startPoint x: 362, startPoint y: 530, endPoint x: 369, endPoint y: 547, distance: 18.4
click at [367, 592] on icon "button" at bounding box center [365, 599] width 15 height 15
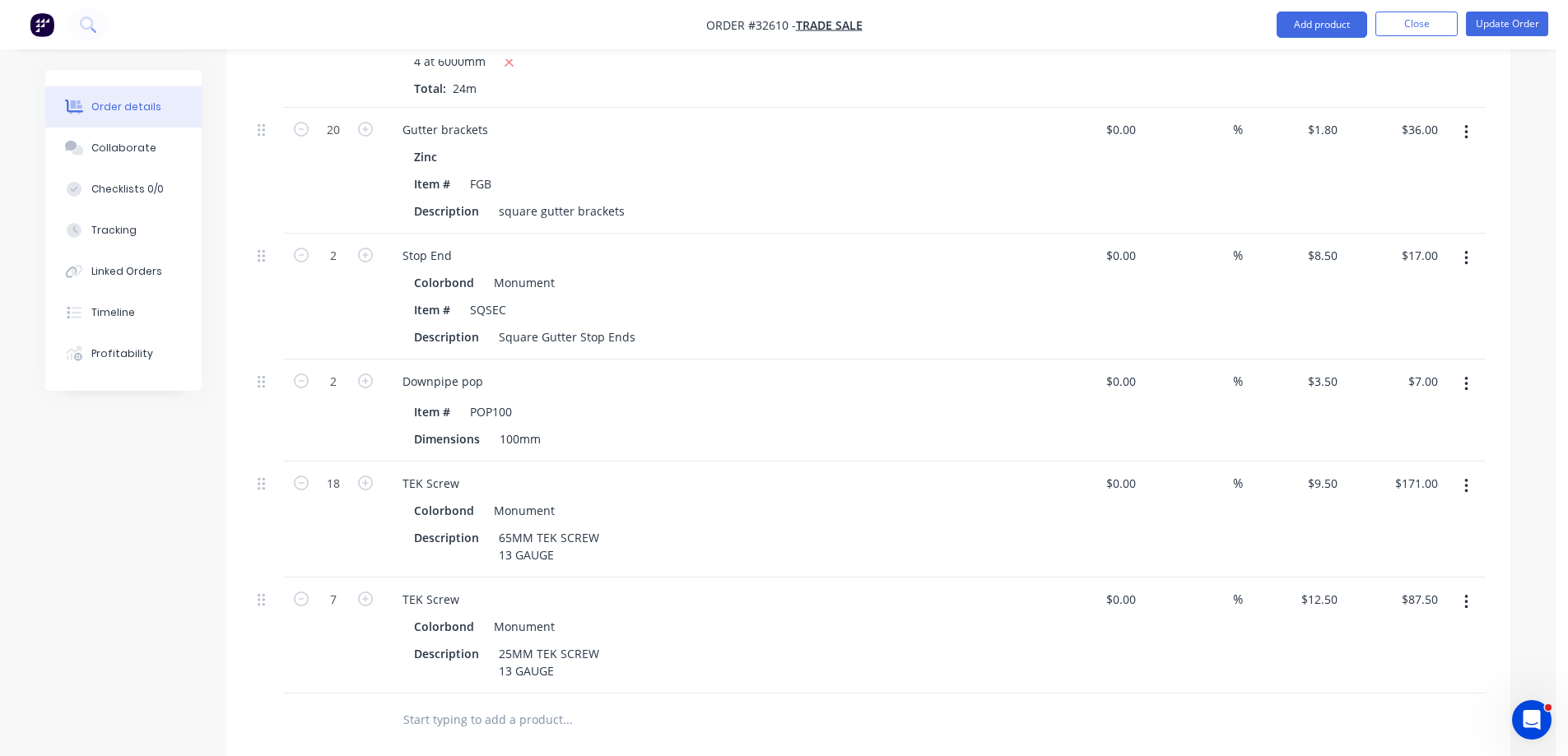
type input "8"
type input "$100.00"
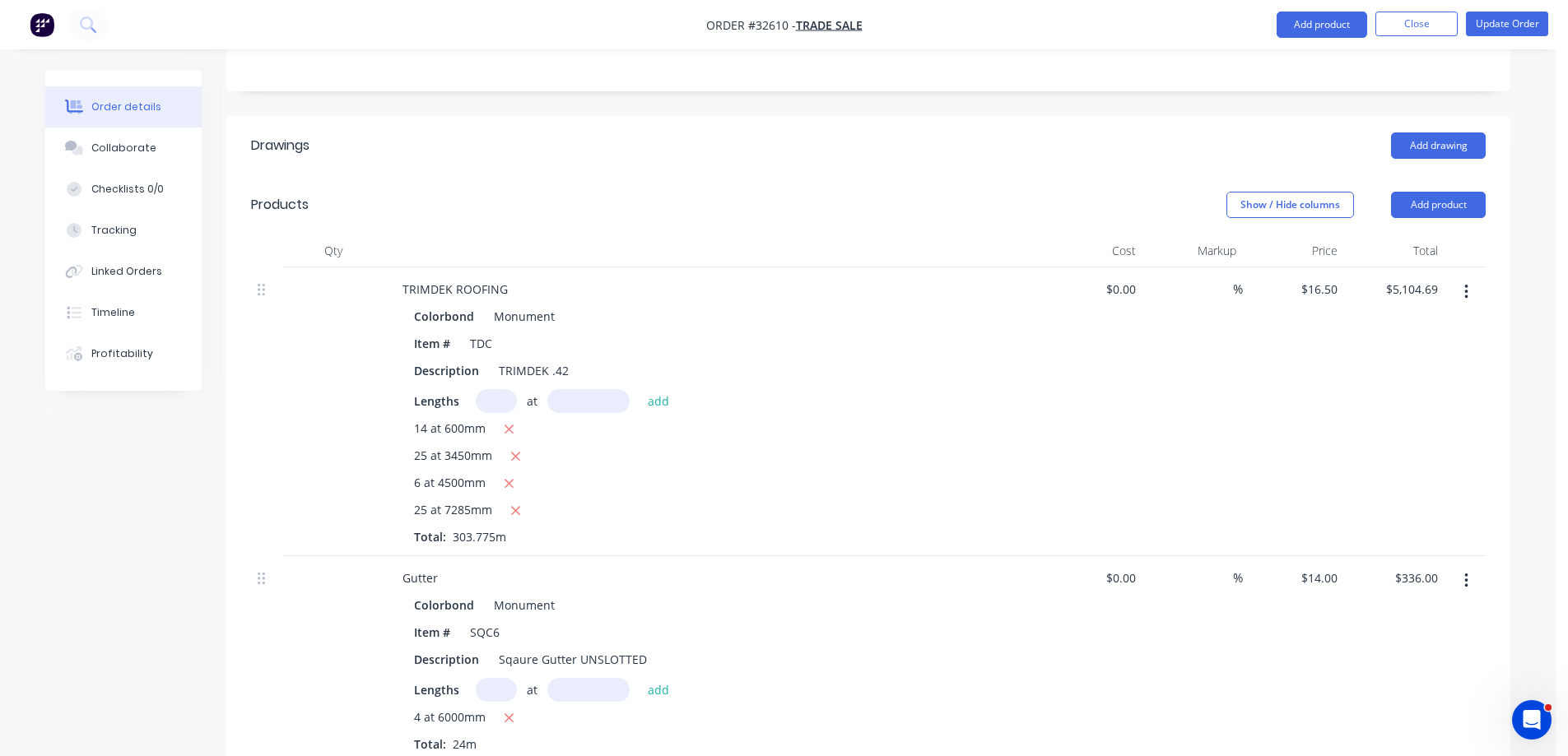
scroll to position [333, 0]
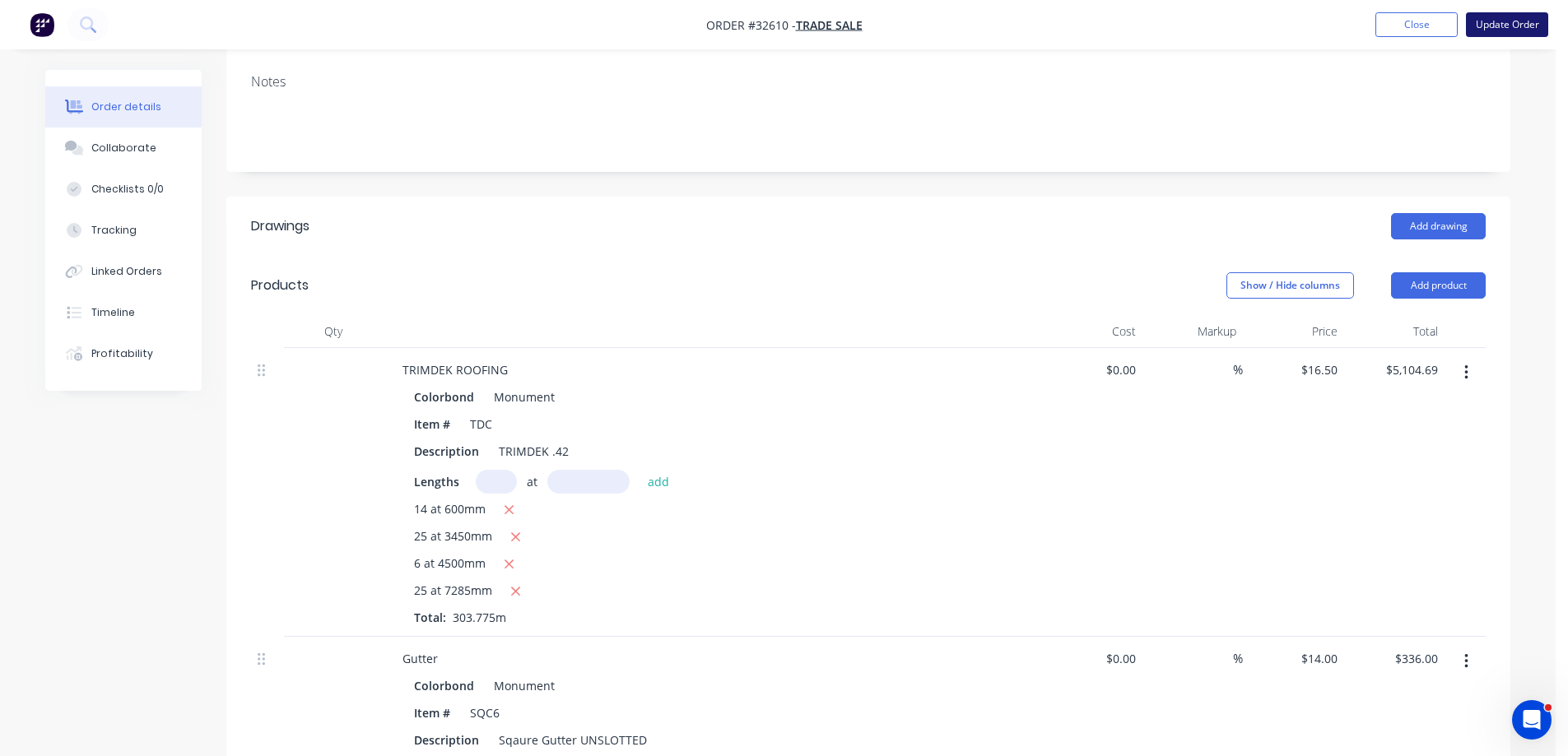
click at [1517, 21] on button "Update Order" at bounding box center [1507, 24] width 82 height 24
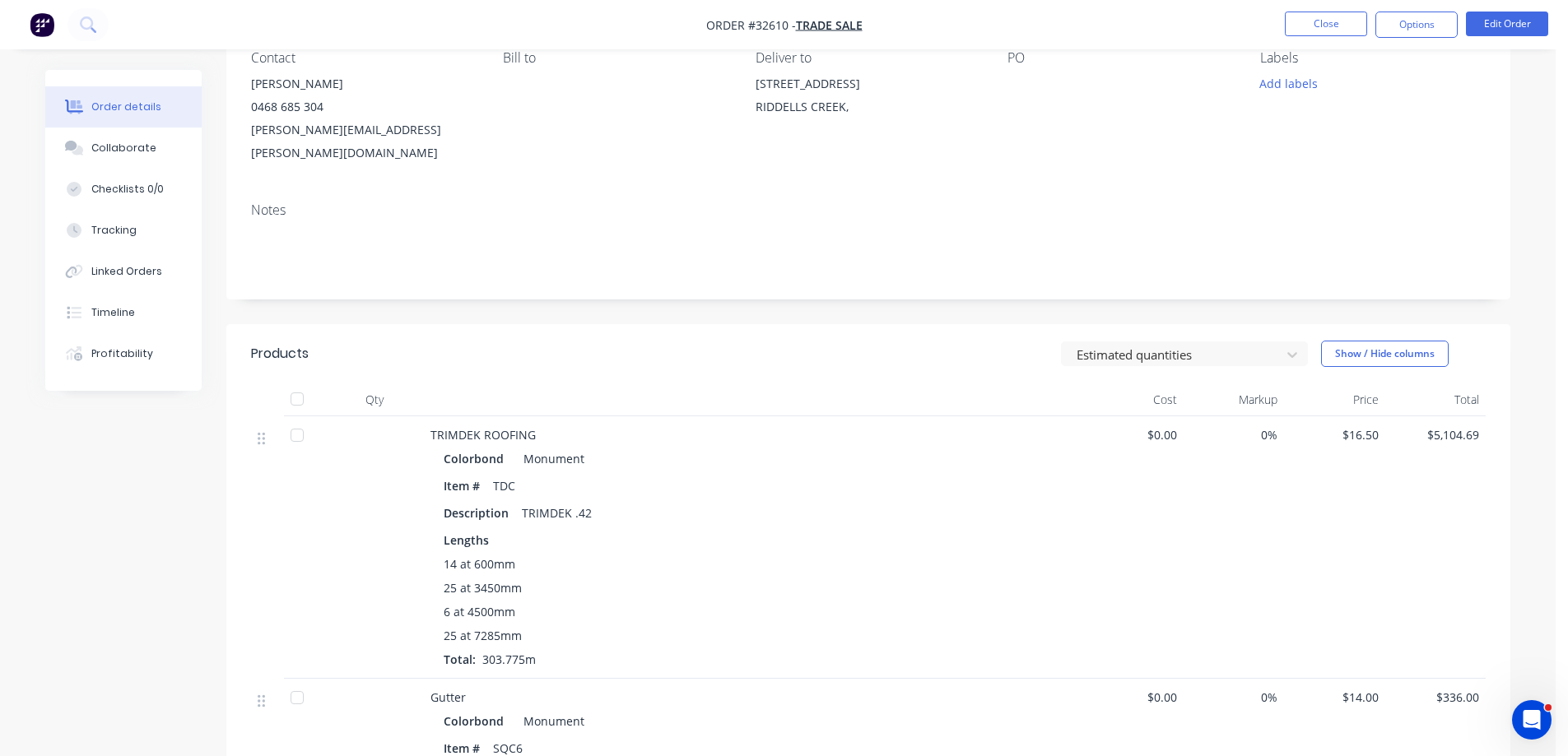
scroll to position [329, 0]
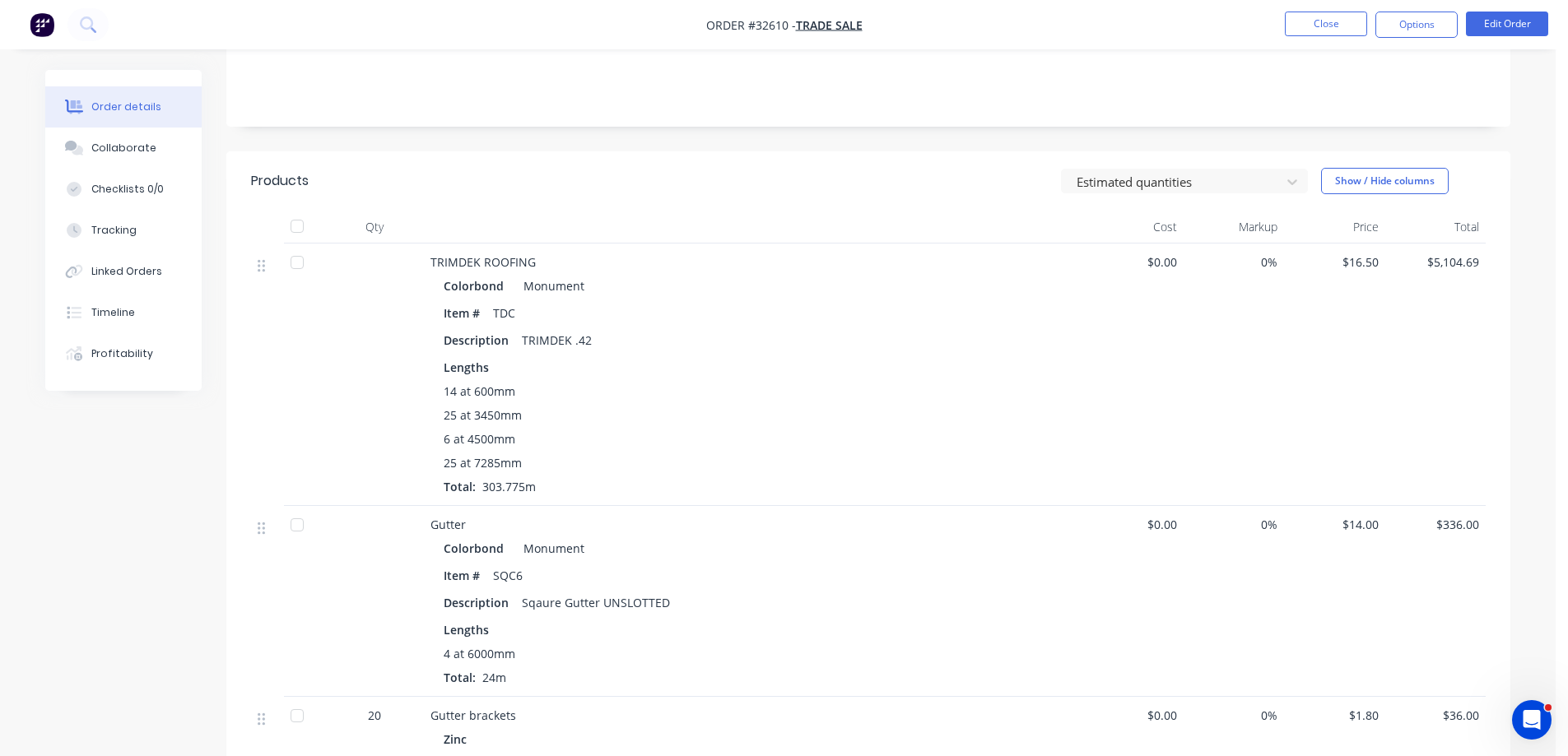
click at [1379, 244] on div "$16.50" at bounding box center [1334, 375] width 102 height 262
click at [1368, 253] on span "$16.50" at bounding box center [1334, 262] width 88 height 17
click at [1522, 26] on button "Edit Order" at bounding box center [1507, 23] width 82 height 24
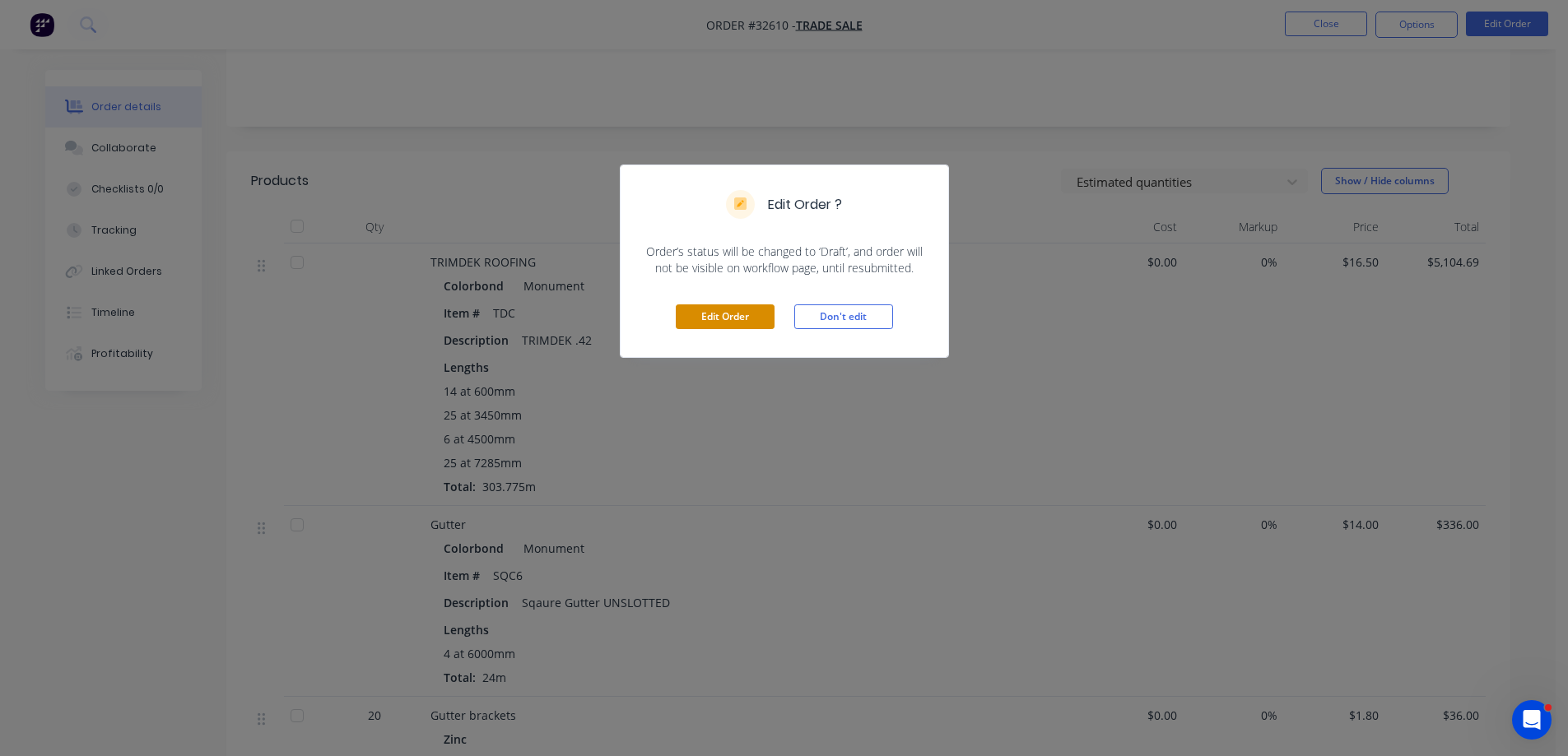
click at [743, 321] on button "Edit Order" at bounding box center [725, 317] width 99 height 24
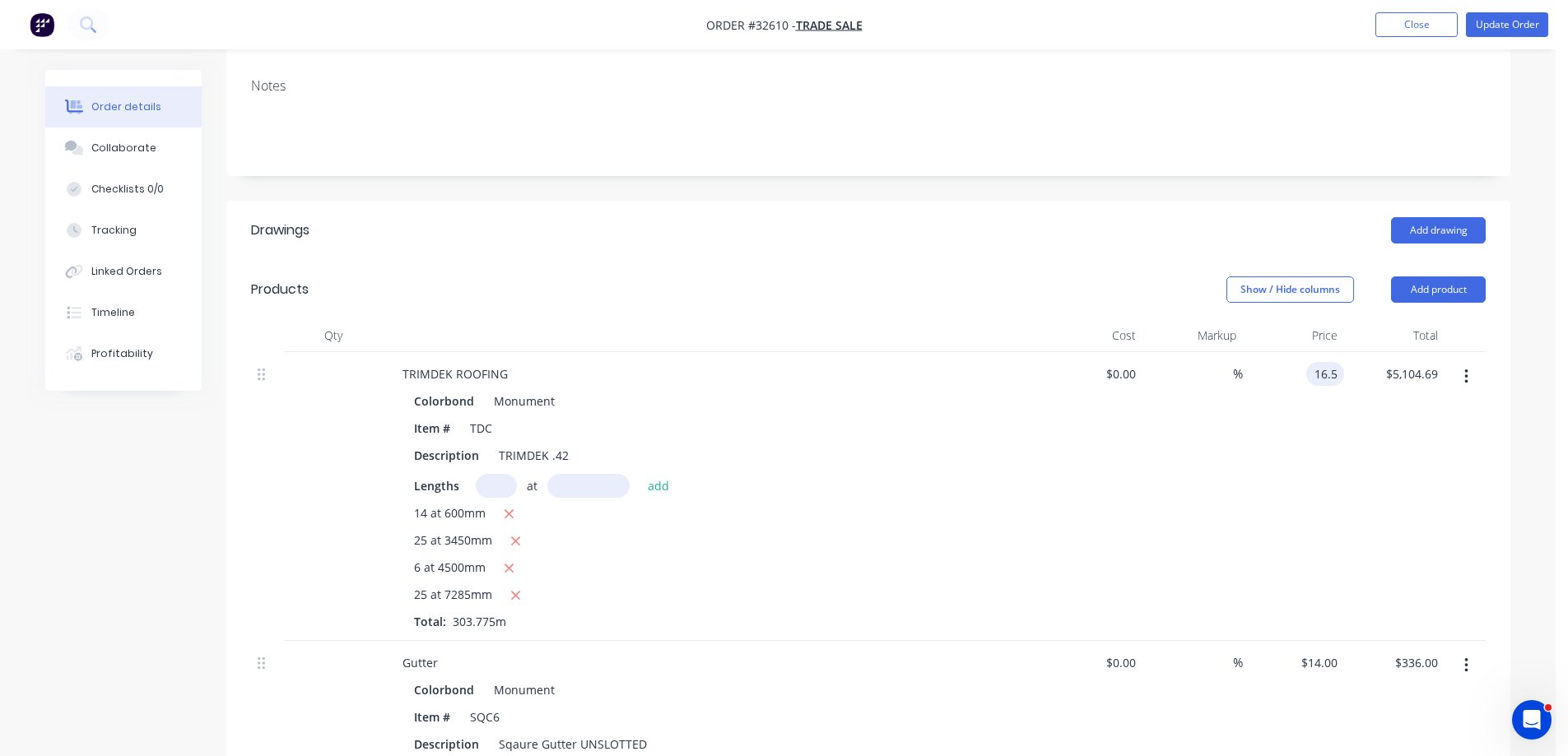
drag, startPoint x: 1320, startPoint y: 304, endPoint x: 1370, endPoint y: 341, distance: 62.2
click at [1321, 362] on input "16.5" at bounding box center [1328, 373] width 31 height 23
type input "$15.50"
type input "$4,795.31"
click at [1285, 499] on div "$15.50 15.50" at bounding box center [1294, 496] width 102 height 289
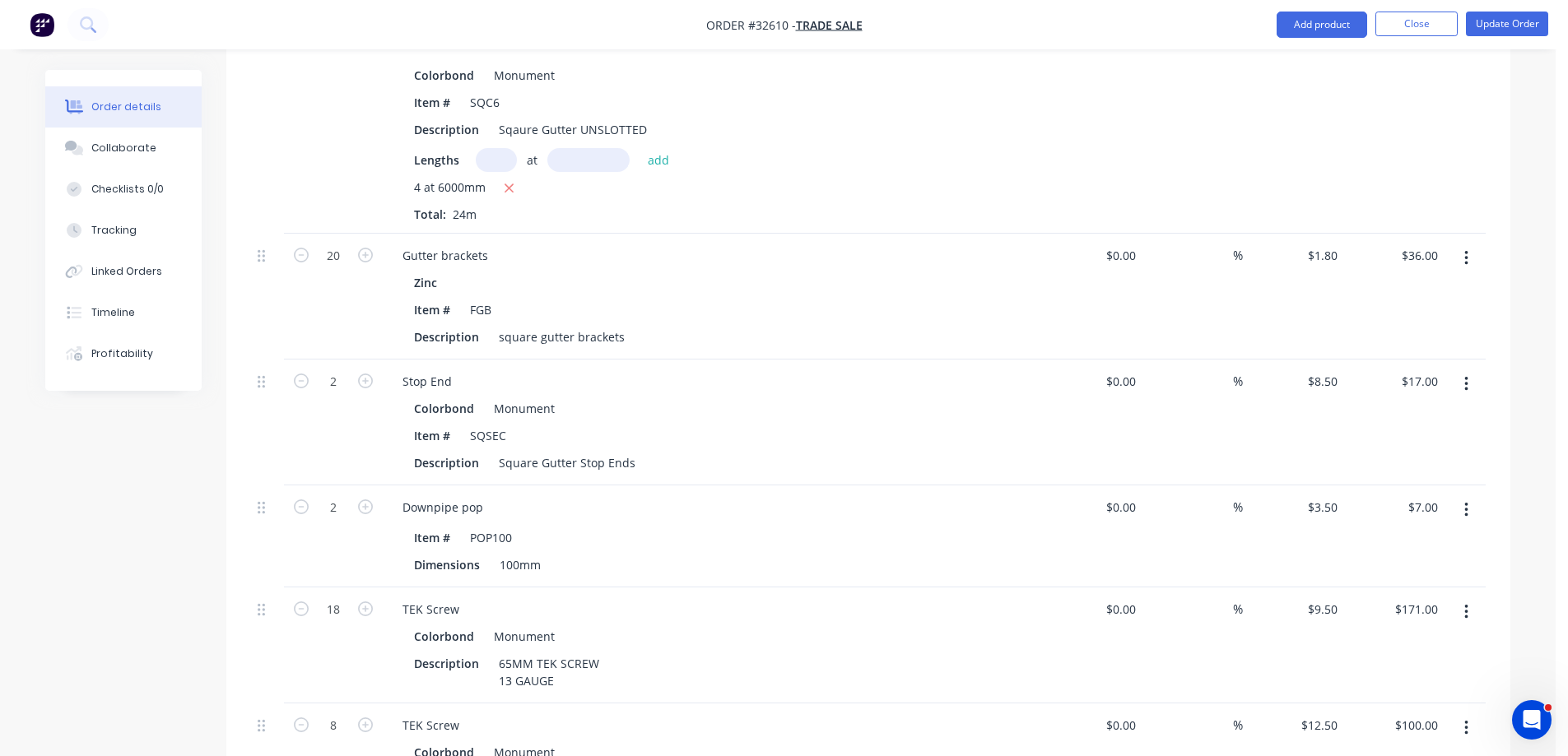
scroll to position [1152, 0]
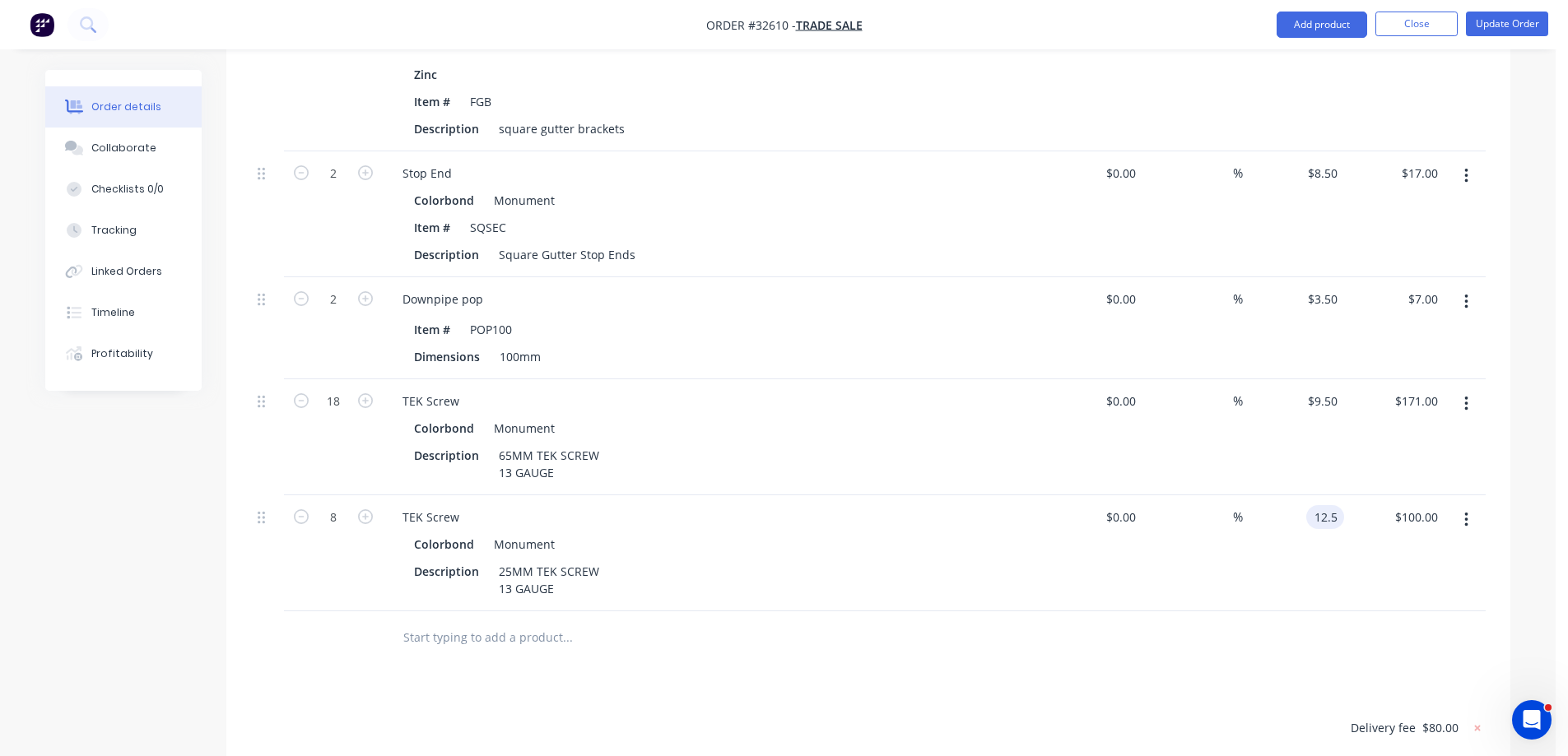
click at [1329, 505] on input "12.5" at bounding box center [1328, 516] width 31 height 23
type input "$12.00"
type input "96.00"
click at [1328, 389] on input "$9.50" at bounding box center [1326, 400] width 38 height 23
type input "9.5"
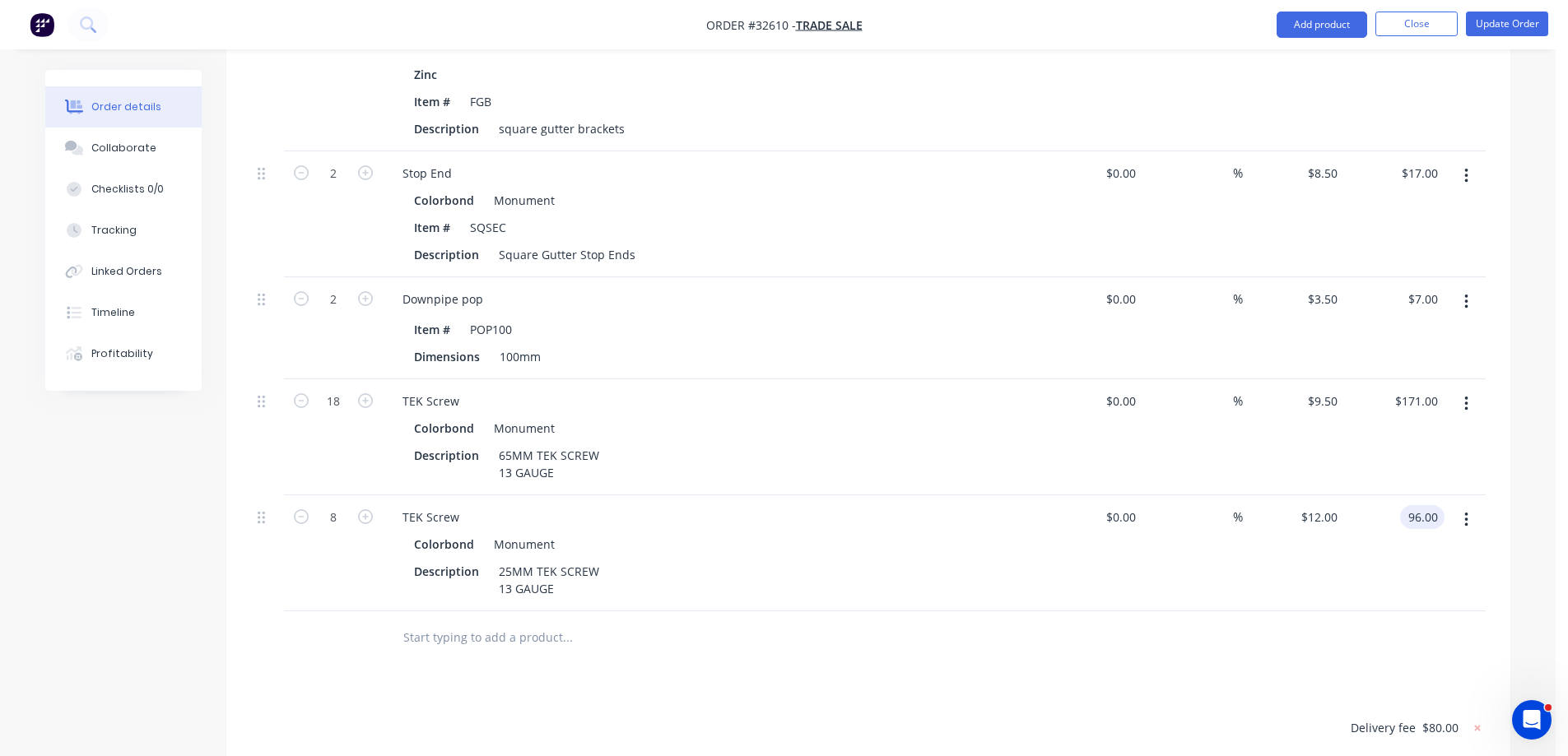
type input "$96.00"
type input "$8.50"
type input "$153.00"
click at [1236, 611] on div at bounding box center [868, 638] width 1235 height 54
click at [1334, 287] on input "3.5" at bounding box center [1332, 299] width 24 height 23
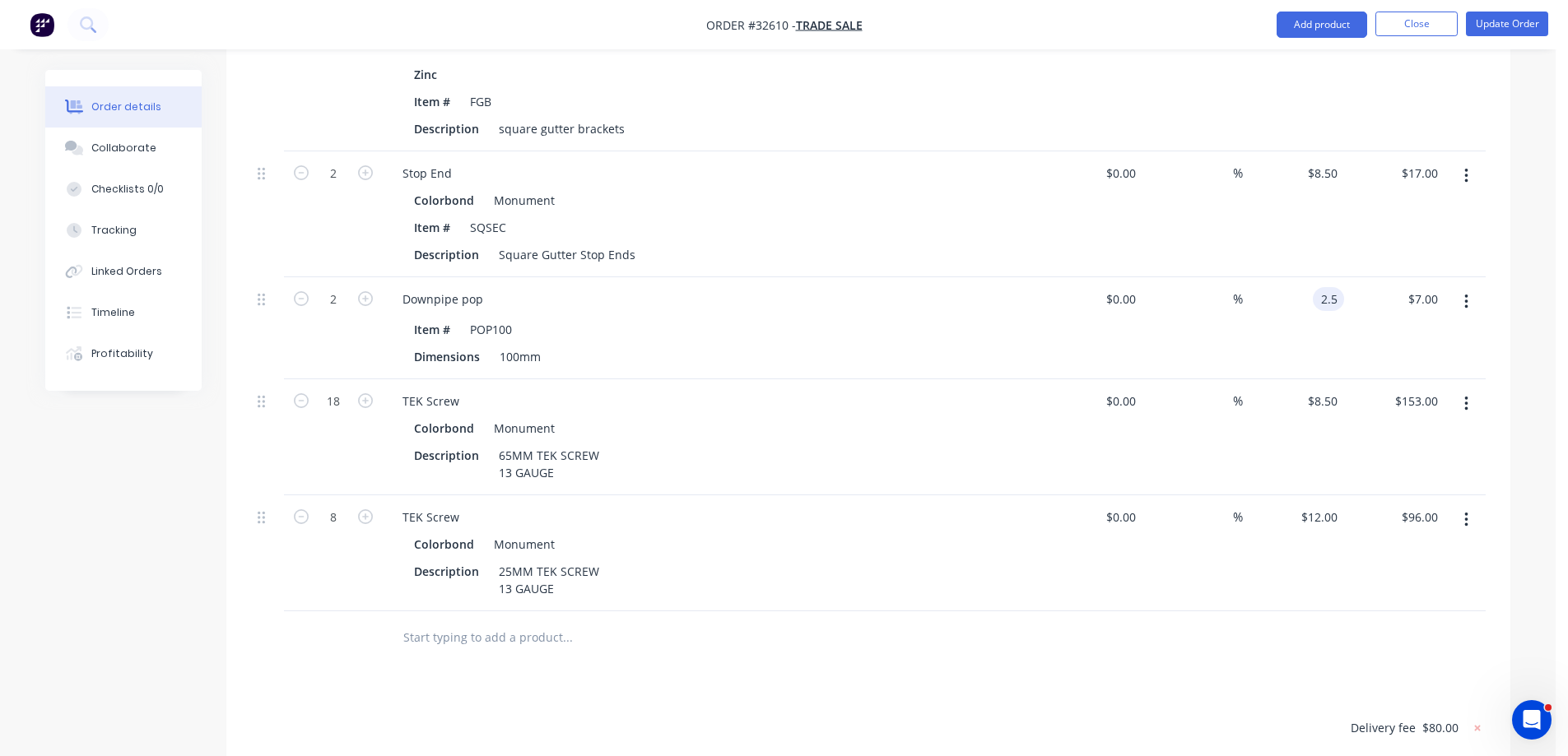
type input "$2.50"
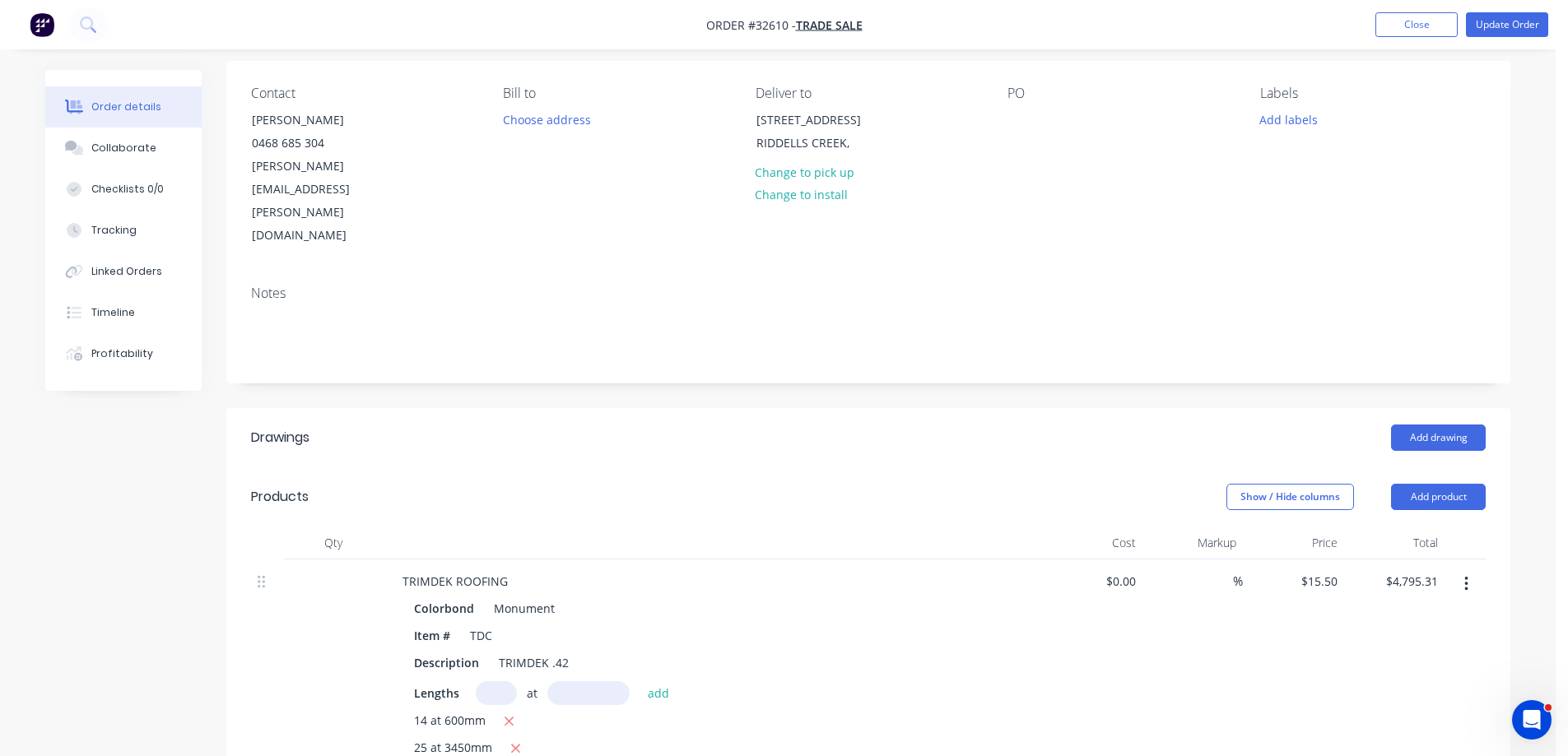
scroll to position [0, 0]
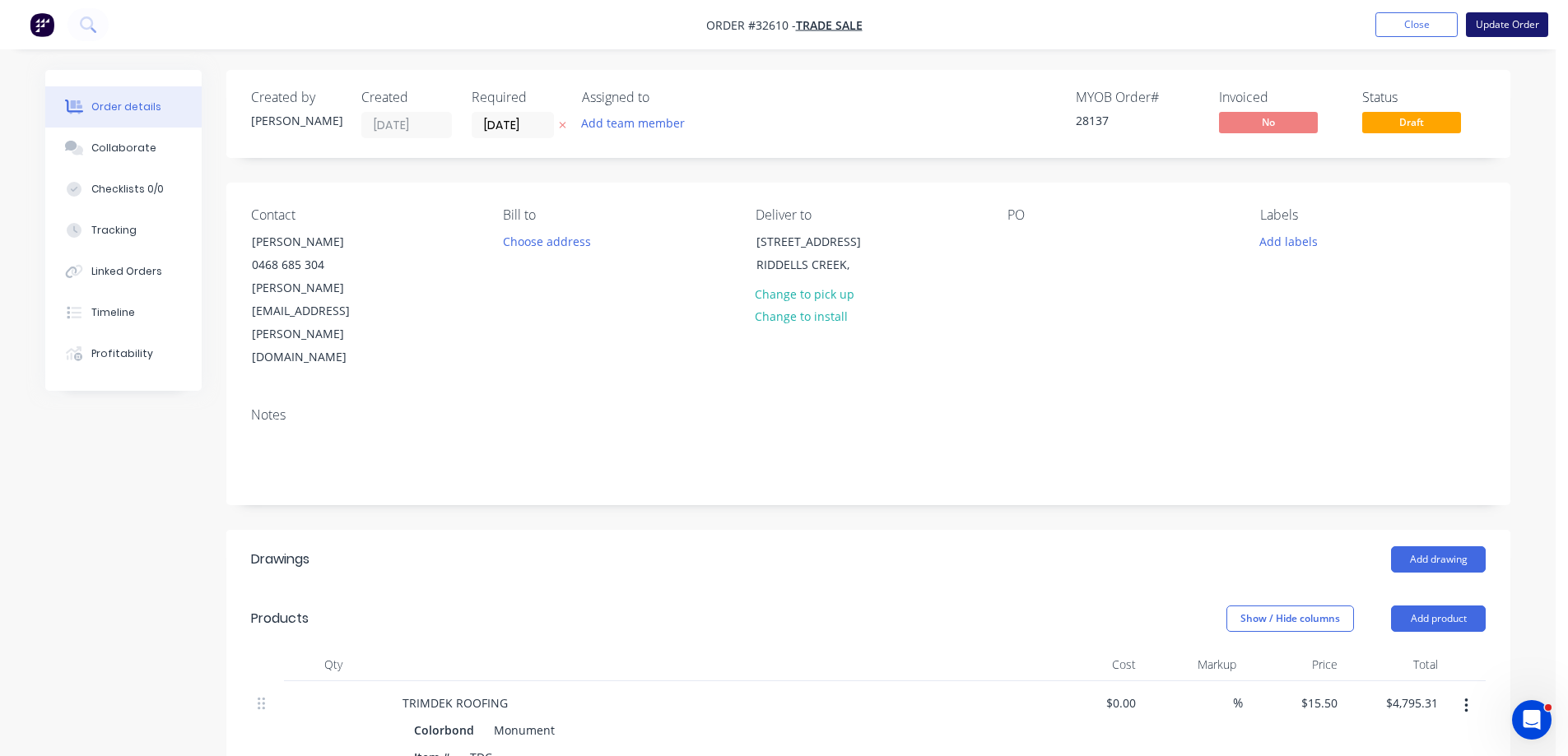
type input "$5.00"
click at [1518, 26] on button "Update Order" at bounding box center [1507, 24] width 82 height 24
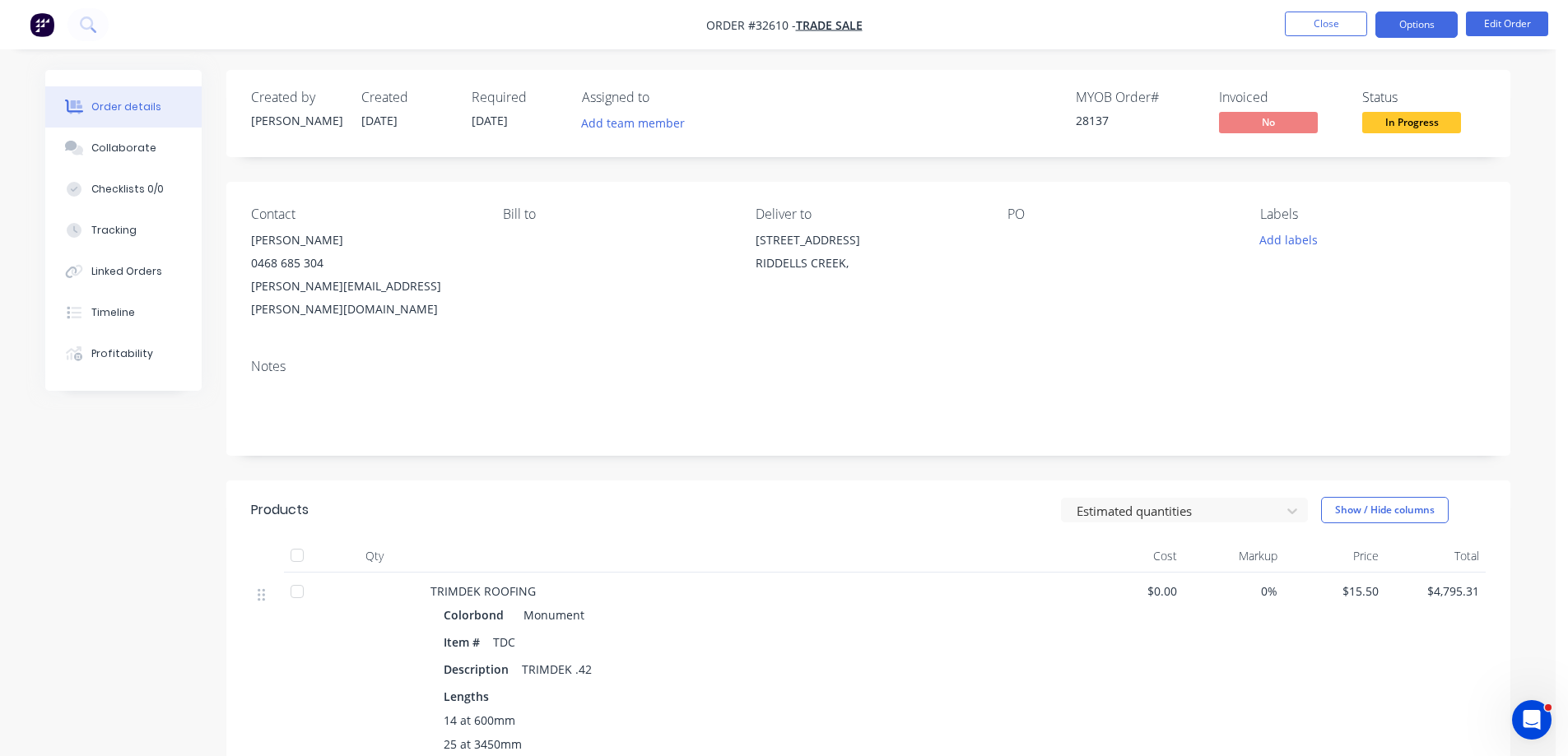
click at [1431, 26] on button "Options" at bounding box center [1416, 24] width 82 height 26
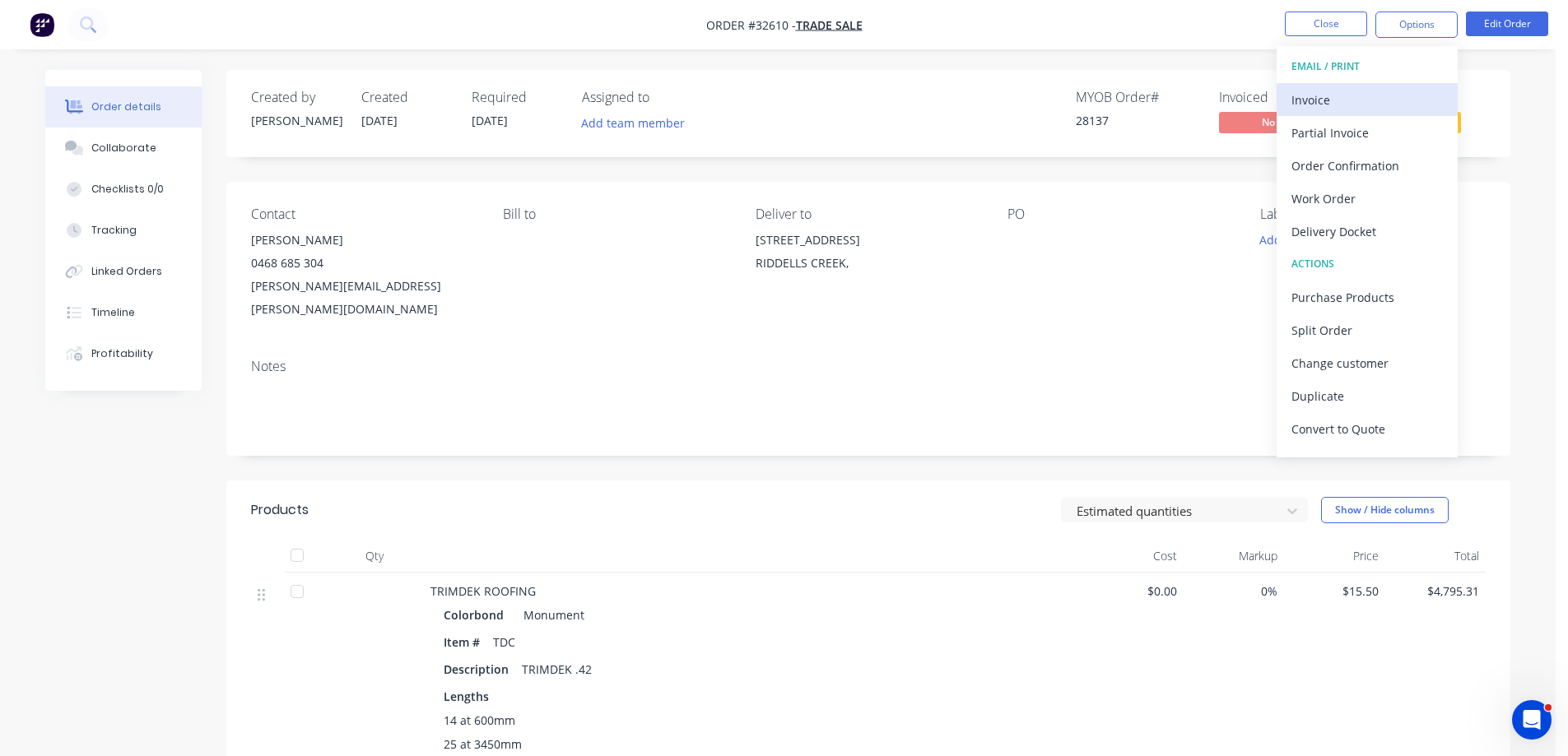
click at [1354, 89] on div "Invoice" at bounding box center [1367, 99] width 151 height 23
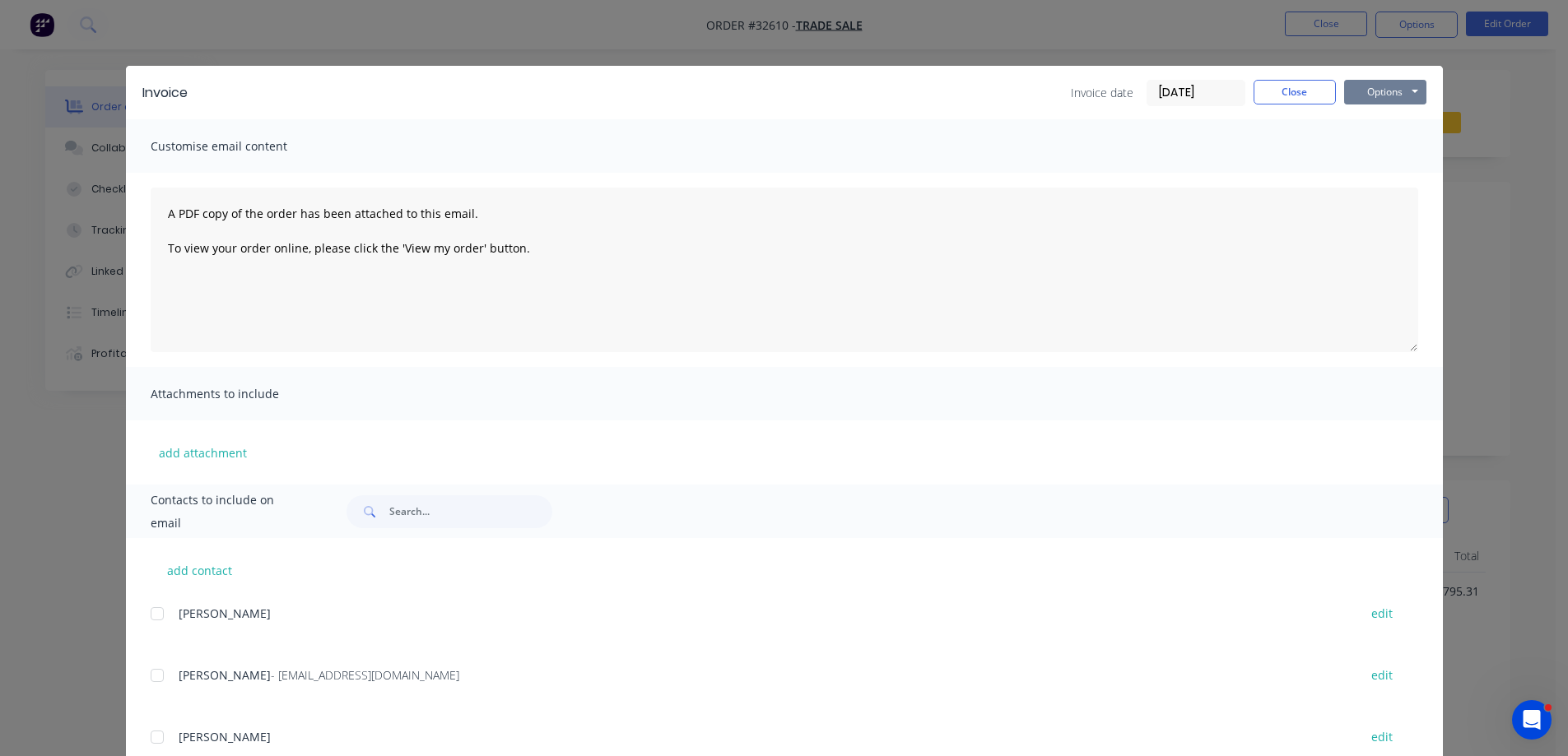
click at [1370, 99] on button "Options" at bounding box center [1385, 92] width 82 height 24
click at [1400, 148] on button "Print" at bounding box center [1396, 148] width 105 height 27
drag, startPoint x: 1315, startPoint y: 89, endPoint x: 1514, endPoint y: 84, distance: 199.1
click at [1315, 90] on button "Close" at bounding box center [1295, 92] width 82 height 24
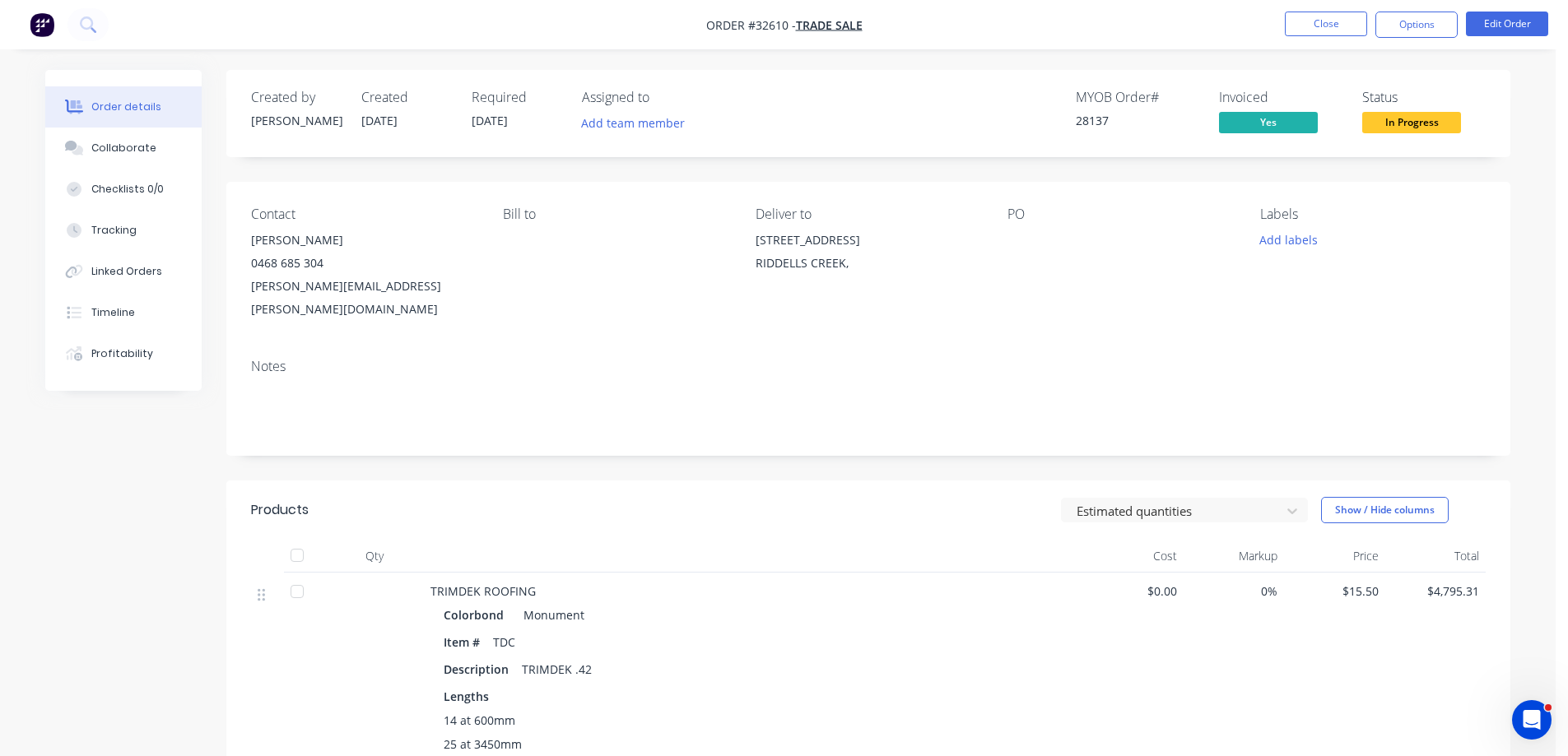
drag, startPoint x: 1407, startPoint y: 30, endPoint x: 1402, endPoint y: 44, distance: 14.9
click at [1407, 30] on button "Options" at bounding box center [1416, 24] width 82 height 26
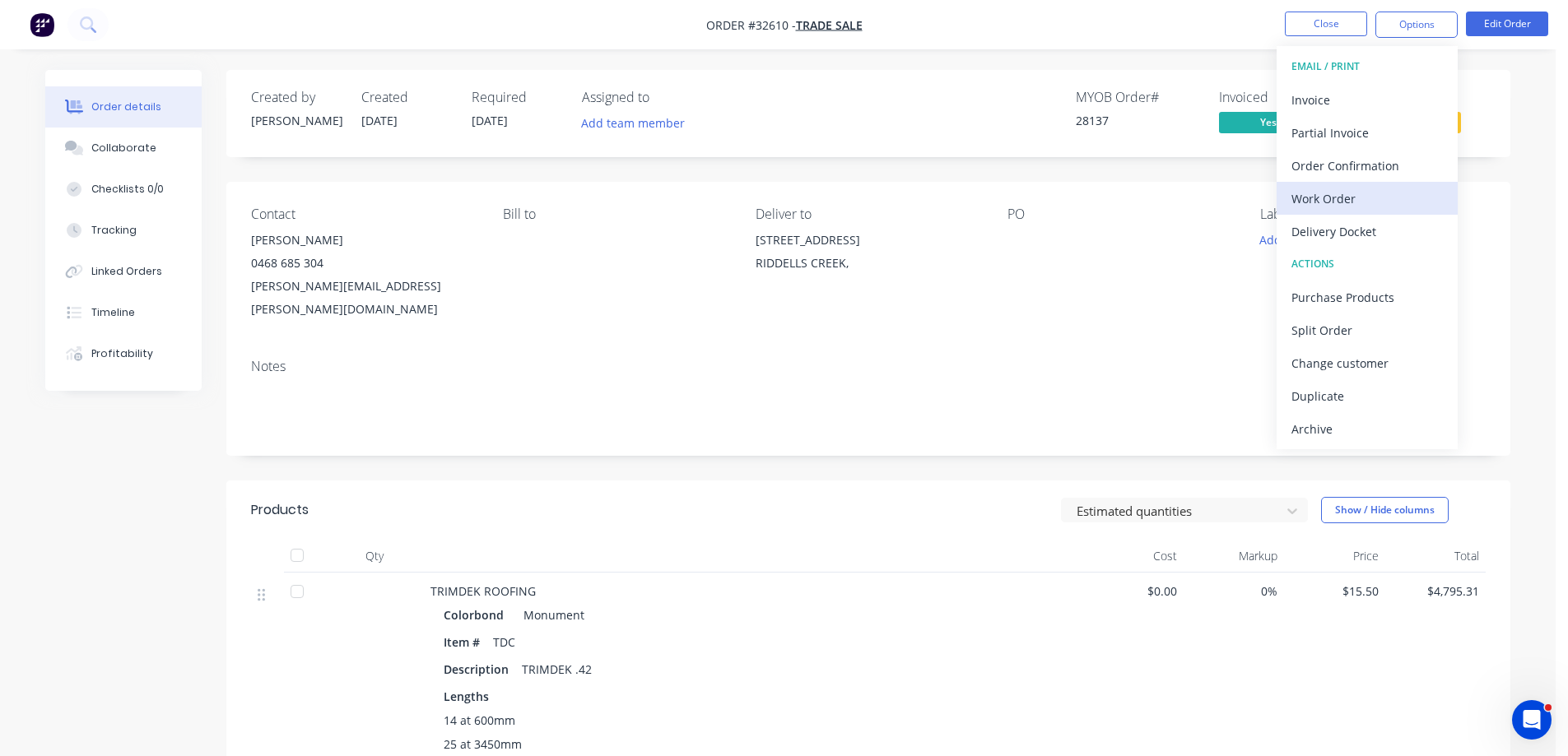
click at [1363, 198] on div "Work Order" at bounding box center [1367, 198] width 151 height 23
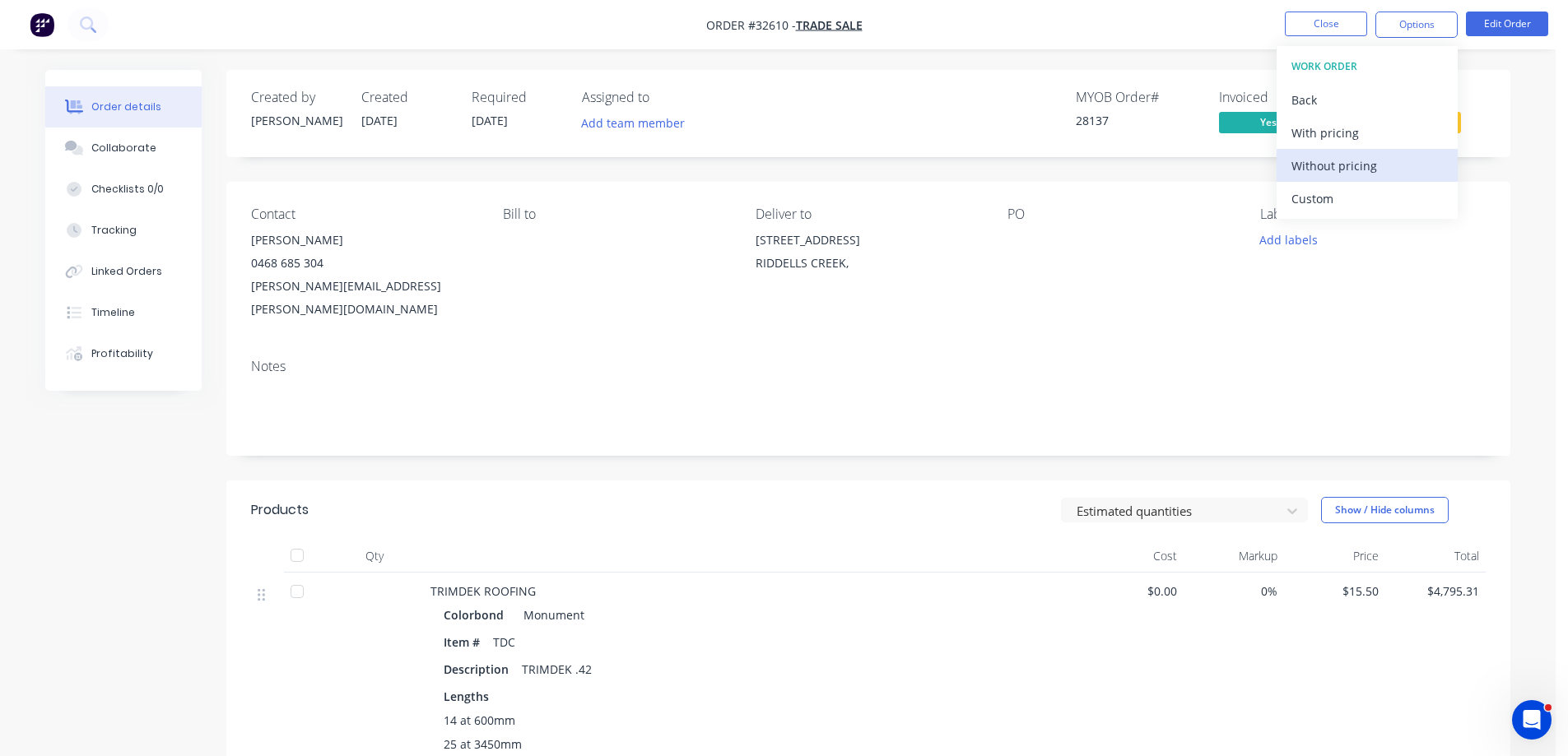
click at [1378, 172] on div "Without pricing" at bounding box center [1367, 165] width 151 height 23
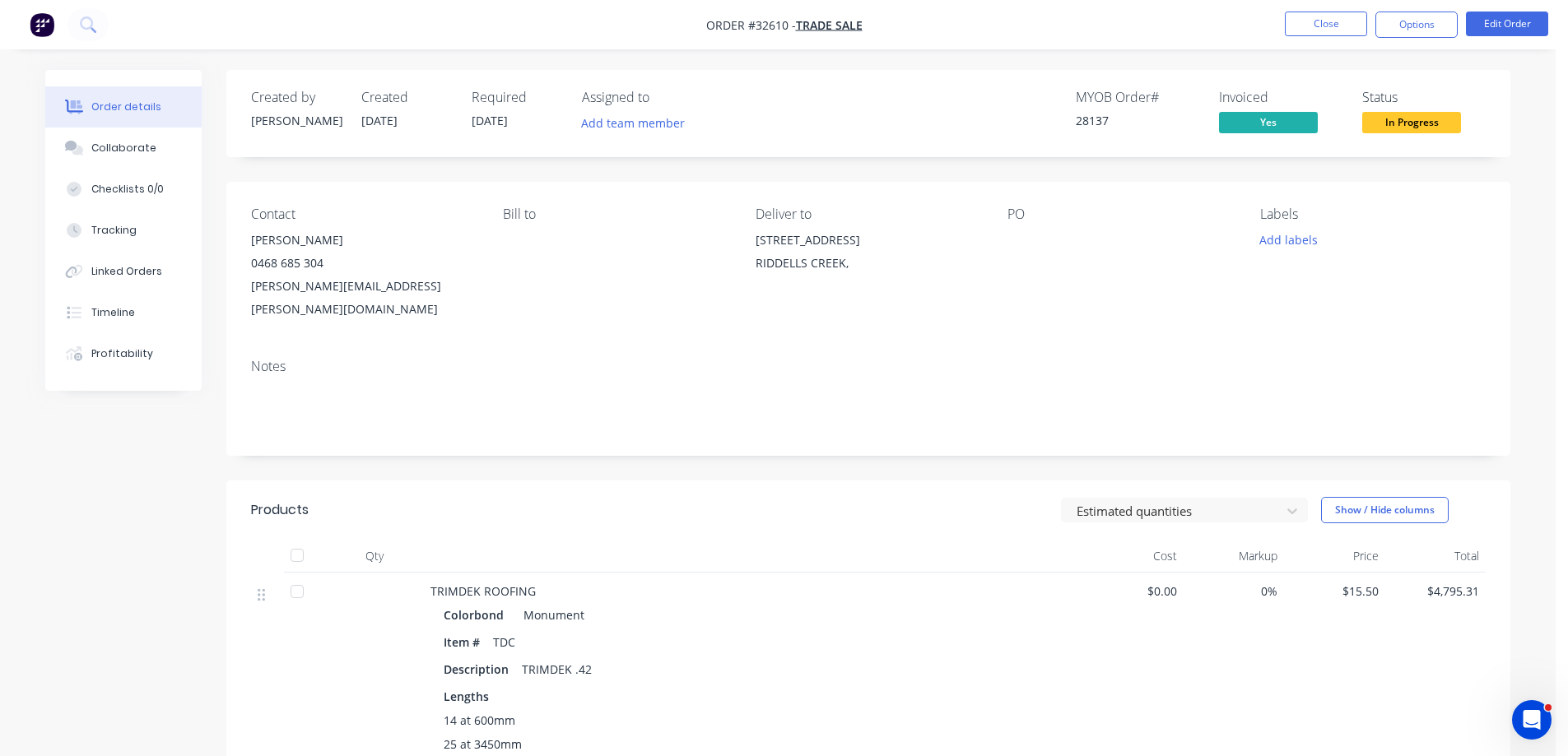
click at [39, 24] on img "button" at bounding box center [42, 24] width 24 height 24
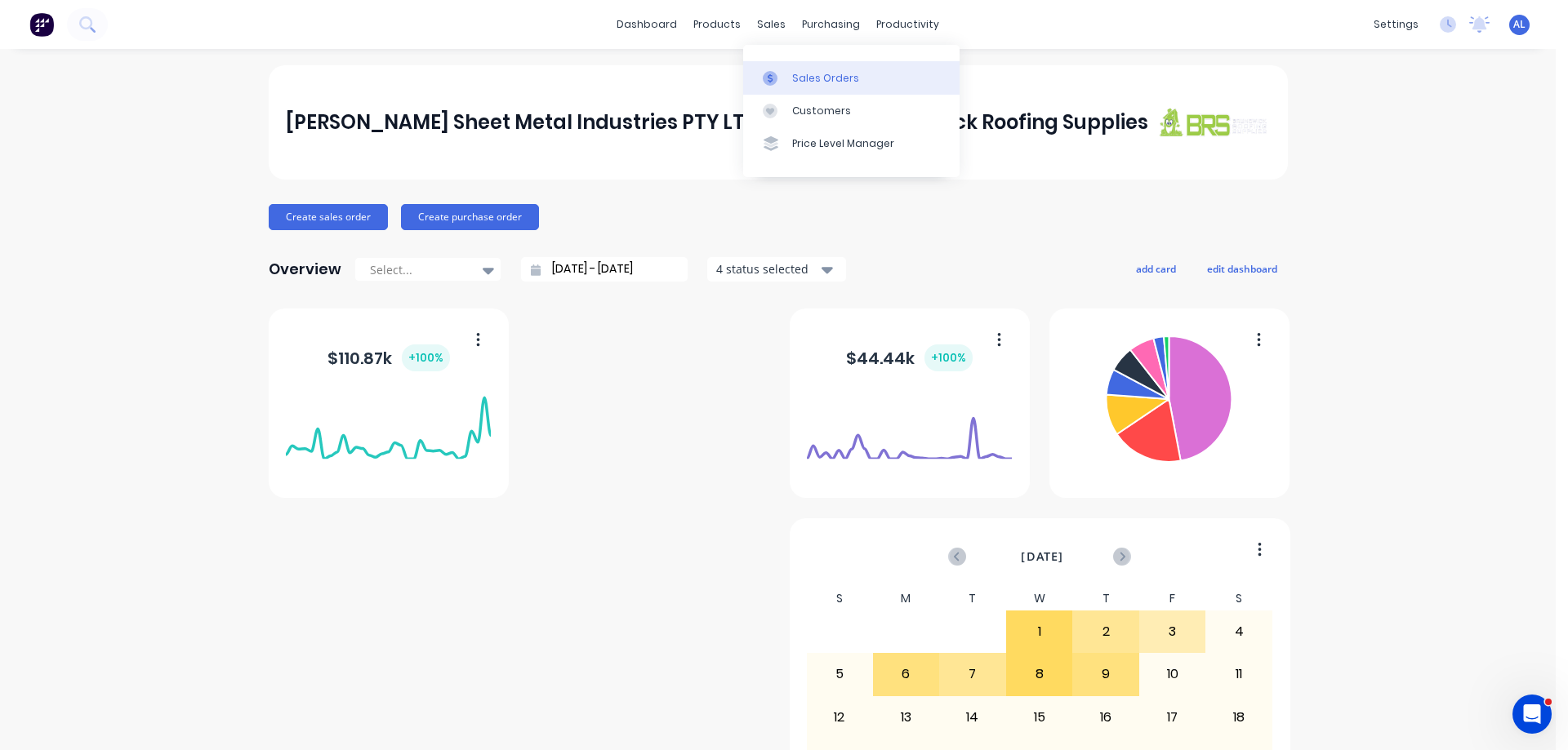
click at [820, 72] on div "Sales Orders" at bounding box center [826, 77] width 67 height 15
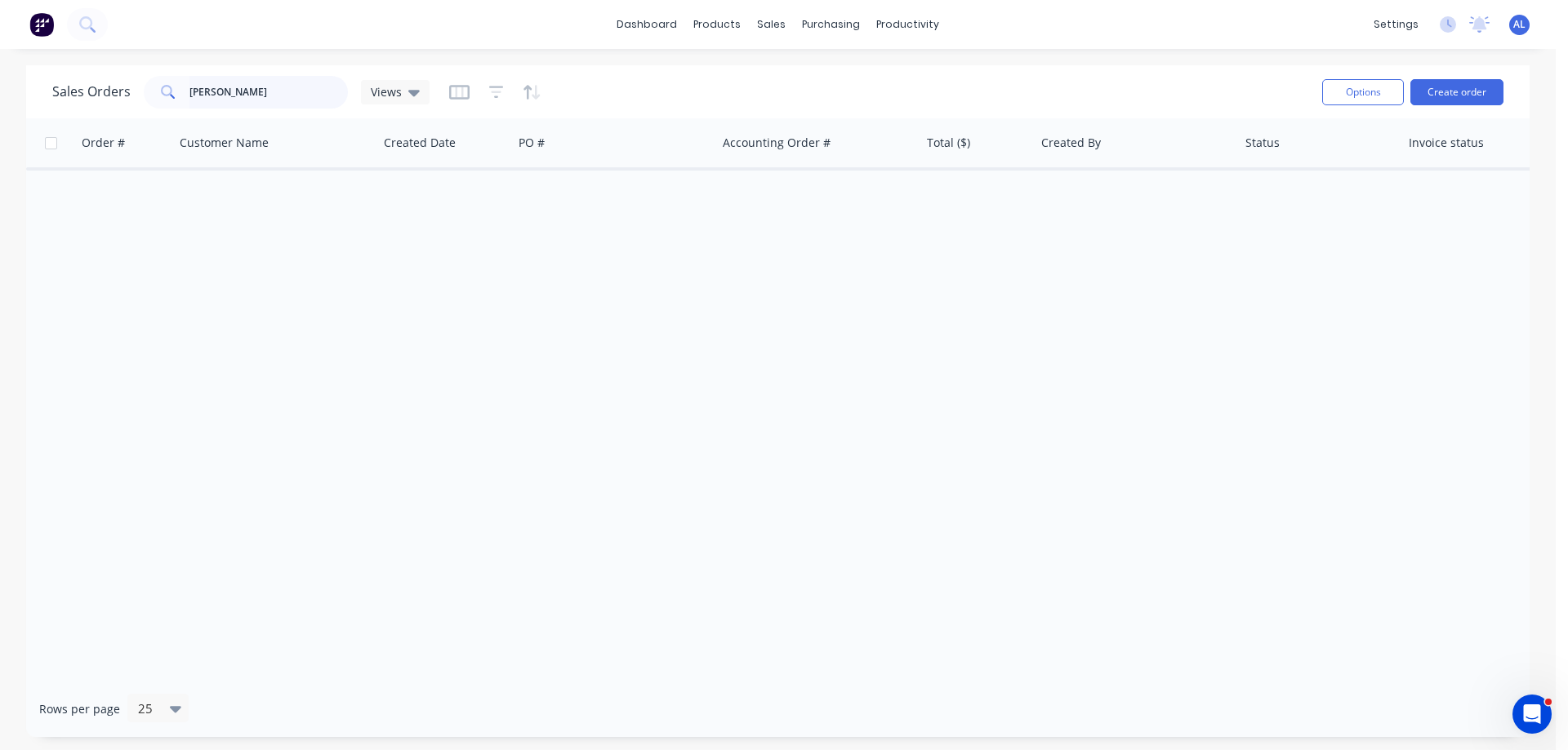
click at [247, 96] on input "[PERSON_NAME]" at bounding box center [269, 92] width 159 height 33
type input "N"
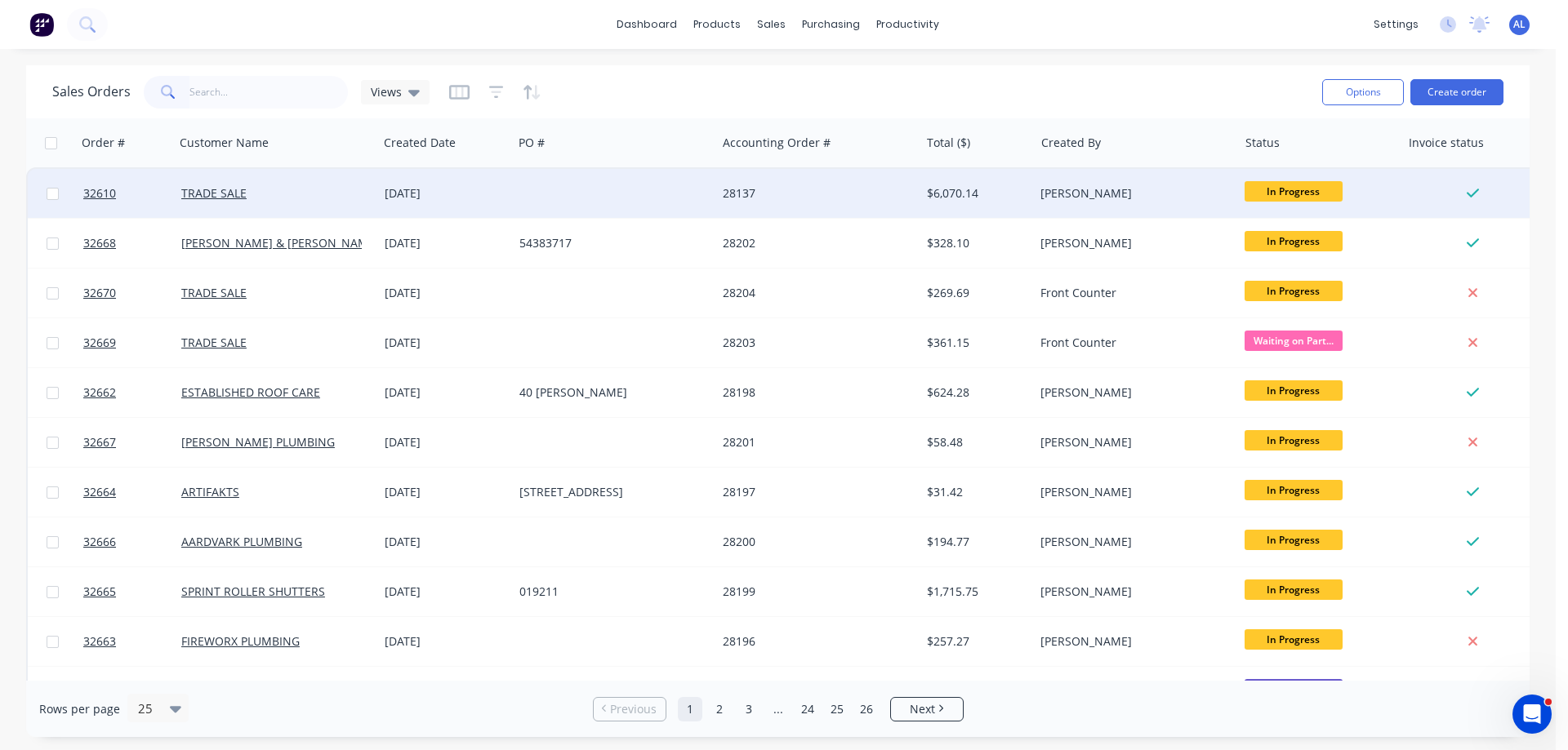
click at [1010, 201] on div "$6,070.14" at bounding box center [977, 193] width 115 height 49
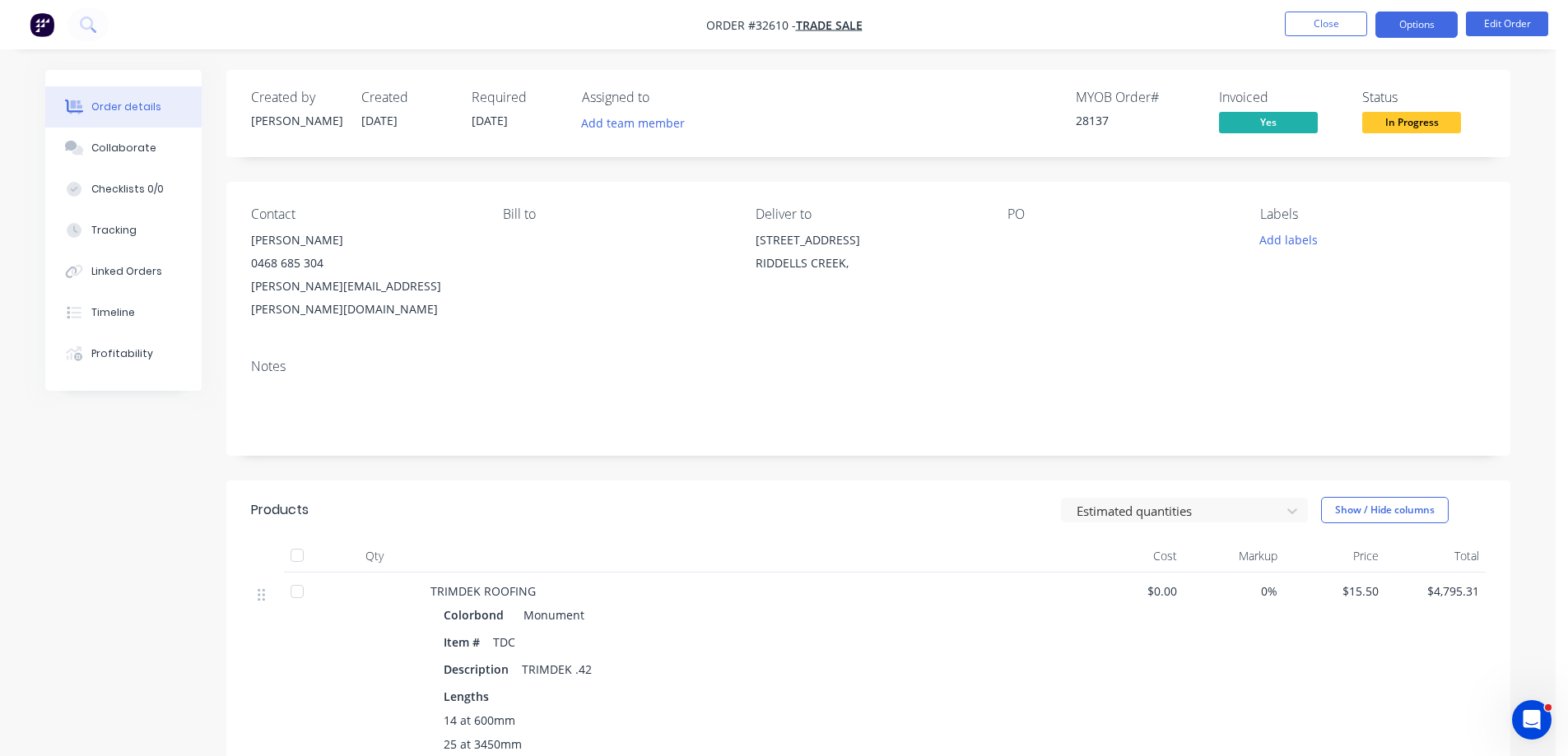
click at [1409, 24] on button "Options" at bounding box center [1416, 24] width 82 height 26
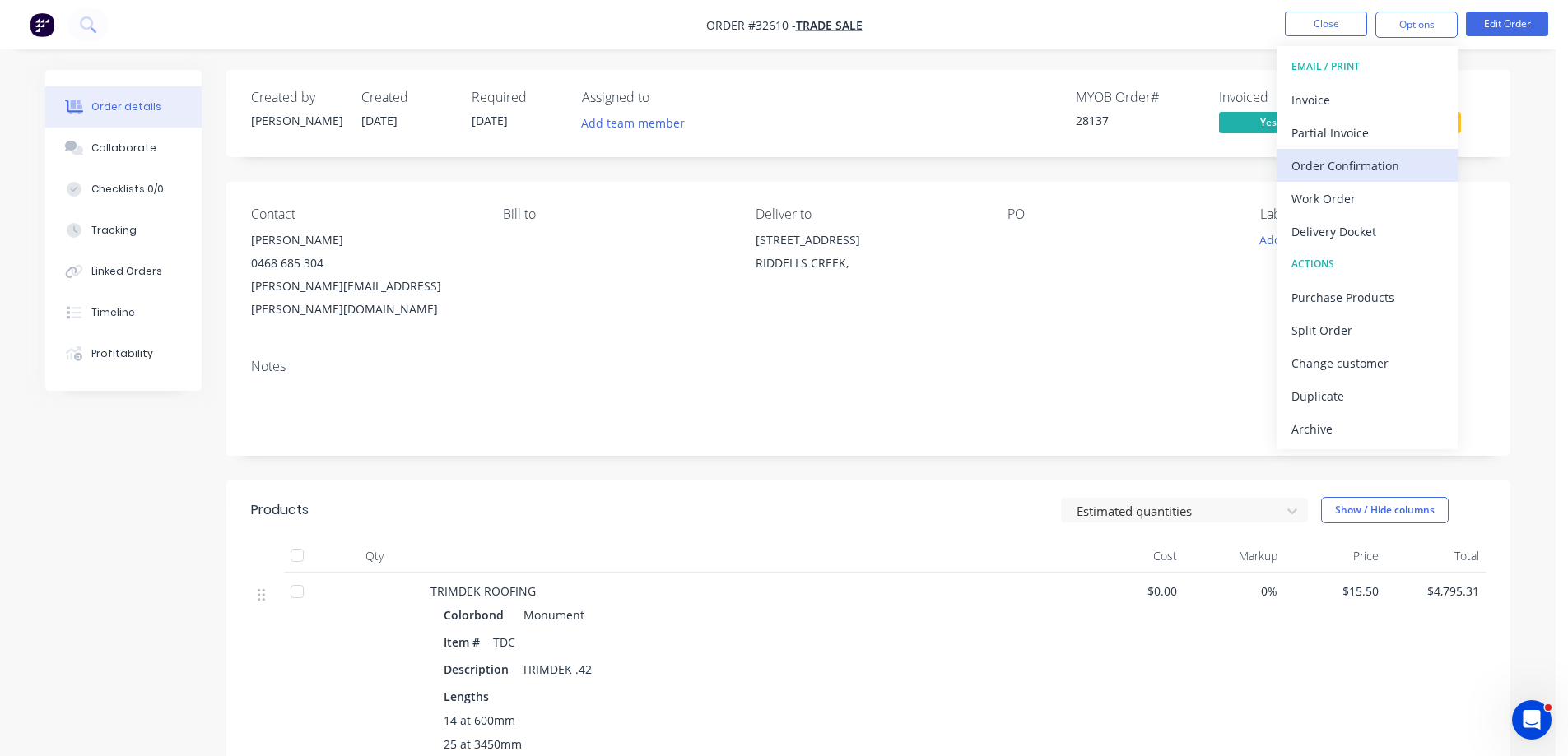
click at [1360, 164] on div "Order Confirmation" at bounding box center [1367, 165] width 151 height 23
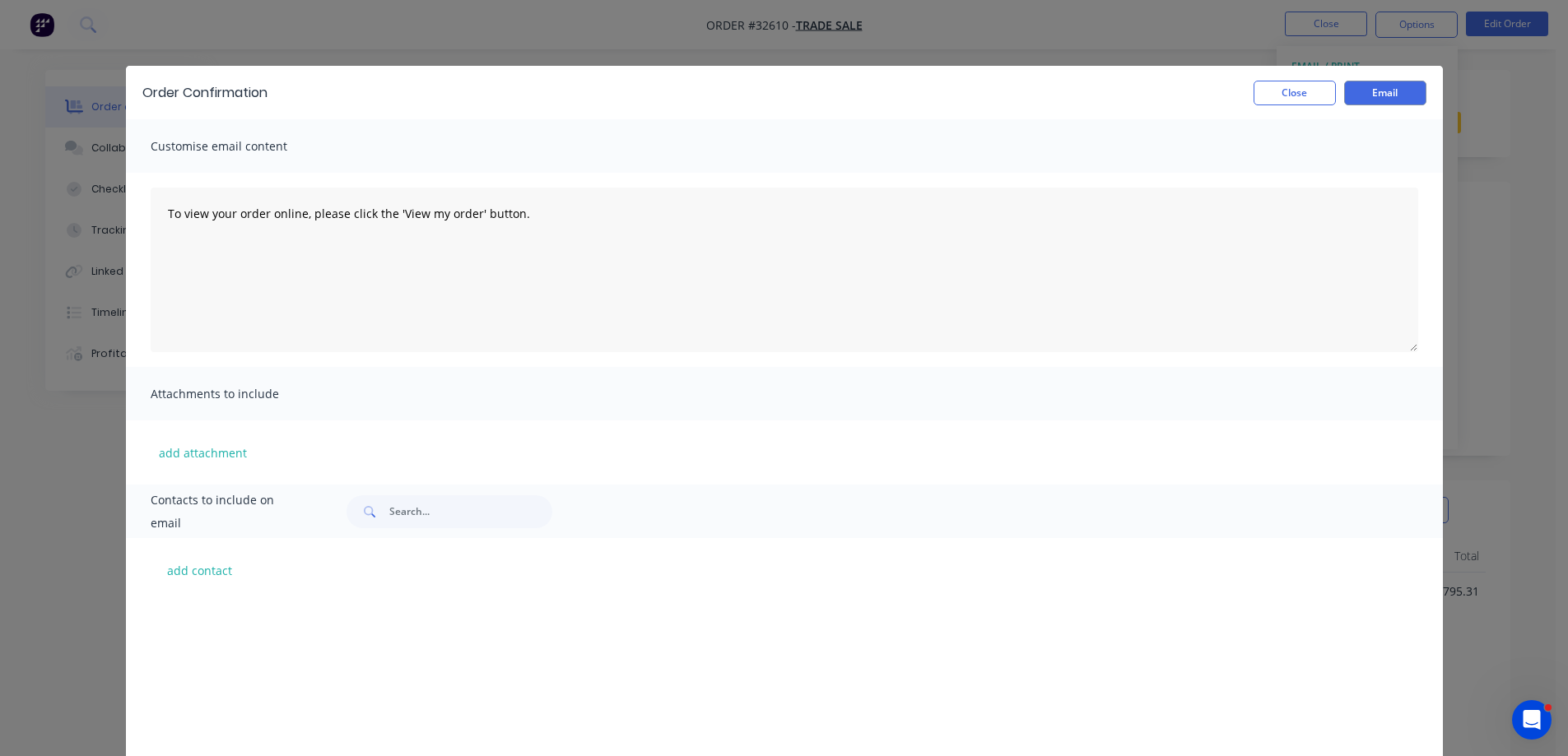
scroll to position [494, 0]
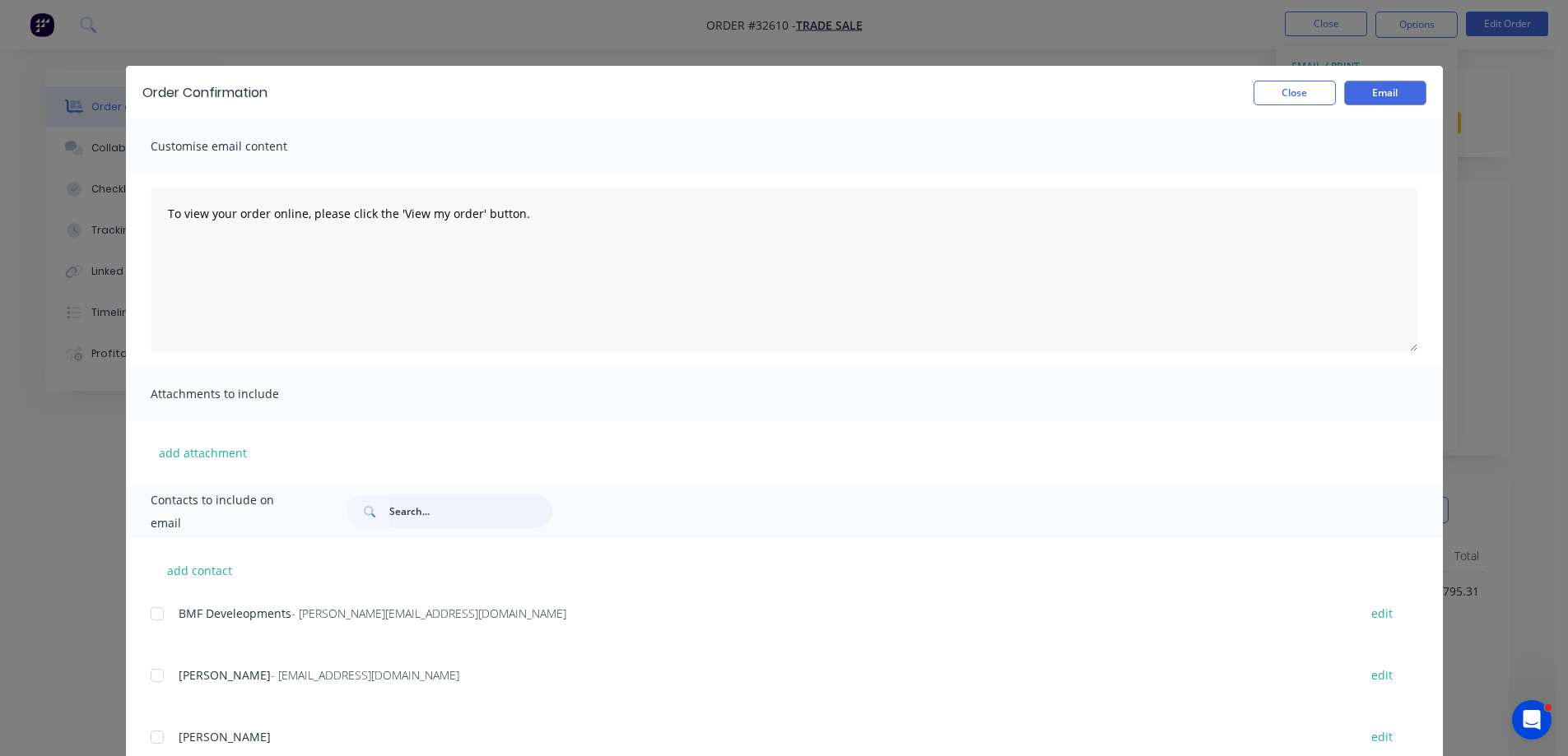
click at [438, 509] on input "text" at bounding box center [471, 512] width 163 height 33
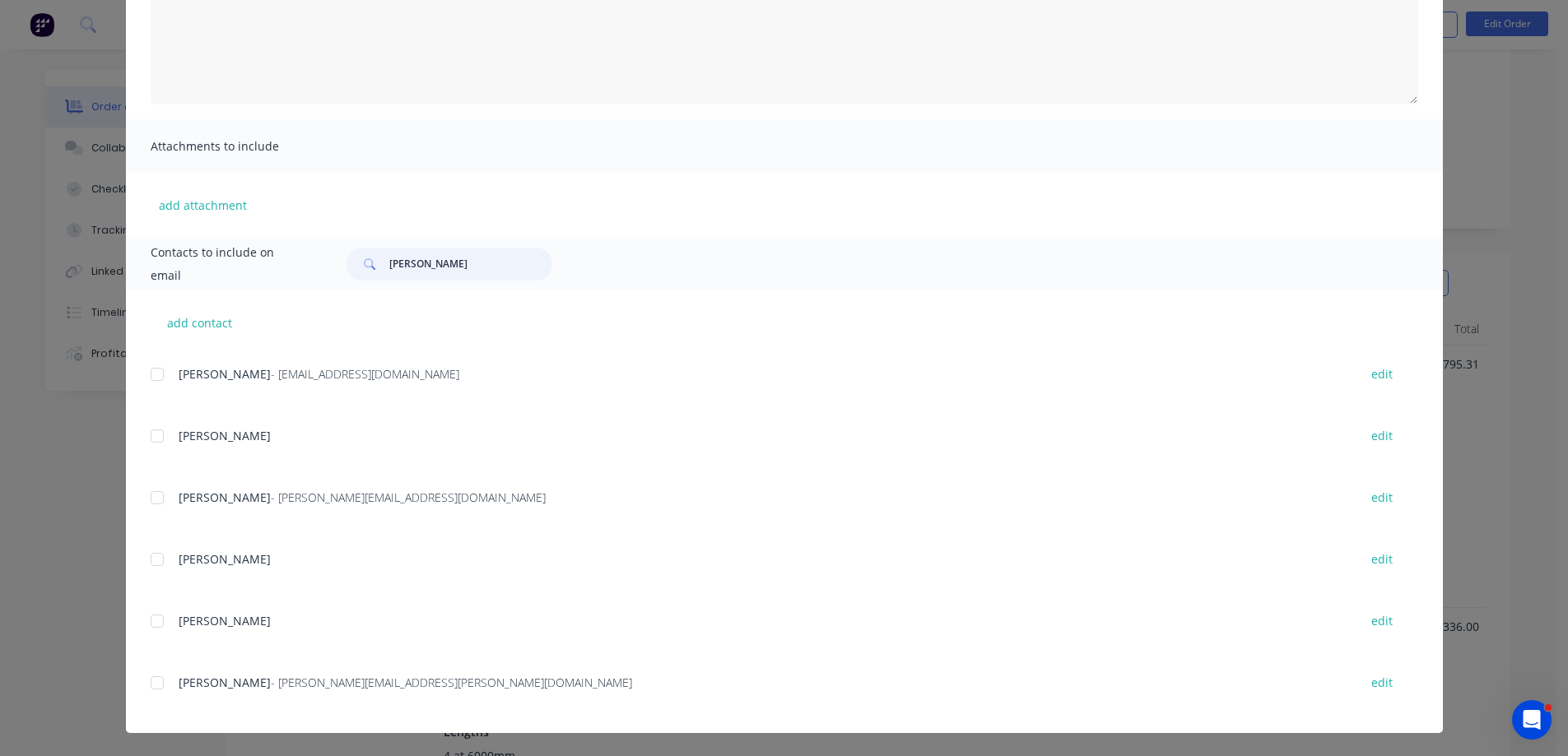
scroll to position [247, 0]
click at [152, 682] on div at bounding box center [157, 683] width 33 height 33
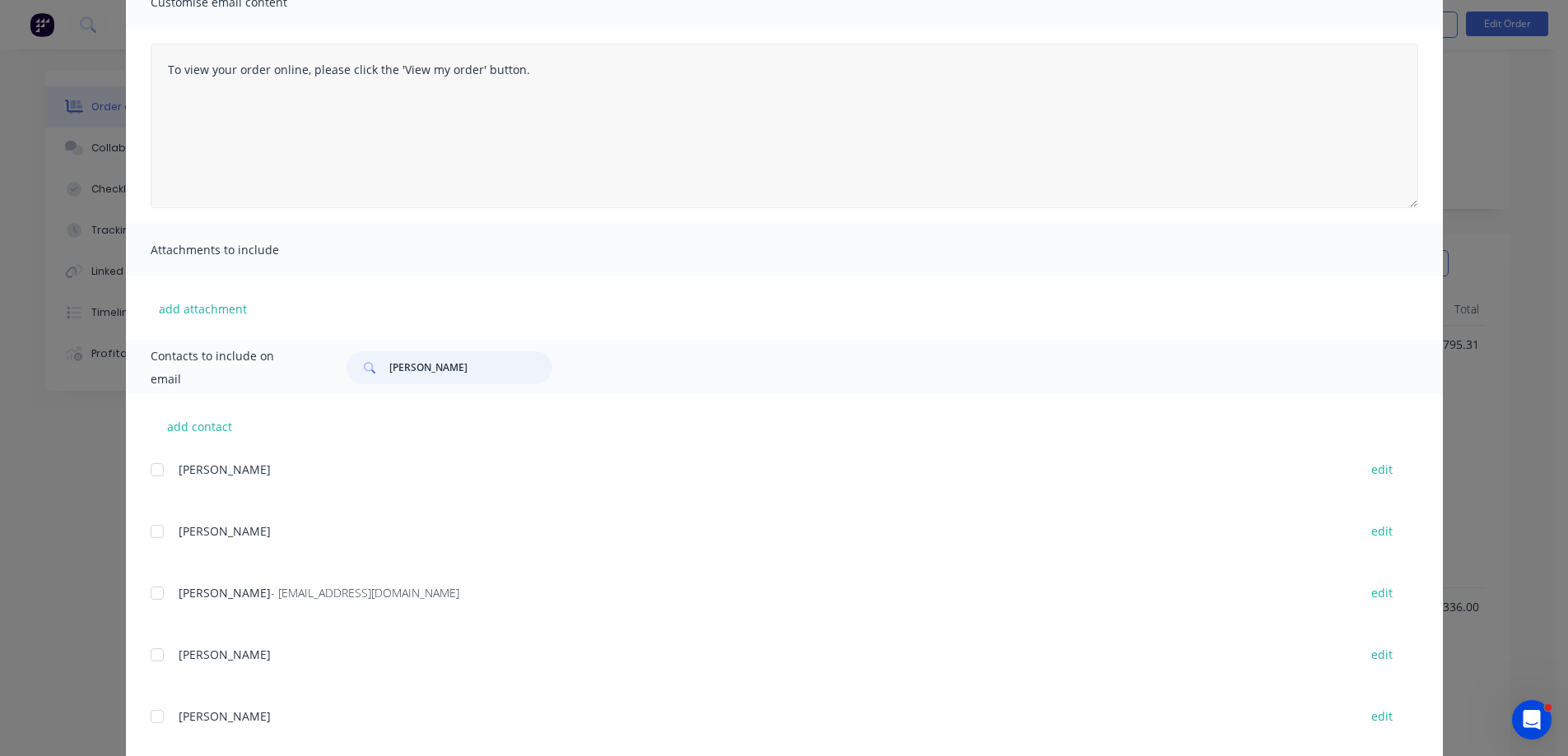
scroll to position [0, 0]
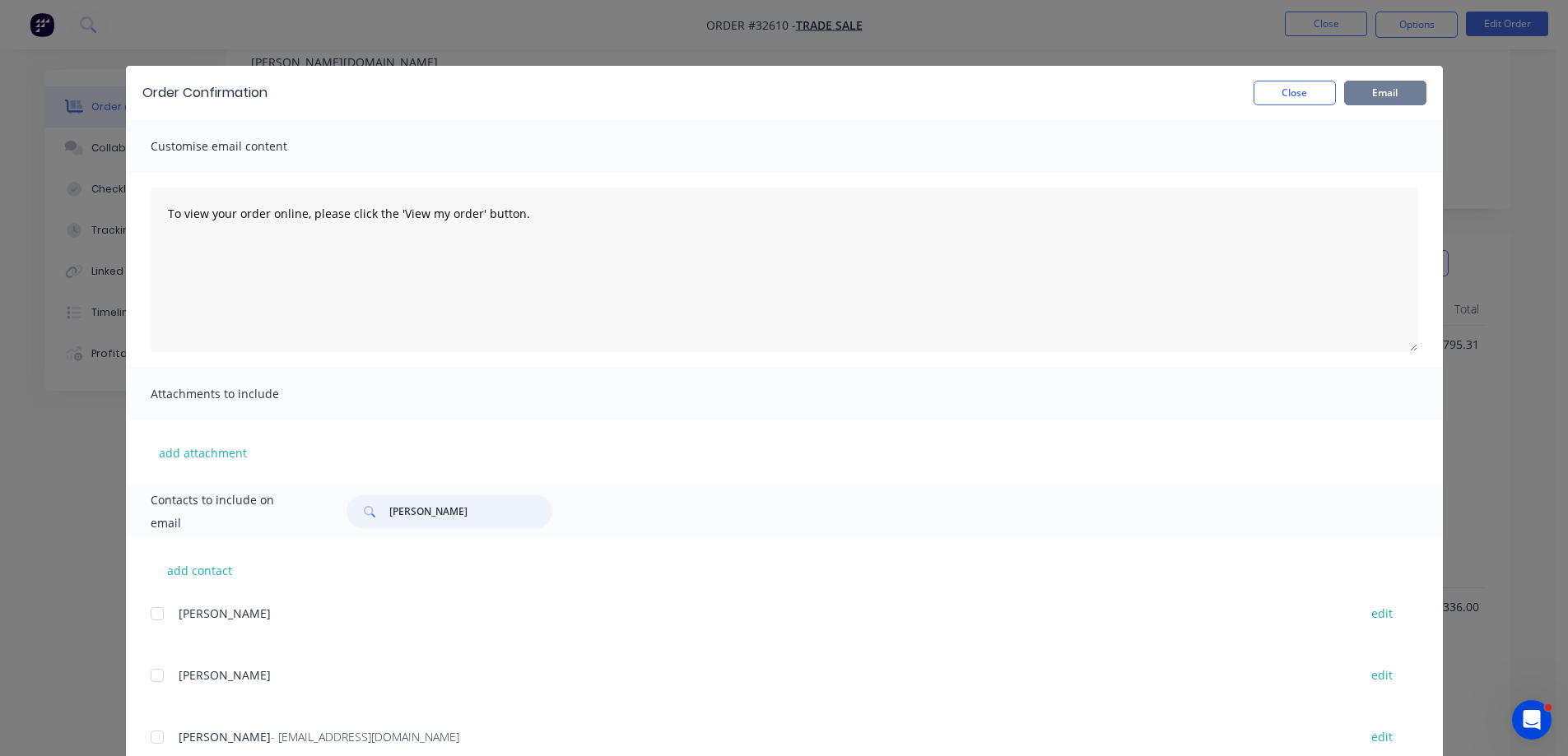
type input "[PERSON_NAME]"
click at [1392, 88] on button "Email" at bounding box center [1385, 93] width 82 height 24
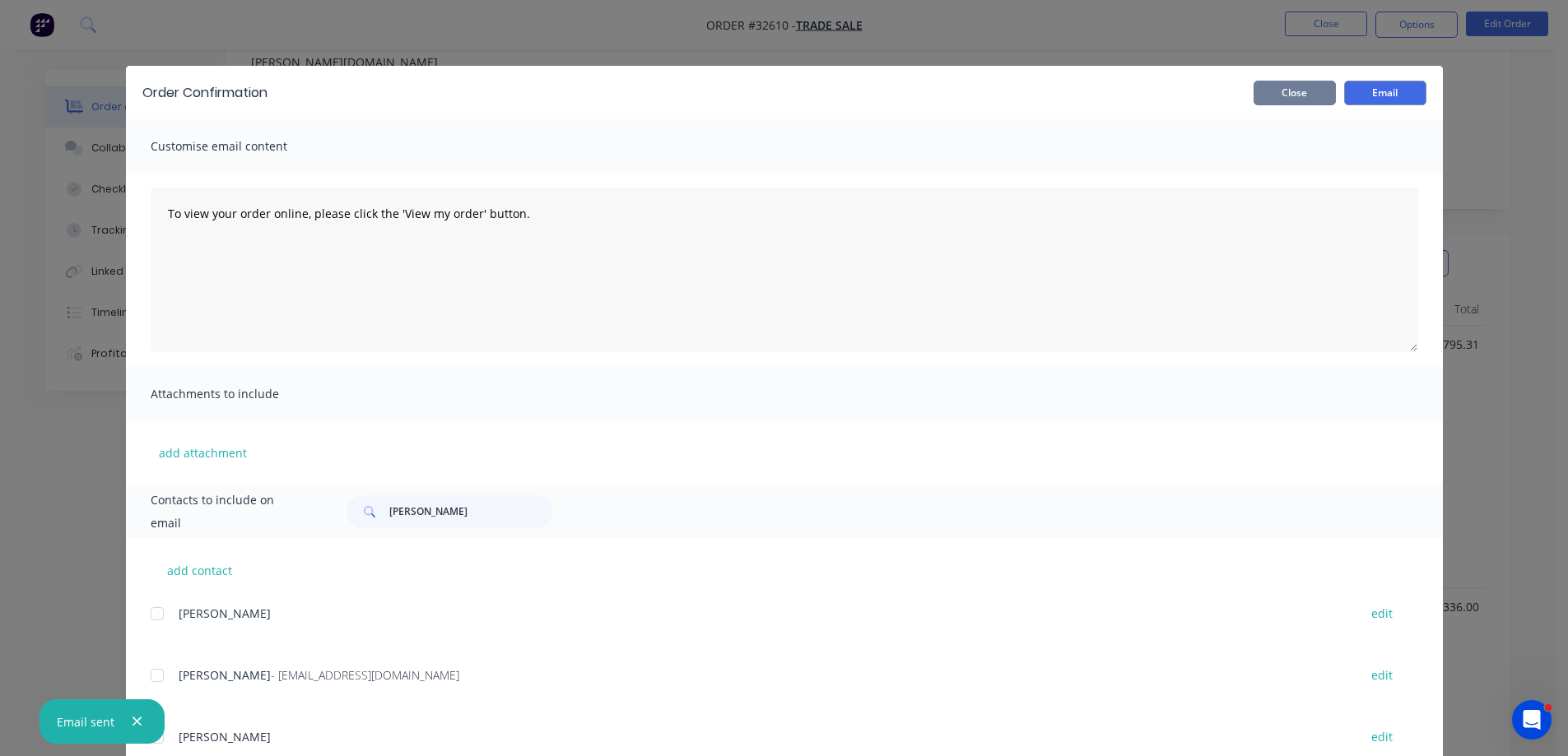
click at [1302, 96] on button "Close" at bounding box center [1295, 93] width 82 height 24
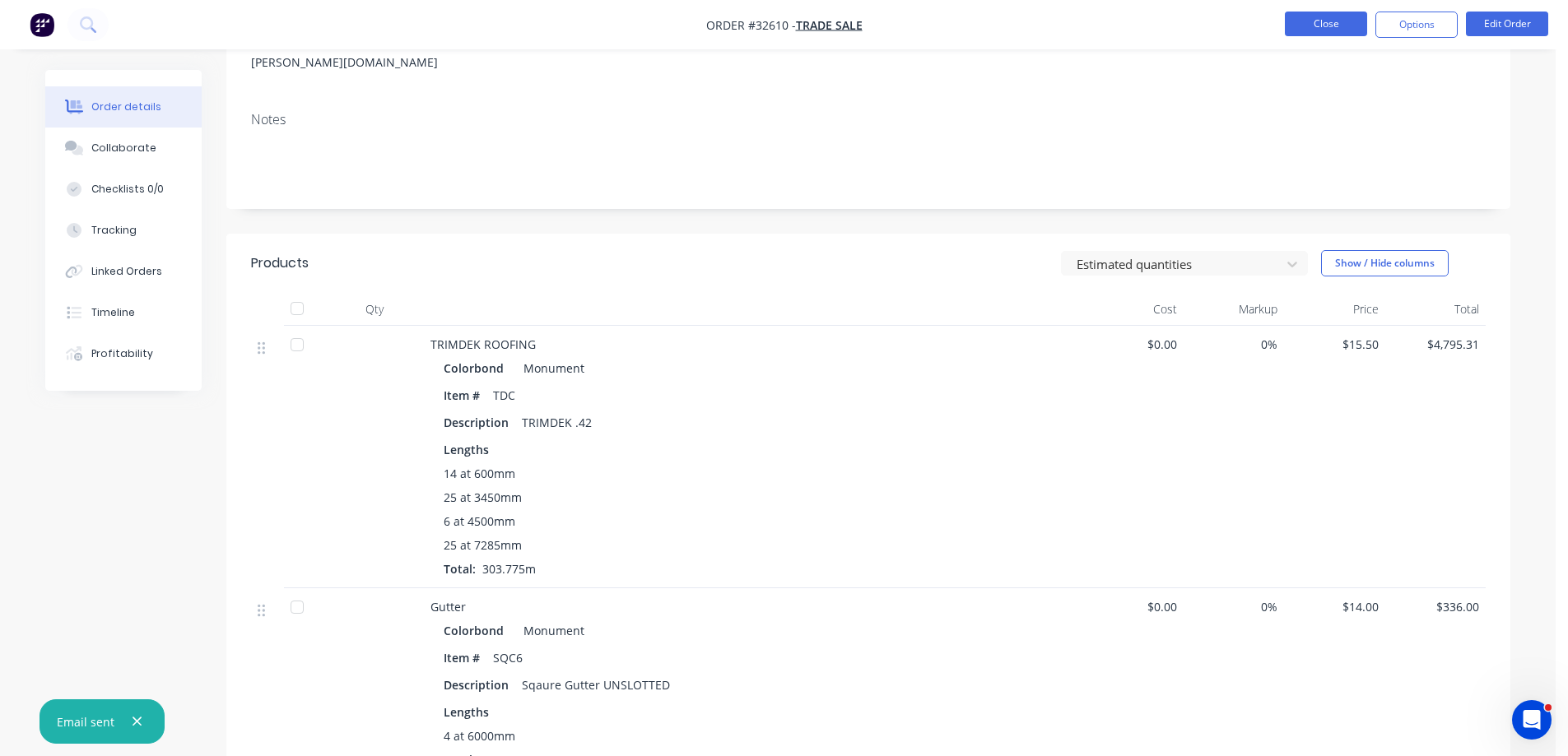
click at [1329, 23] on button "Close" at bounding box center [1326, 23] width 82 height 24
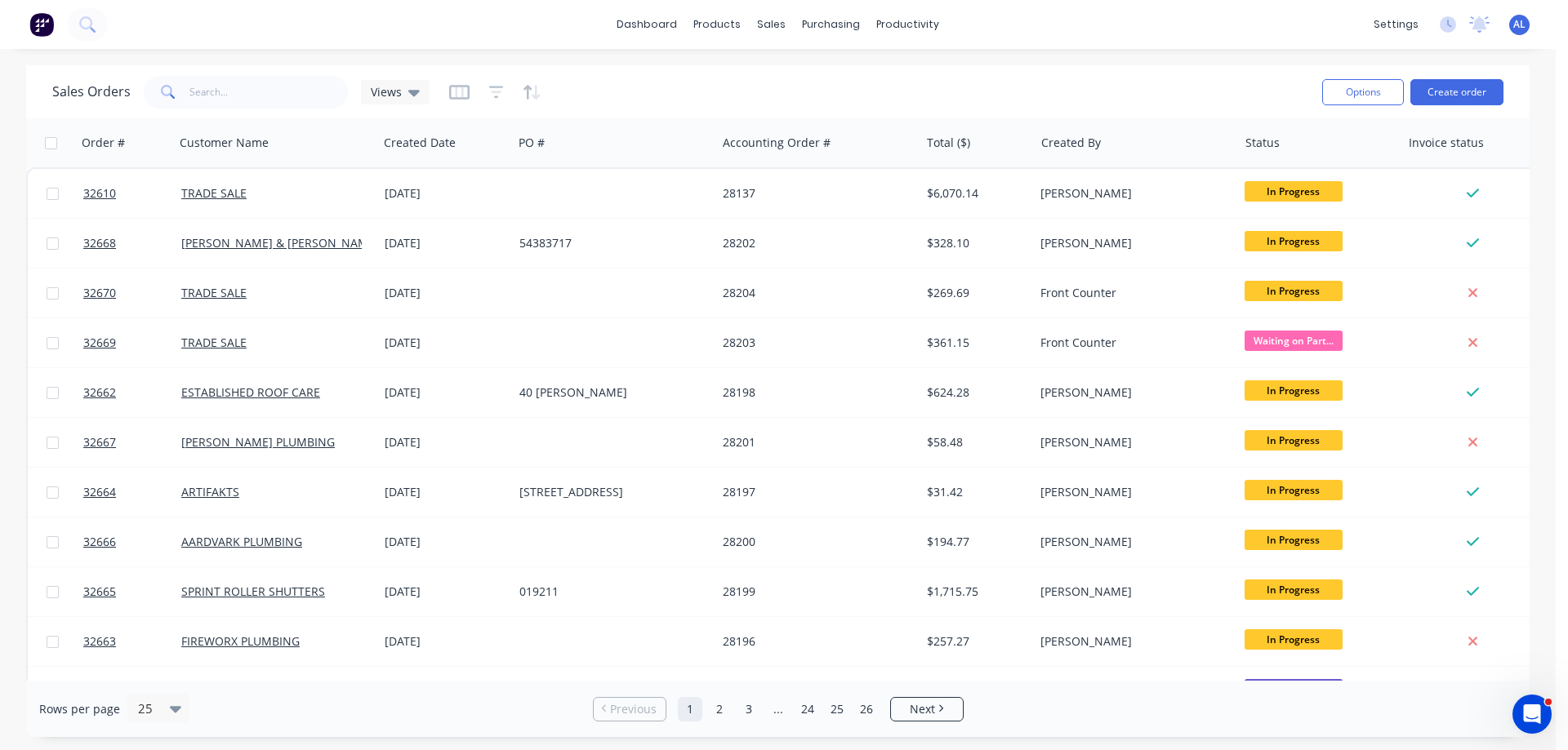
click at [44, 24] on img at bounding box center [41, 24] width 24 height 24
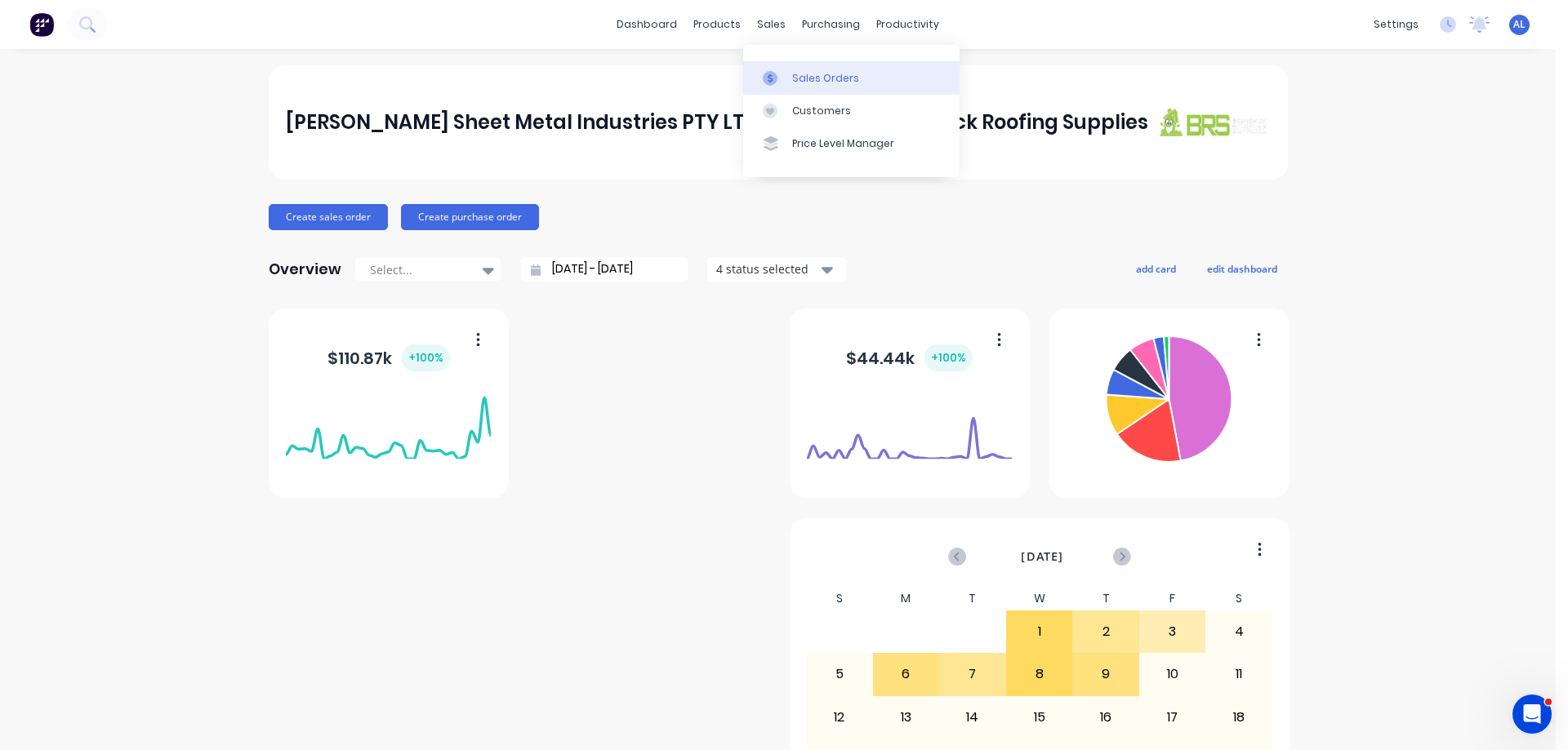
click at [809, 77] on div "Sales Orders" at bounding box center [826, 77] width 67 height 15
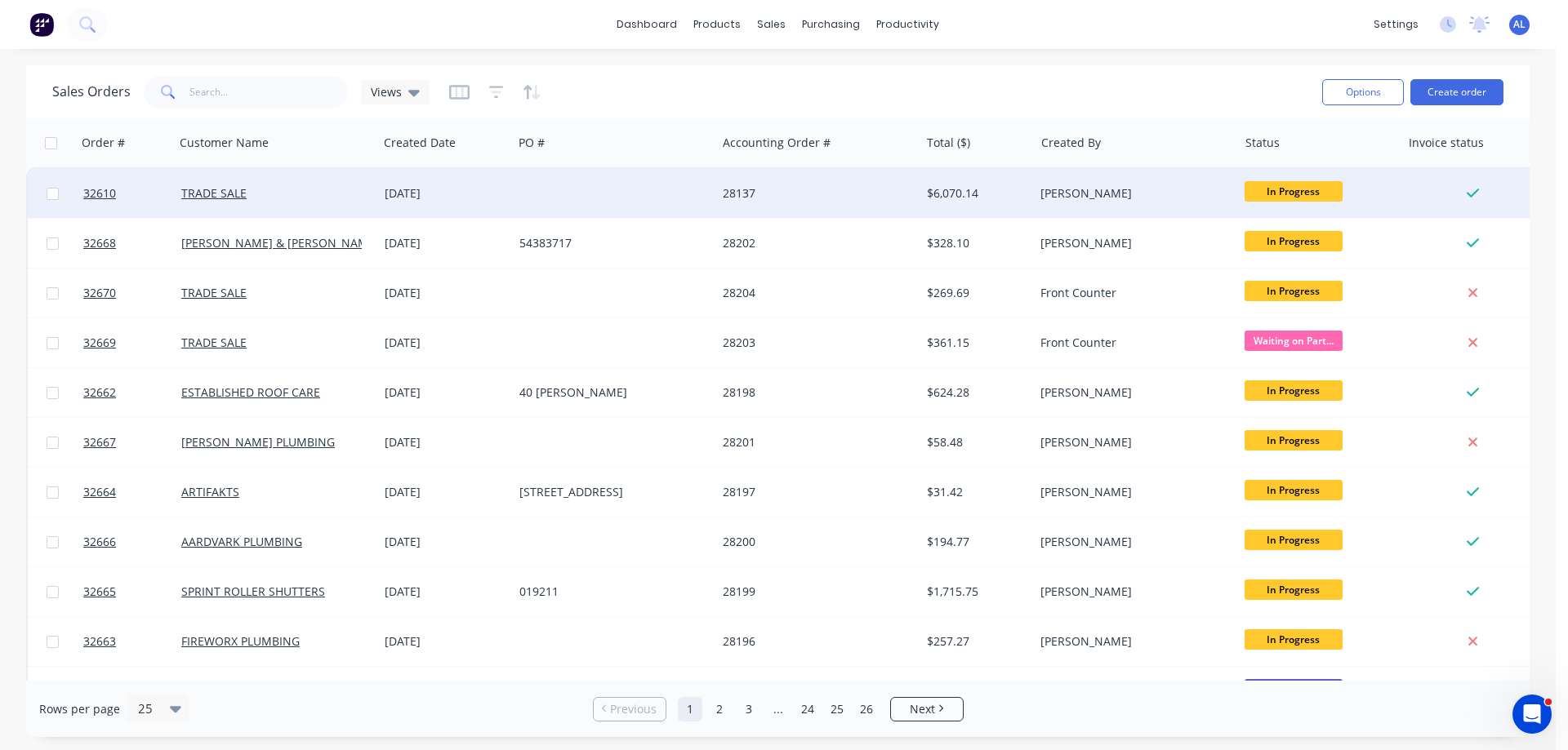
click at [767, 196] on div "28137" at bounding box center [813, 193] width 181 height 16
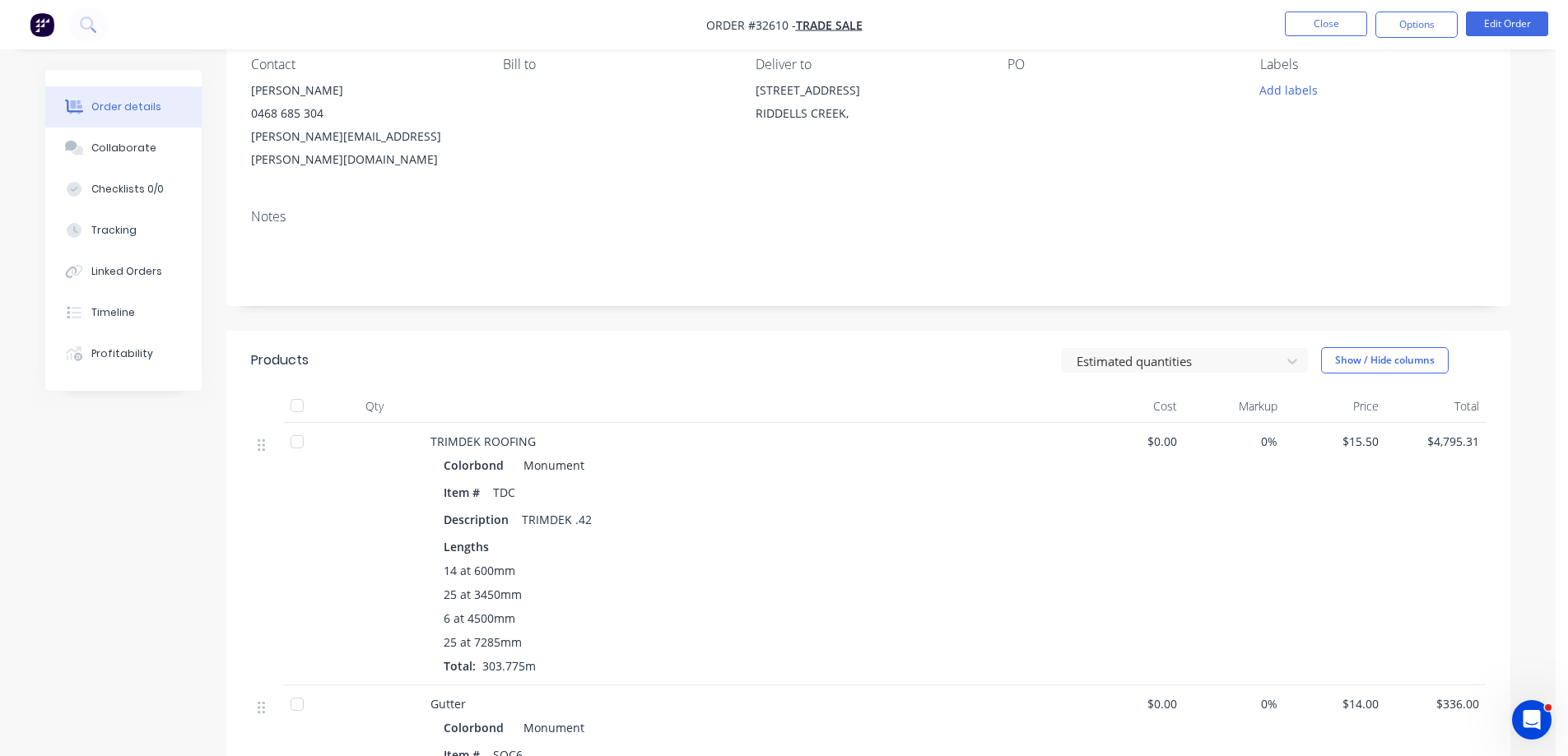
scroll to position [329, 0]
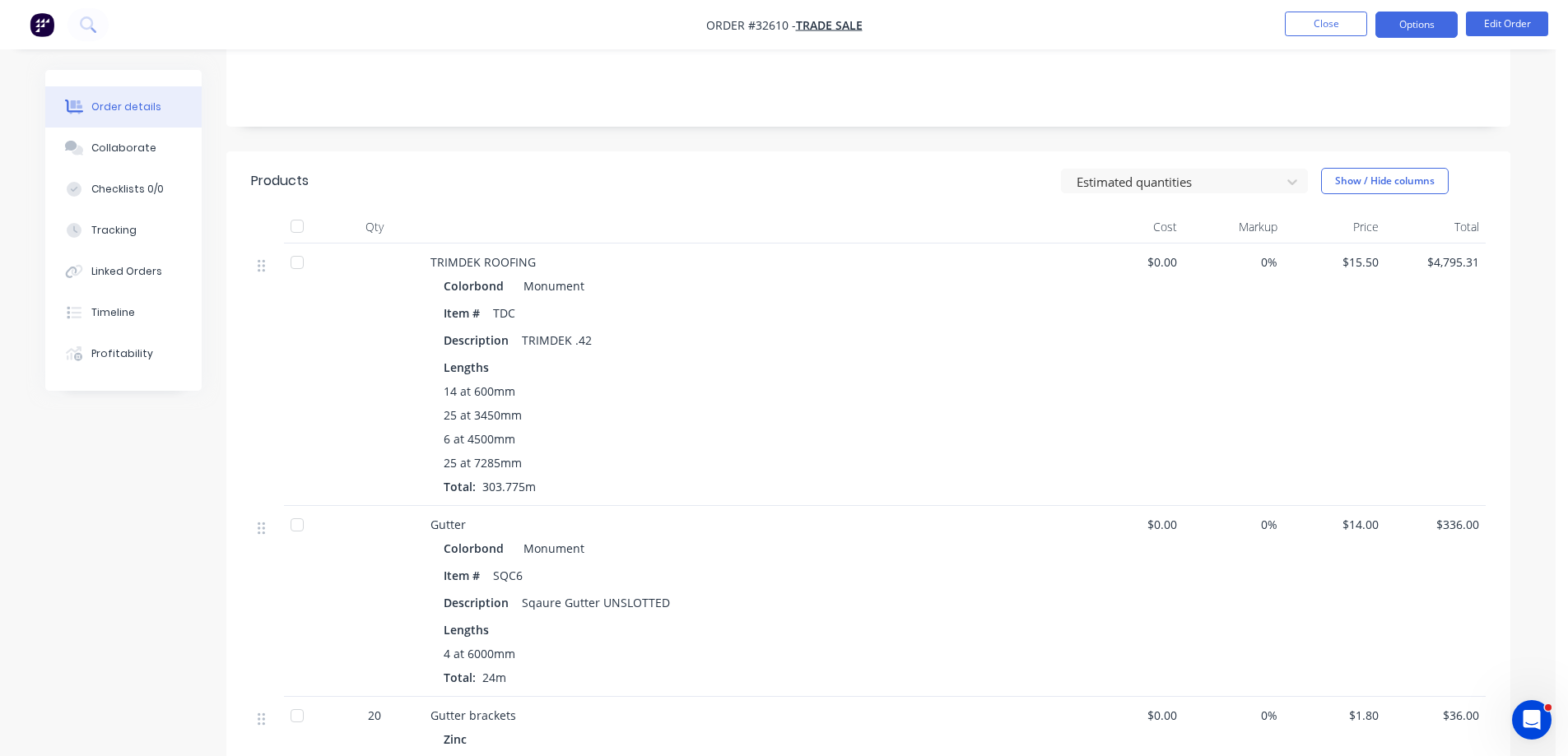
click at [1418, 28] on button "Options" at bounding box center [1416, 24] width 82 height 26
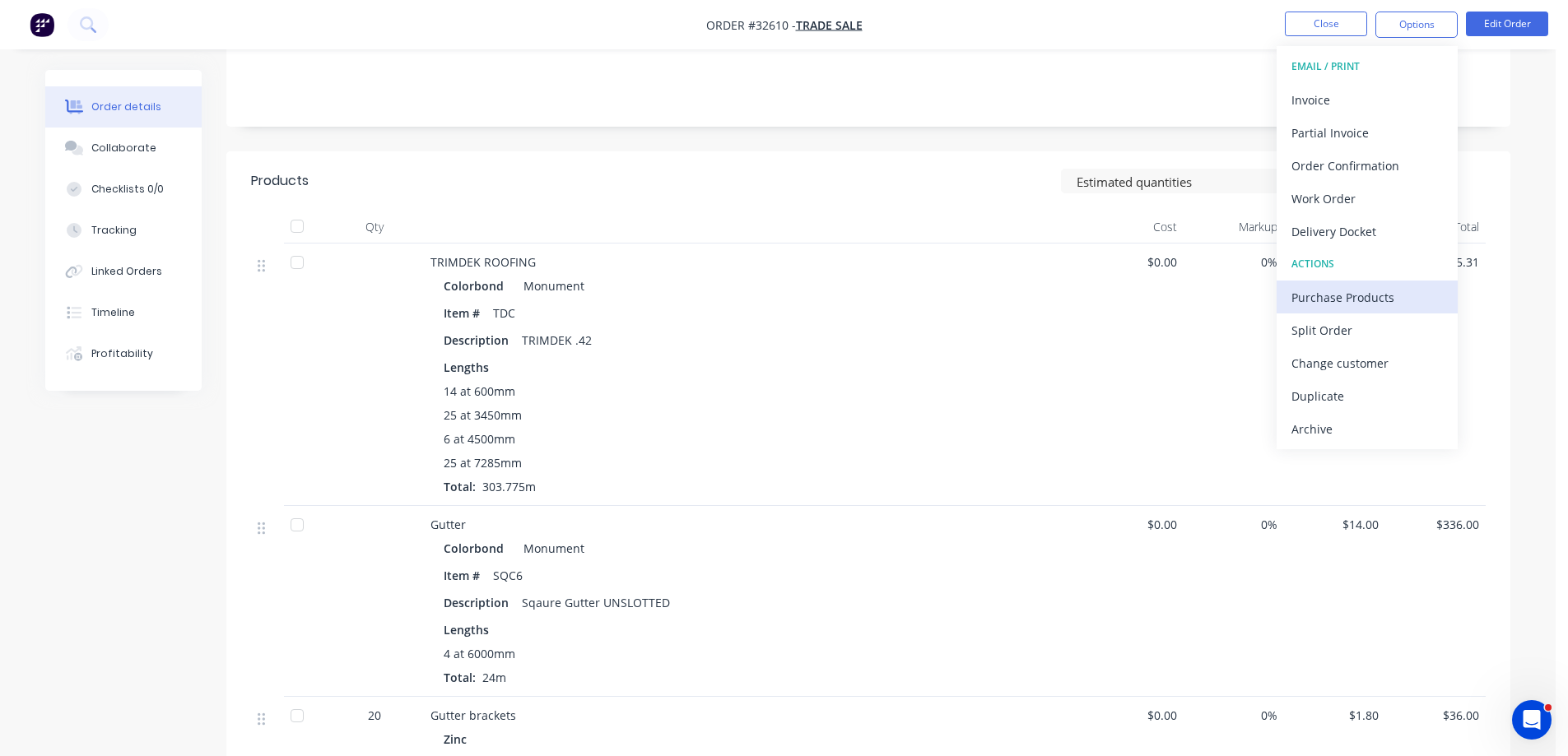
click at [1361, 293] on div "Purchase Products" at bounding box center [1367, 297] width 151 height 23
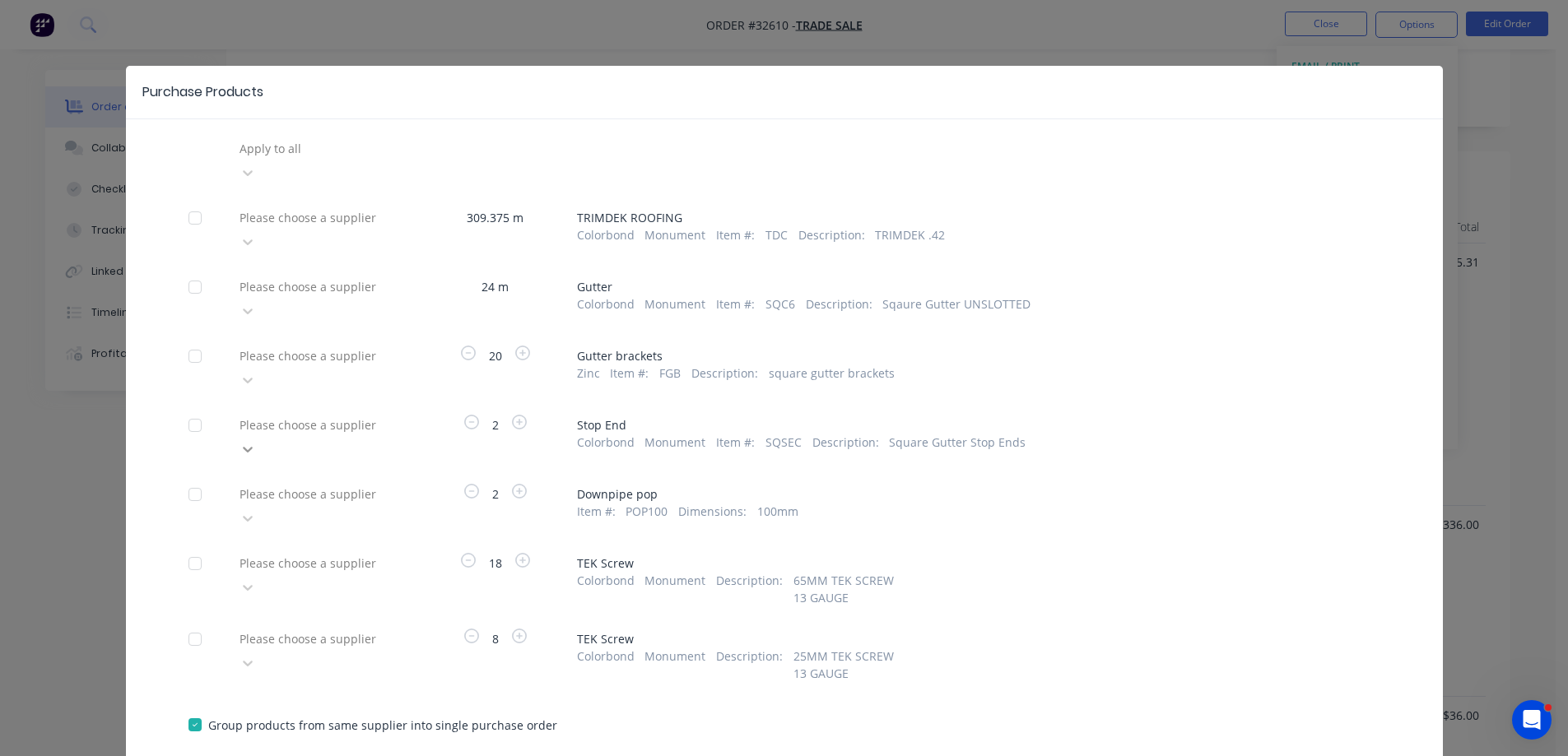
click at [256, 441] on icon at bounding box center [247, 449] width 16 height 16
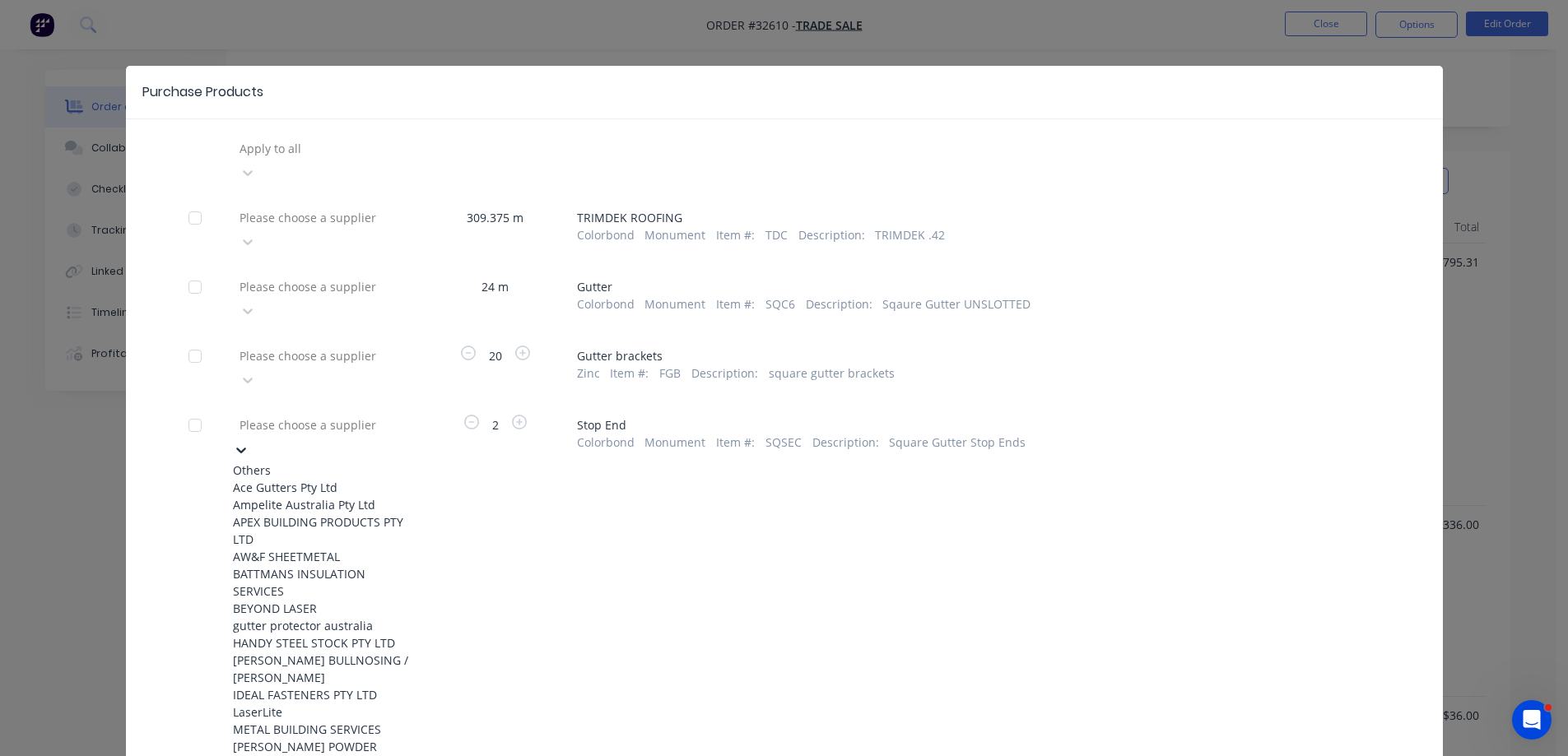
click at [372, 514] on div "APEX BUILDING PRODUCTS PTY LTD" at bounding box center [323, 531] width 181 height 35
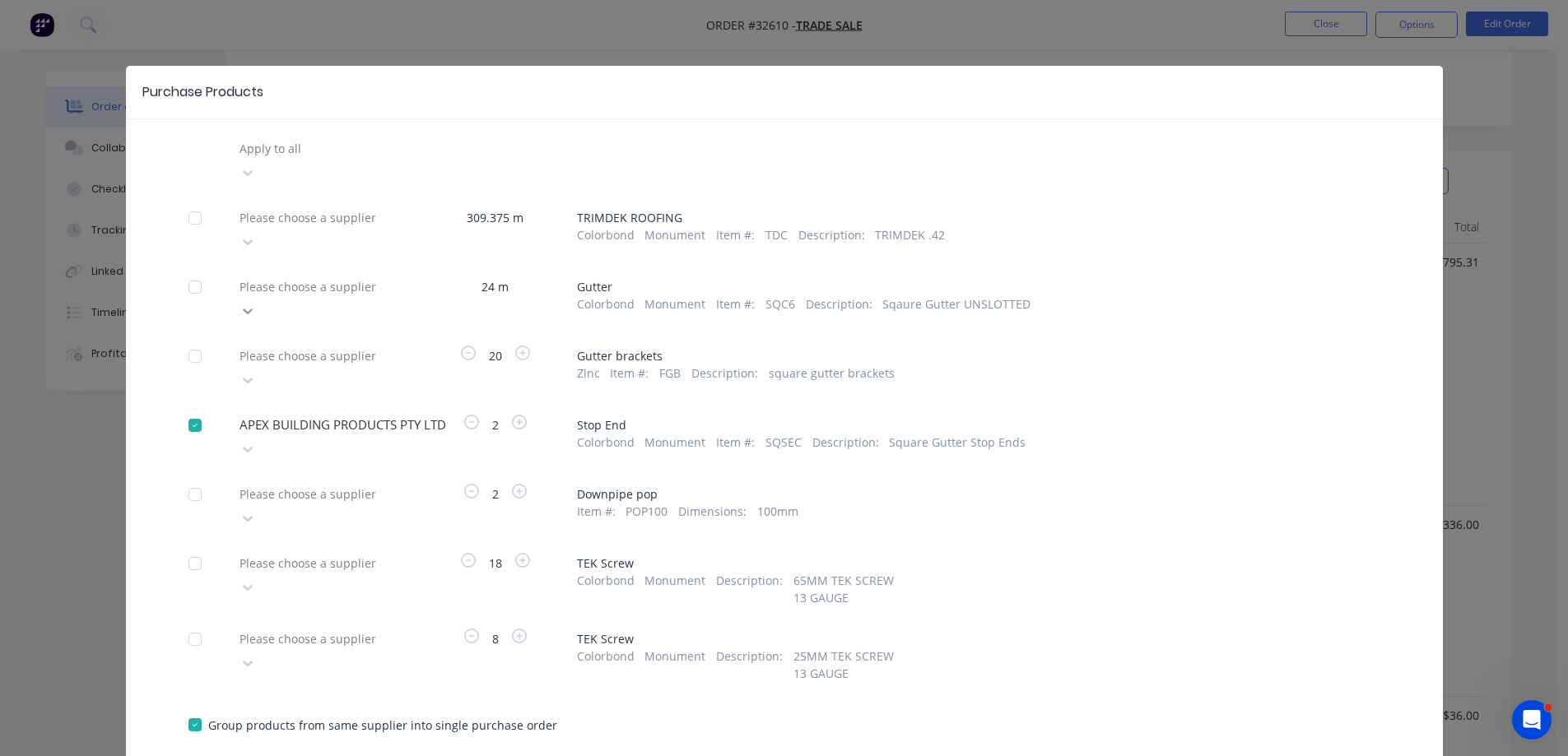
click at [256, 303] on icon at bounding box center [247, 311] width 16 height 16
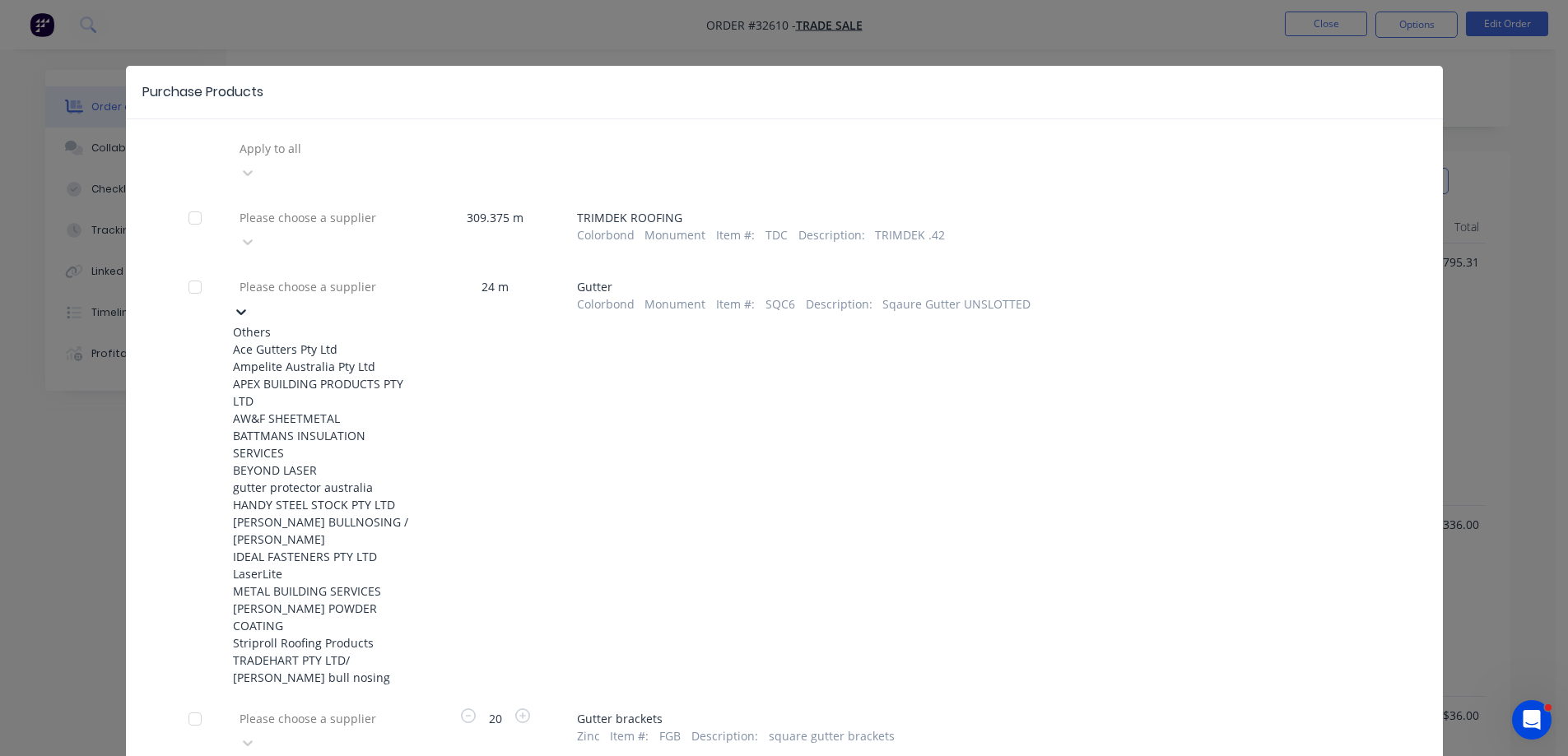
click at [366, 380] on div "APEX BUILDING PRODUCTS PTY LTD" at bounding box center [323, 392] width 181 height 35
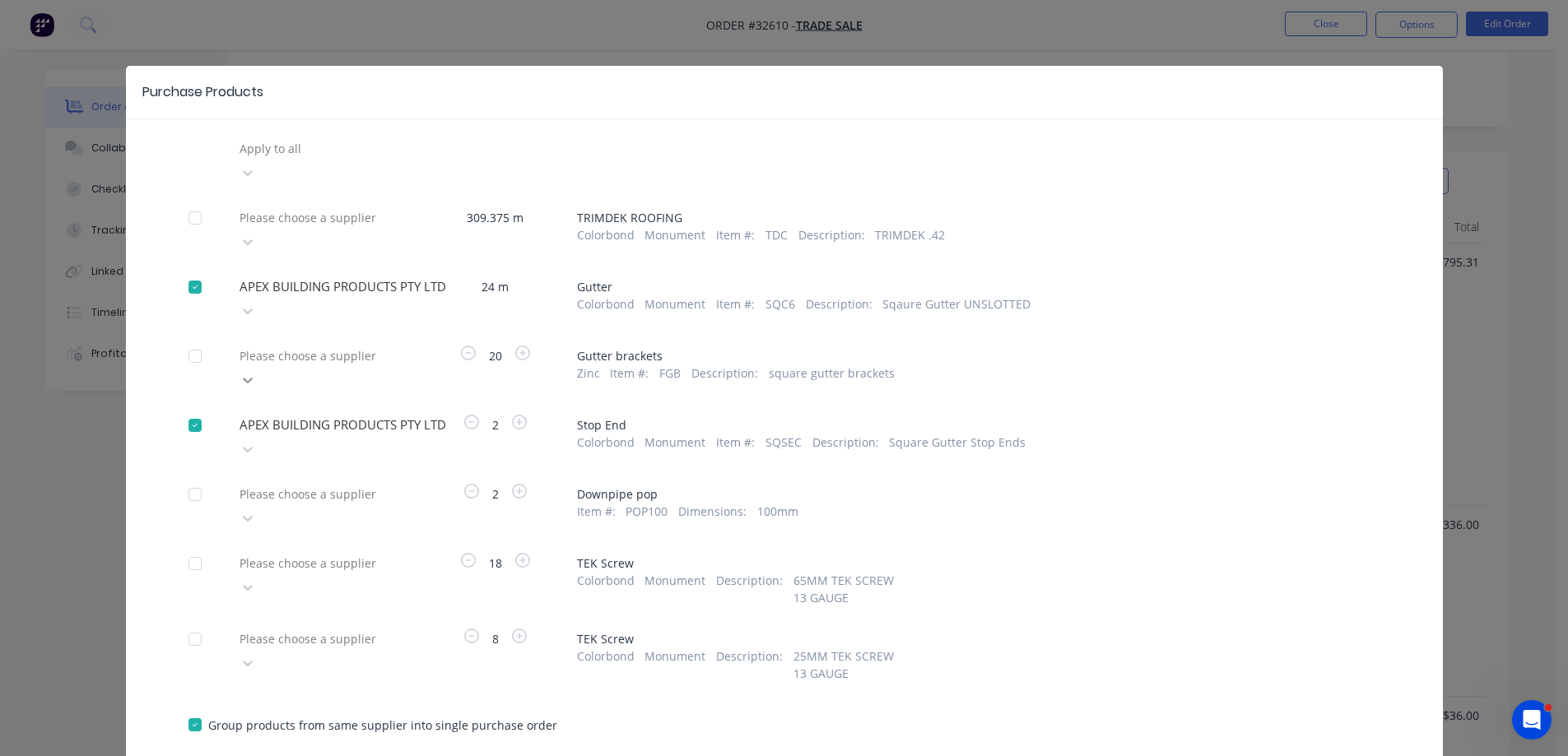
click at [256, 372] on icon at bounding box center [247, 380] width 16 height 16
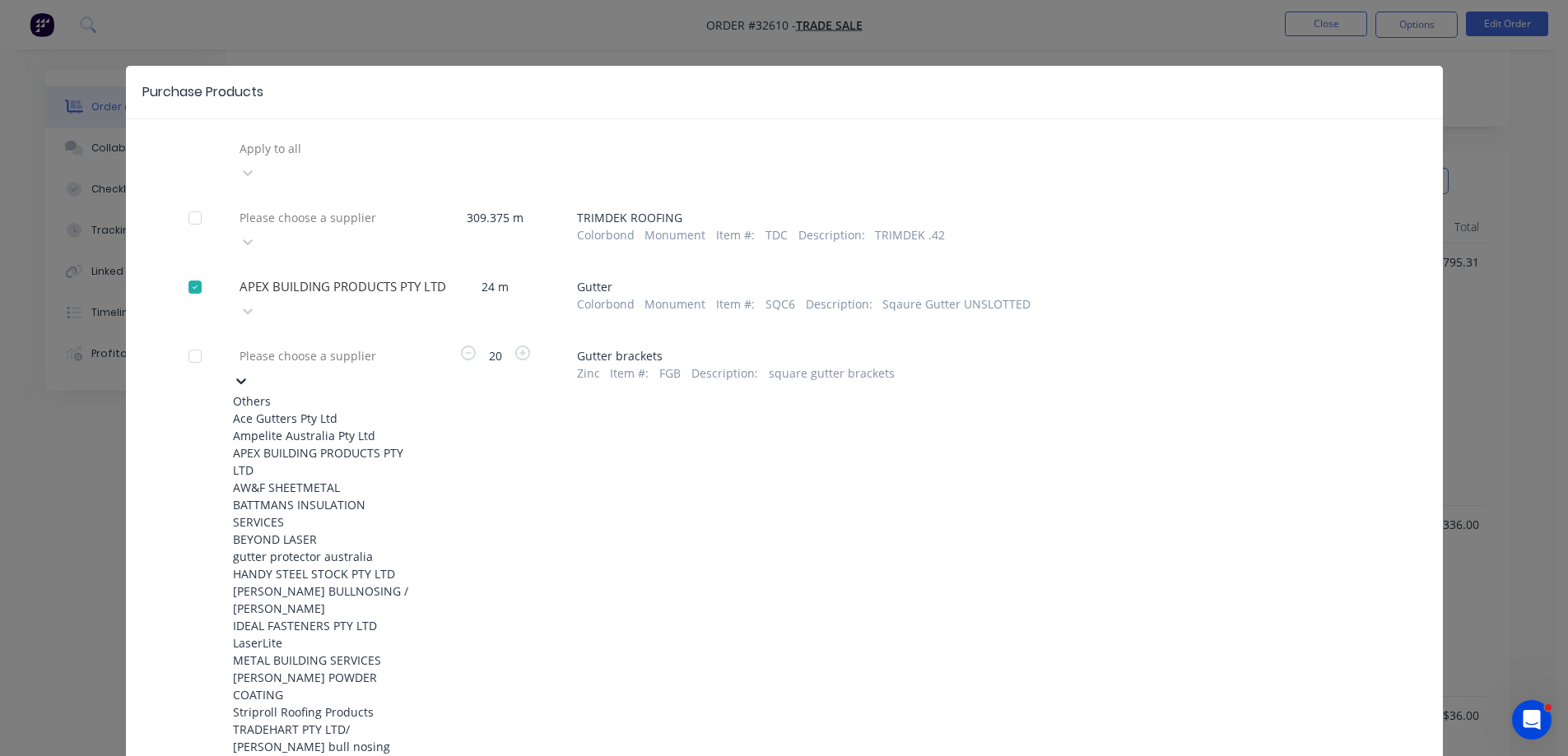
click at [357, 444] on div "APEX BUILDING PRODUCTS PTY LTD" at bounding box center [323, 462] width 181 height 35
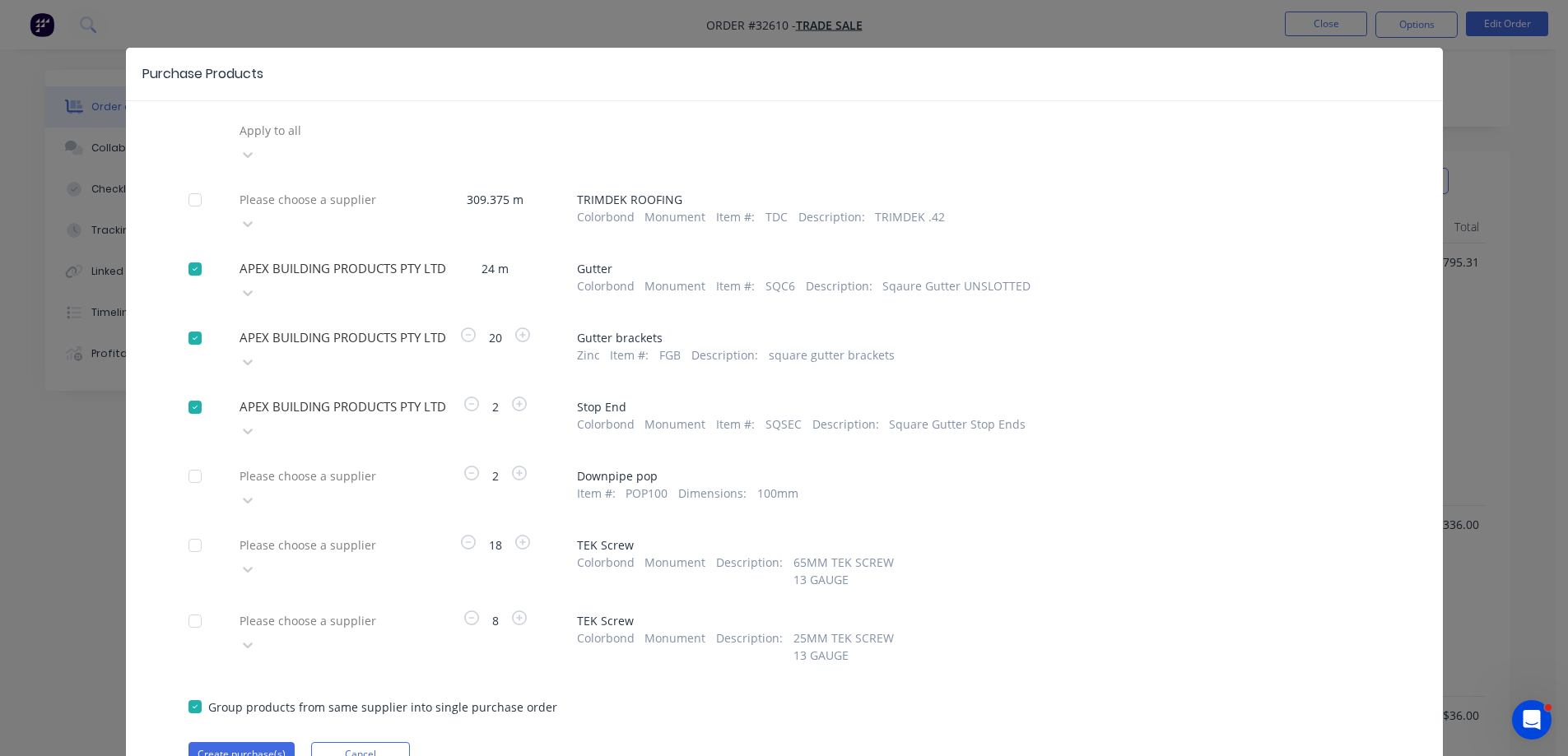
scroll to position [23, 0]
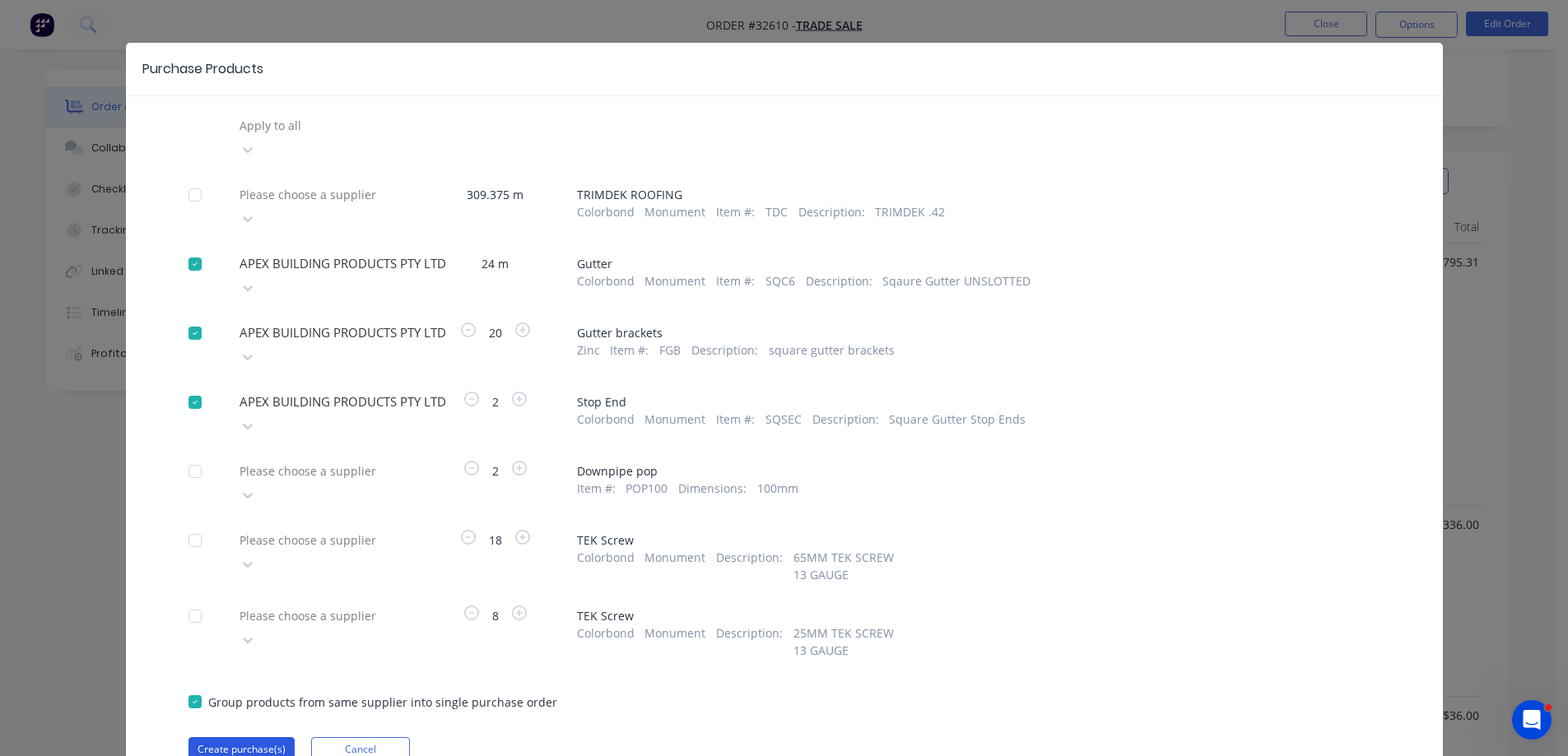
click at [264, 737] on button "Create purchase(s)" at bounding box center [241, 749] width 106 height 24
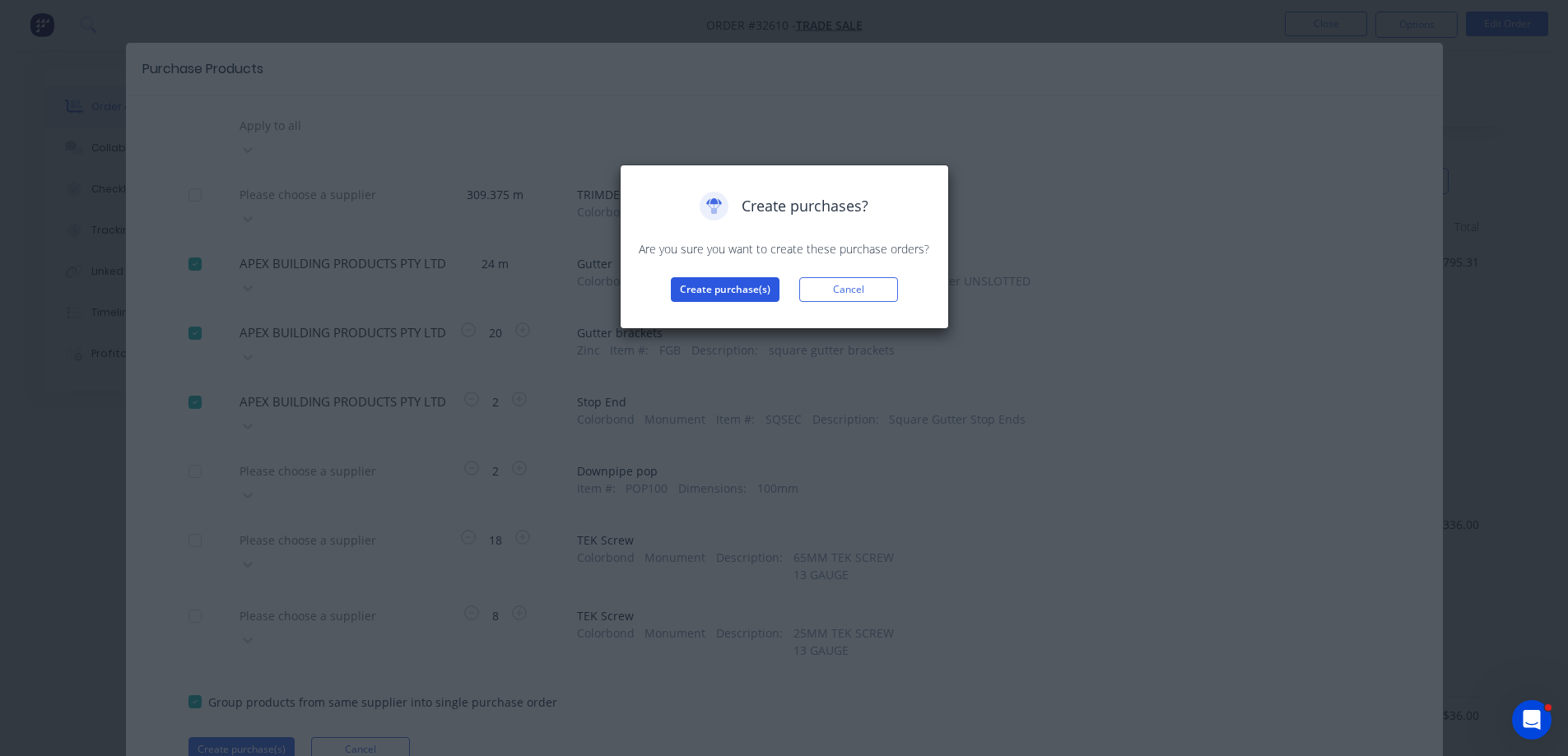
click at [739, 289] on button "Create purchase(s)" at bounding box center [725, 290] width 109 height 24
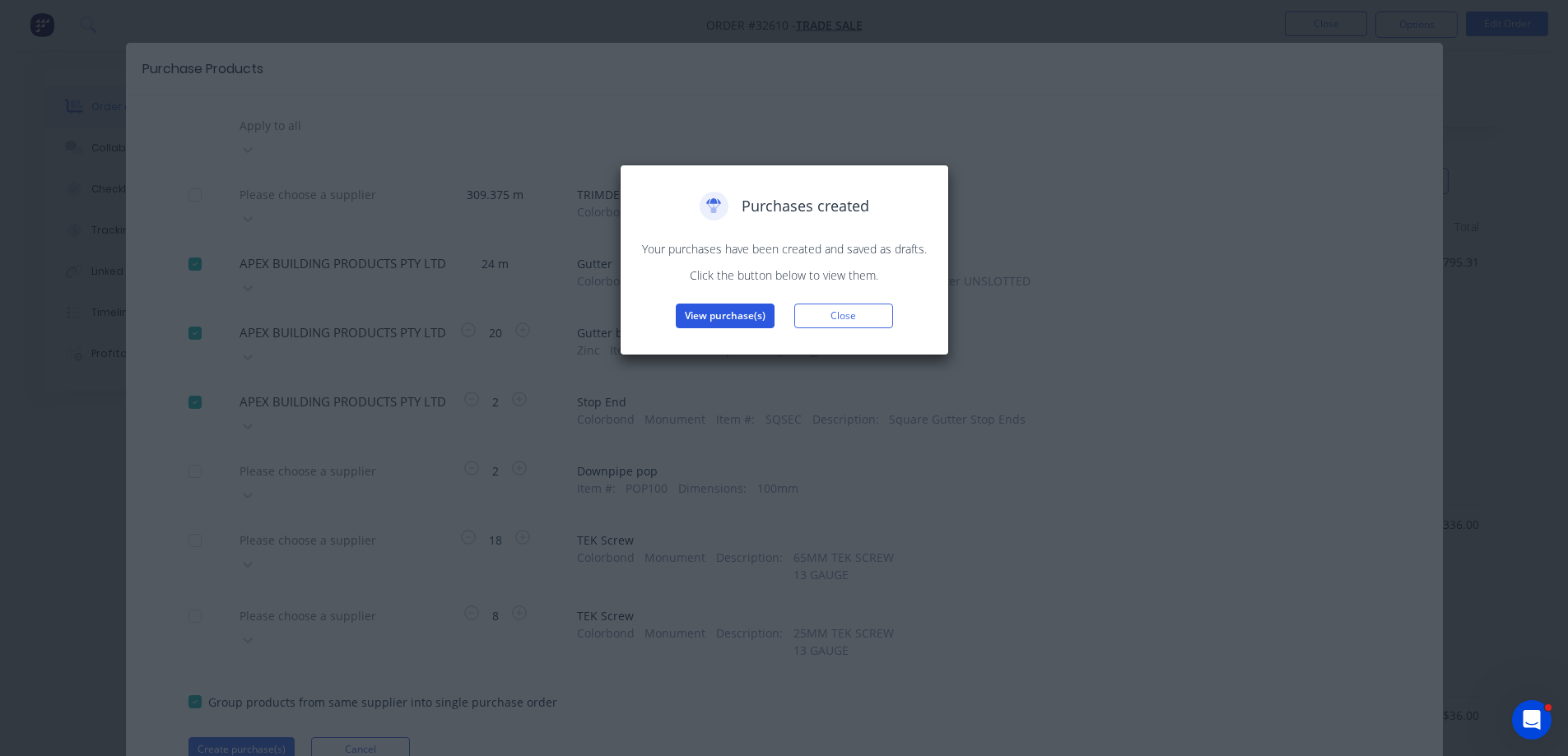
click at [721, 317] on button "View purchase(s)" at bounding box center [725, 316] width 99 height 24
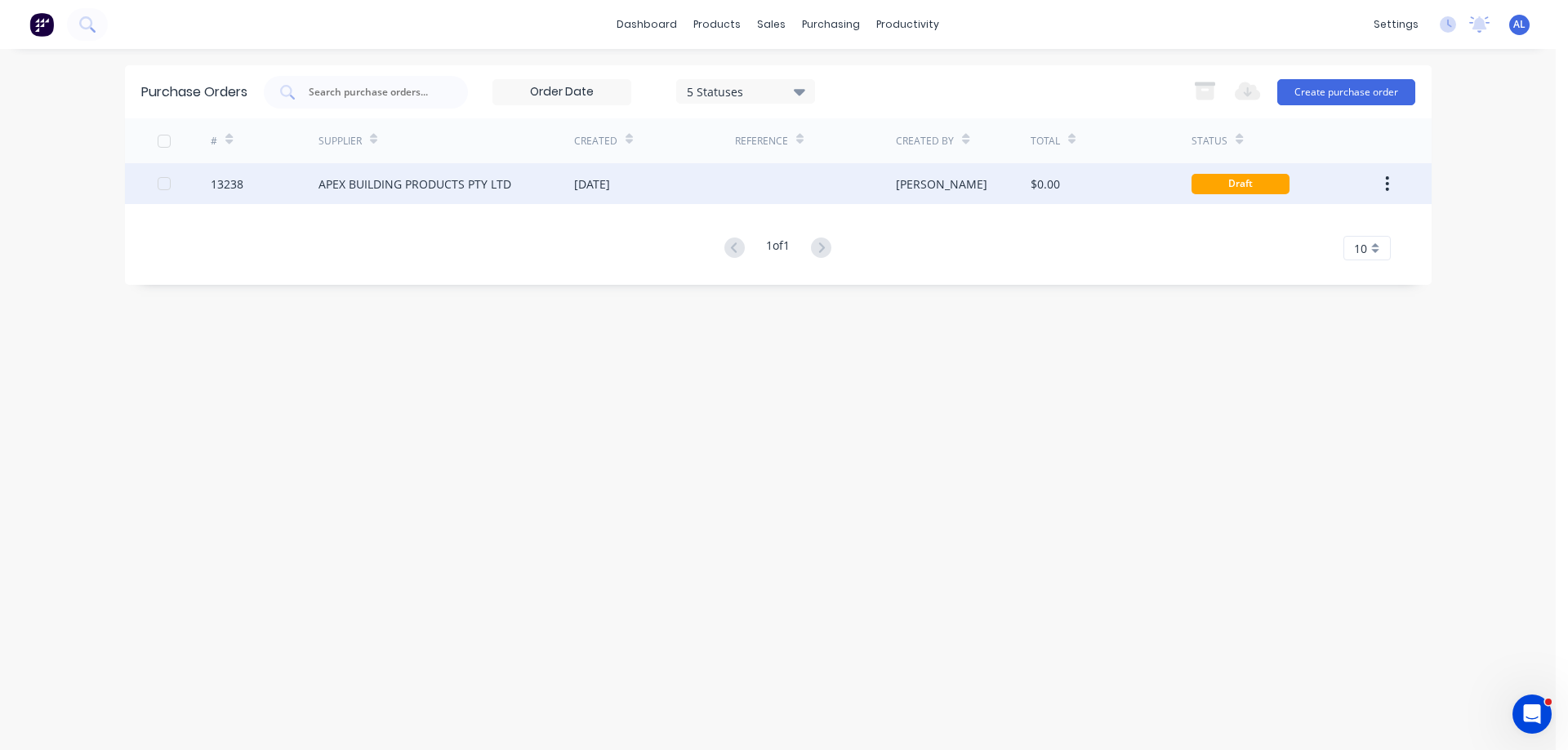
click at [721, 178] on div "[DATE]" at bounding box center [655, 183] width 161 height 40
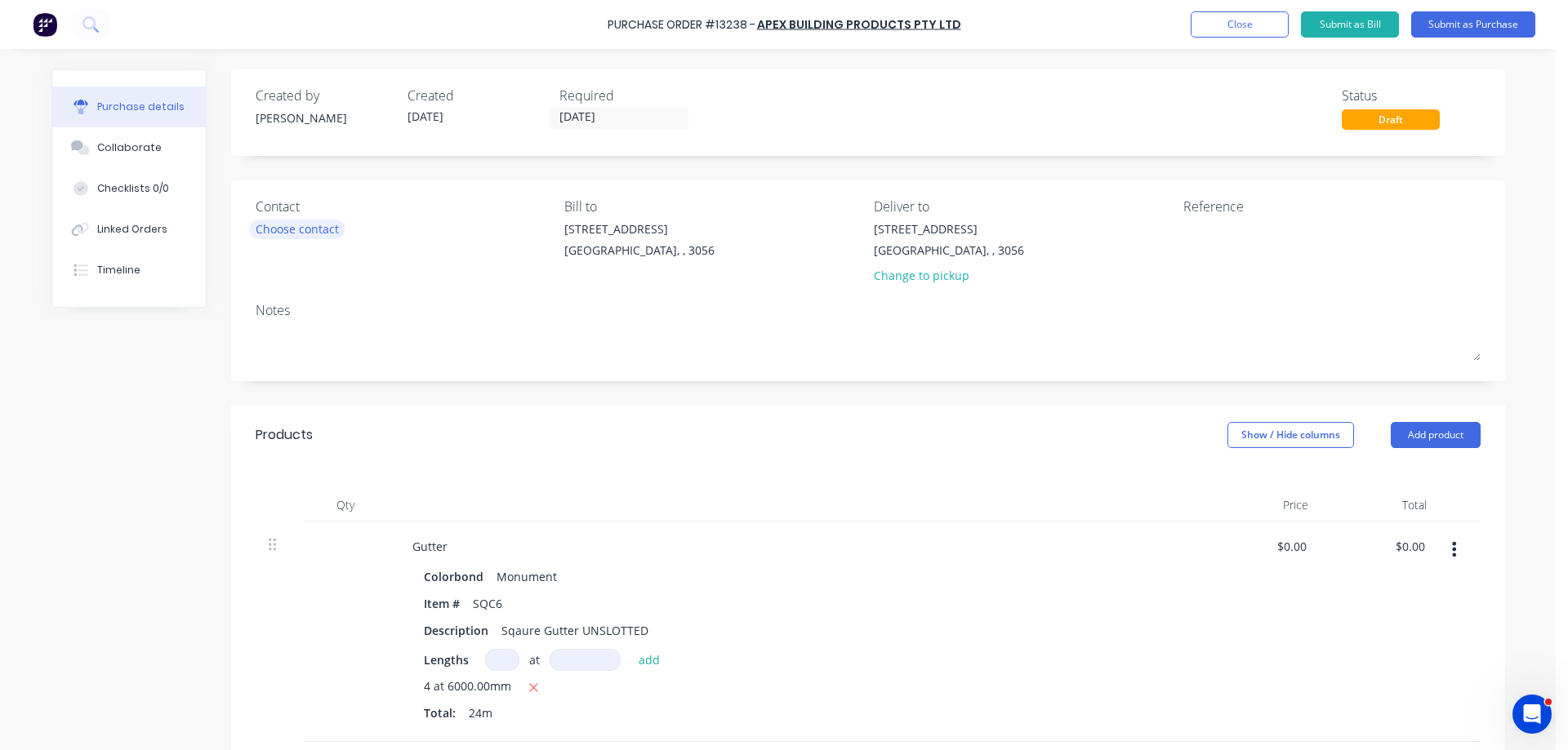
click at [326, 226] on div "Choose contact" at bounding box center [297, 229] width 84 height 17
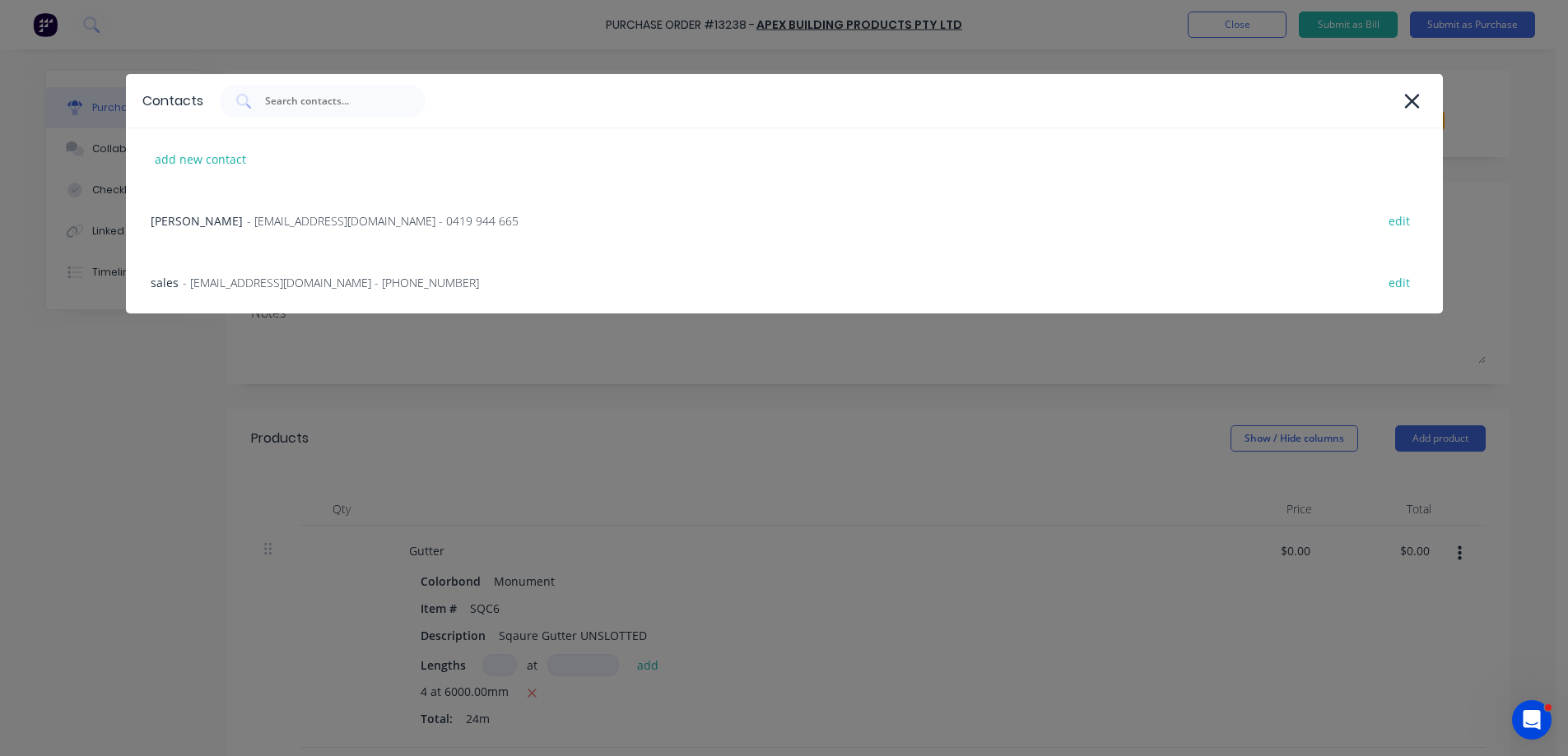
click at [329, 279] on span "- [EMAIL_ADDRESS][DOMAIN_NAME] - [PHONE_NUMBER]" at bounding box center [330, 283] width 296 height 17
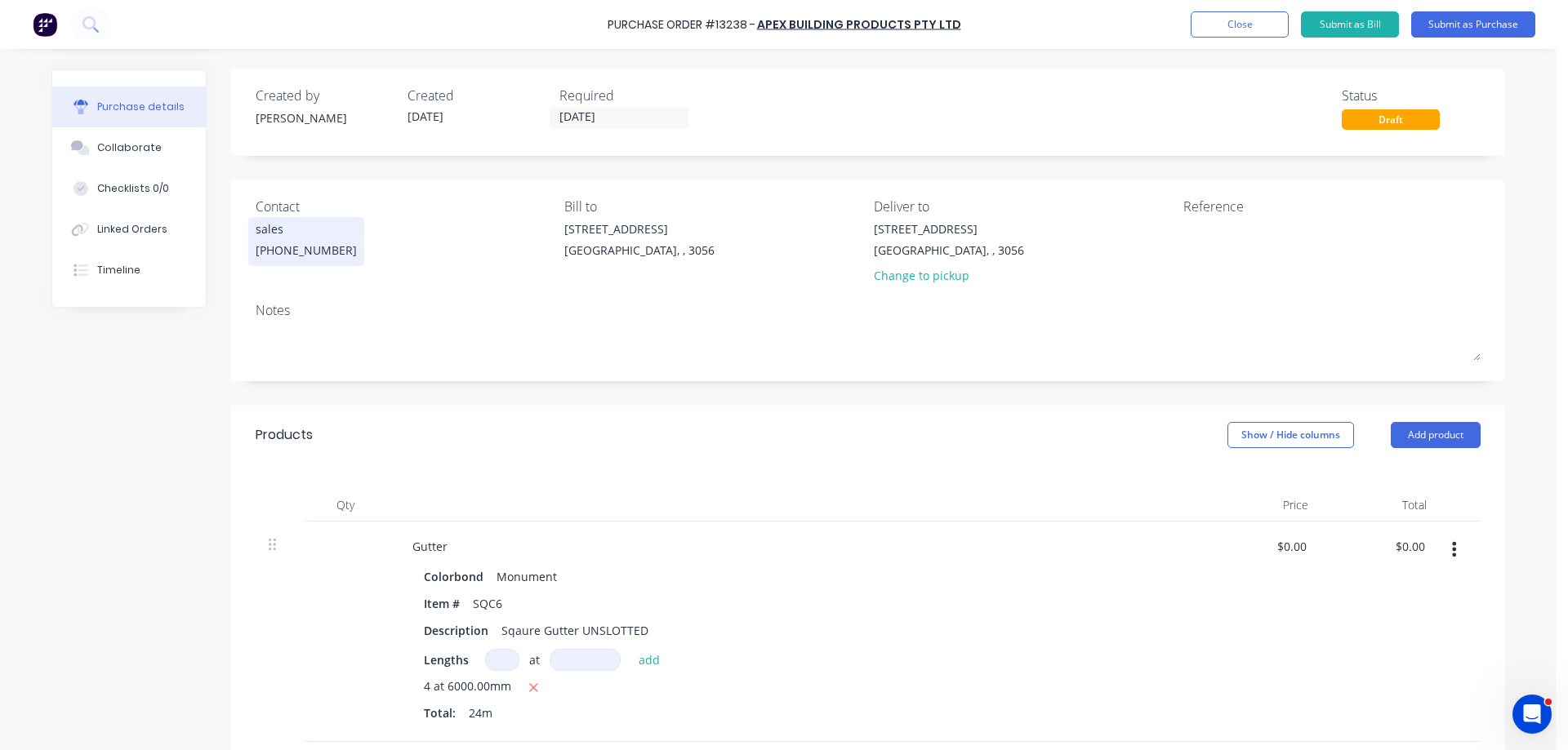
click at [303, 247] on div "[PHONE_NUMBER]" at bounding box center [307, 251] width 102 height 17
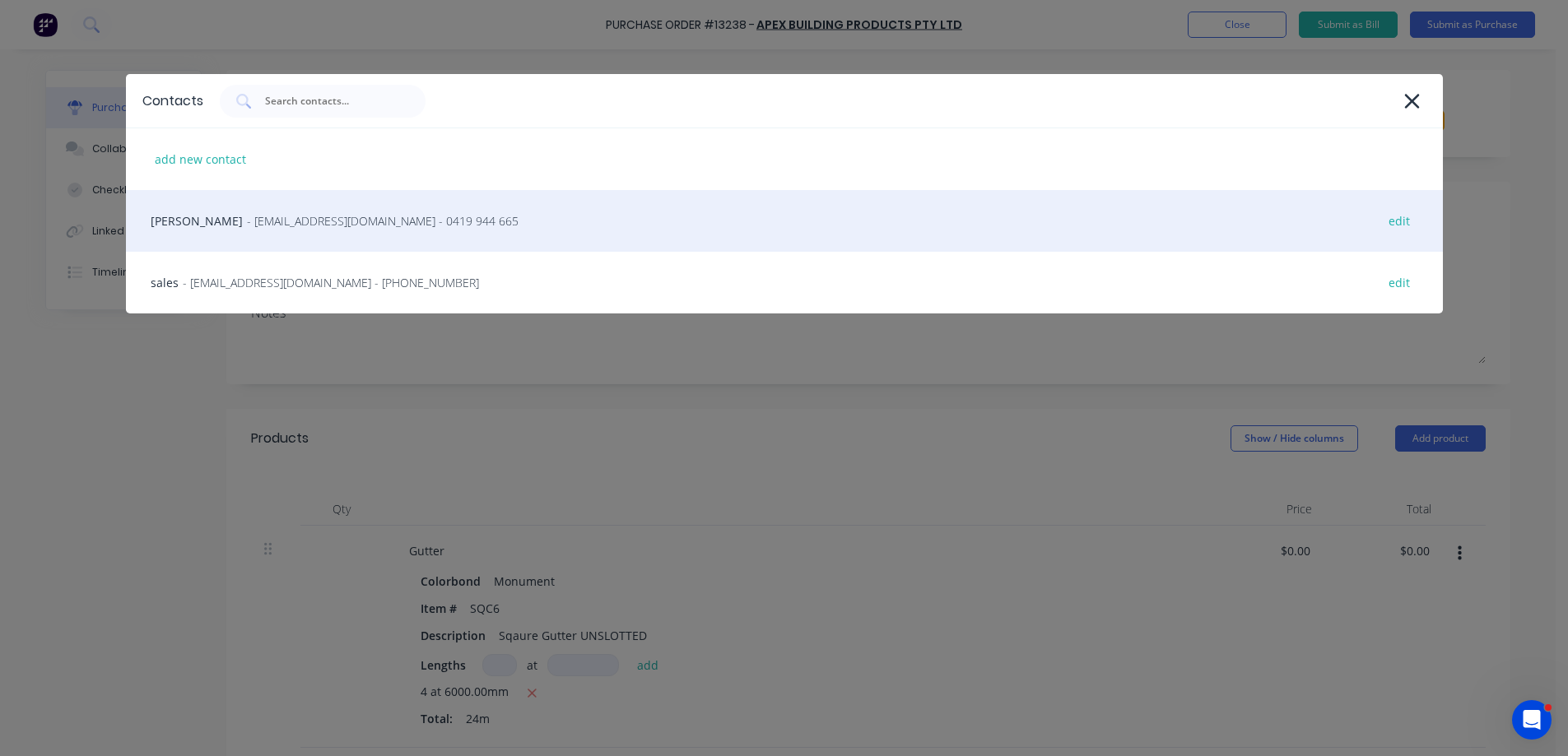
click at [292, 225] on span "- [EMAIL_ADDRESS][DOMAIN_NAME] - 0419 944 665" at bounding box center [382, 221] width 272 height 17
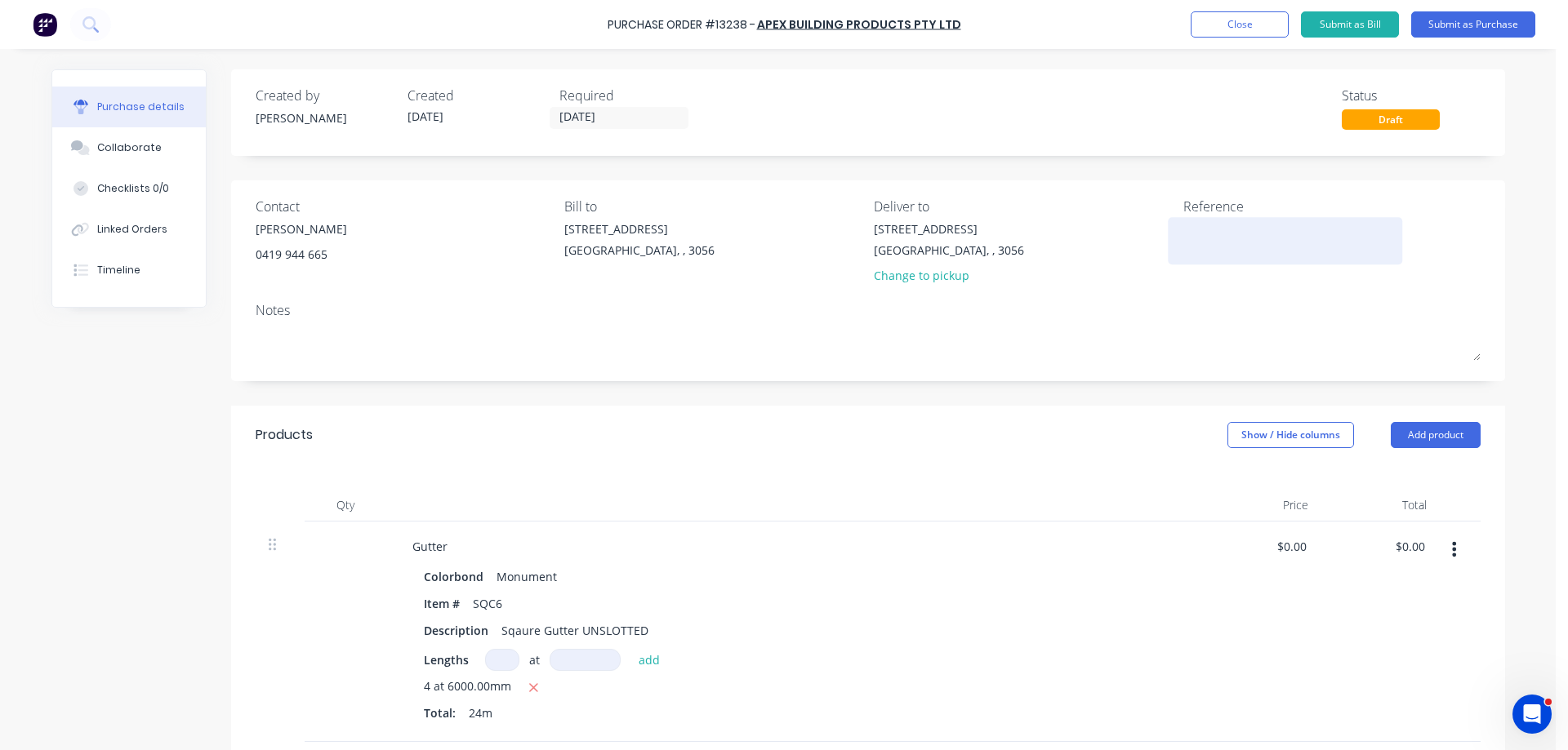
click at [1192, 226] on textarea at bounding box center [1285, 239] width 204 height 37
type textarea "28137"
type textarea "x"
type textarea "28137"
click at [1490, 28] on button "Submit as Purchase" at bounding box center [1473, 24] width 124 height 26
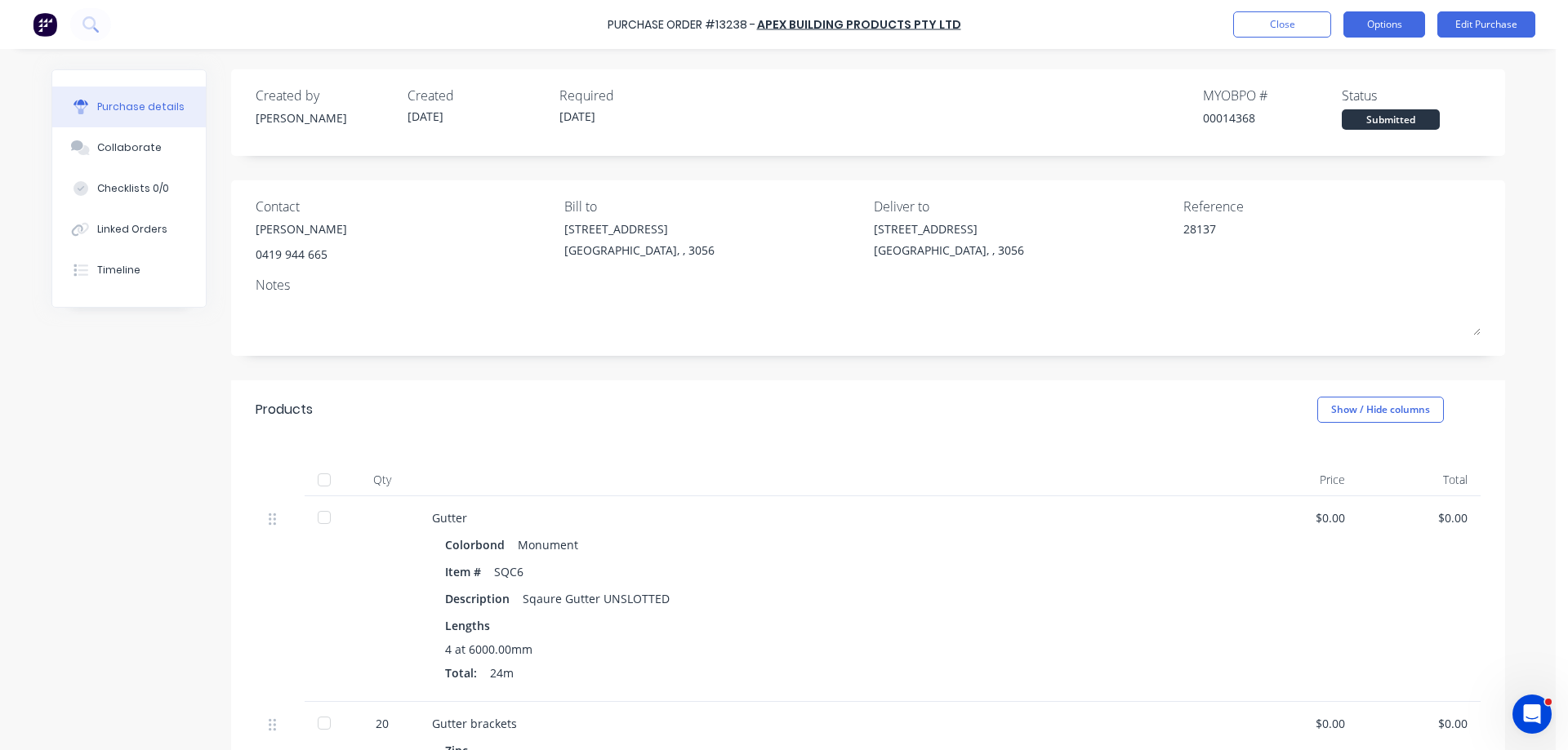
click at [1392, 23] on button "Options" at bounding box center [1384, 24] width 82 height 26
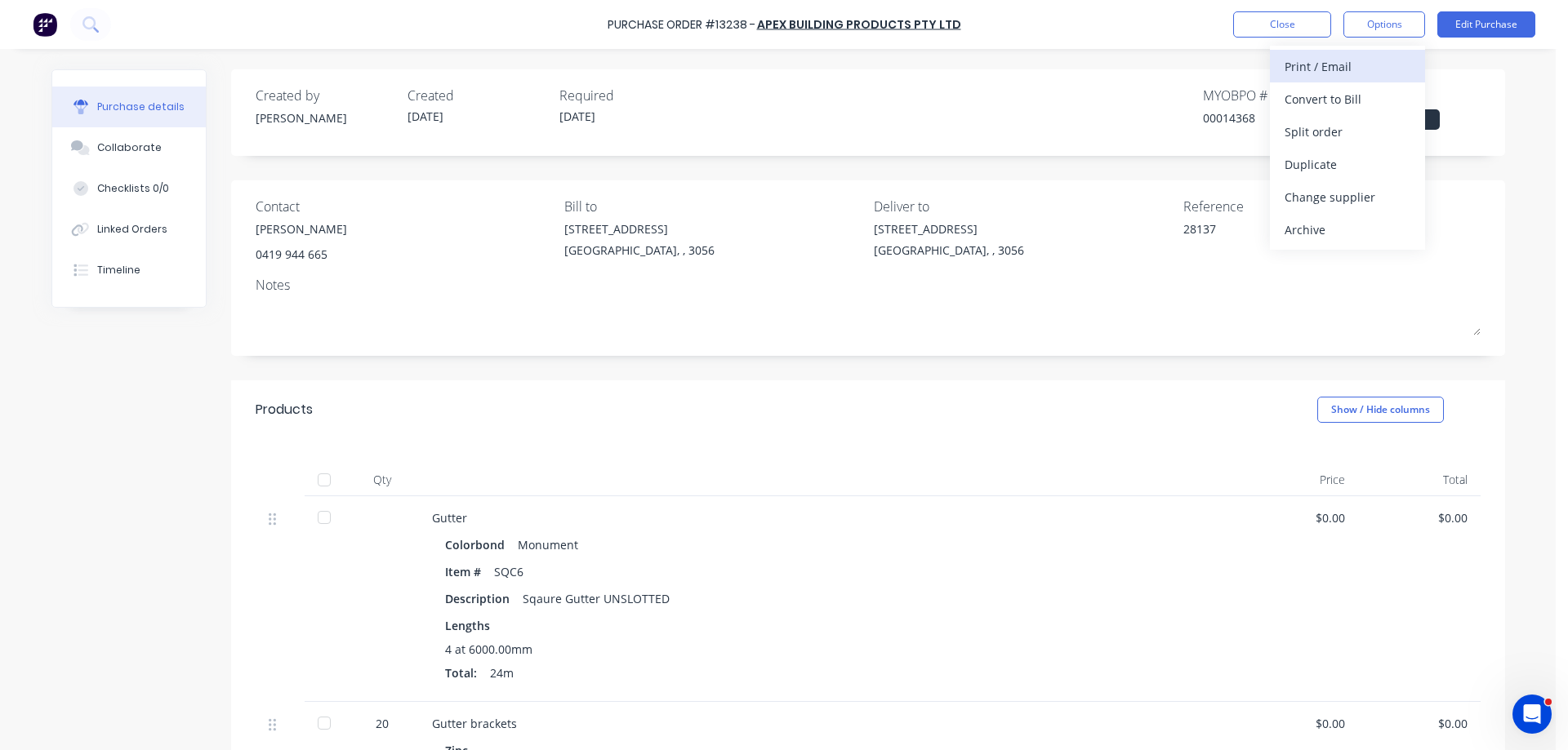
click at [1329, 71] on div "Print / Email" at bounding box center [1347, 66] width 126 height 23
click at [1338, 131] on div "Without pricing" at bounding box center [1347, 131] width 126 height 23
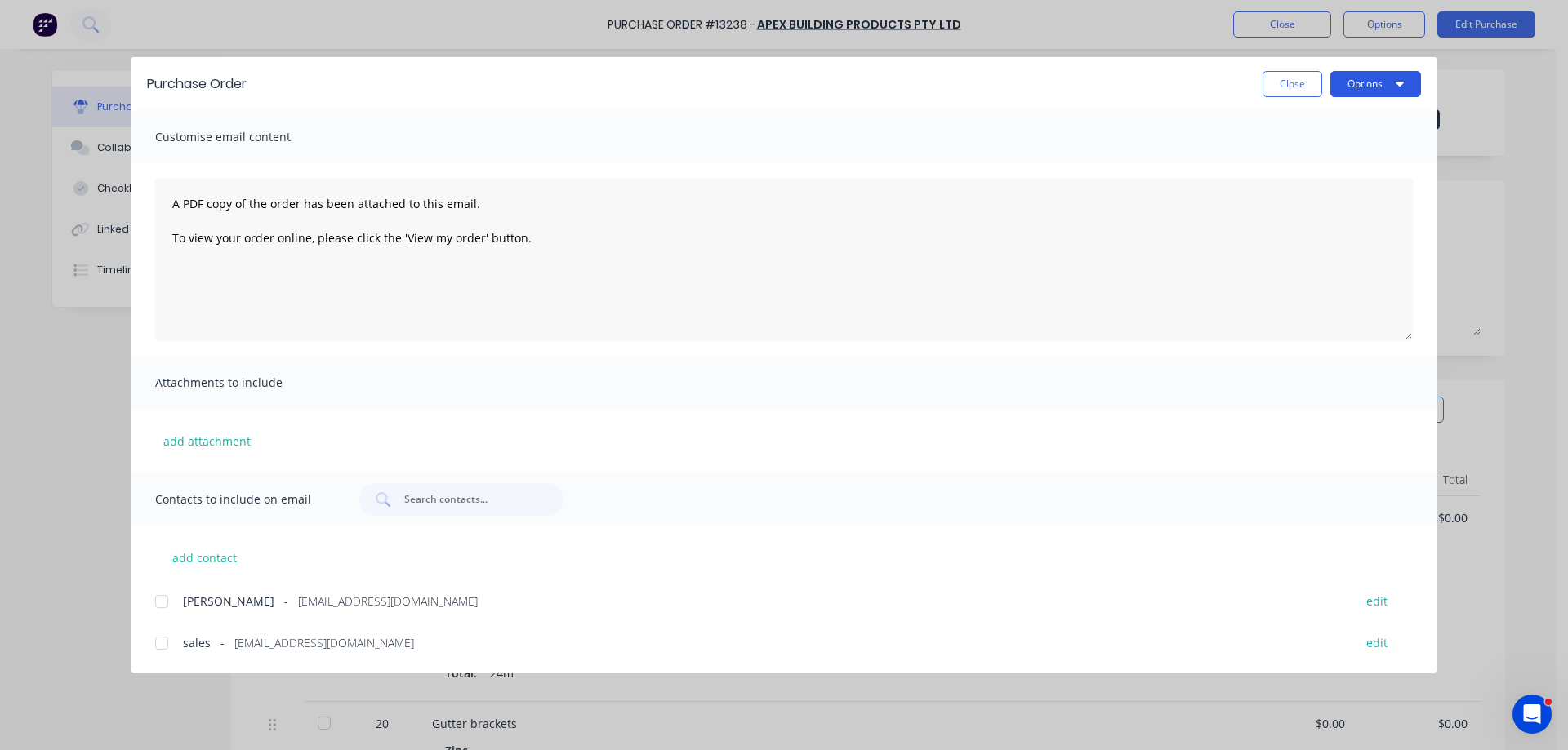
click at [1360, 83] on button "Options" at bounding box center [1375, 84] width 90 height 26
click at [1365, 158] on div "Print" at bounding box center [1344, 158] width 126 height 23
click at [162, 604] on div at bounding box center [162, 602] width 33 height 33
click at [159, 647] on div at bounding box center [162, 643] width 33 height 33
click at [1360, 87] on button "Options" at bounding box center [1375, 84] width 90 height 26
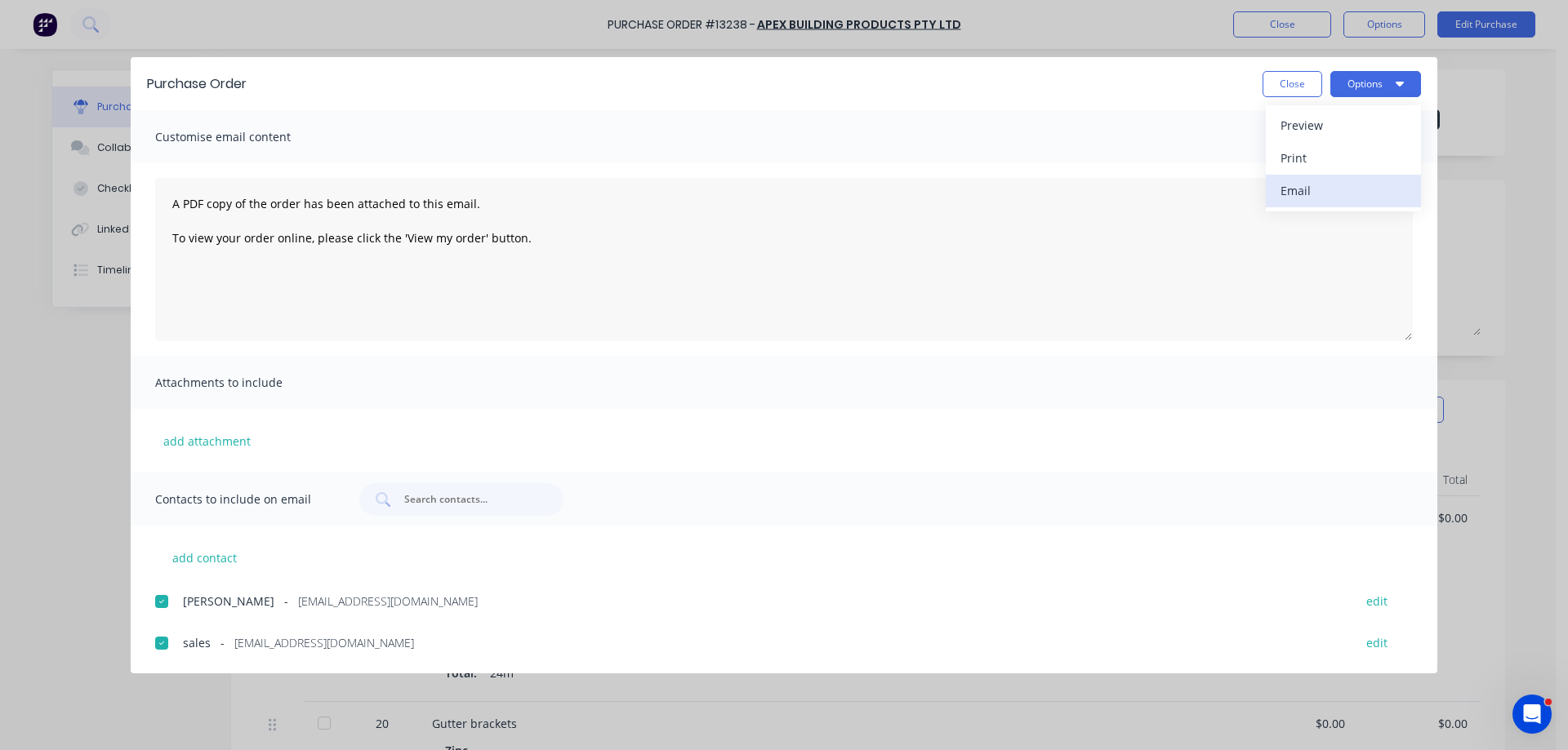
click at [1330, 187] on div "Email" at bounding box center [1344, 190] width 126 height 23
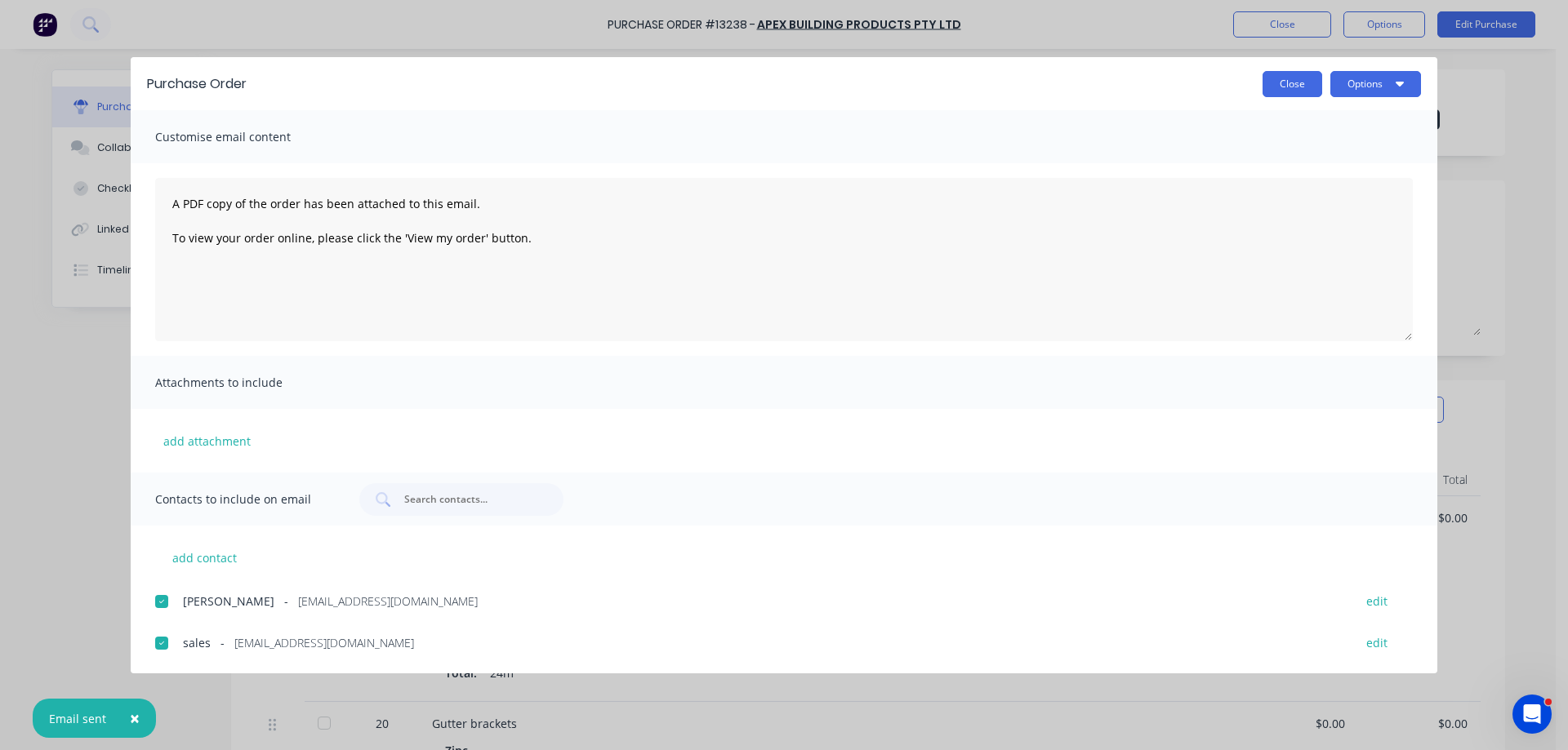
click at [1300, 86] on button "Close" at bounding box center [1292, 84] width 59 height 26
type textarea "x"
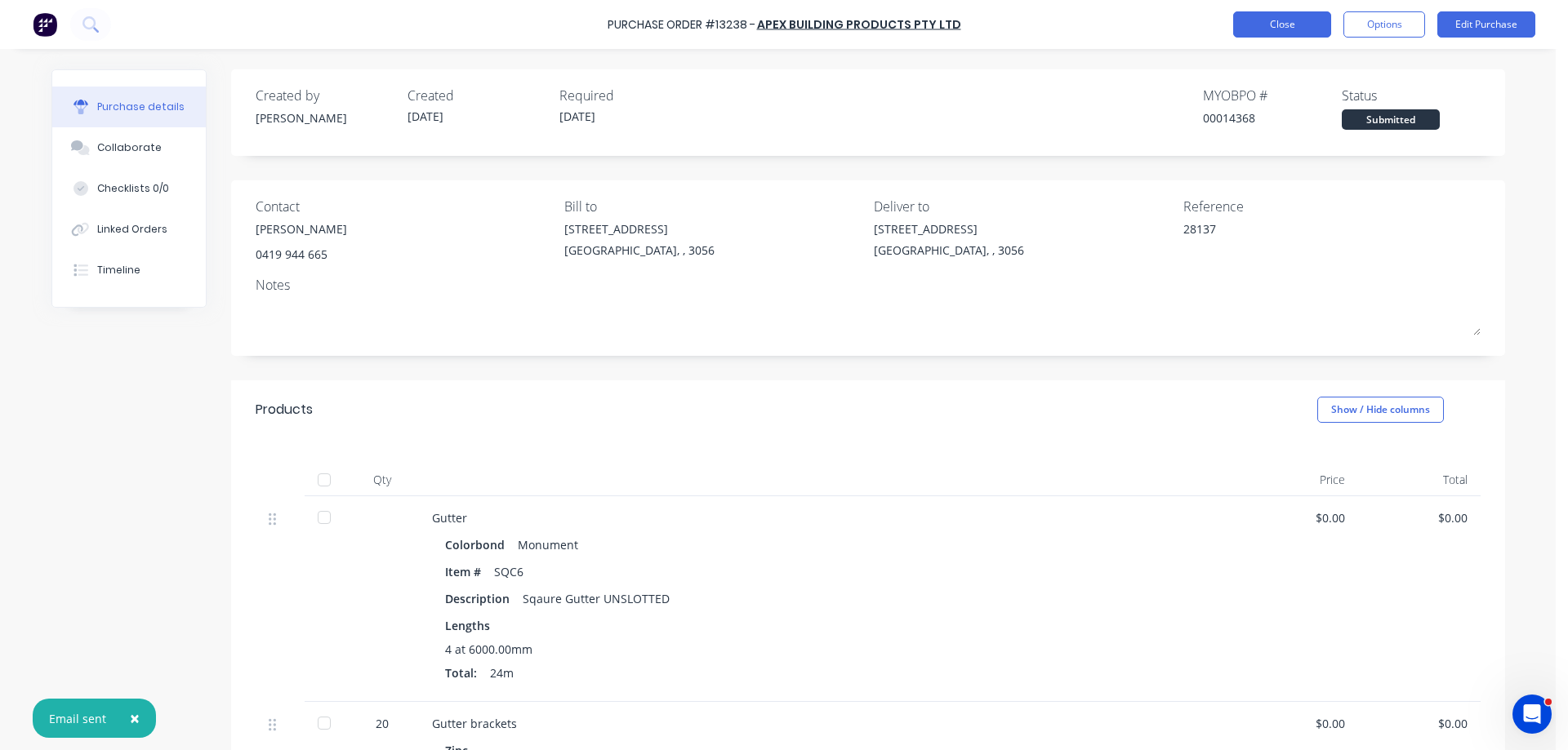
click at [1304, 30] on button "Close" at bounding box center [1283, 24] width 98 height 26
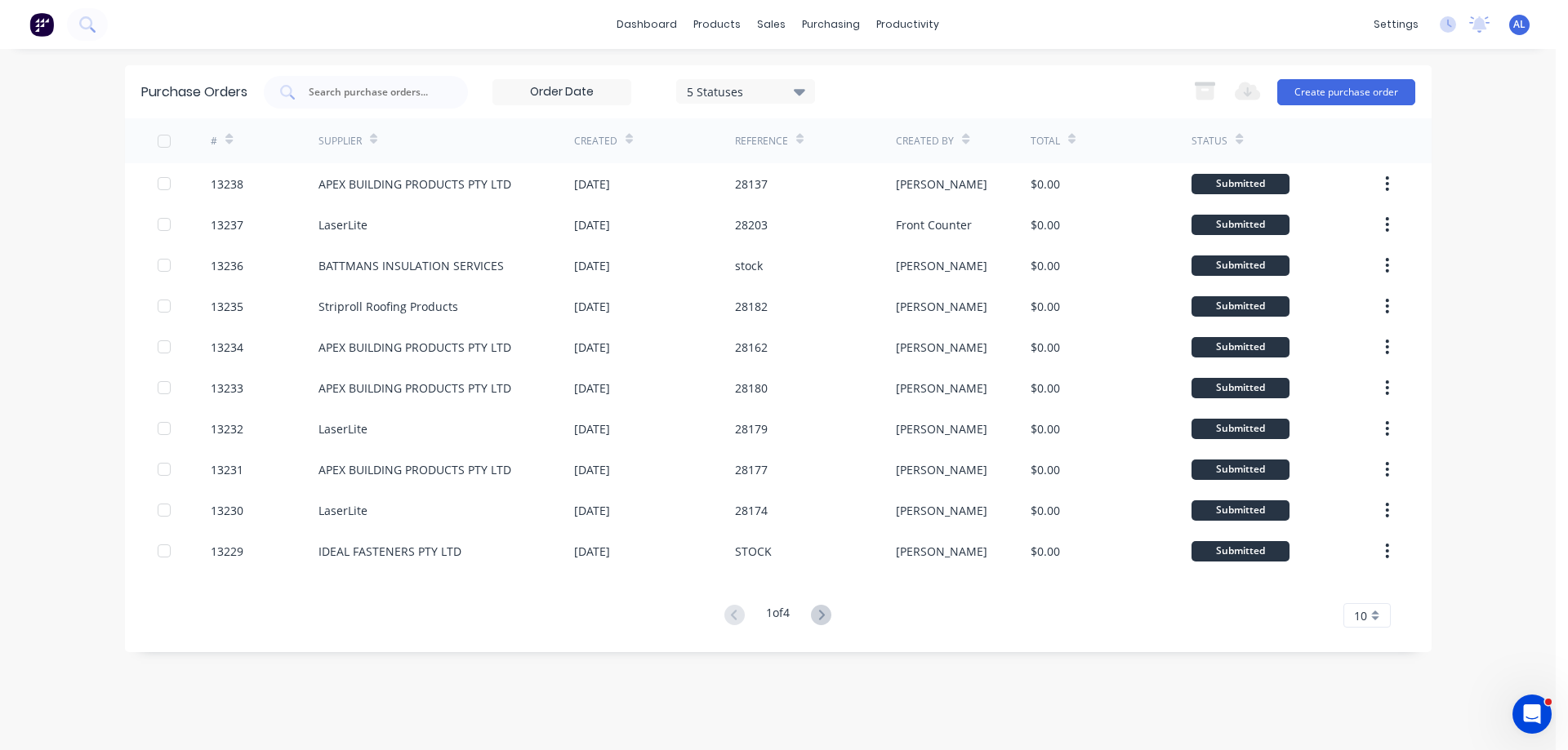
click at [43, 18] on img at bounding box center [41, 24] width 24 height 24
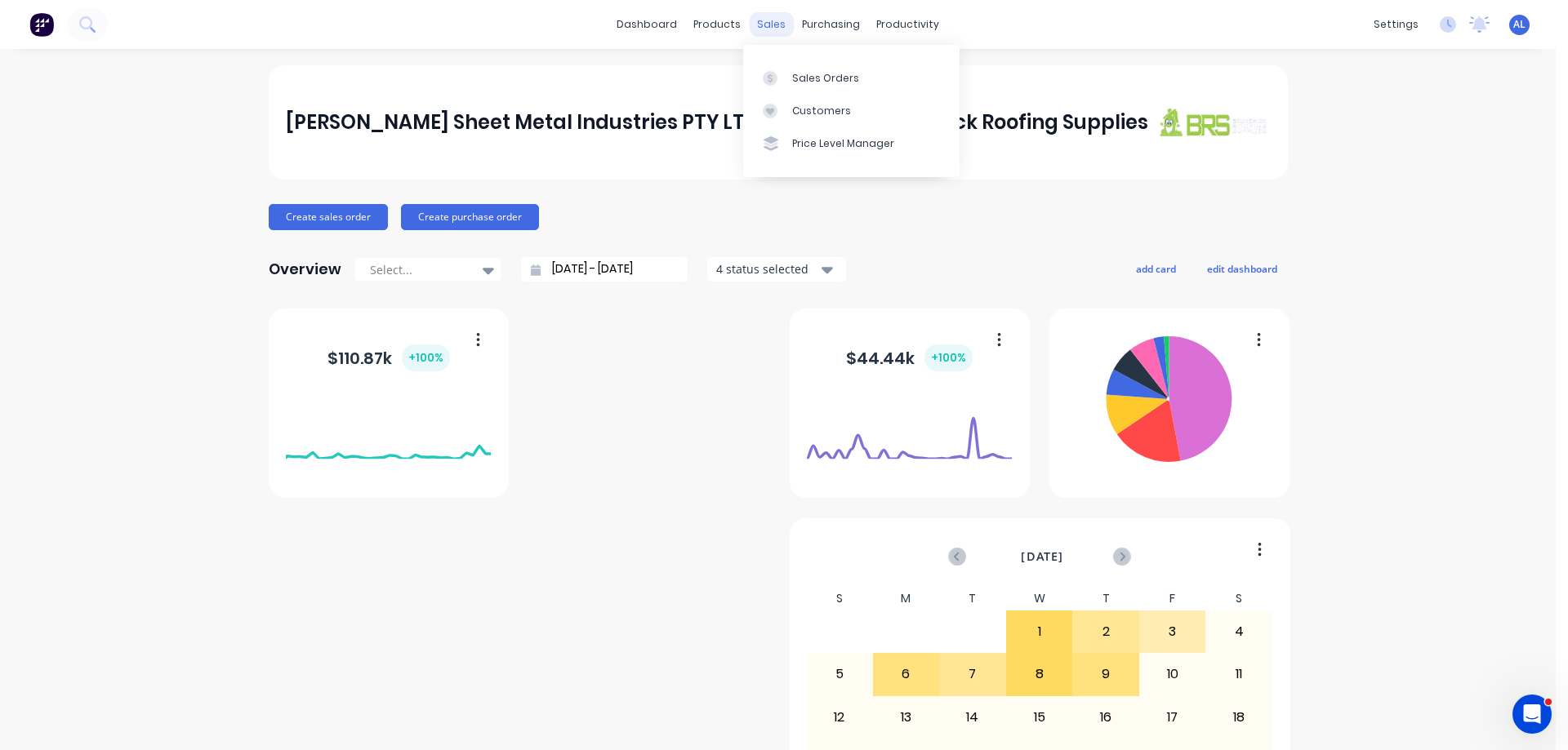
click at [758, 26] on div "sales" at bounding box center [771, 24] width 45 height 24
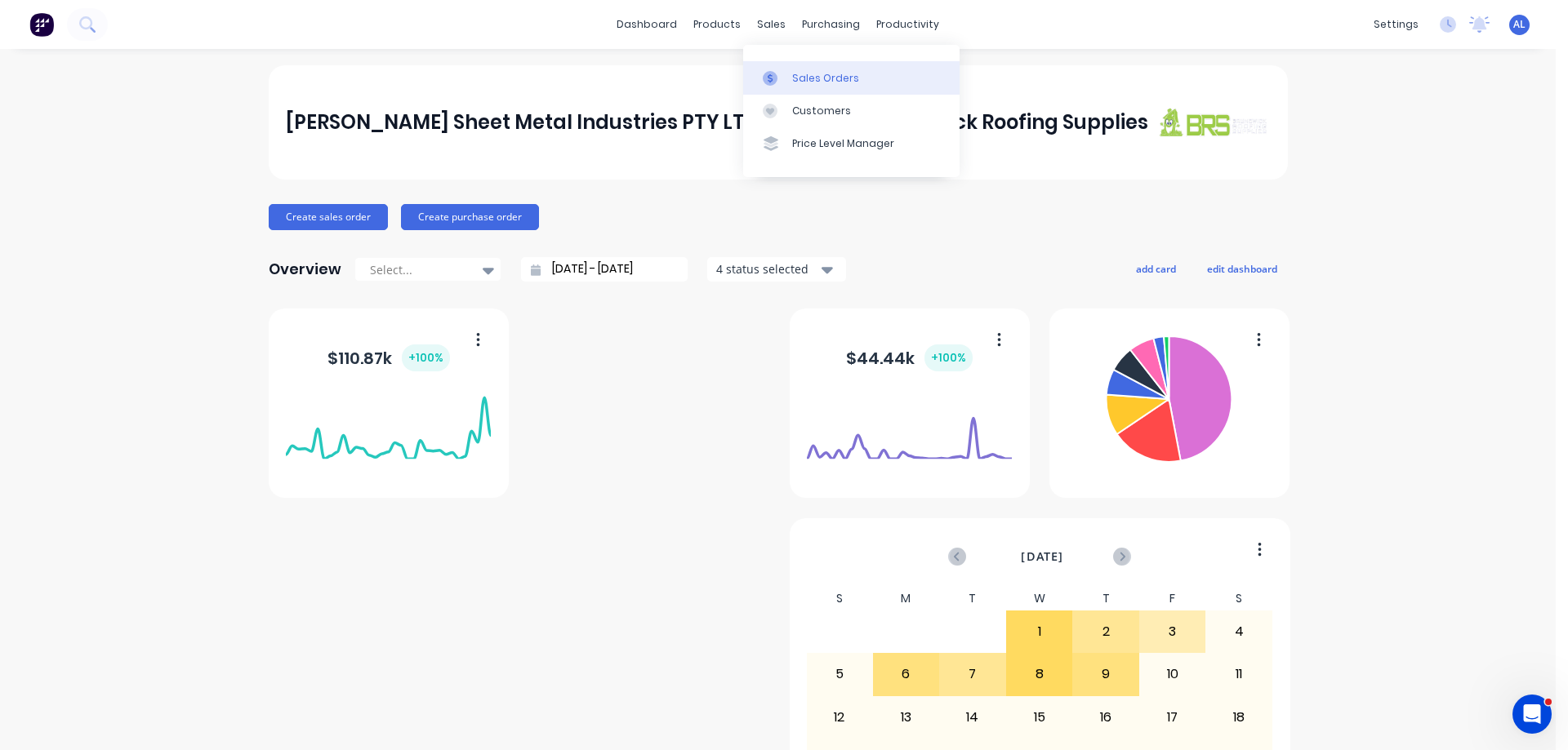
click at [804, 78] on div "Sales Orders" at bounding box center [826, 77] width 67 height 15
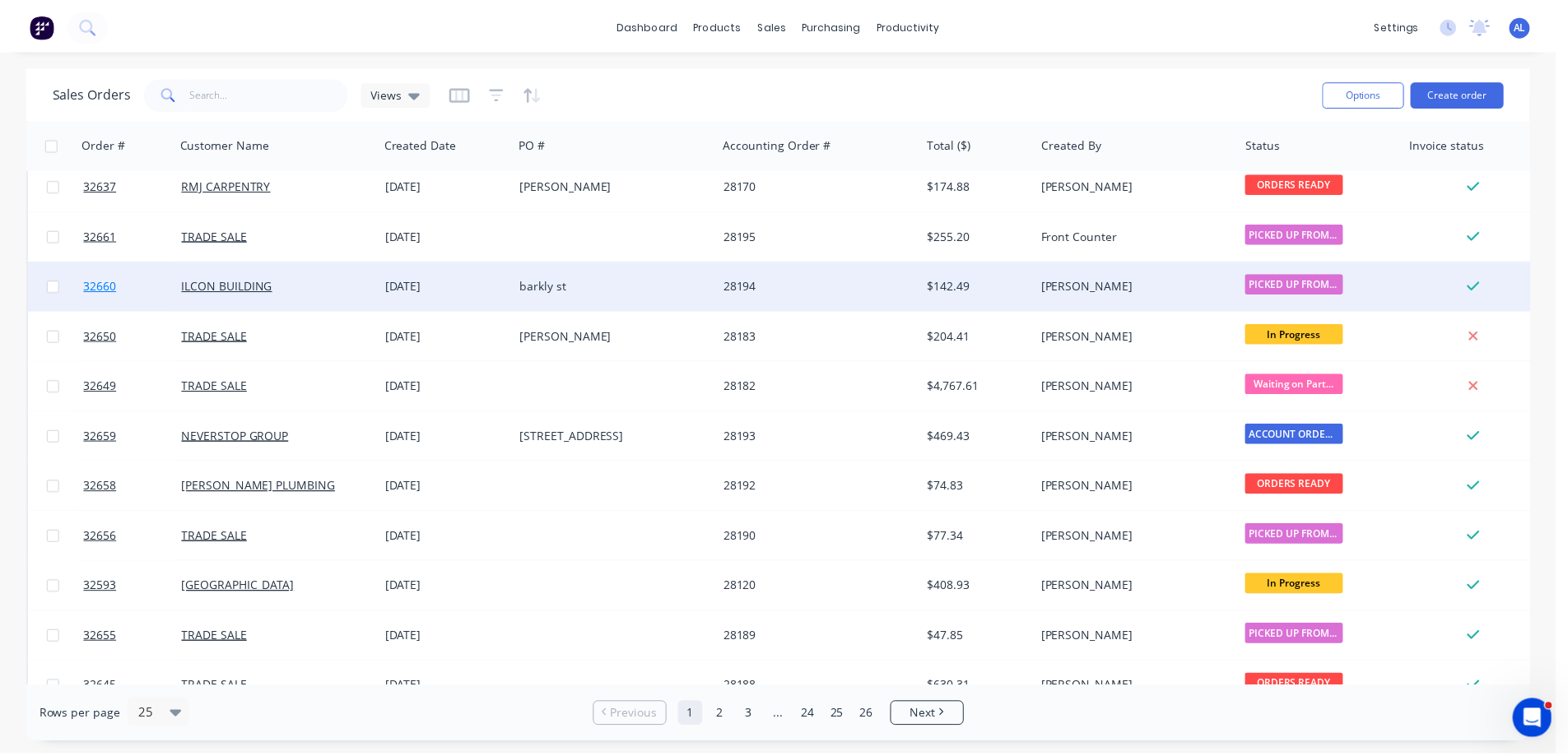
scroll to position [576, 0]
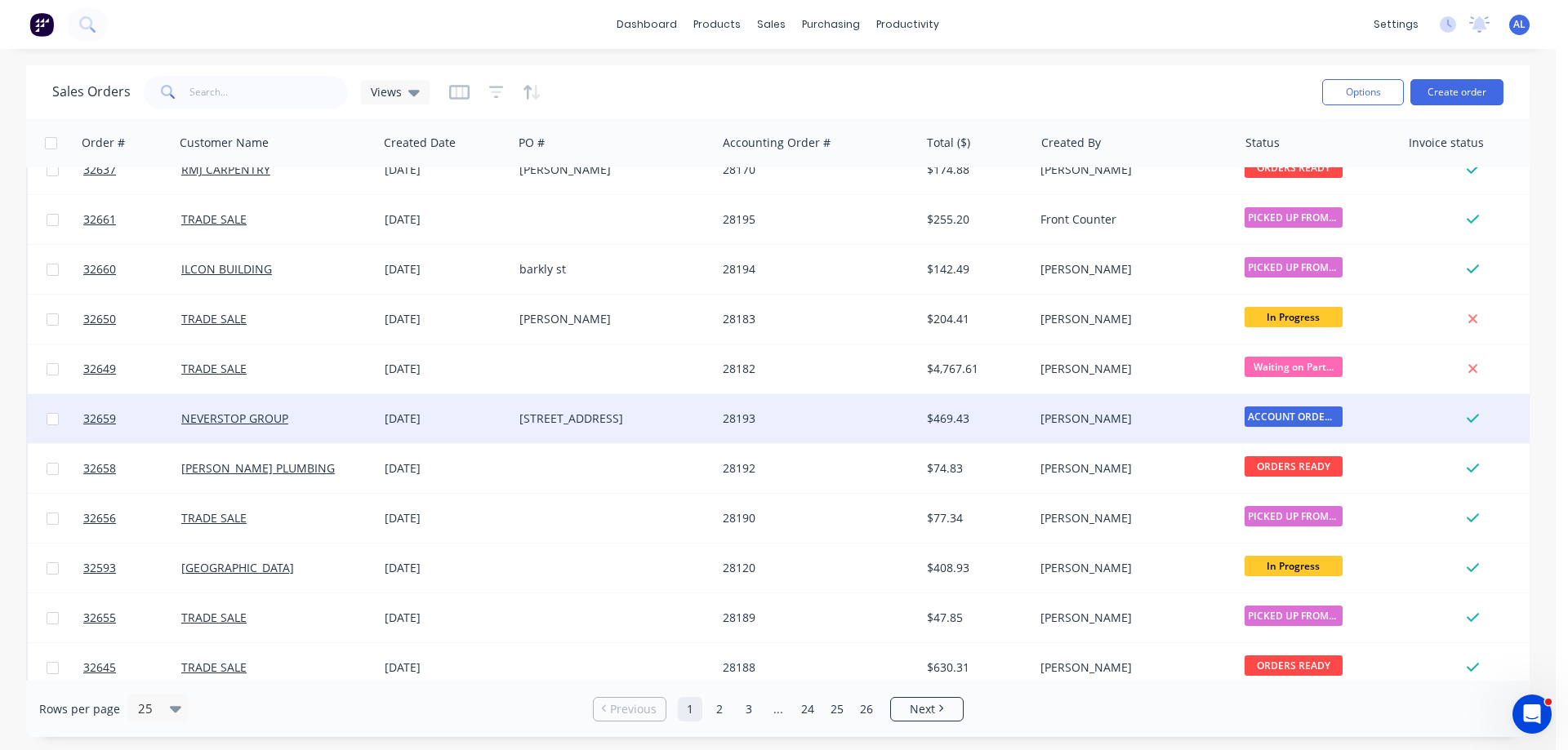
click at [627, 419] on div "[STREET_ADDRESS]" at bounding box center [610, 418] width 181 height 16
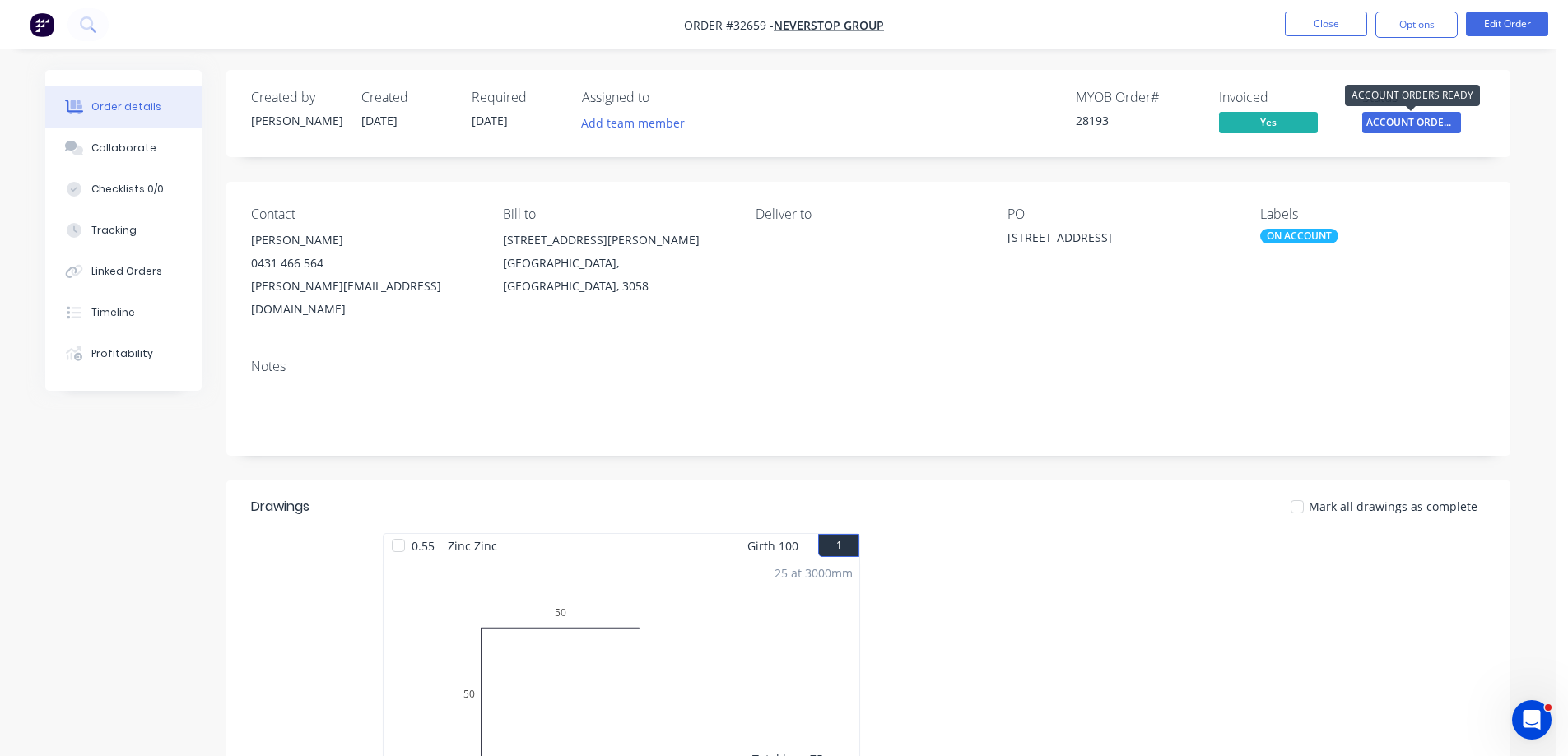
click at [1387, 131] on span "ACCOUNT ORDERS ..." at bounding box center [1412, 122] width 99 height 21
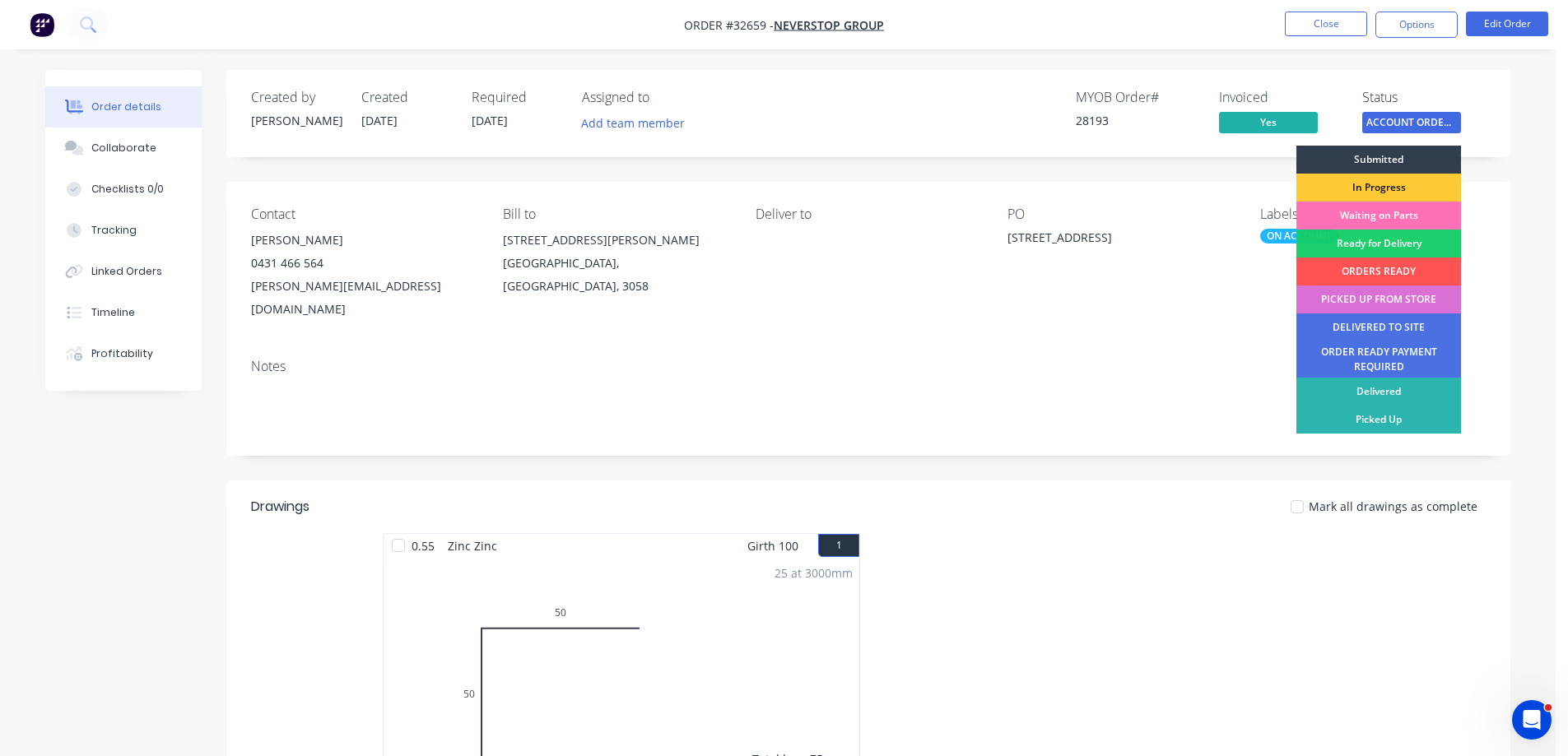
click at [1381, 298] on div "PICKED UP FROM STORE" at bounding box center [1379, 299] width 165 height 28
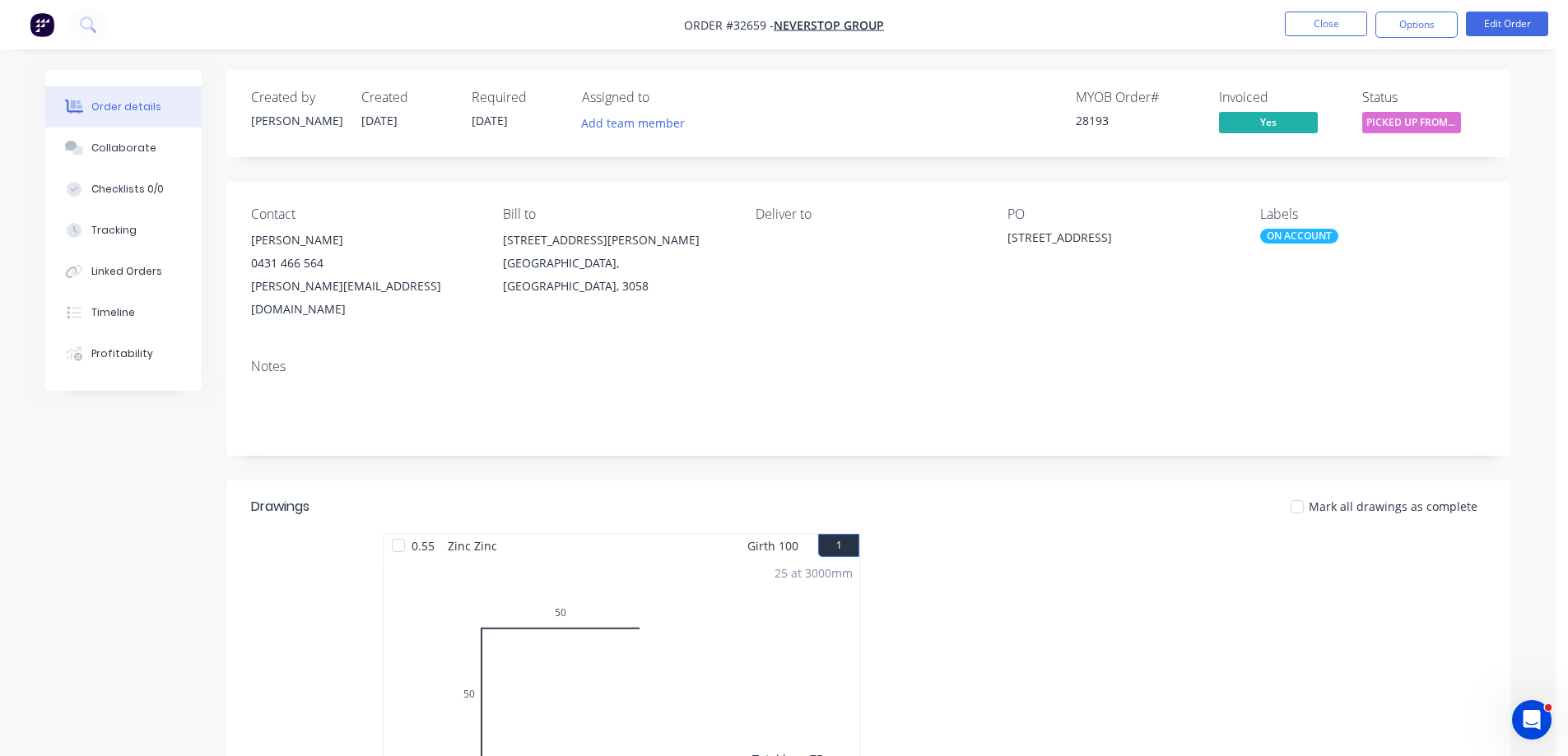
click at [1287, 232] on div "ON ACCOUNT" at bounding box center [1300, 236] width 78 height 15
click at [1407, 197] on div "Contact [PERSON_NAME] [PHONE_NUMBER] [PERSON_NAME][EMAIL_ADDRESS][DOMAIN_NAME] …" at bounding box center [868, 264] width 1284 height 164
click at [1413, 24] on button "Options" at bounding box center [1416, 24] width 82 height 26
click at [1127, 289] on div "PO [STREET_ADDRESS]" at bounding box center [1120, 264] width 226 height 115
click at [1331, 24] on button "Close" at bounding box center [1326, 23] width 82 height 24
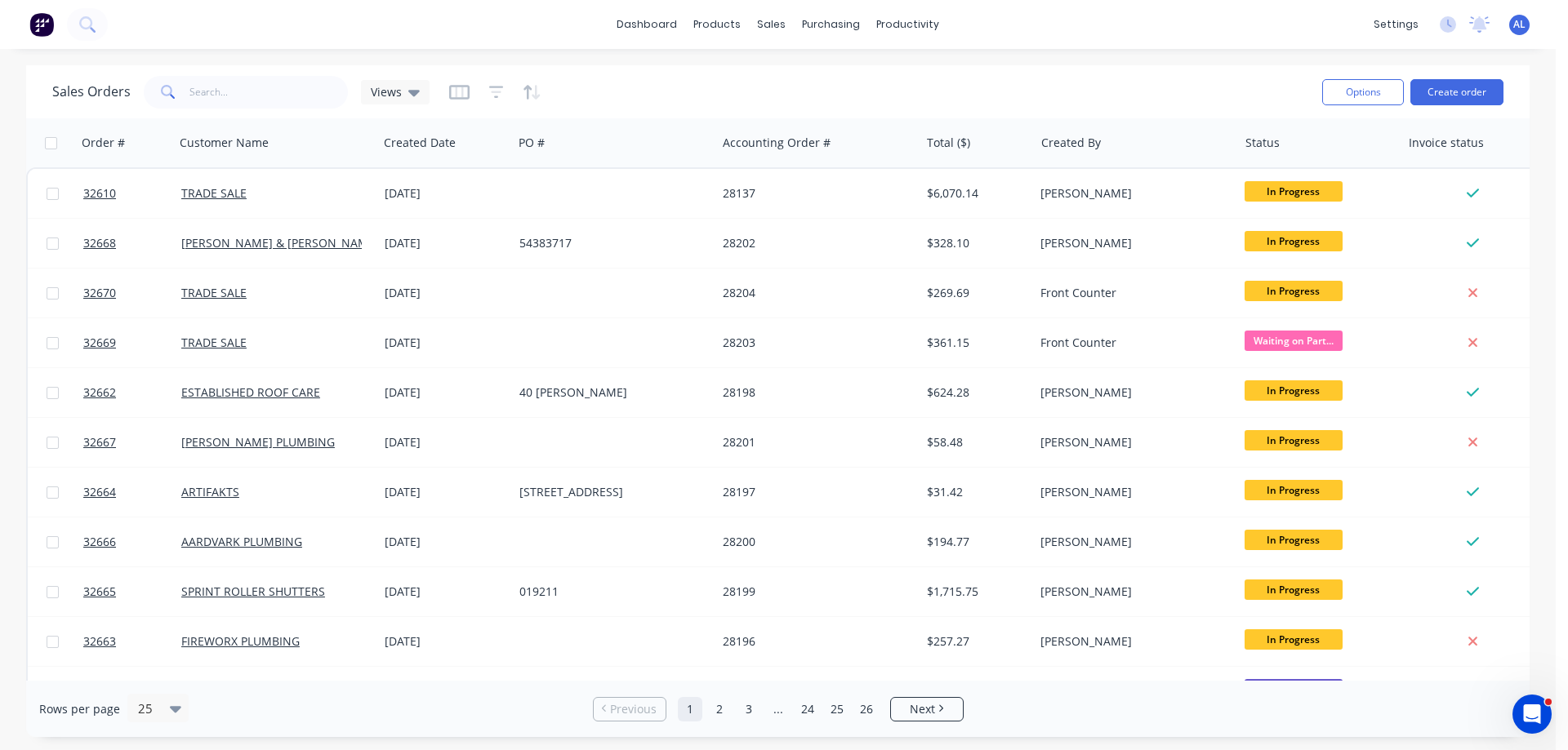
click at [47, 23] on img at bounding box center [41, 24] width 24 height 24
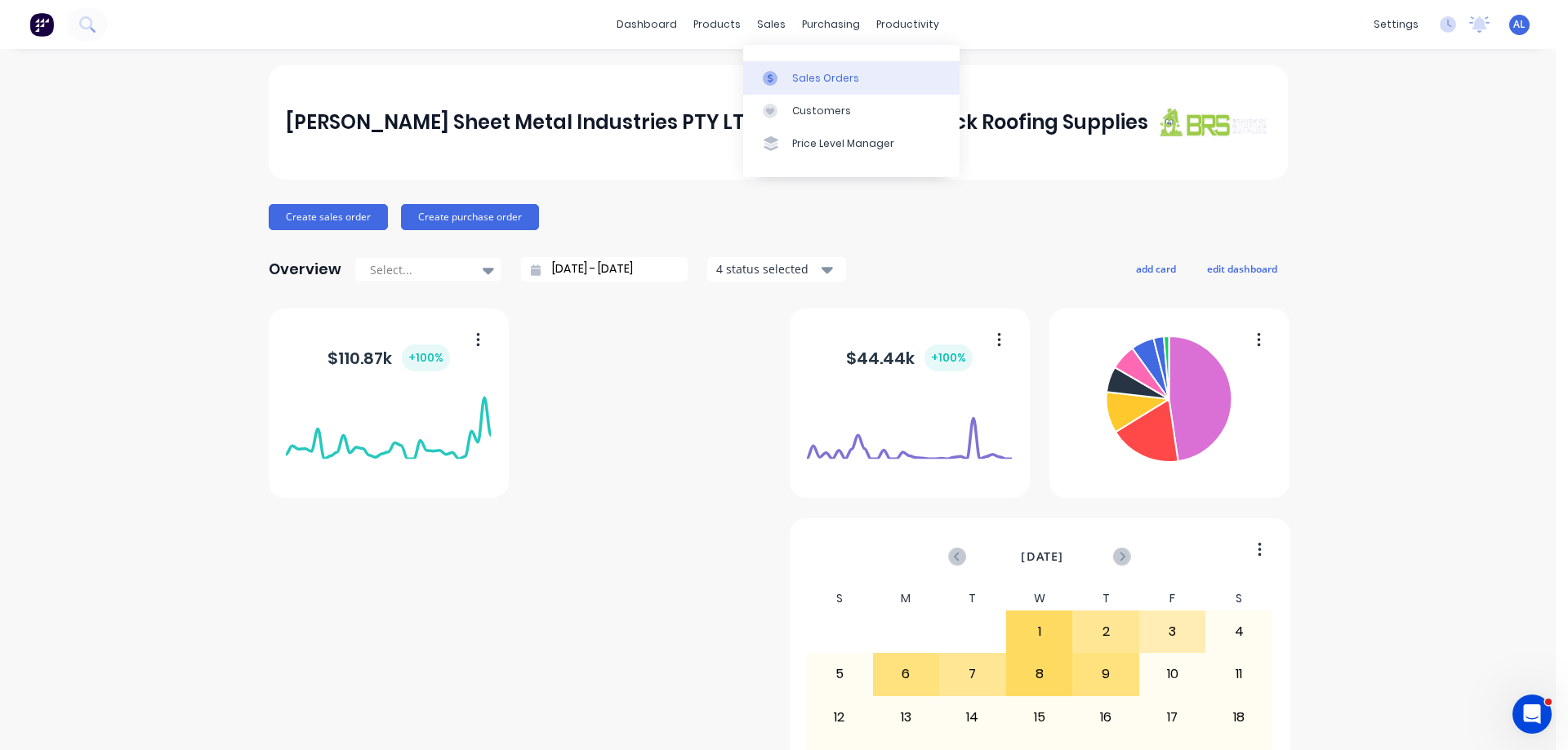
click at [818, 79] on div "Sales Orders" at bounding box center [826, 77] width 67 height 15
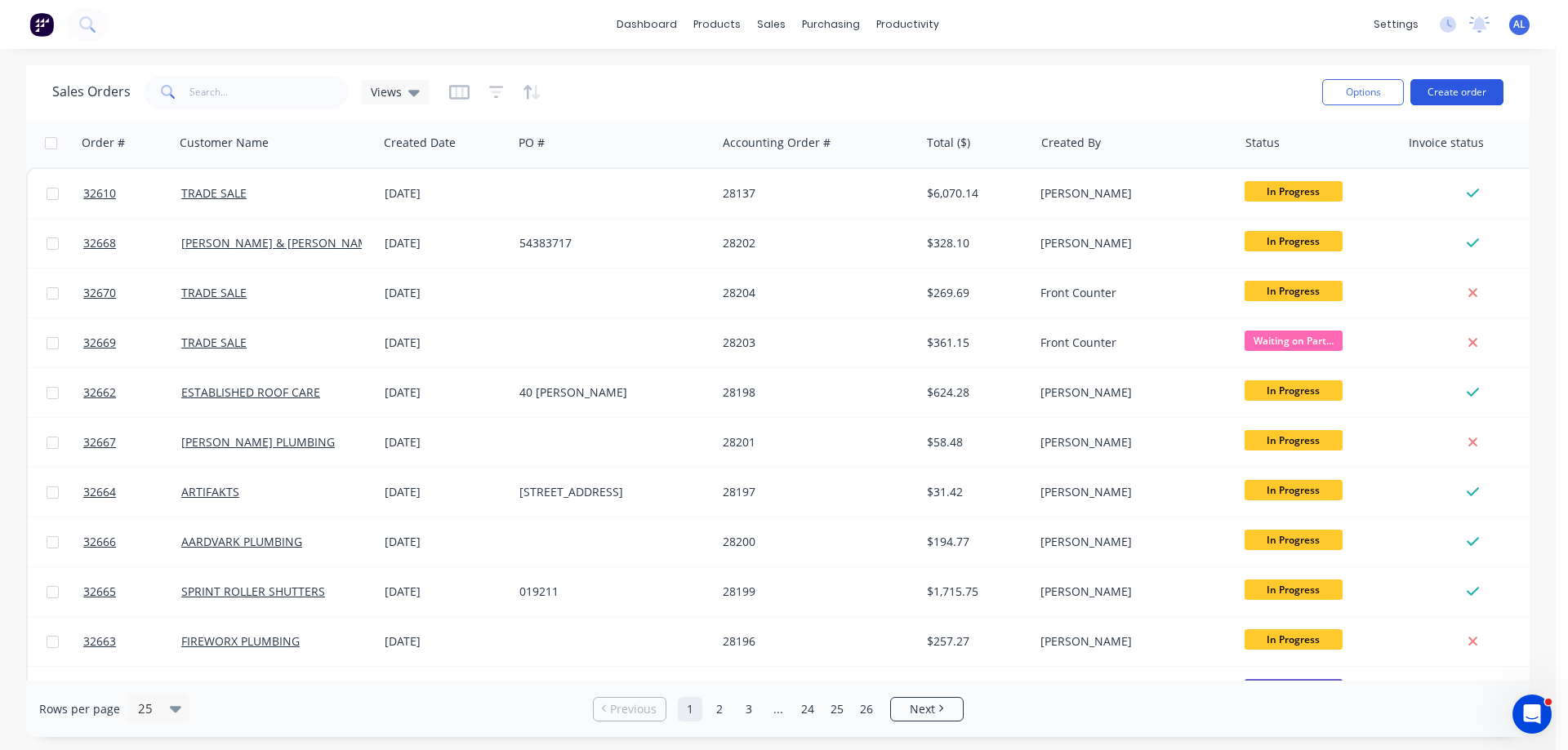
click at [1469, 93] on button "Create order" at bounding box center [1457, 92] width 93 height 26
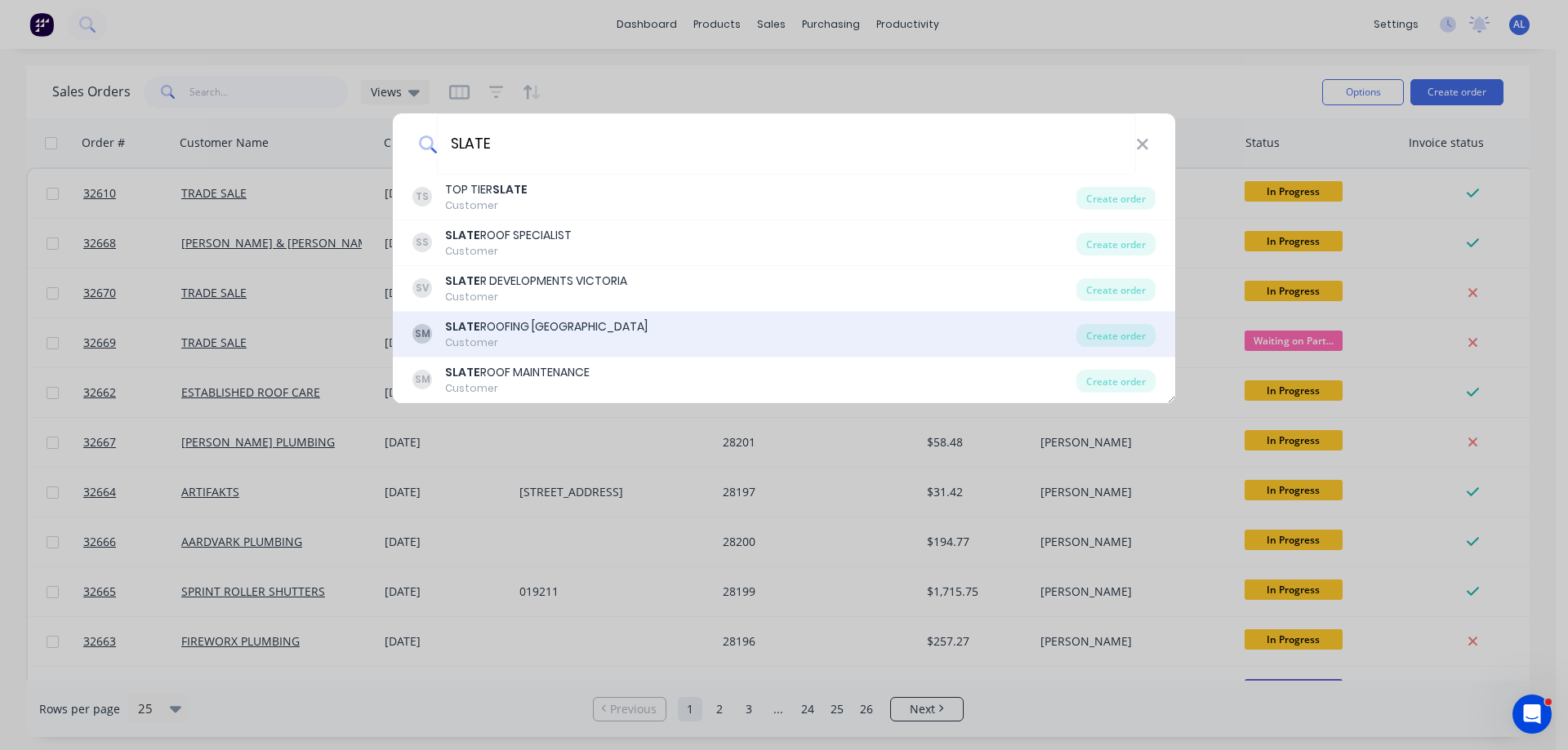
type input "SLATE"
click at [699, 325] on div "[PERSON_NAME] ROOFING [GEOGRAPHIC_DATA] Customer" at bounding box center [744, 334] width 664 height 32
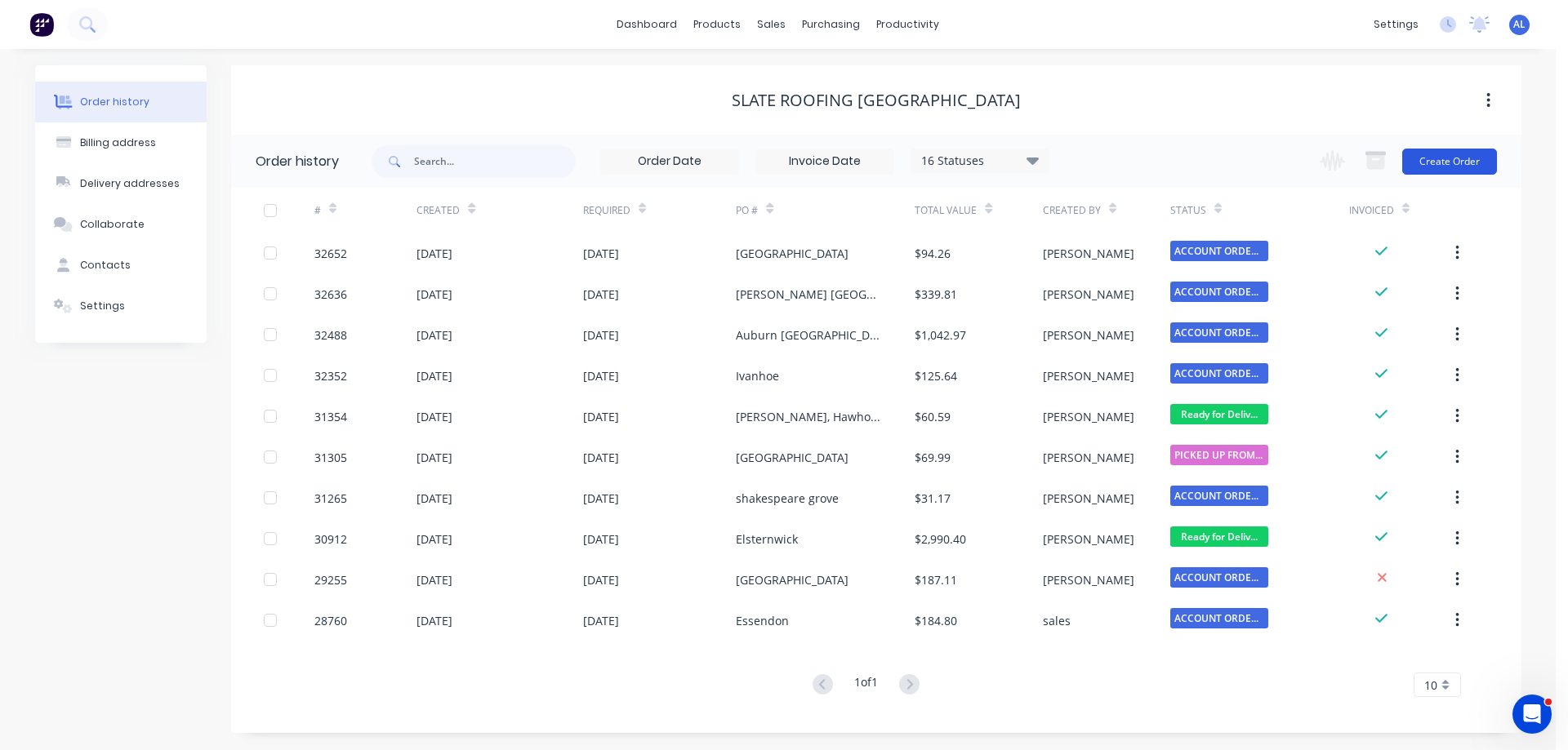
click at [1460, 165] on button "Create Order" at bounding box center [1450, 162] width 95 height 26
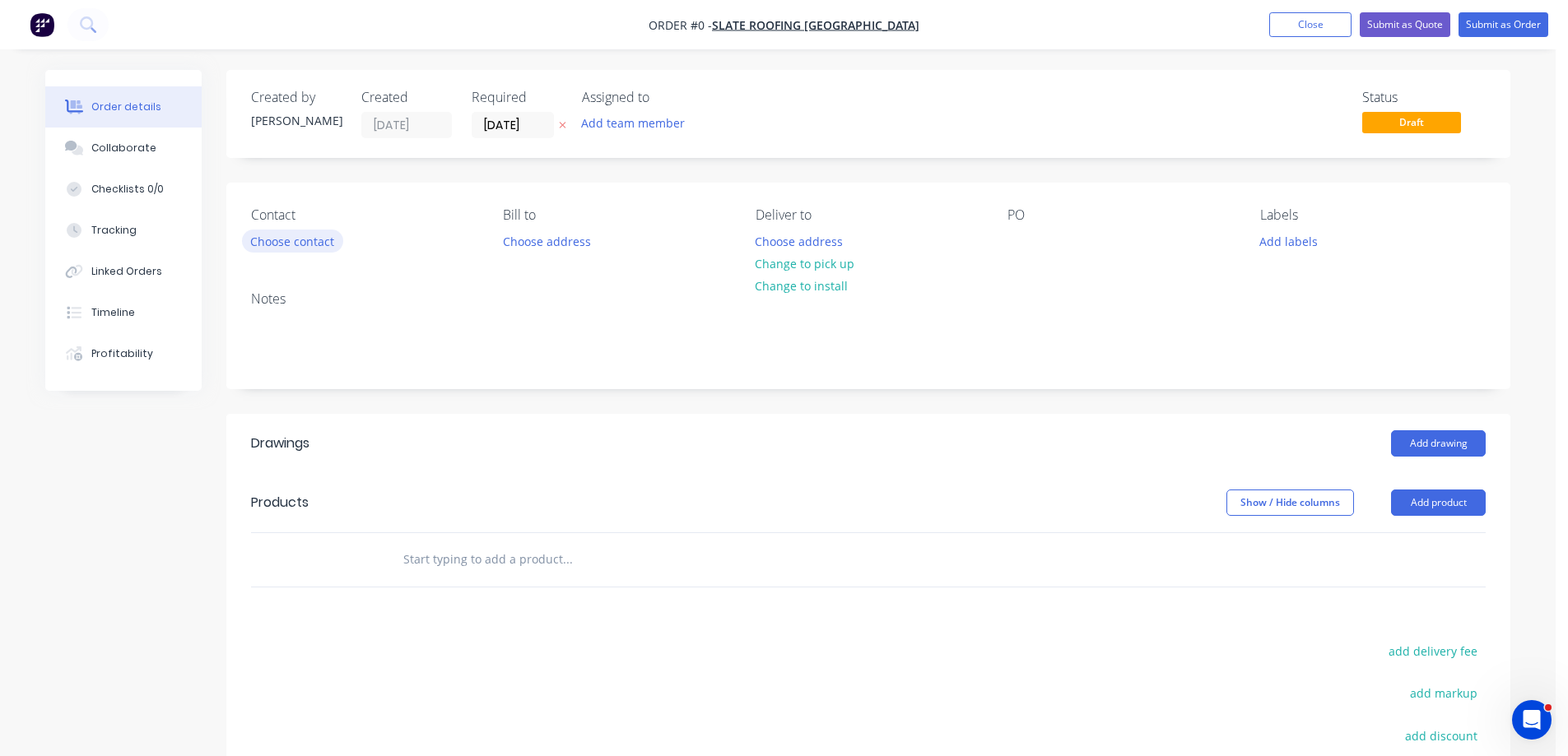
click at [320, 245] on button "Choose contact" at bounding box center [293, 241] width 102 height 23
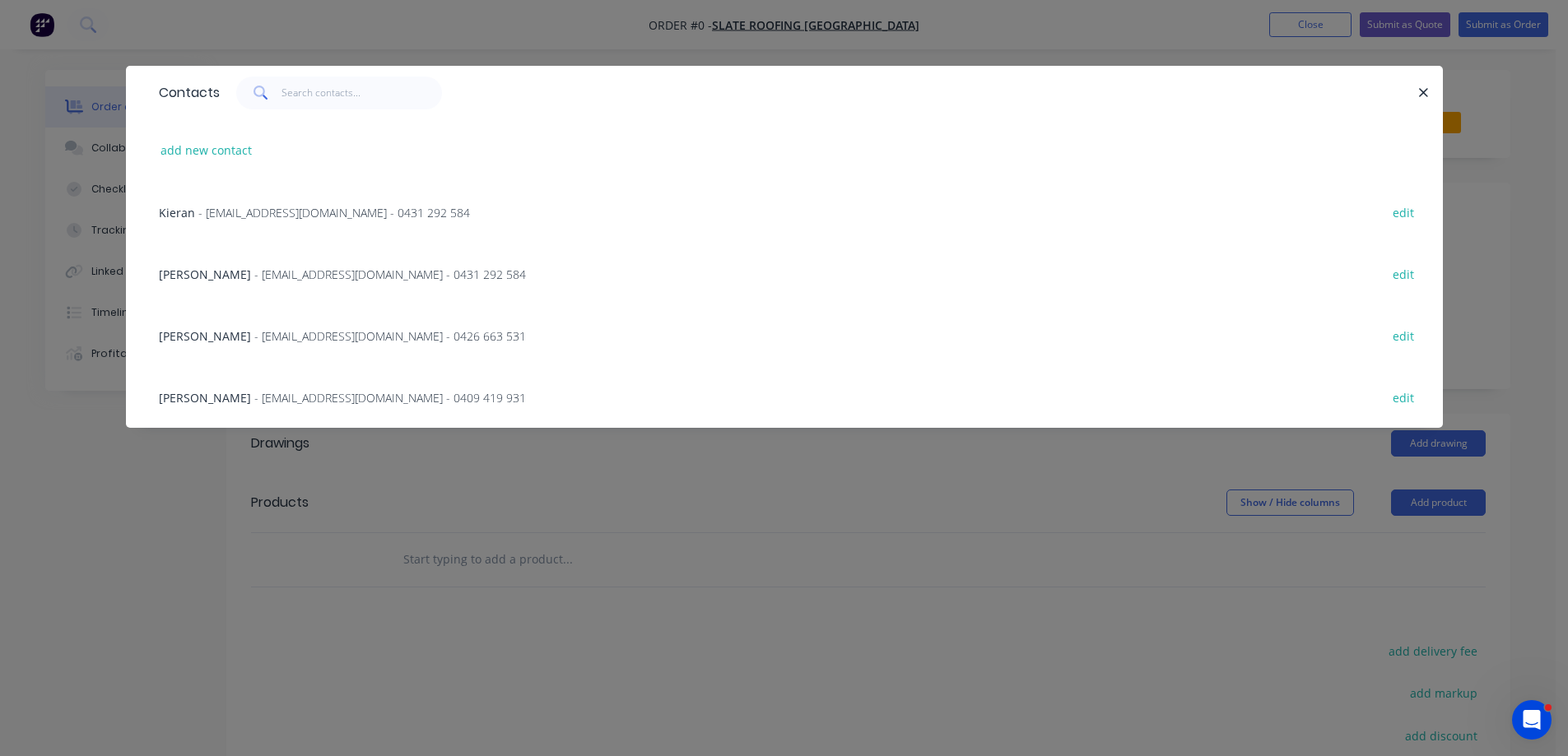
click at [309, 212] on span "- [EMAIL_ADDRESS][DOMAIN_NAME] - 0431 292 584" at bounding box center [333, 213] width 272 height 16
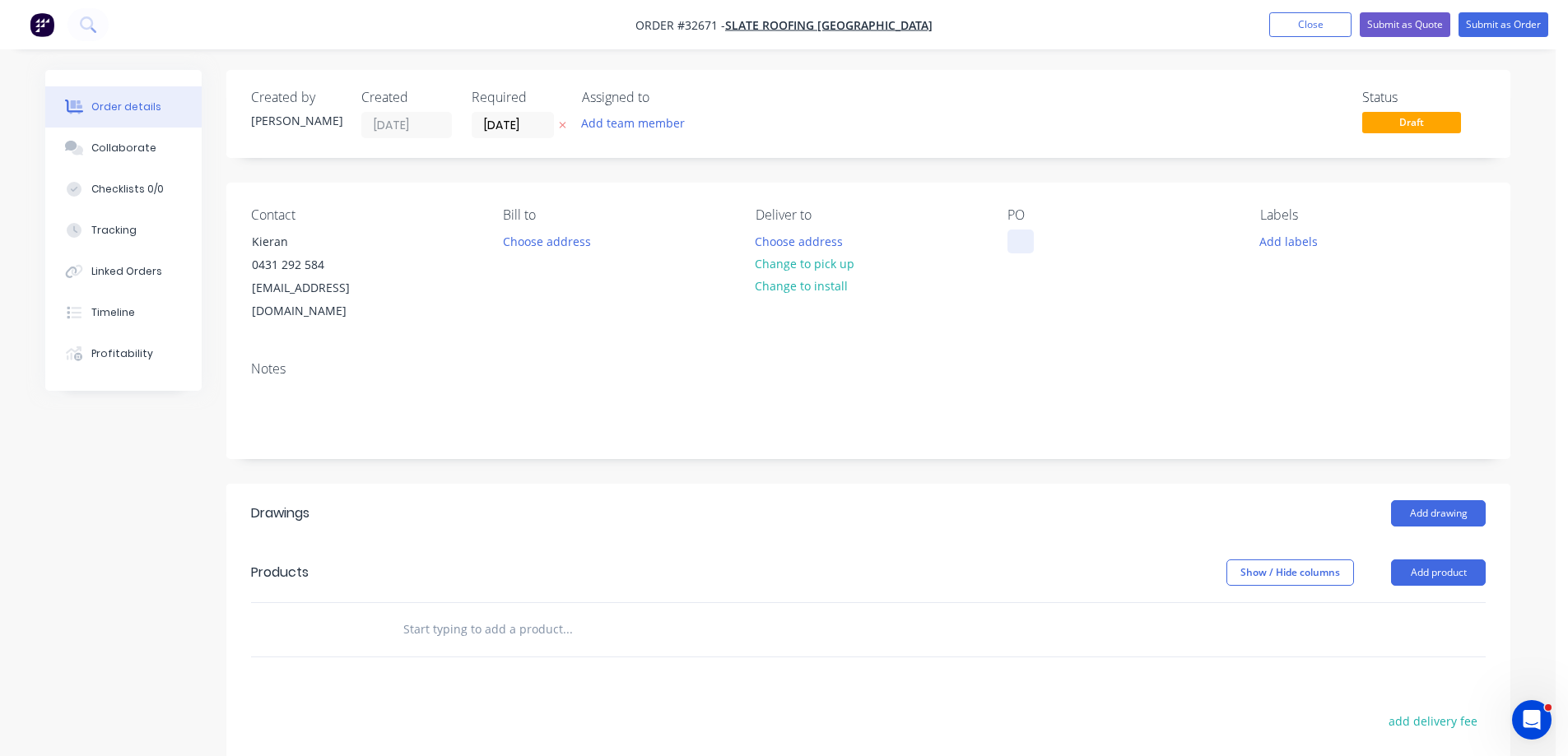
click at [1015, 245] on div at bounding box center [1020, 241] width 26 height 23
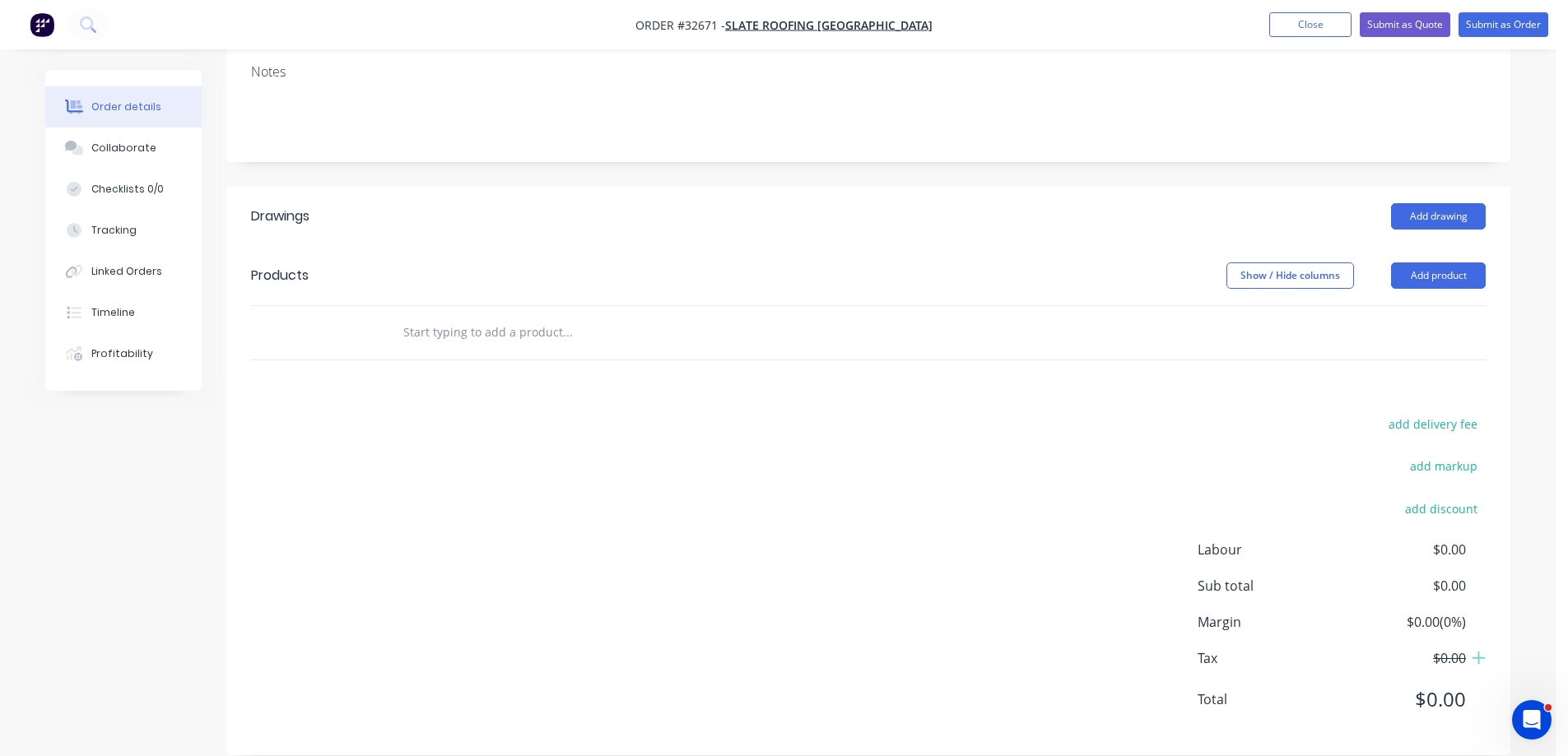
scroll to position [298, 0]
click at [1441, 202] on button "Add drawing" at bounding box center [1438, 215] width 95 height 26
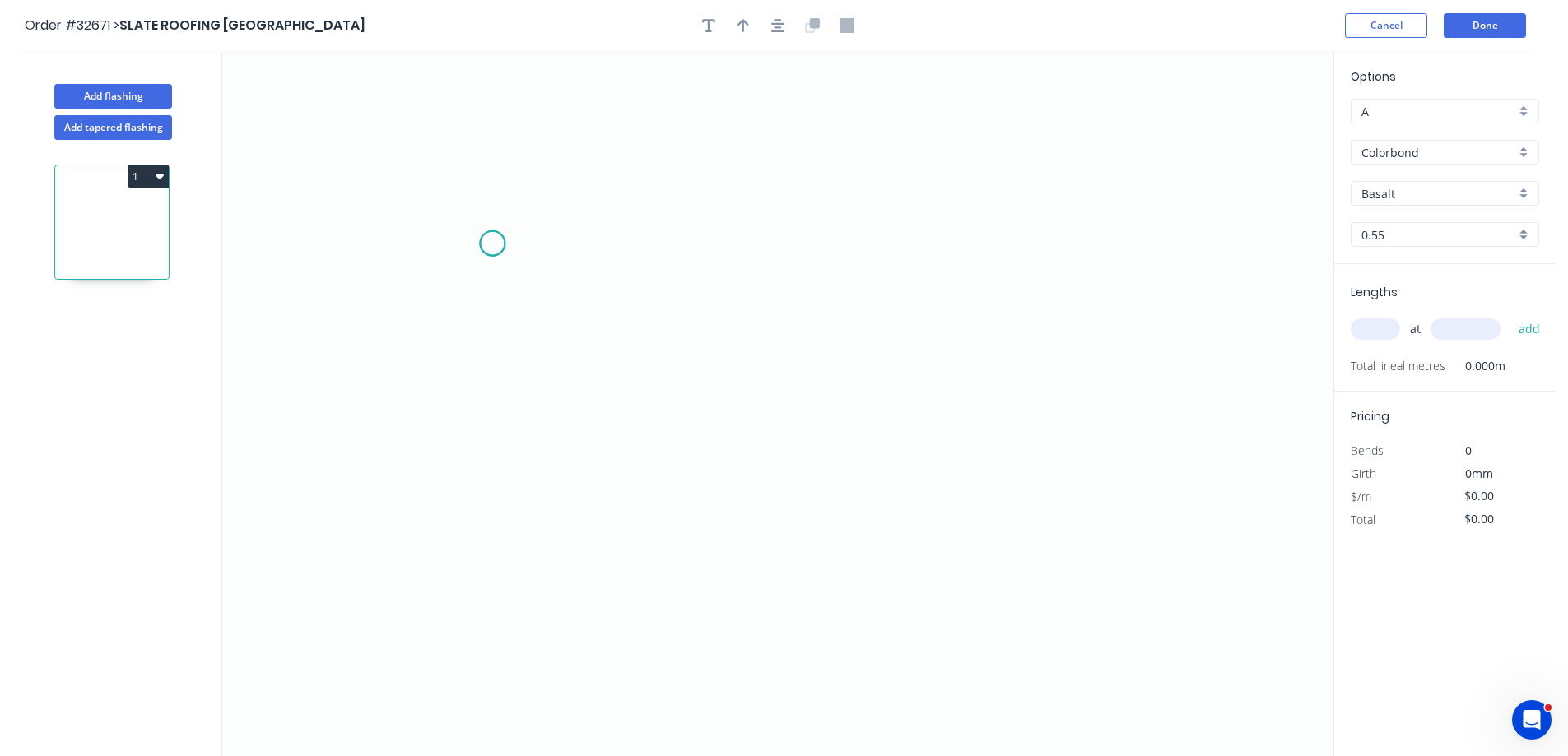
click at [492, 244] on icon "0" at bounding box center [778, 404] width 1111 height 706
click at [774, 404] on icon "0" at bounding box center [778, 404] width 1111 height 706
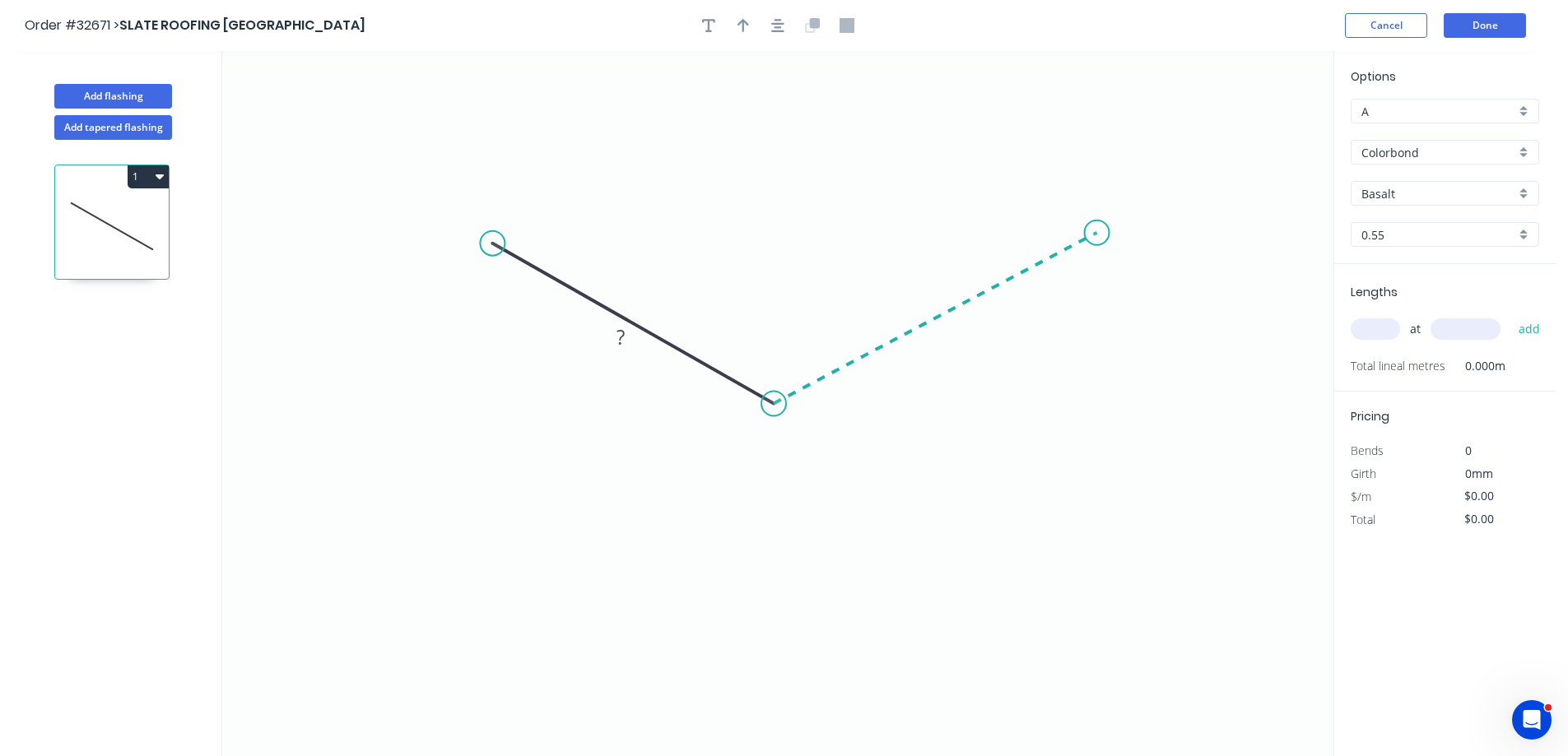
drag, startPoint x: 1097, startPoint y: 233, endPoint x: 637, endPoint y: 320, distance: 468.2
click at [1098, 233] on icon "0 ?" at bounding box center [778, 404] width 1111 height 706
drag, startPoint x: 772, startPoint y: 403, endPoint x: 800, endPoint y: 414, distance: 30.1
click at [800, 414] on circle at bounding box center [800, 414] width 24 height 24
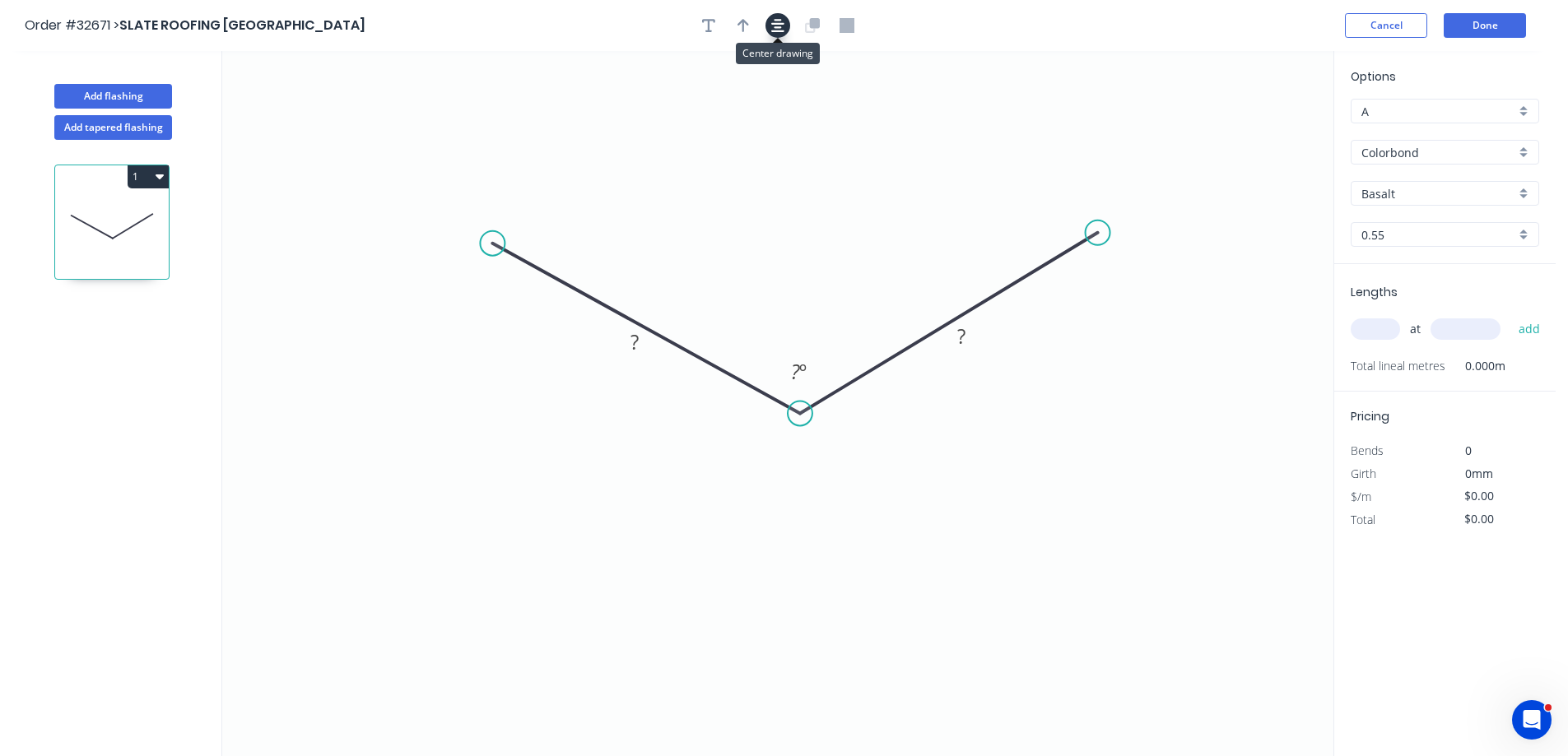
click at [775, 23] on icon "button" at bounding box center [777, 25] width 13 height 13
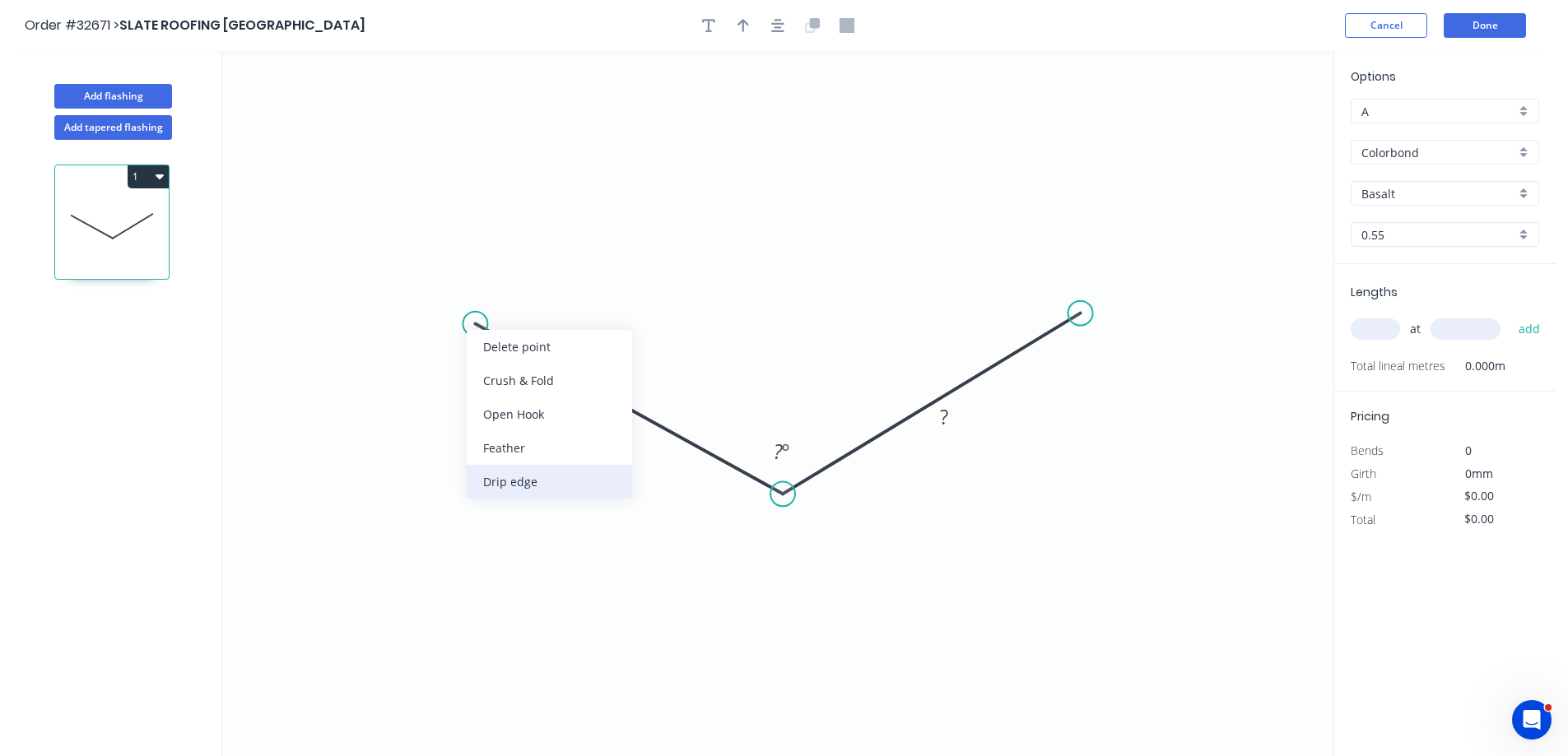
click at [546, 483] on div "Drip edge" at bounding box center [550, 482] width 166 height 34
click at [550, 377] on div "Flip bend" at bounding box center [553, 378] width 166 height 34
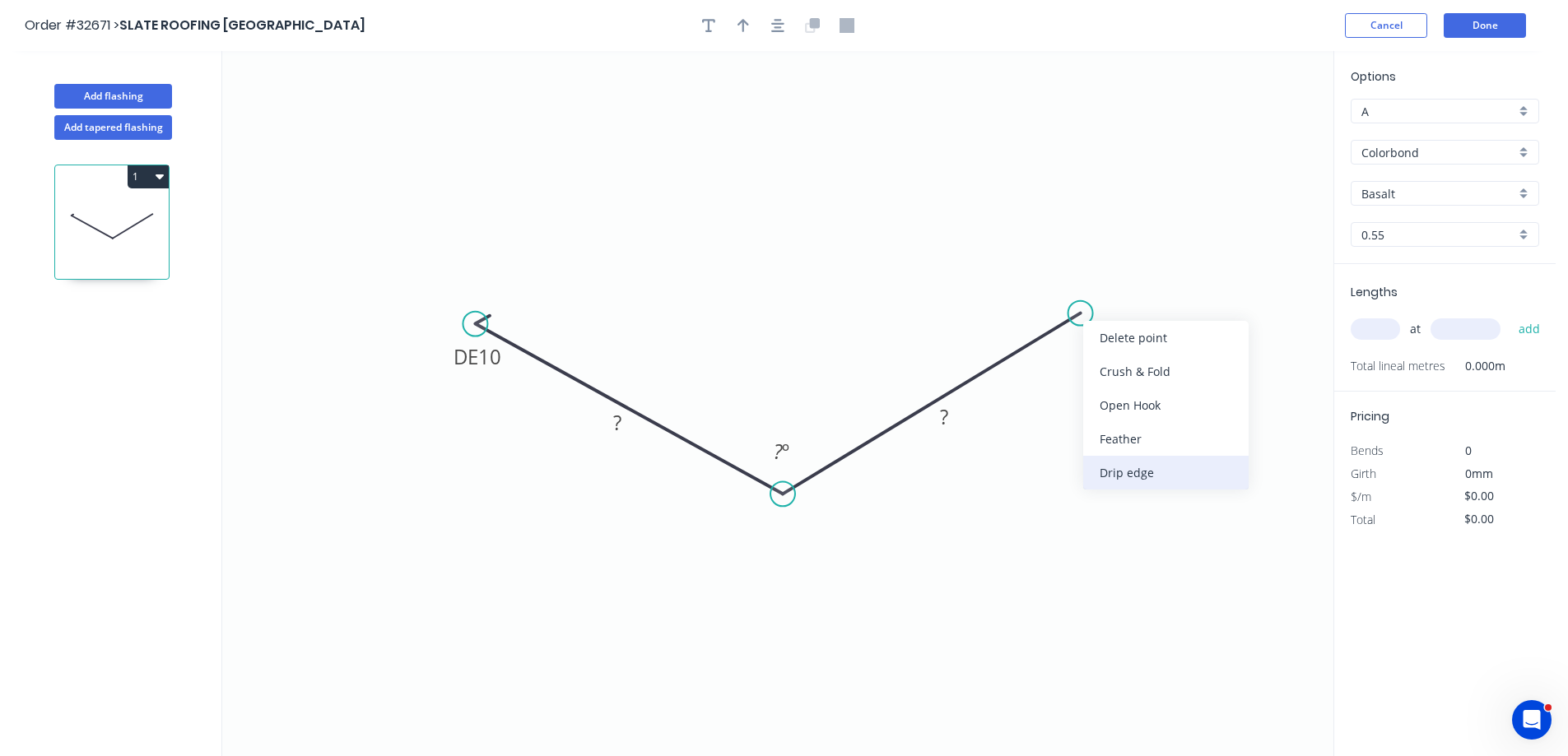
click at [1149, 474] on div "Drip edge" at bounding box center [1166, 472] width 166 height 34
click at [627, 425] on rect at bounding box center [617, 424] width 33 height 23
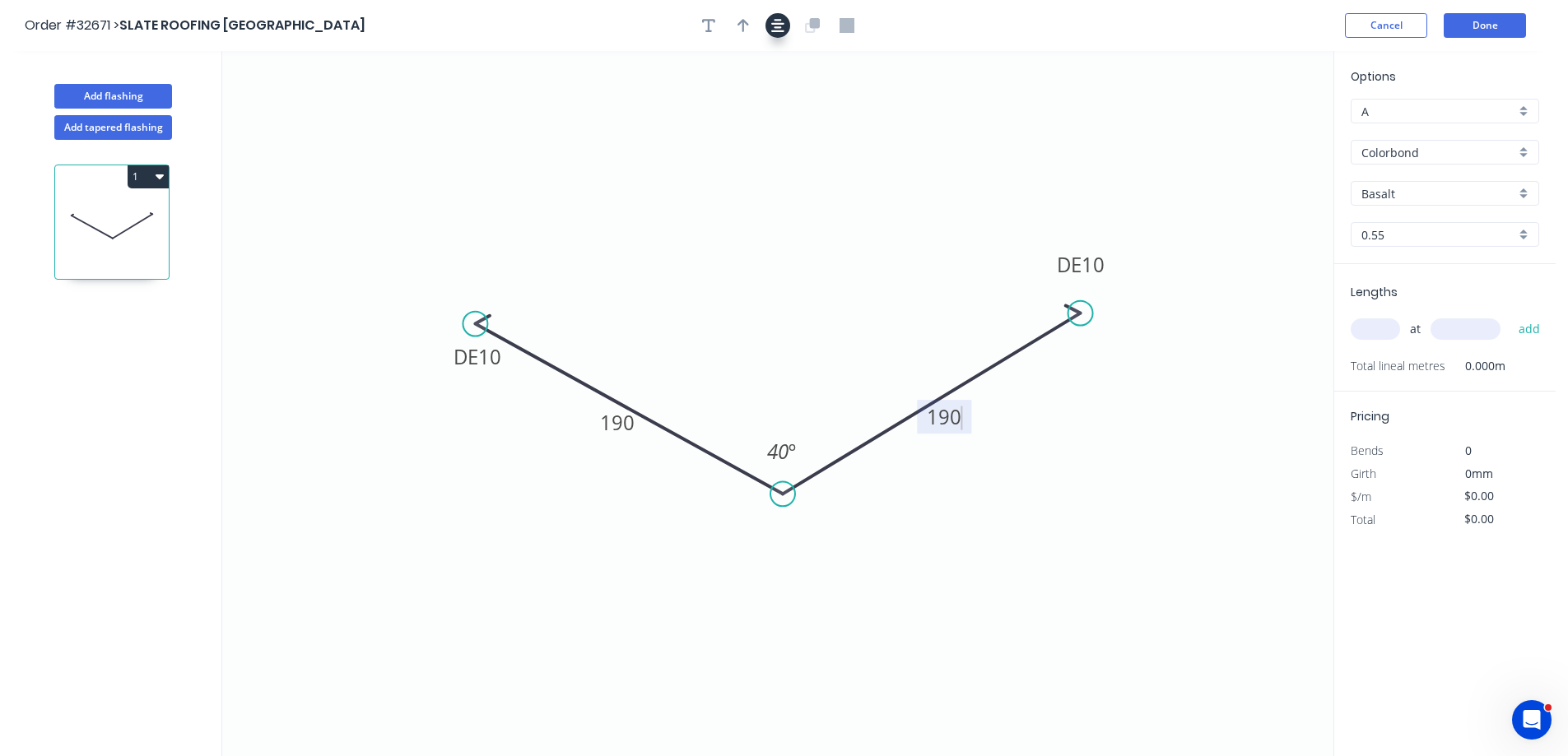
click at [770, 26] on button "button" at bounding box center [778, 25] width 24 height 24
type input "$20.90"
click at [745, 26] on icon "button" at bounding box center [742, 25] width 11 height 15
drag, startPoint x: 1248, startPoint y: 127, endPoint x: 800, endPoint y: 317, distance: 486.6
click at [800, 317] on icon at bounding box center [802, 293] width 15 height 53
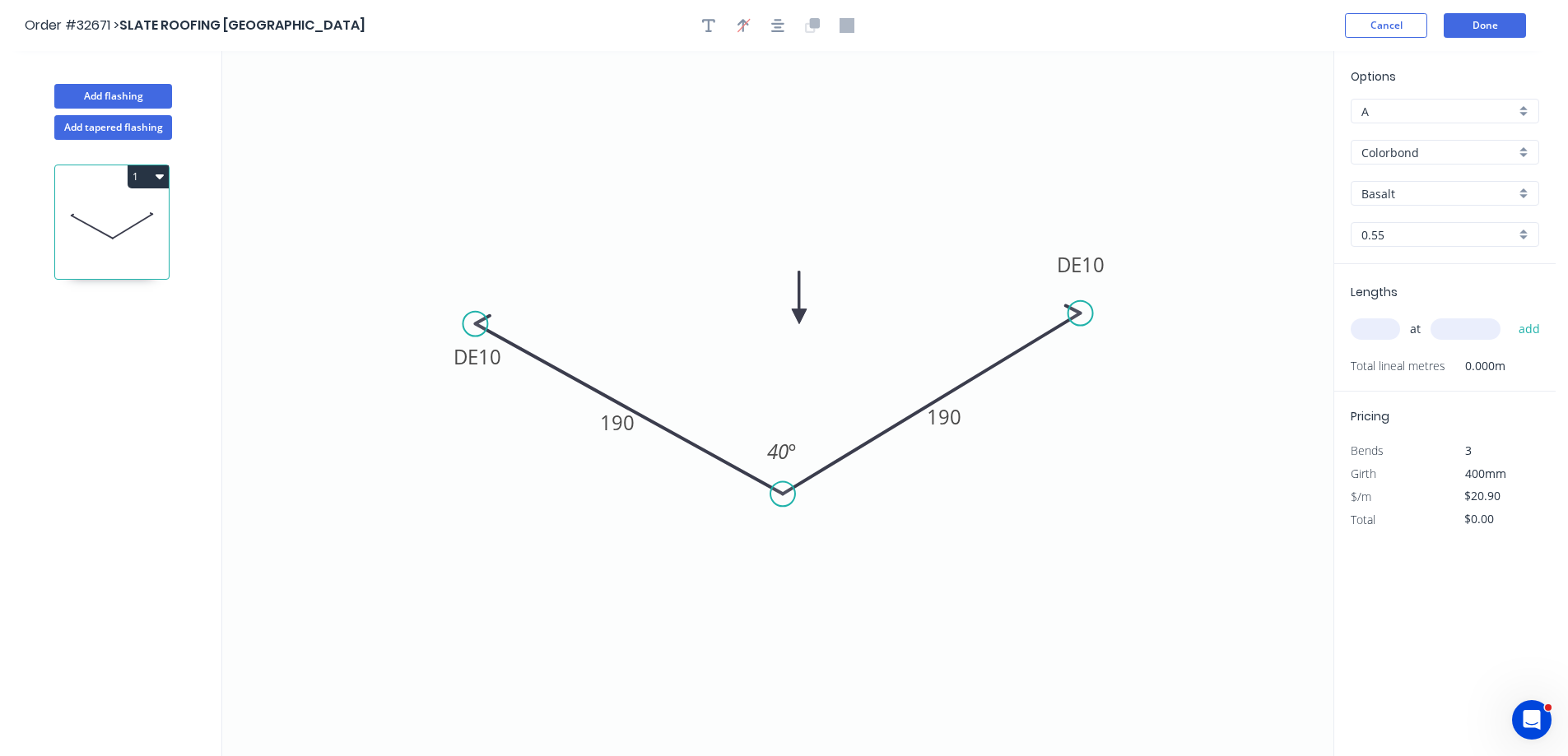
click at [1520, 191] on div "Basalt" at bounding box center [1445, 194] width 188 height 24
click at [1407, 298] on div "Monument" at bounding box center [1445, 299] width 187 height 29
type input "Monument"
click at [1363, 329] on input "text" at bounding box center [1375, 329] width 49 height 22
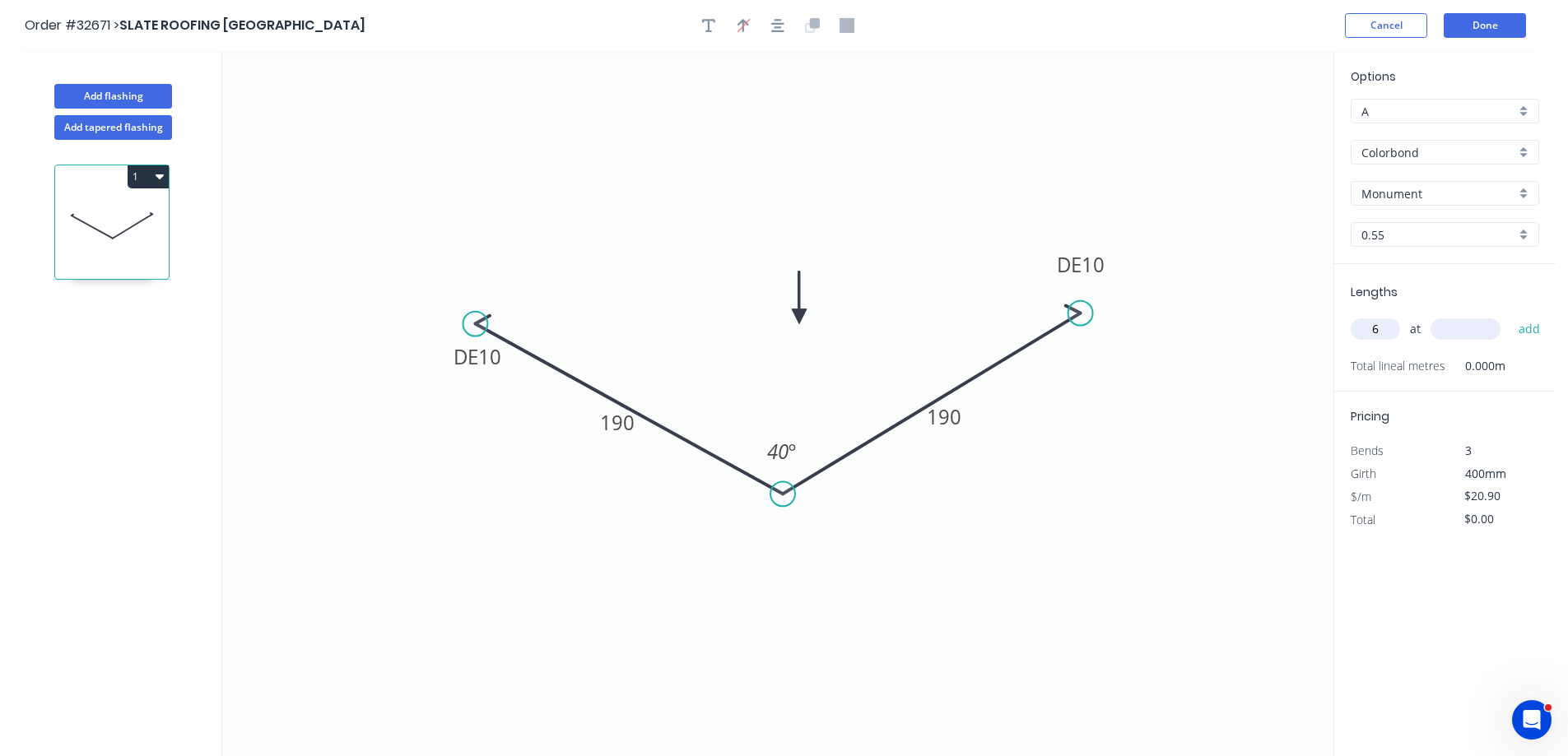
type input "6"
type input "4200"
click at [1511, 315] on button "add" at bounding box center [1530, 329] width 39 height 28
type input "$526.68"
click at [1479, 30] on button "Done" at bounding box center [1485, 25] width 82 height 24
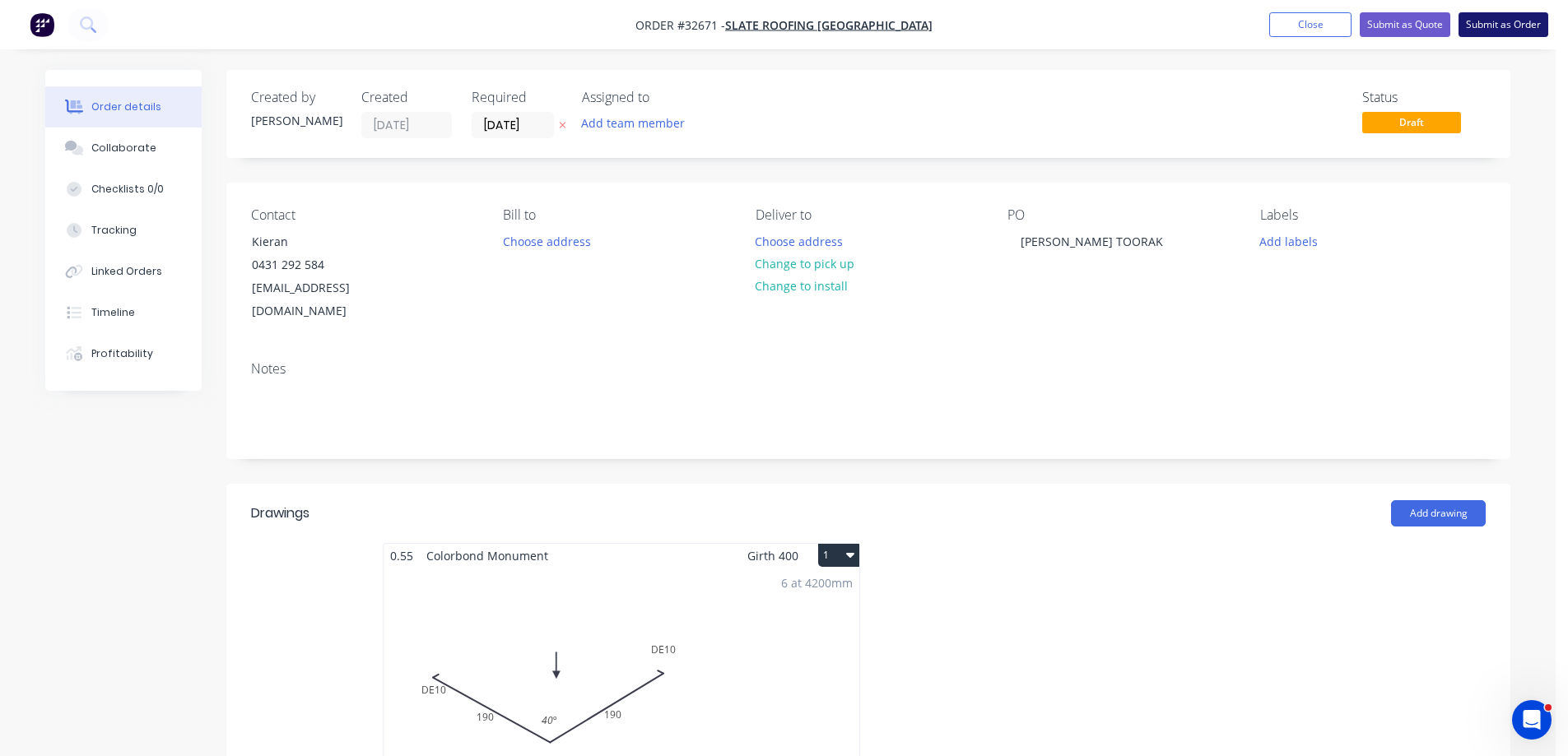
click at [1486, 24] on button "Submit as Order" at bounding box center [1503, 24] width 89 height 24
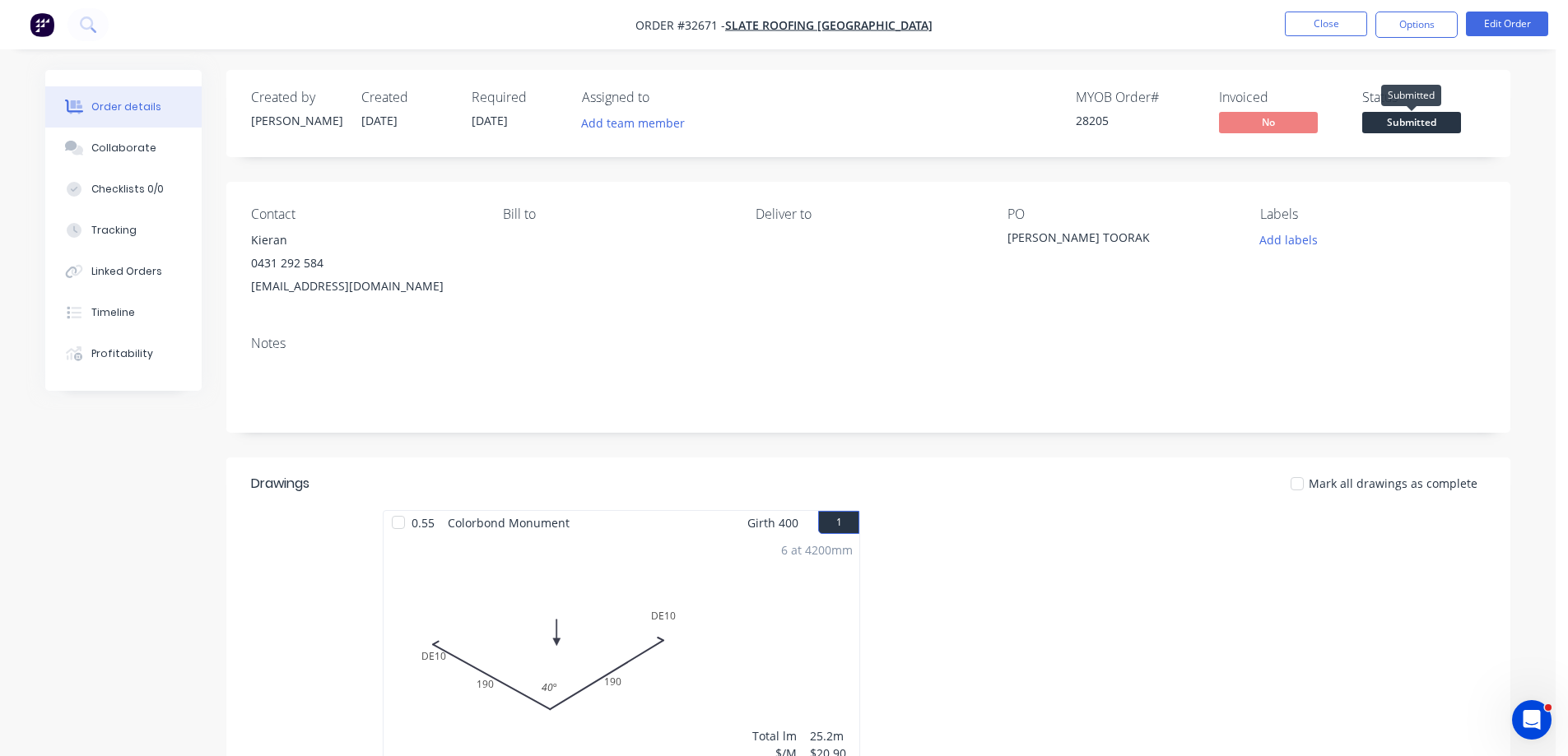
click at [1419, 119] on span "Submitted" at bounding box center [1412, 122] width 99 height 21
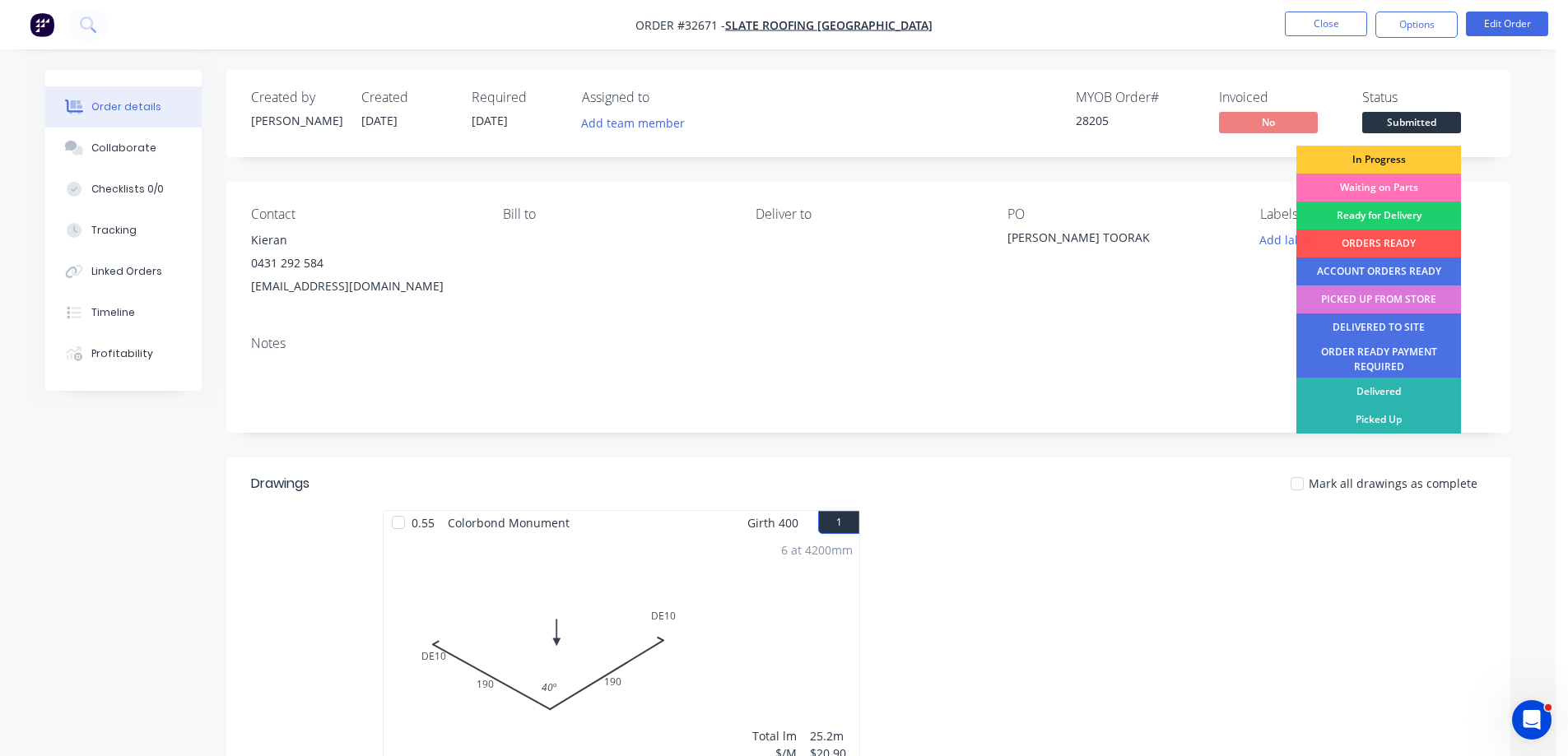
click at [1228, 319] on div "Contact Kieran [PHONE_NUMBER] [EMAIL_ADDRESS][DOMAIN_NAME] Bill to Deliver to P…" at bounding box center [868, 253] width 1284 height 141
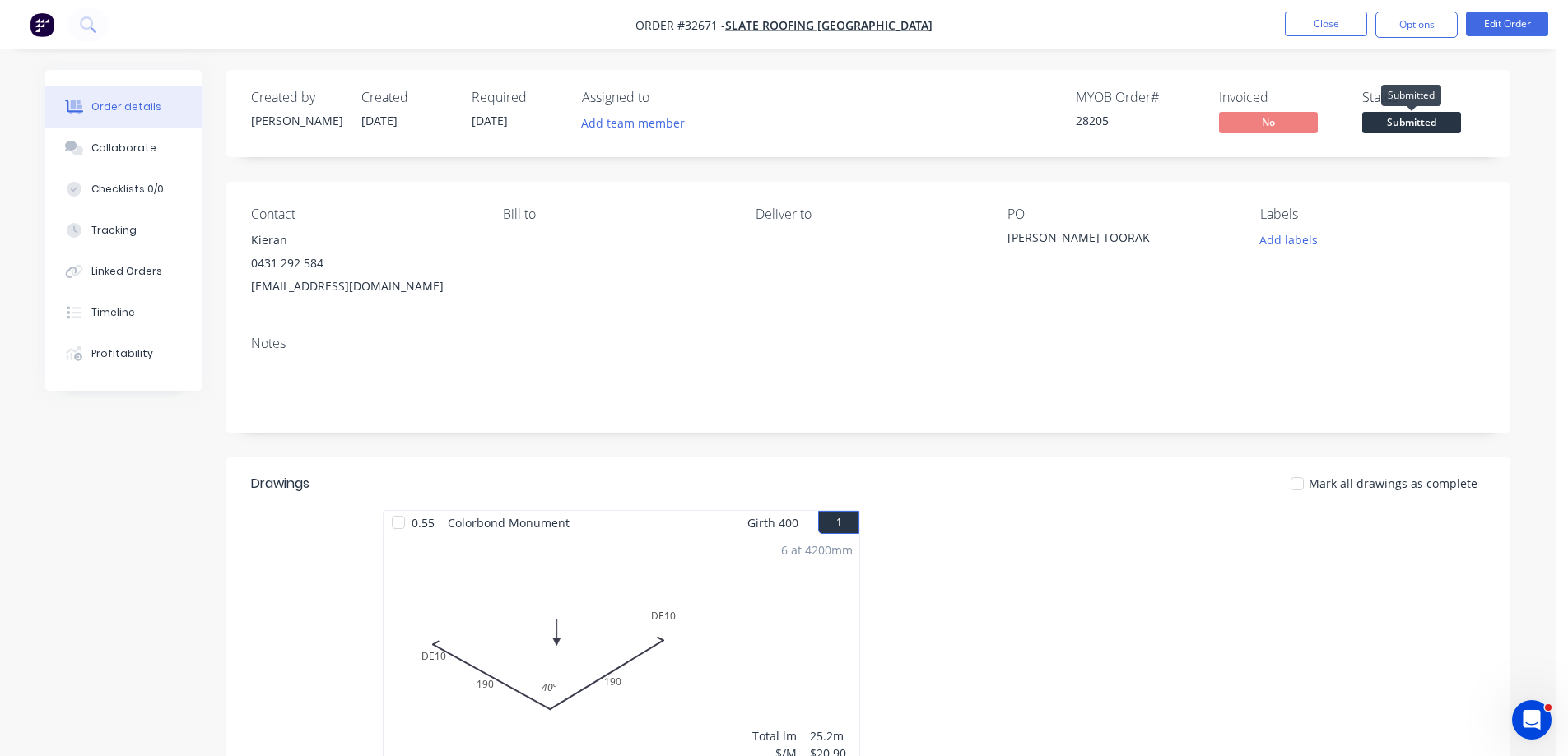
click at [1415, 124] on span "Submitted" at bounding box center [1412, 122] width 99 height 21
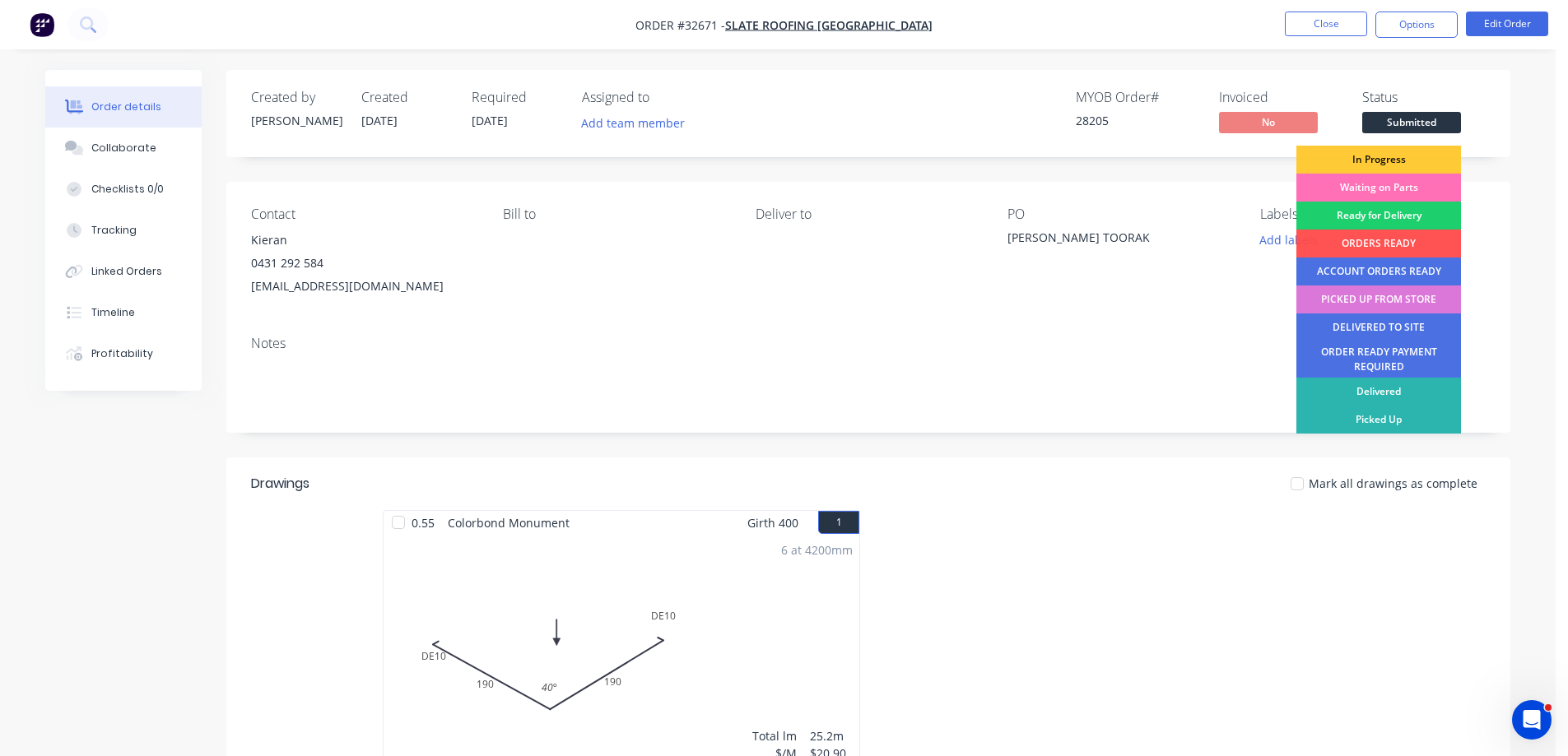
click at [1403, 155] on div "In Progress" at bounding box center [1379, 160] width 165 height 28
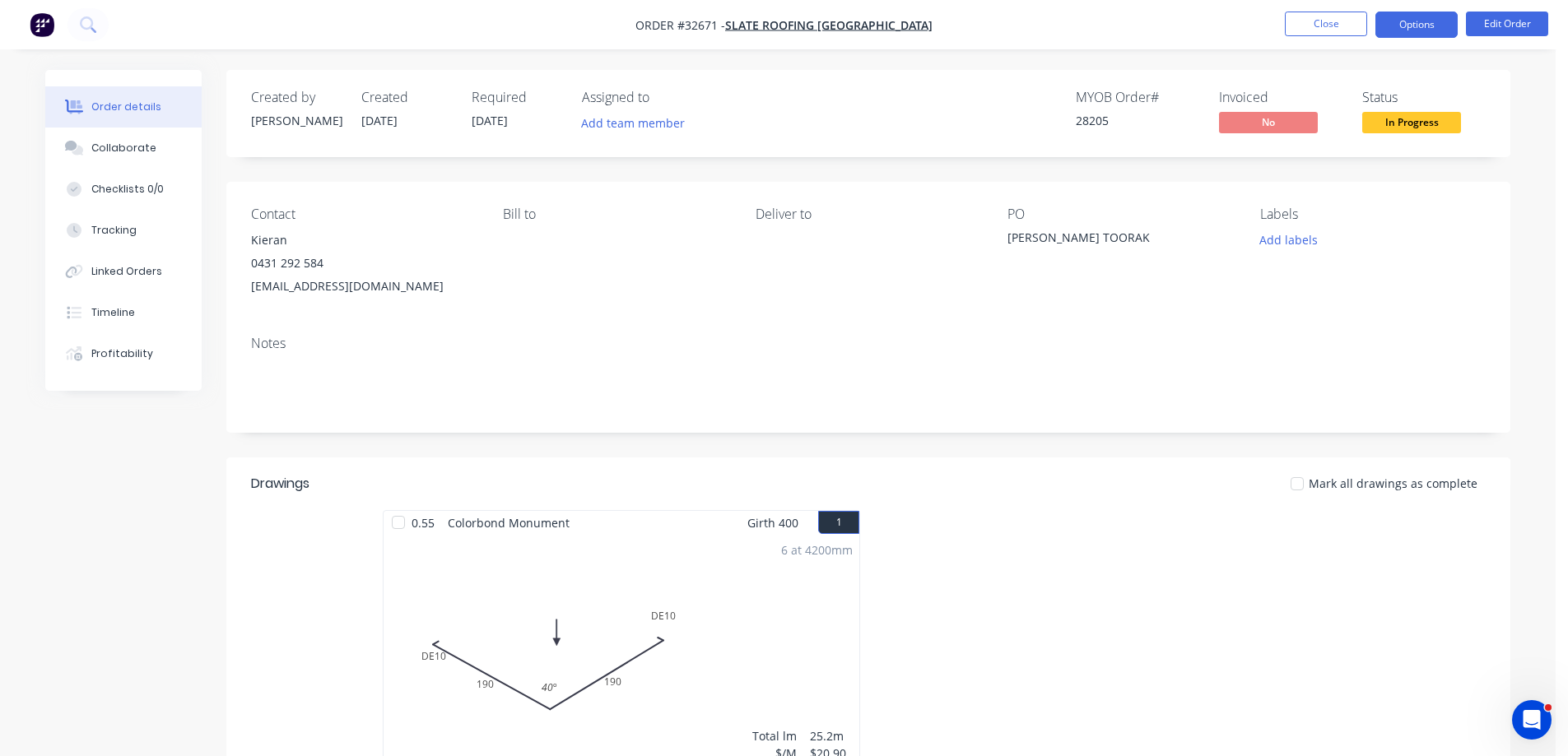
click at [1394, 28] on button "Options" at bounding box center [1416, 24] width 82 height 26
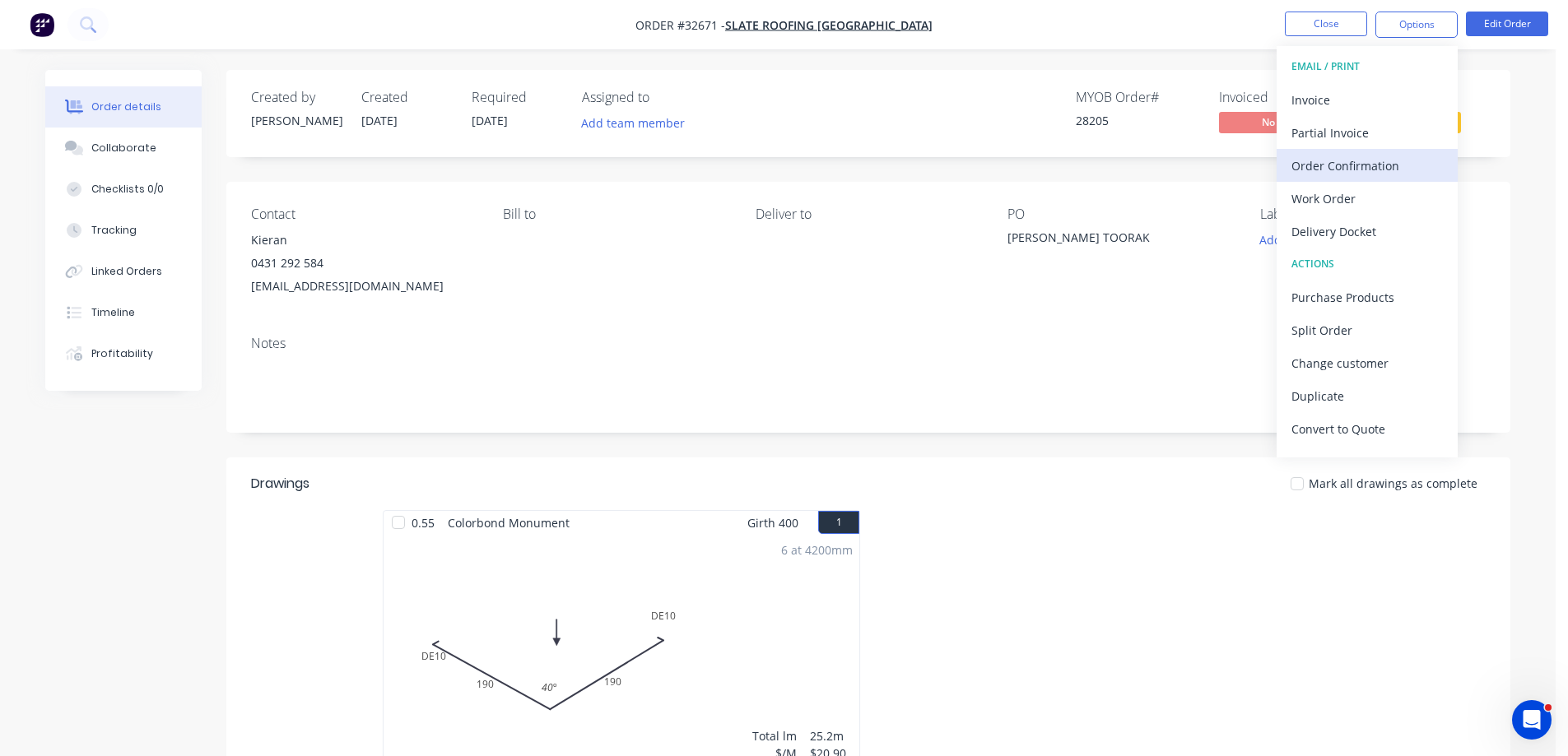
click at [1365, 166] on div "Order Confirmation" at bounding box center [1367, 165] width 151 height 23
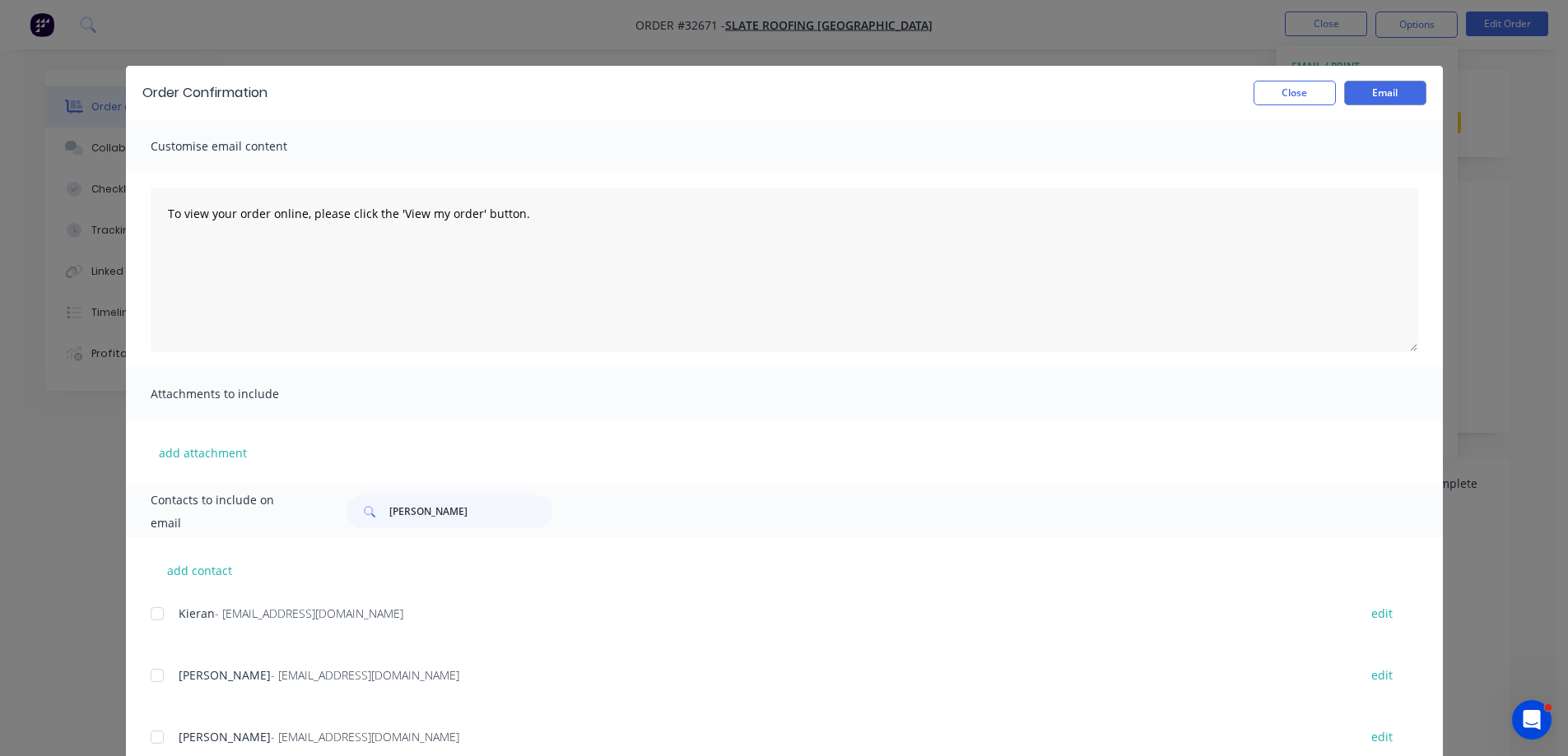
click at [144, 617] on div at bounding box center [157, 614] width 33 height 33
click at [1381, 94] on button "Email" at bounding box center [1385, 93] width 82 height 24
click at [1286, 94] on button "Close" at bounding box center [1295, 93] width 82 height 24
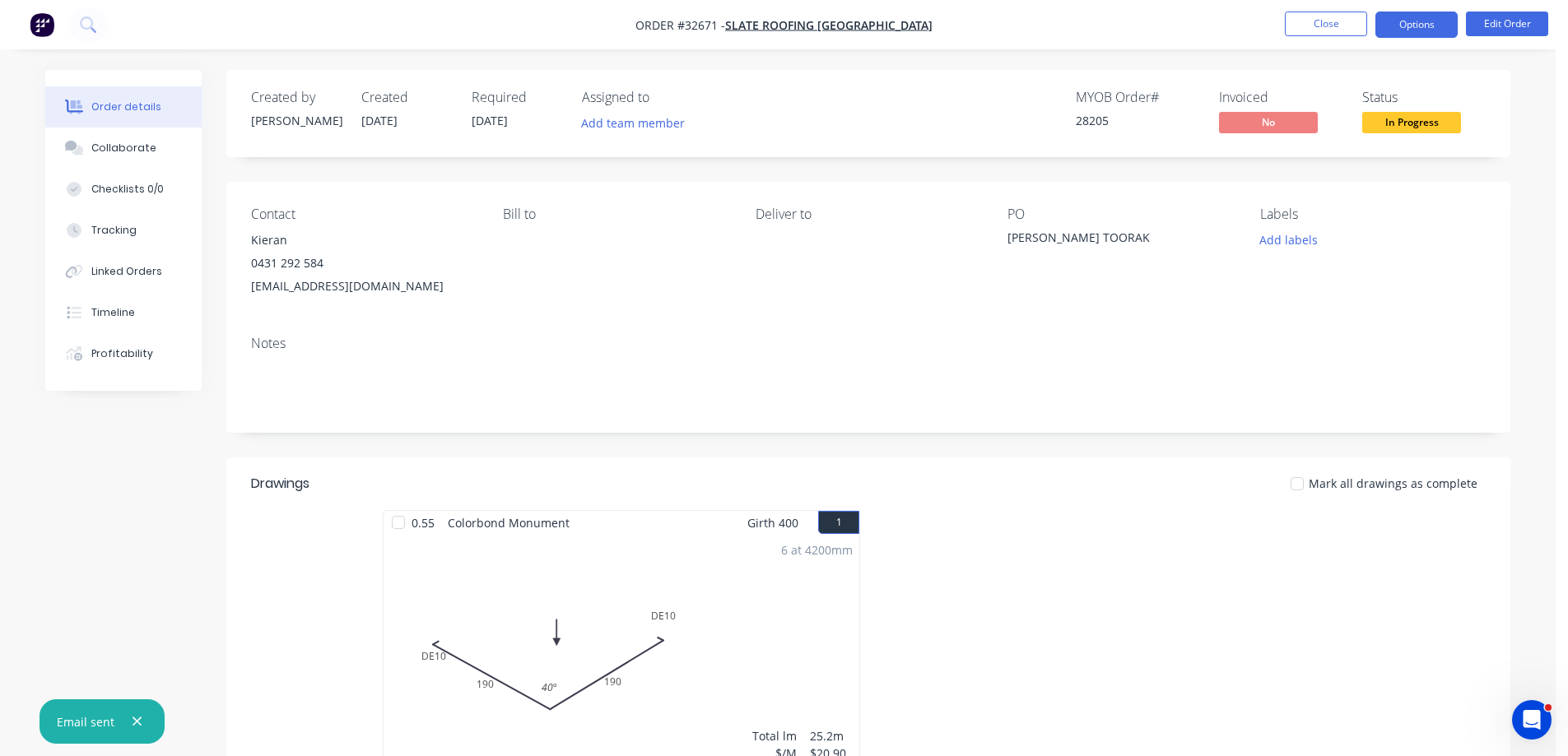
click at [1419, 25] on button "Options" at bounding box center [1416, 24] width 82 height 26
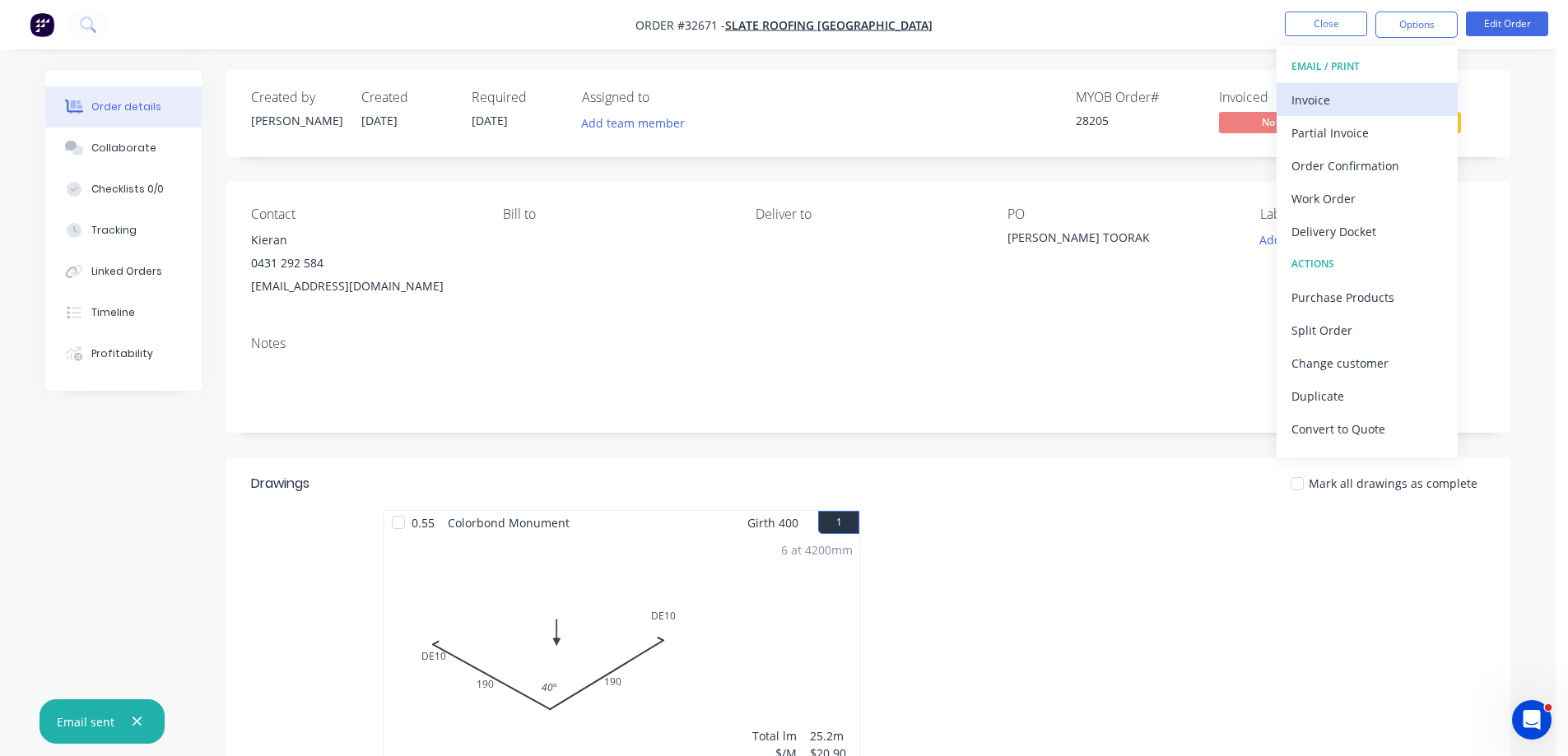
click at [1348, 102] on div "Invoice" at bounding box center [1367, 99] width 151 height 23
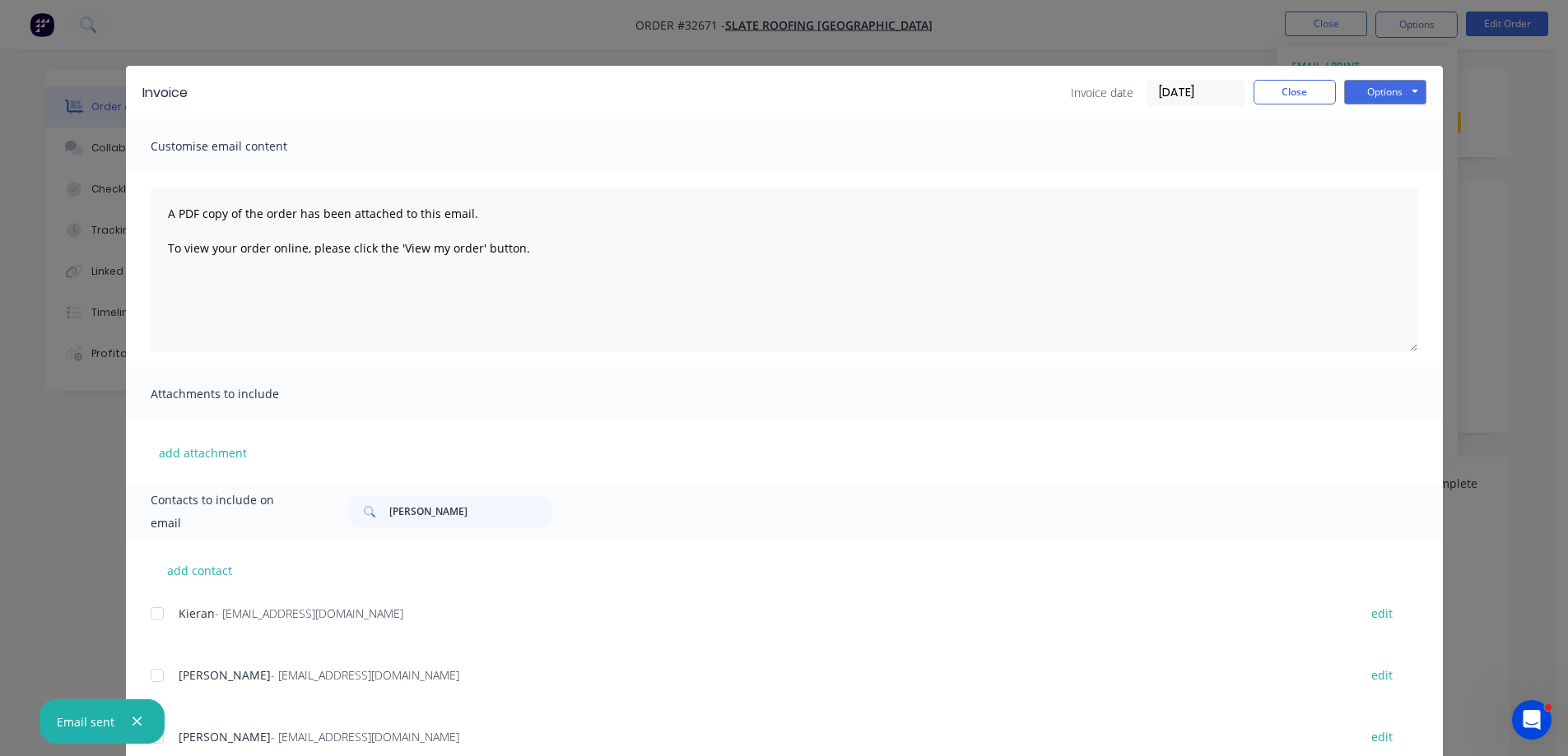
click at [151, 676] on div at bounding box center [157, 675] width 33 height 33
click at [1390, 94] on button "Options" at bounding box center [1385, 92] width 82 height 24
click at [1407, 172] on button "Email" at bounding box center [1396, 175] width 105 height 27
drag, startPoint x: 1292, startPoint y: 95, endPoint x: 1339, endPoint y: 80, distance: 49.3
click at [1292, 96] on button "Close" at bounding box center [1295, 92] width 82 height 24
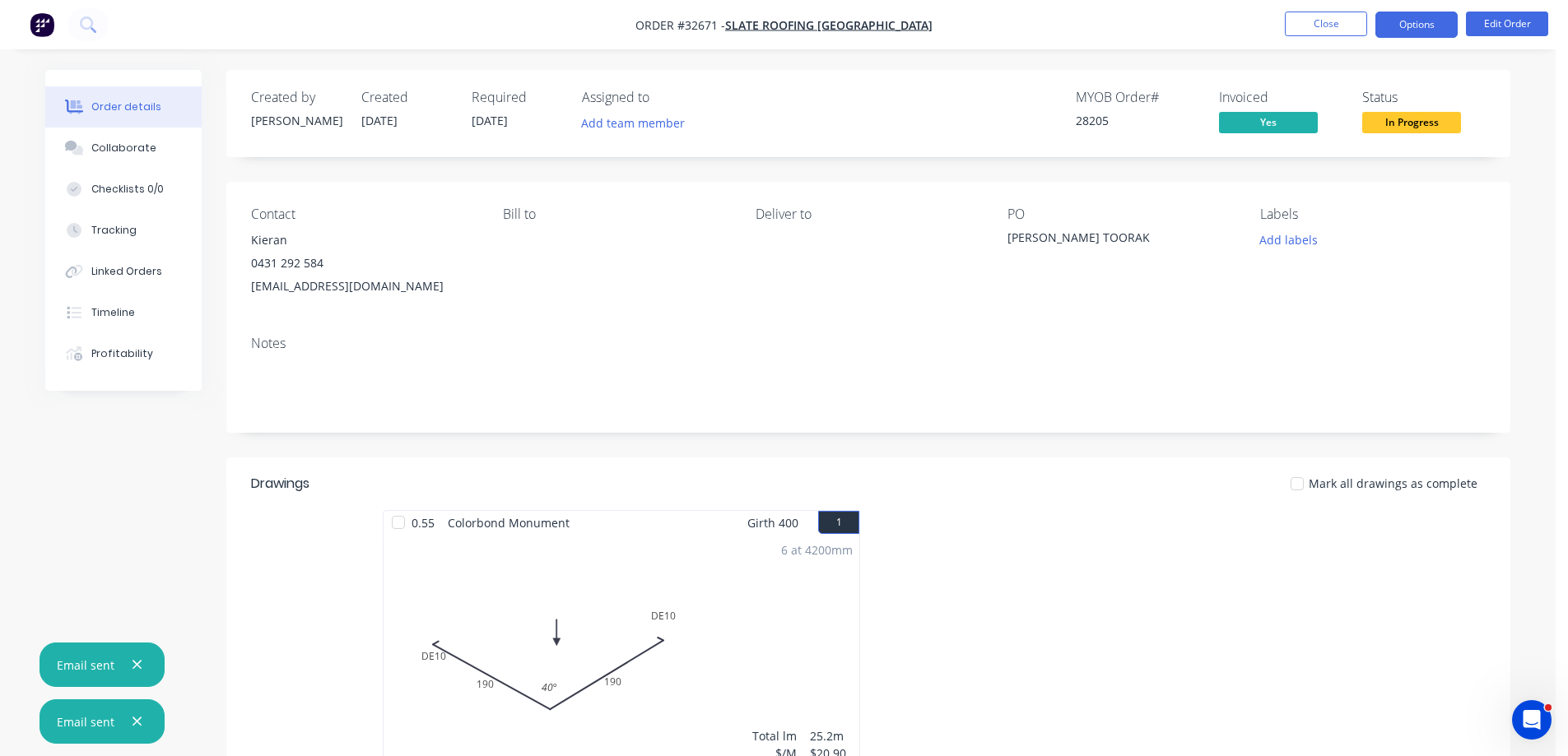
click at [1416, 23] on button "Options" at bounding box center [1416, 24] width 82 height 26
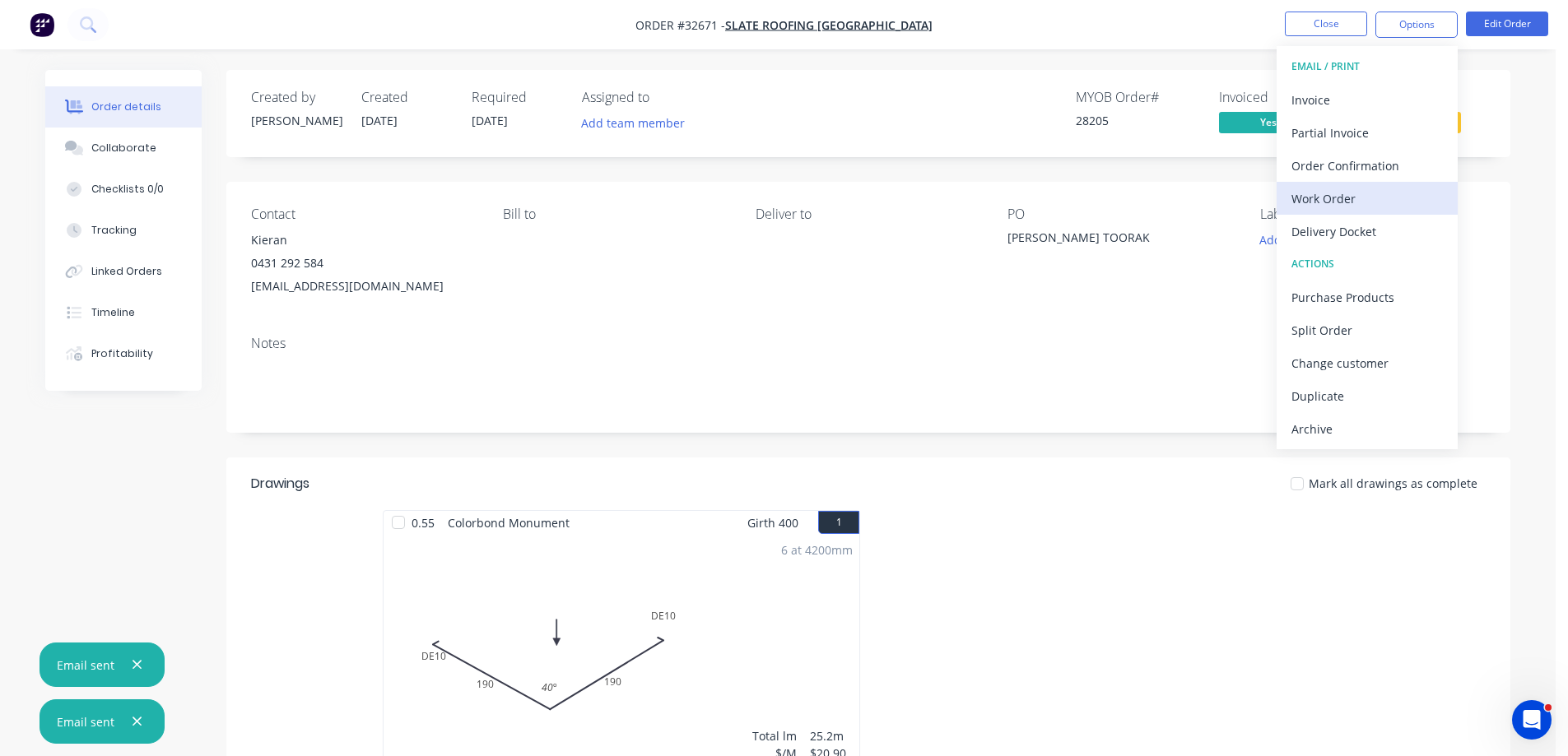
click at [1367, 192] on div "Work Order" at bounding box center [1367, 198] width 151 height 23
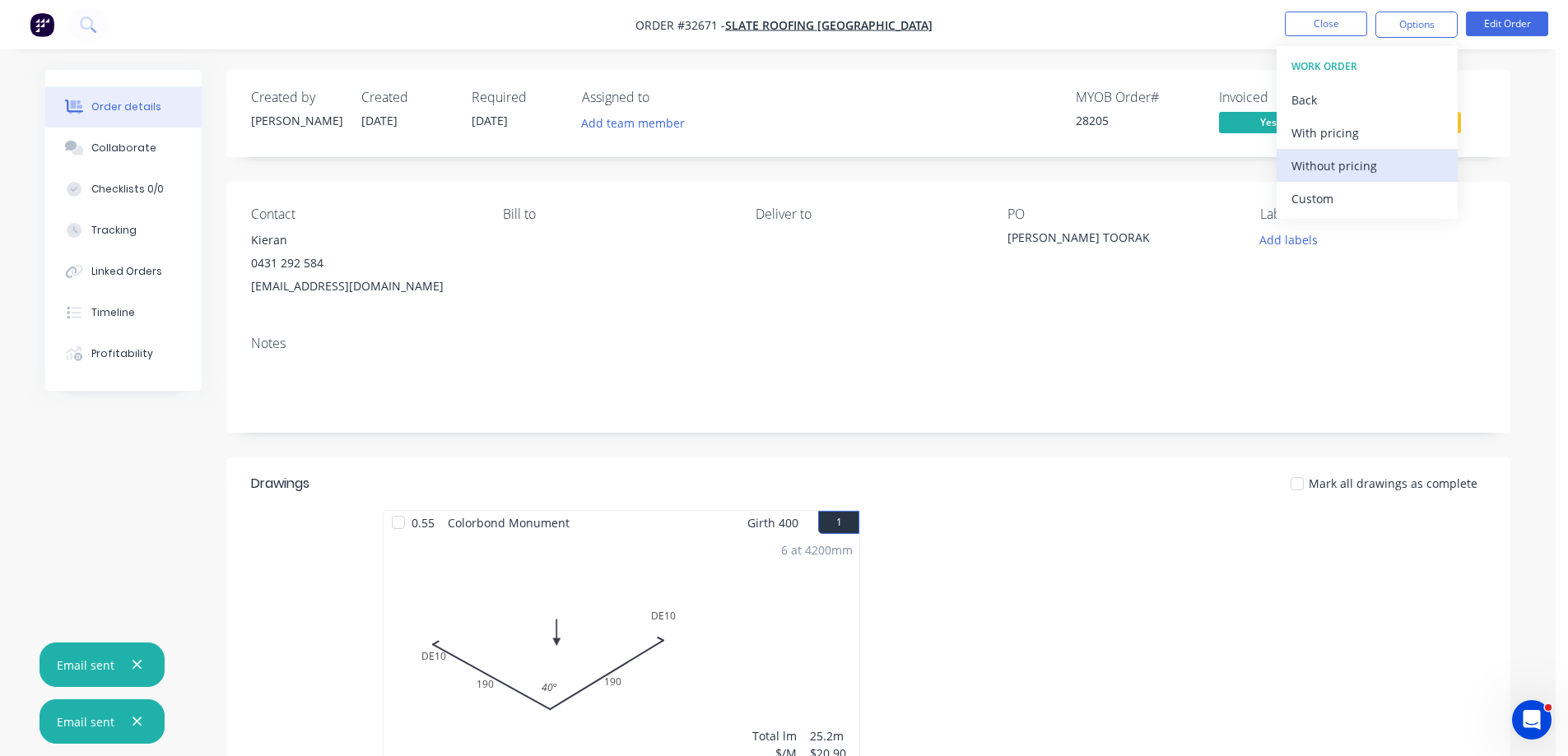
click at [1365, 168] on div "Without pricing" at bounding box center [1367, 165] width 151 height 23
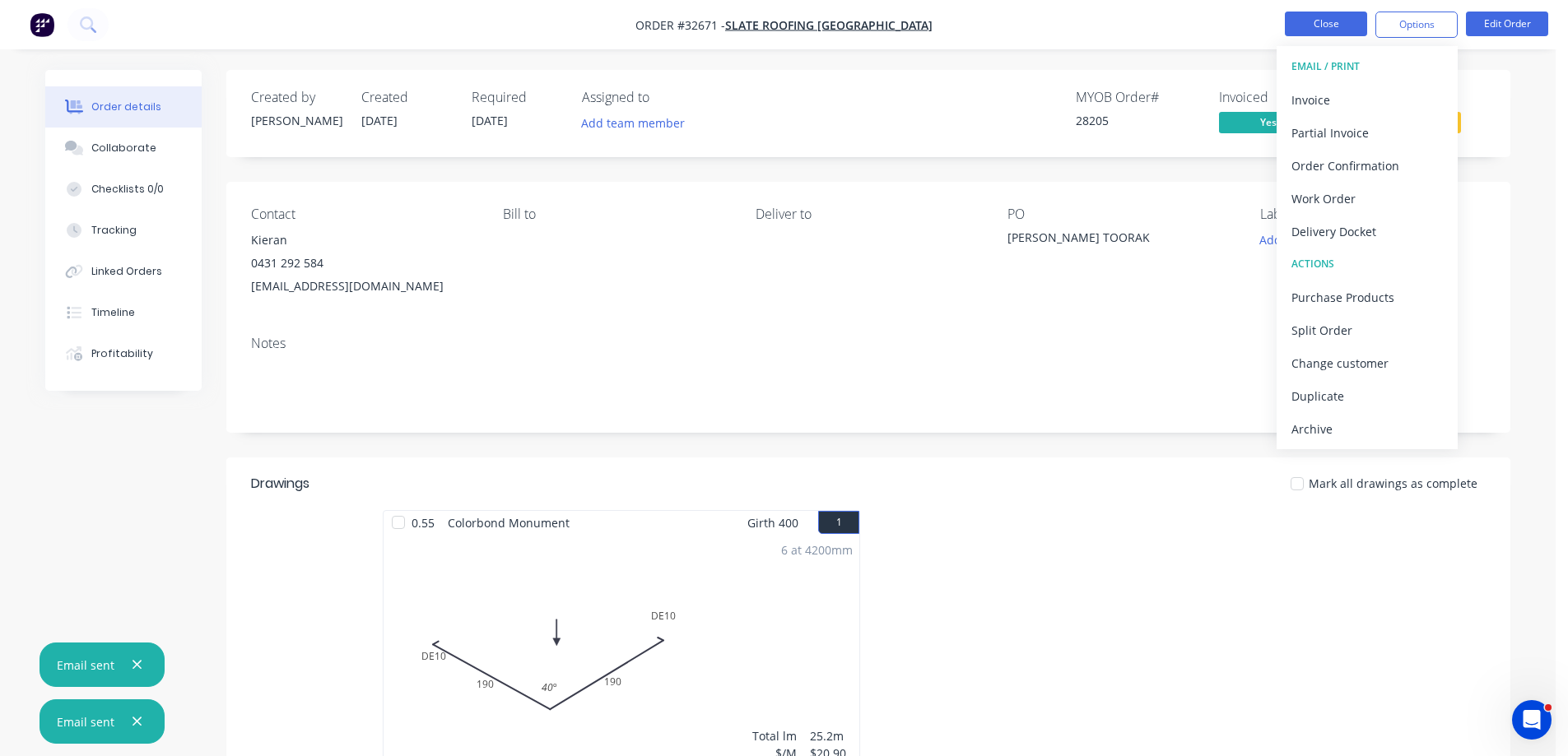
click at [1346, 23] on button "Close" at bounding box center [1326, 23] width 82 height 24
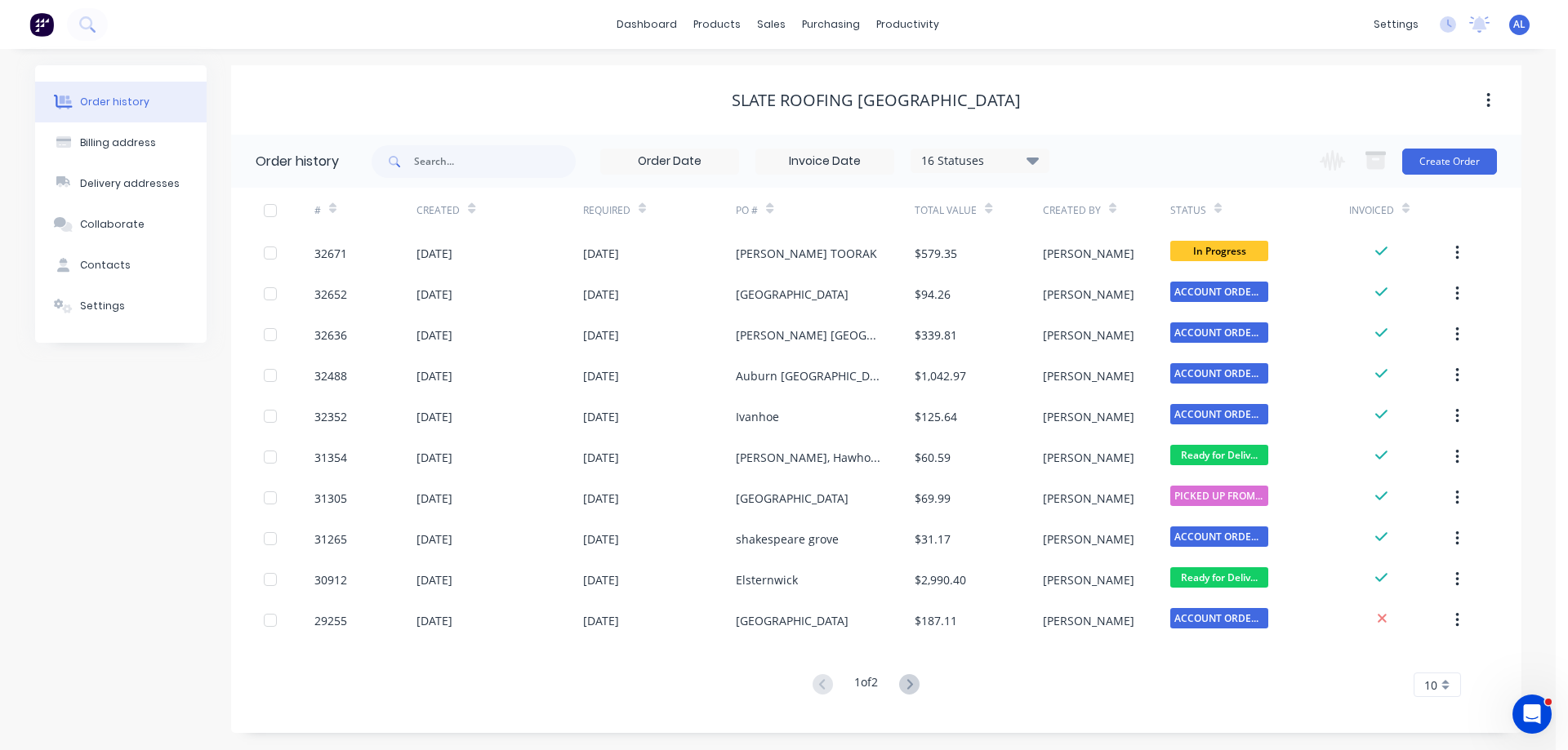
click at [37, 19] on img at bounding box center [41, 24] width 24 height 24
